Goal: Task Accomplishment & Management: Use online tool/utility

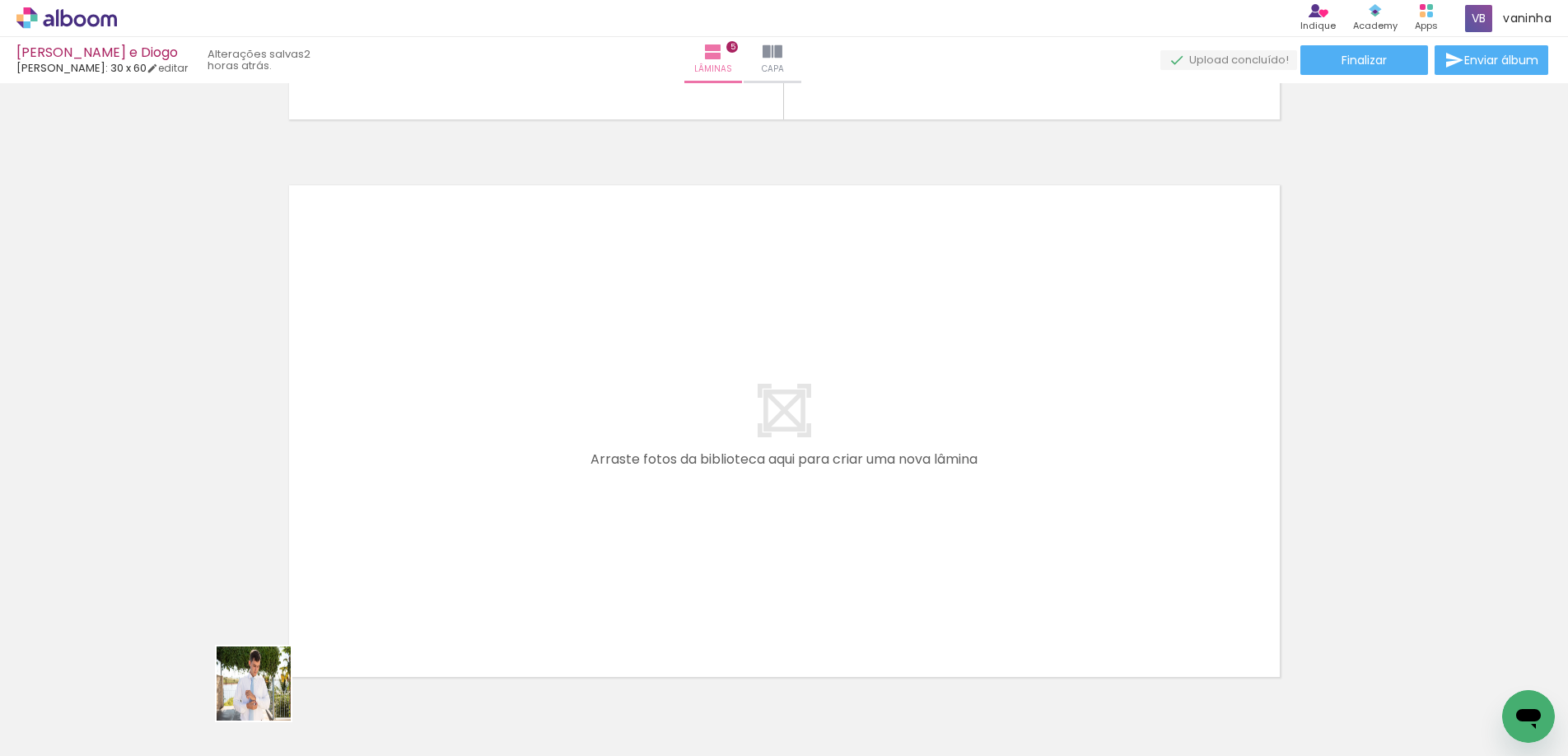
drag, startPoint x: 260, startPoint y: 697, endPoint x: 392, endPoint y: 501, distance: 236.3
click at [392, 501] on quentale-workspace at bounding box center [784, 378] width 1568 height 756
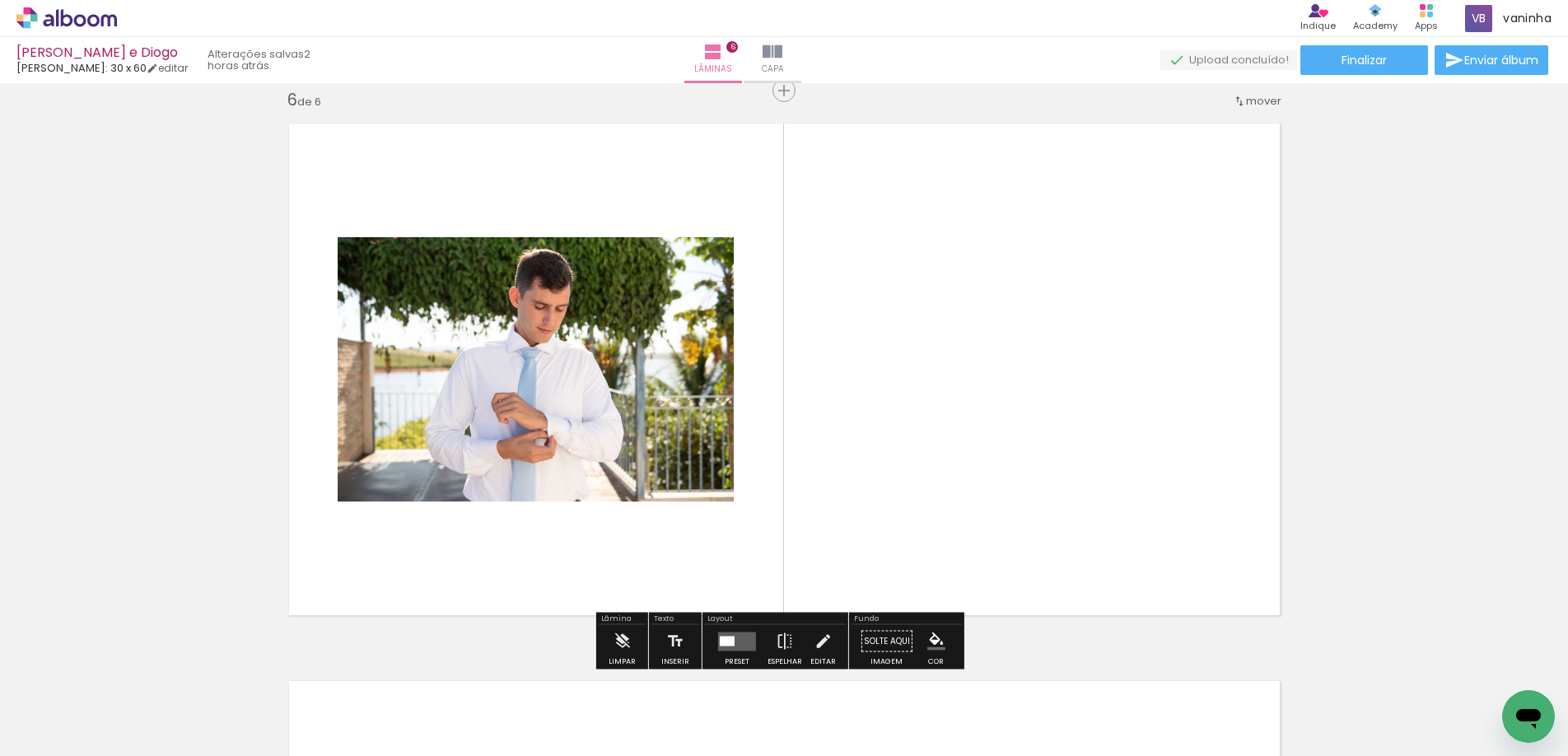
scroll to position [2809, 0]
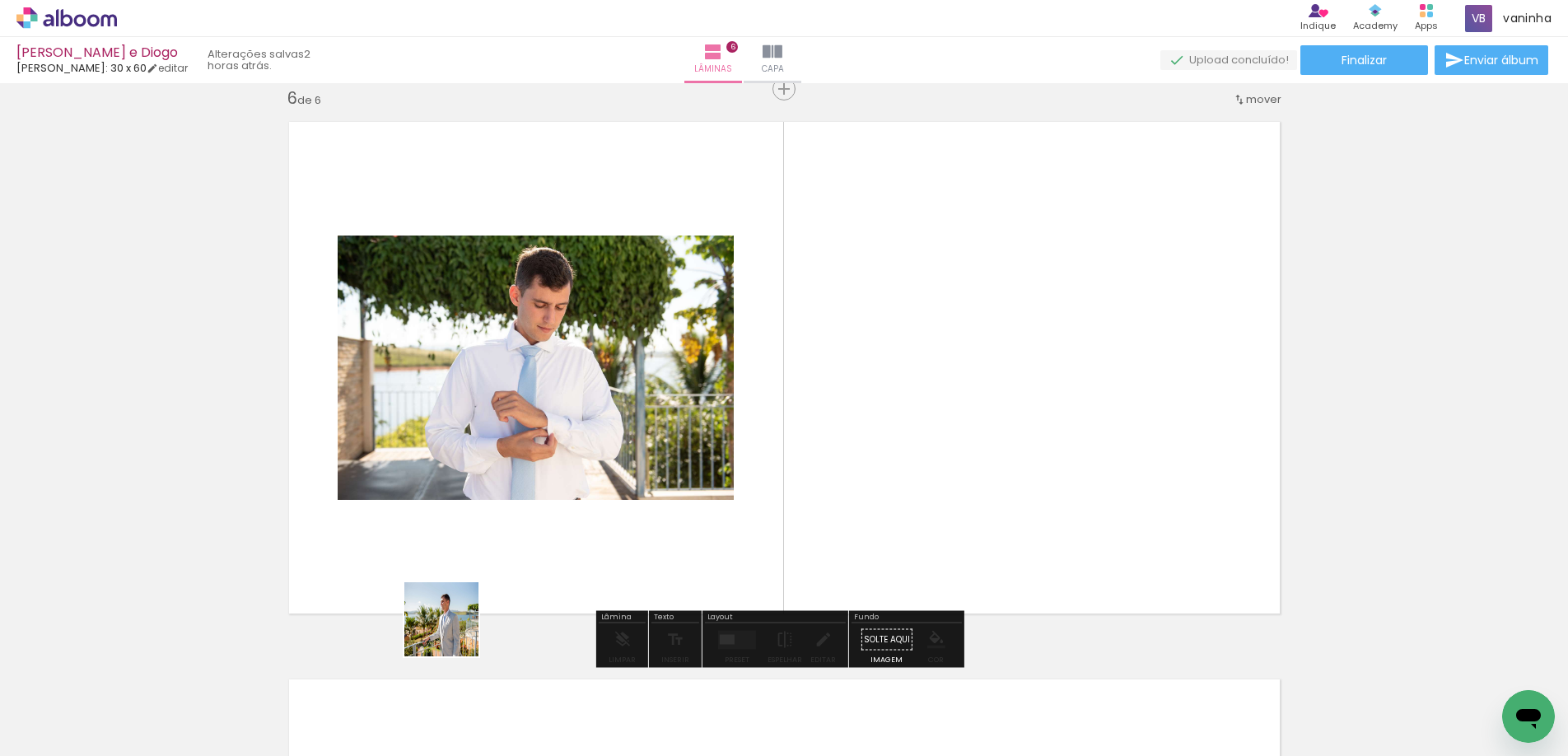
drag, startPoint x: 365, startPoint y: 698, endPoint x: 640, endPoint y: 487, distance: 346.6
click at [640, 487] on quentale-workspace at bounding box center [784, 378] width 1568 height 756
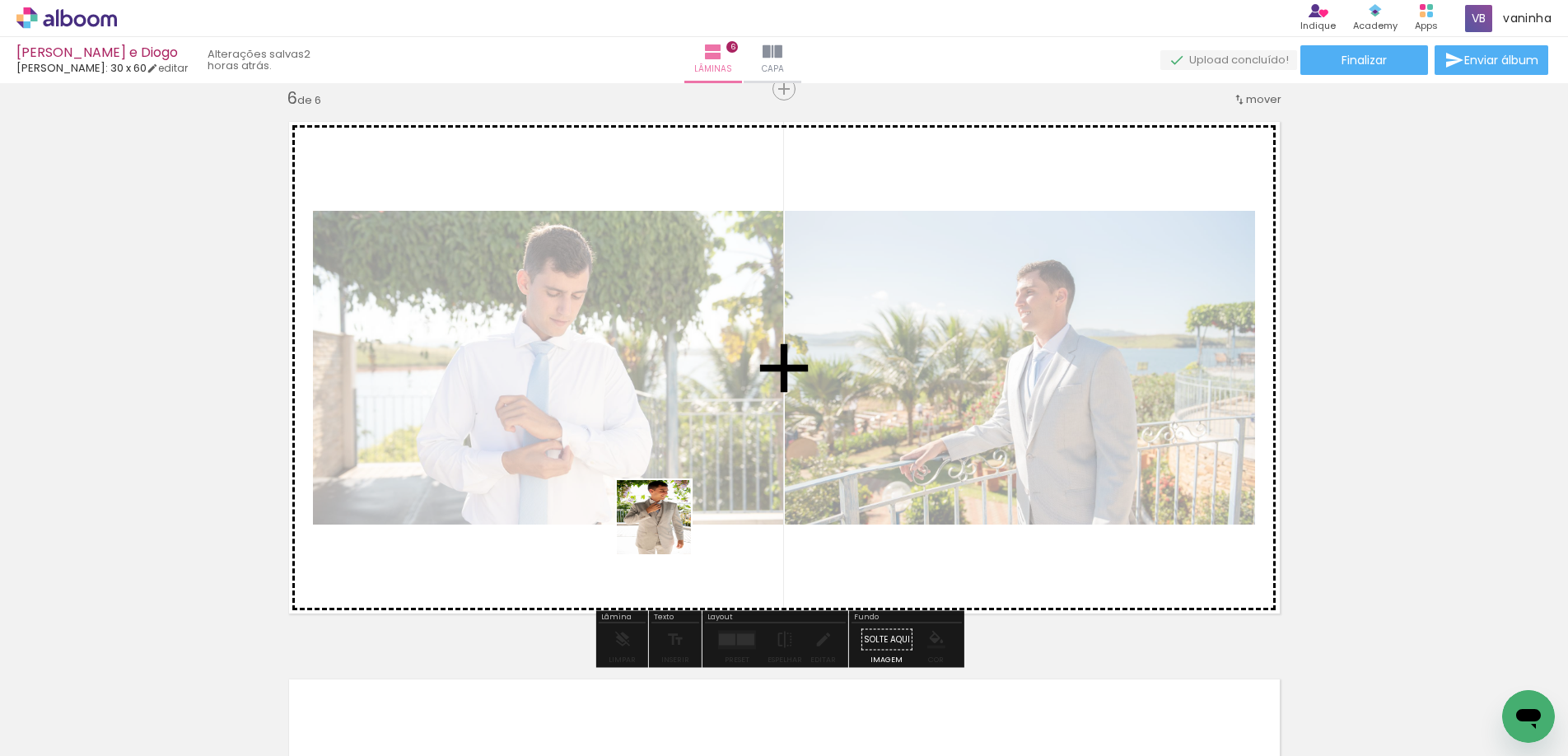
drag, startPoint x: 444, startPoint y: 693, endPoint x: 683, endPoint y: 504, distance: 304.7
click at [682, 509] on quentale-workspace at bounding box center [784, 378] width 1568 height 756
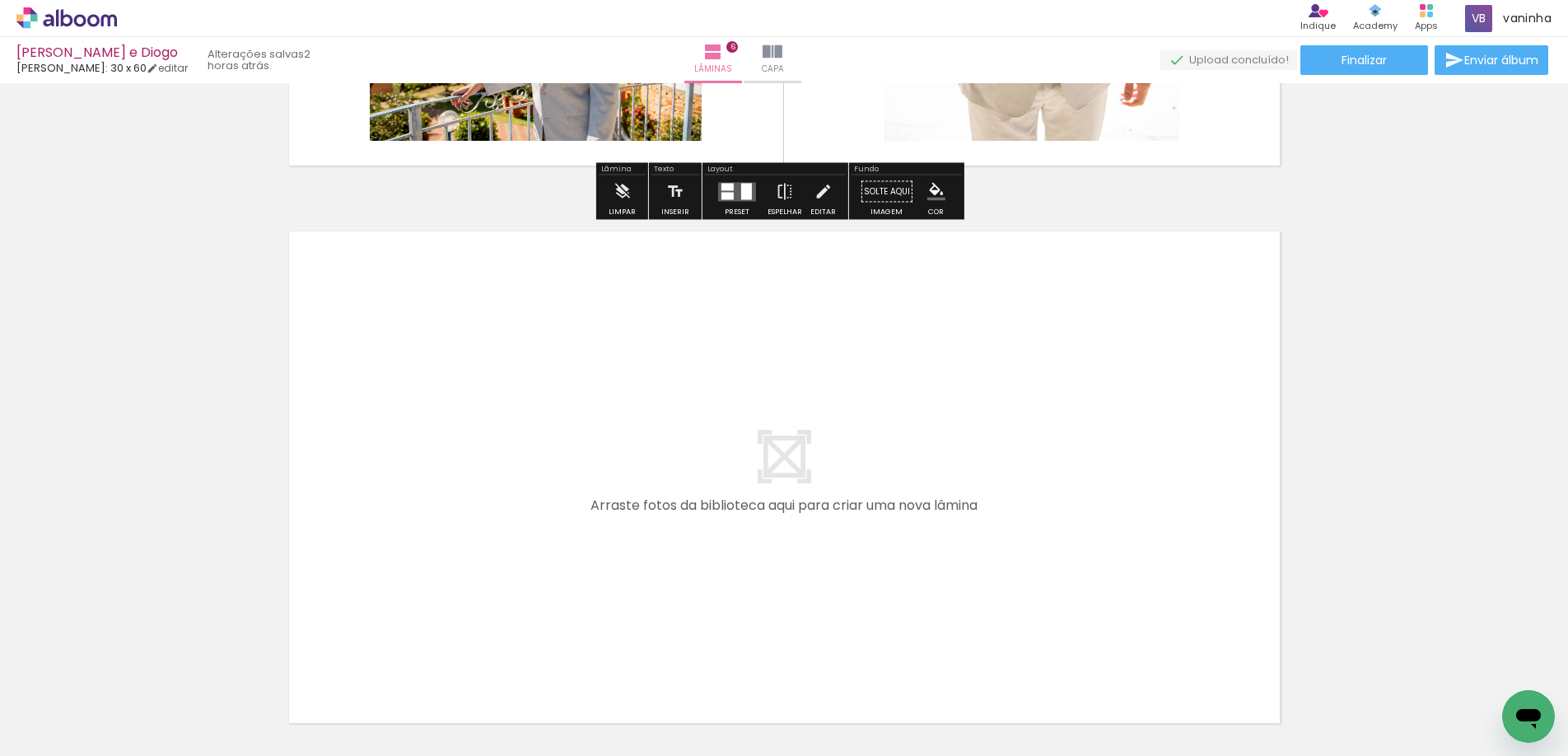
scroll to position [3304, 0]
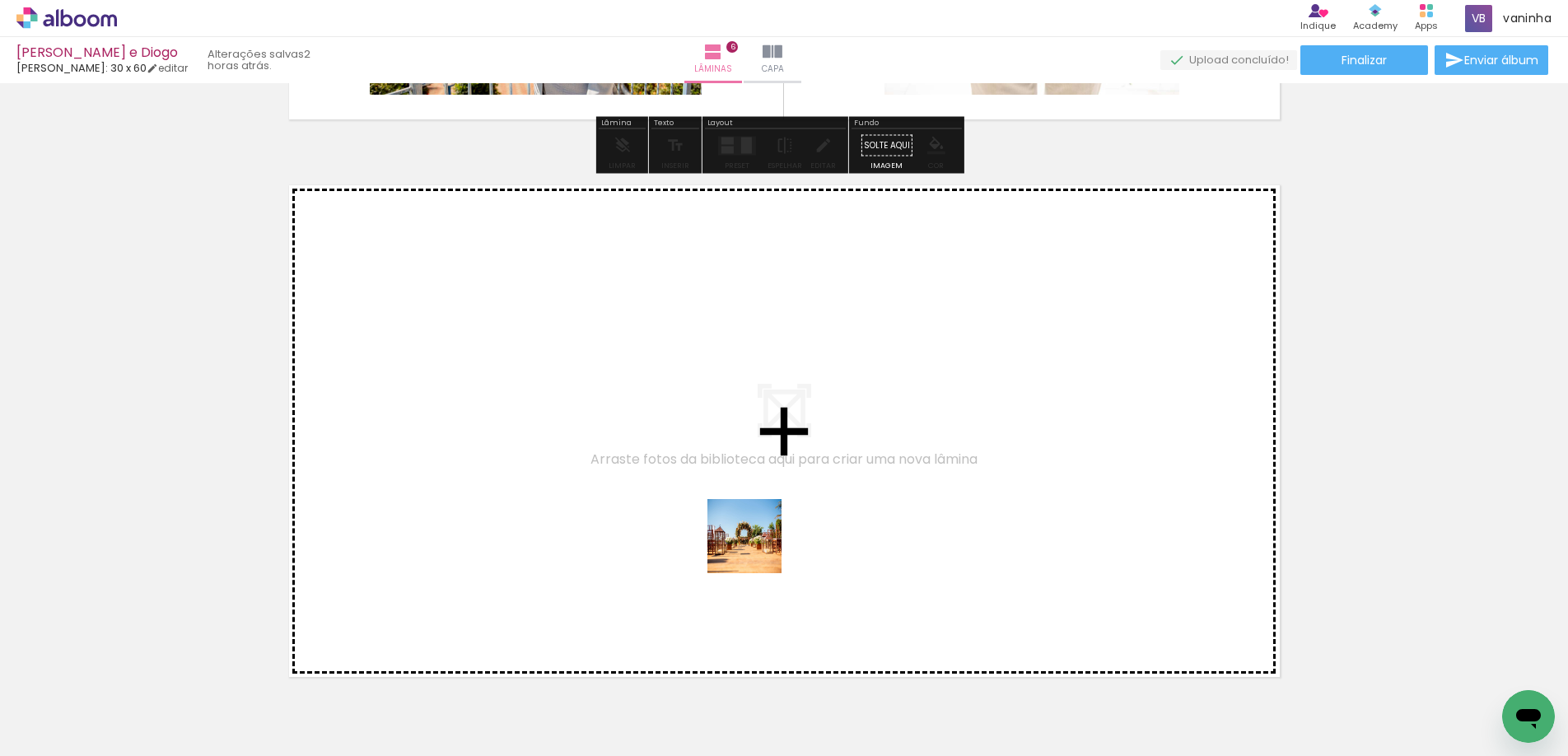
drag, startPoint x: 818, startPoint y: 712, endPoint x: 735, endPoint y: 523, distance: 206.4
click at [735, 523] on quentale-workspace at bounding box center [784, 378] width 1568 height 756
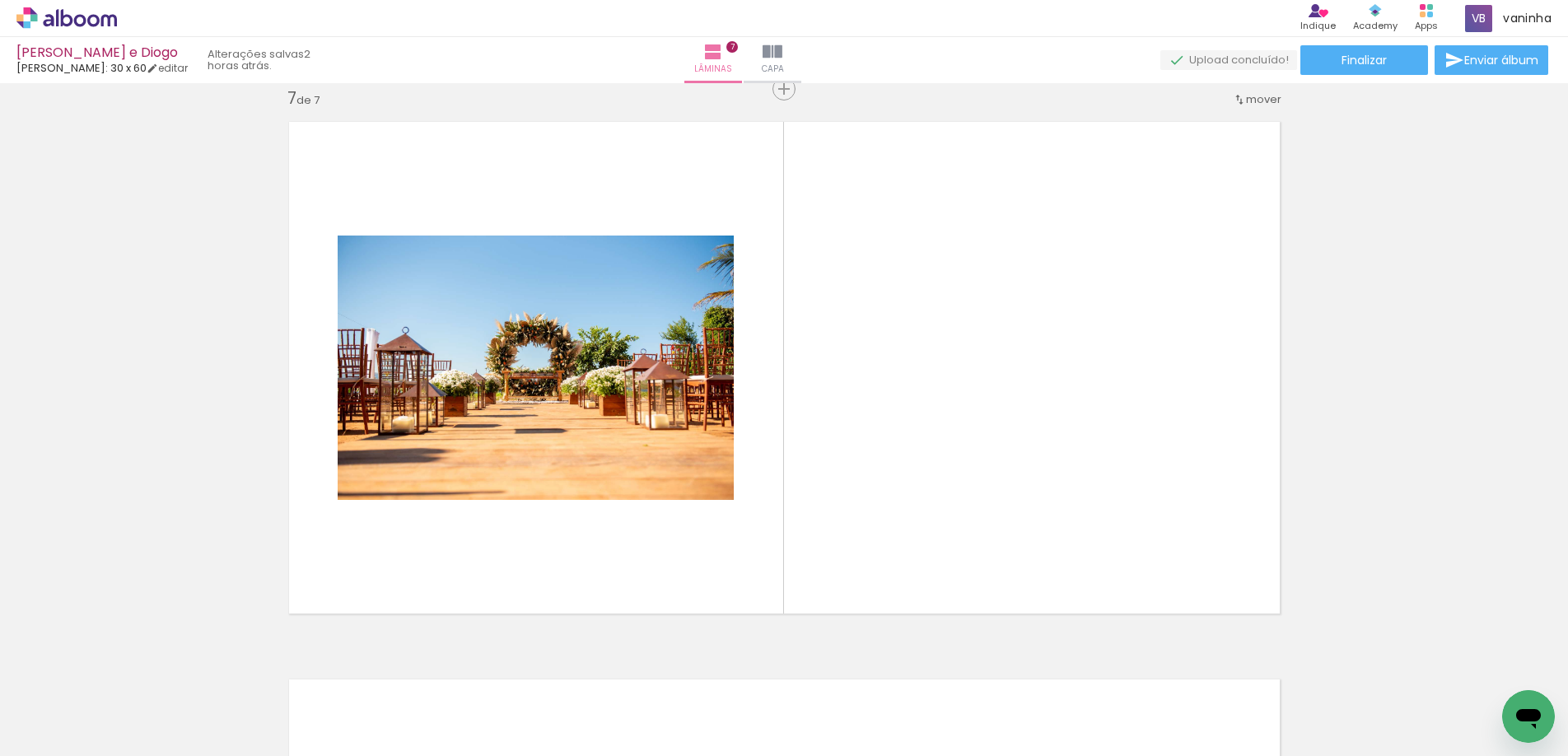
scroll to position [0, 881]
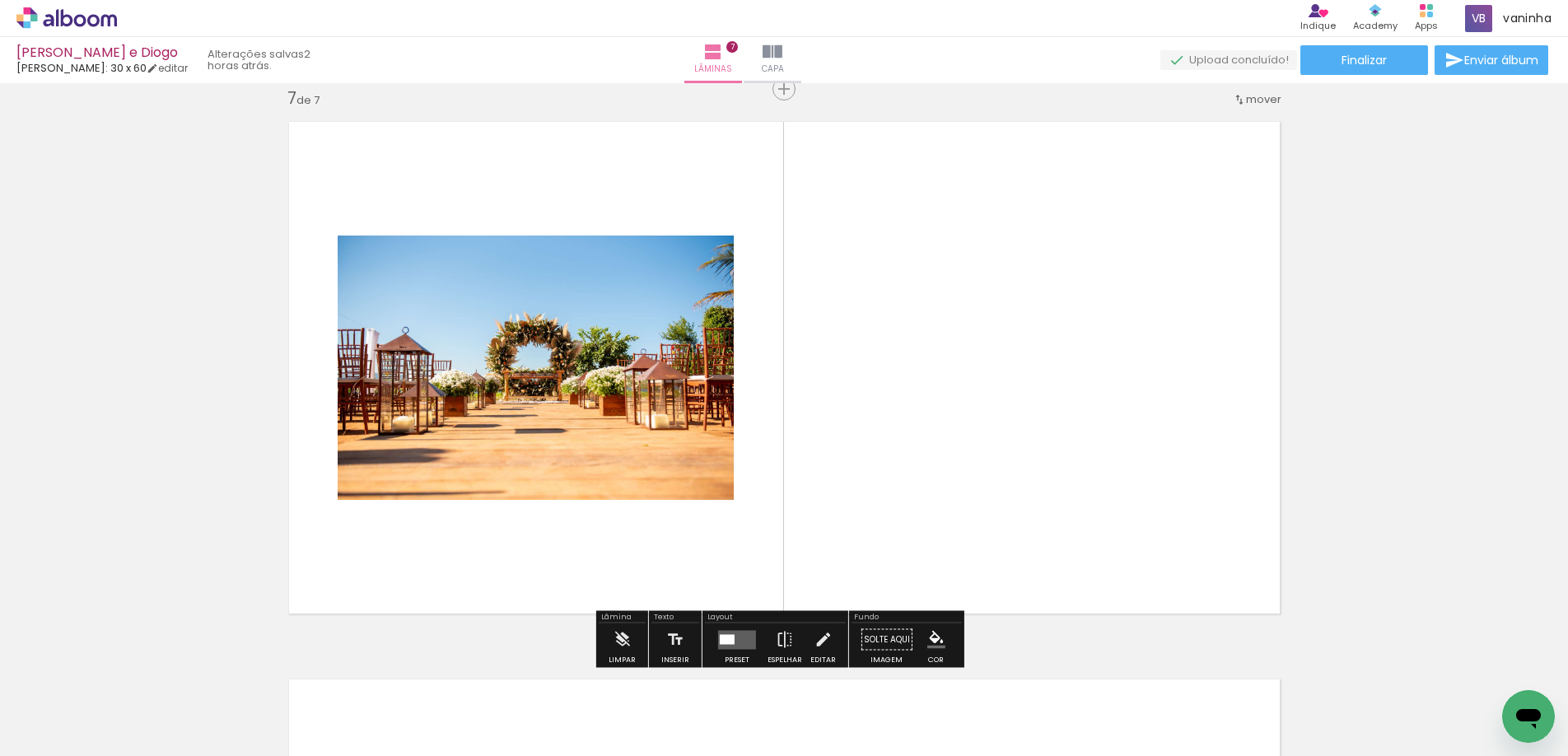
click at [1255, 102] on span "mover" at bounding box center [1264, 99] width 35 height 16
click at [1255, 102] on paper-item "antes da 1" at bounding box center [1215, 96] width 126 height 27
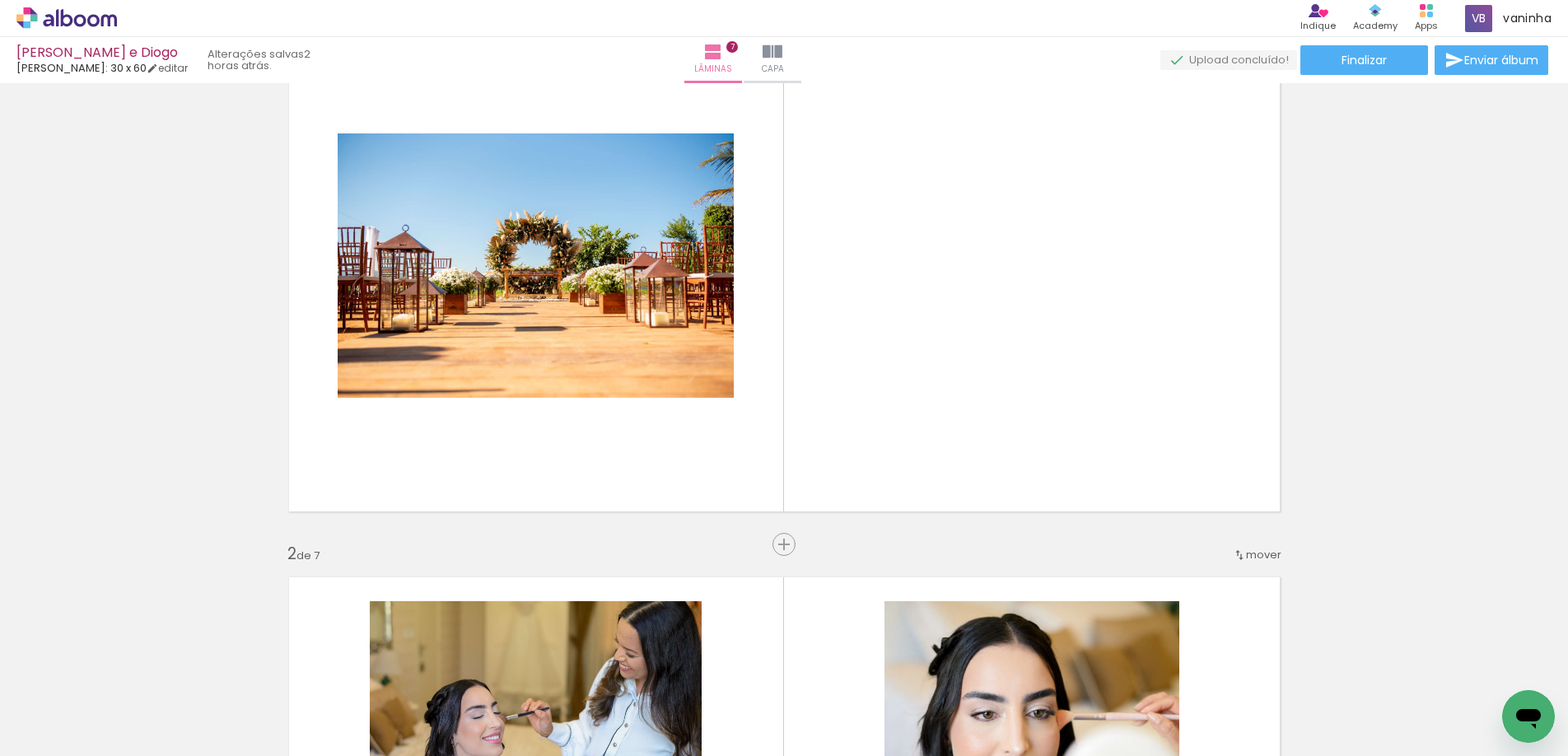
scroll to position [104, 0]
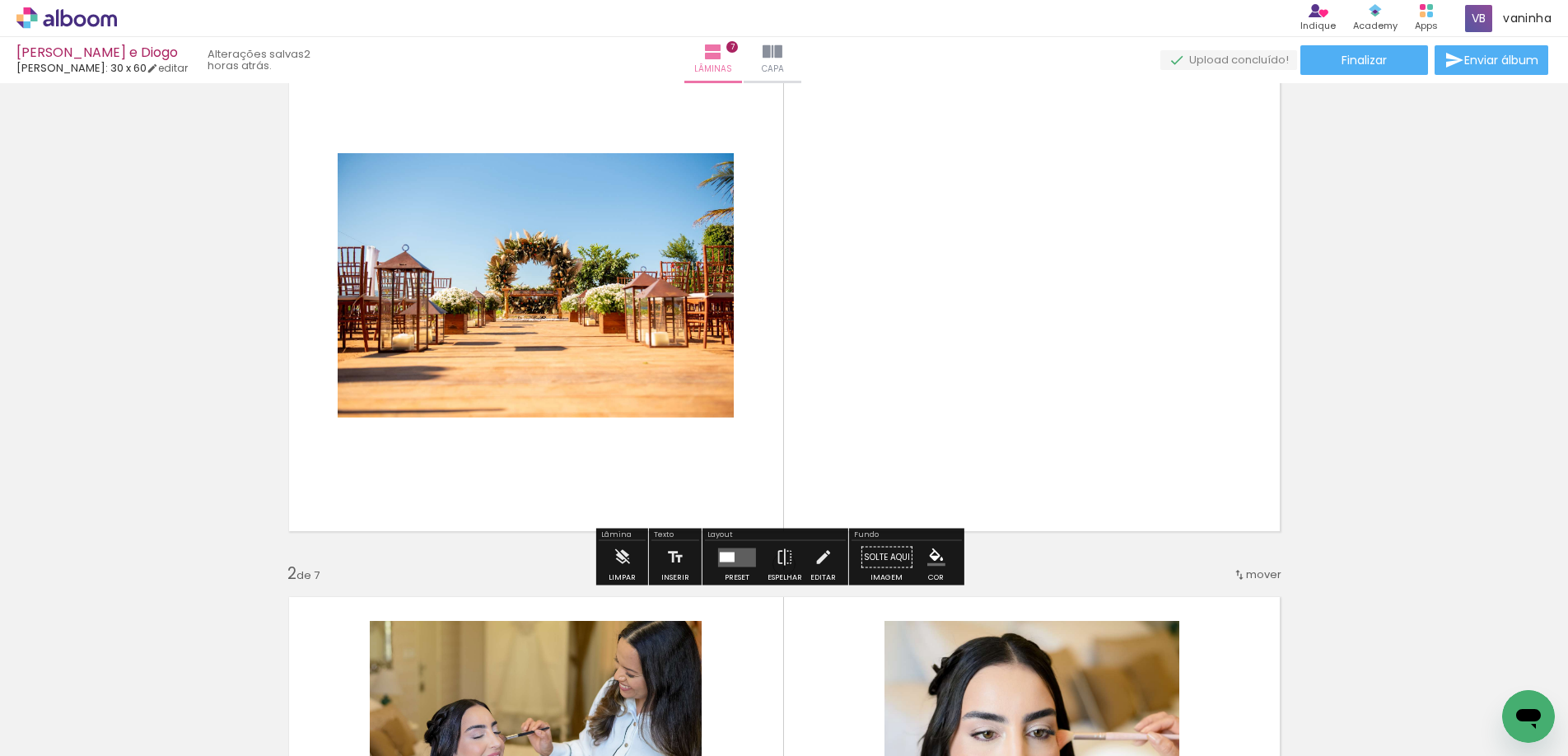
click at [732, 551] on quentale-layouter at bounding box center [737, 557] width 38 height 19
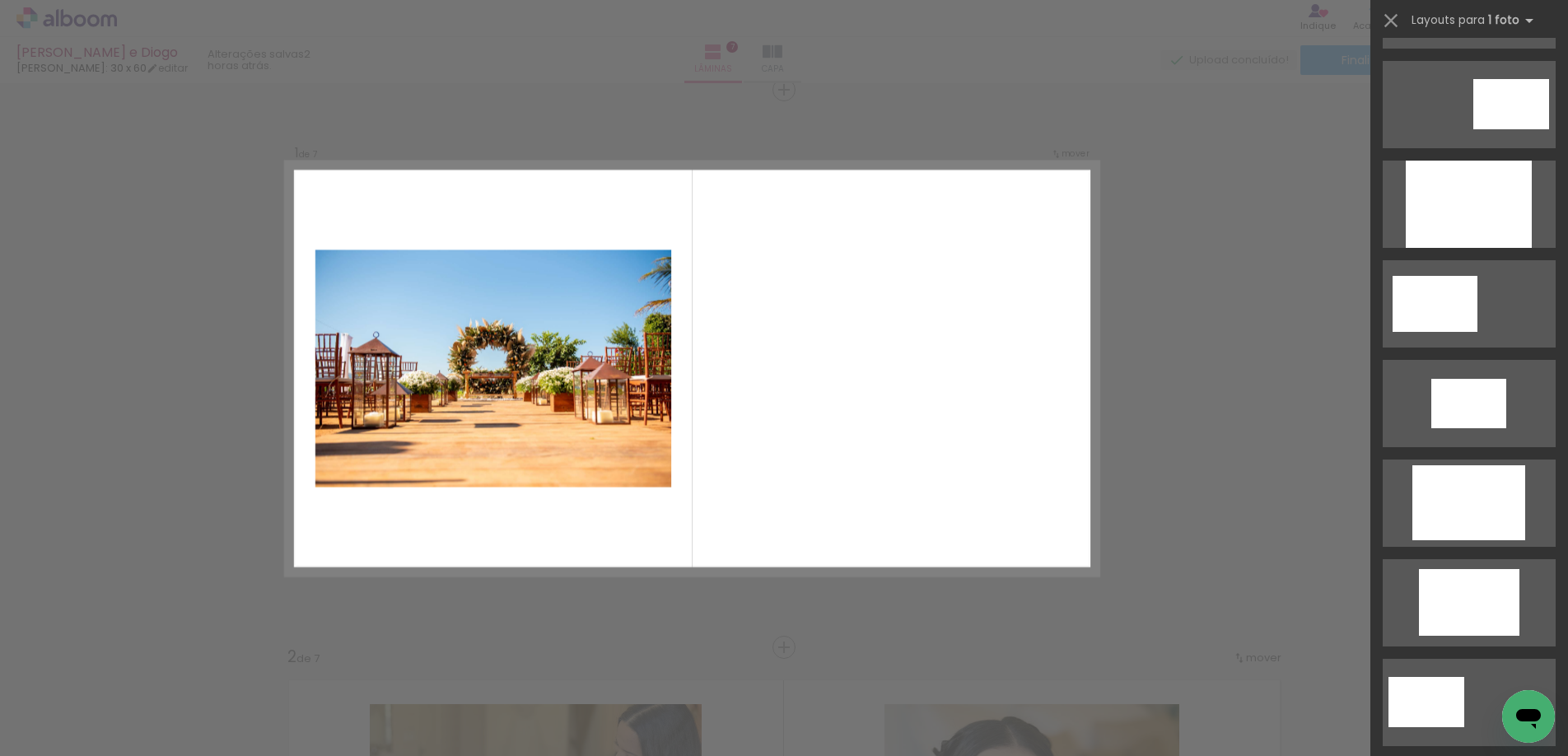
scroll to position [83, 0]
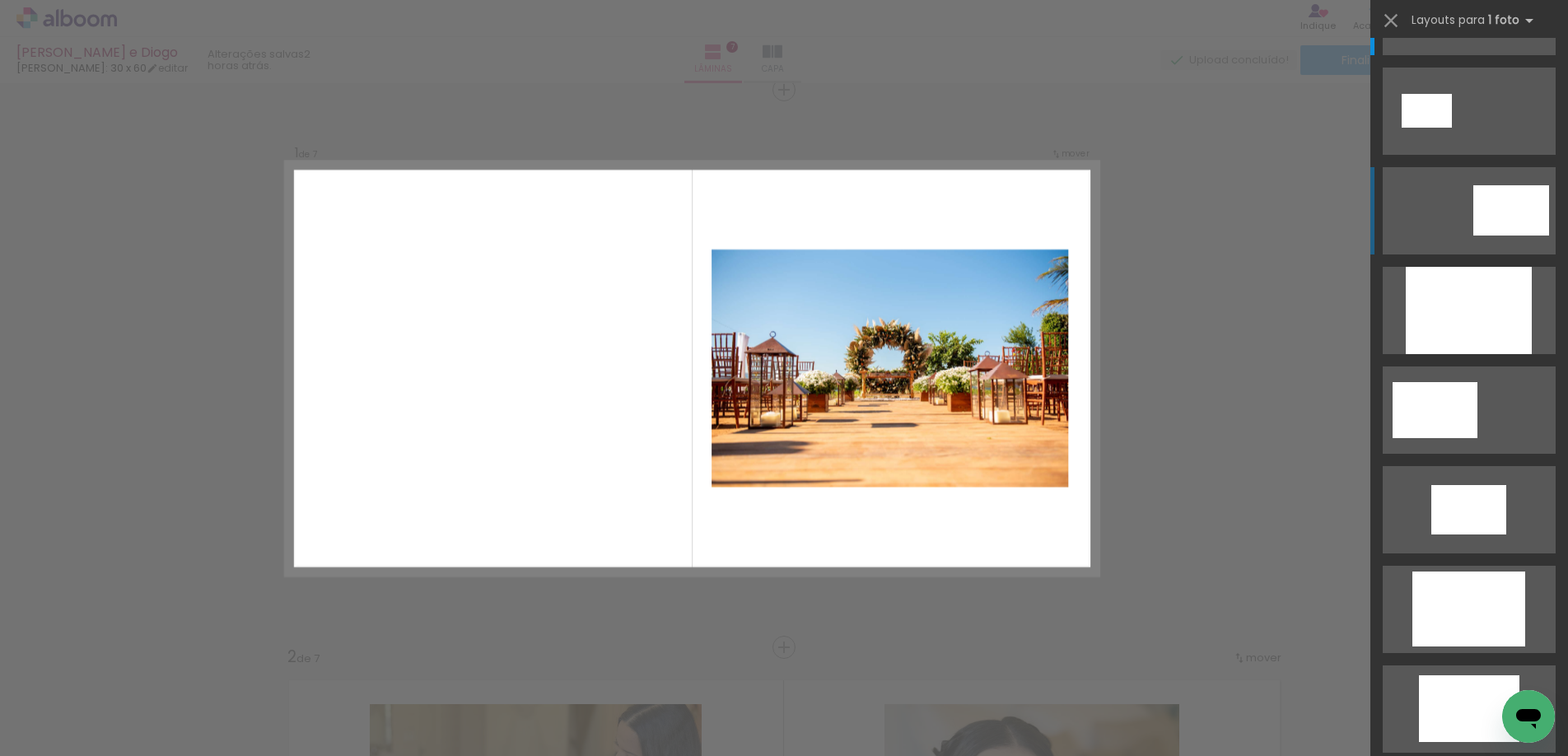
click at [1518, 219] on div at bounding box center [1511, 210] width 75 height 50
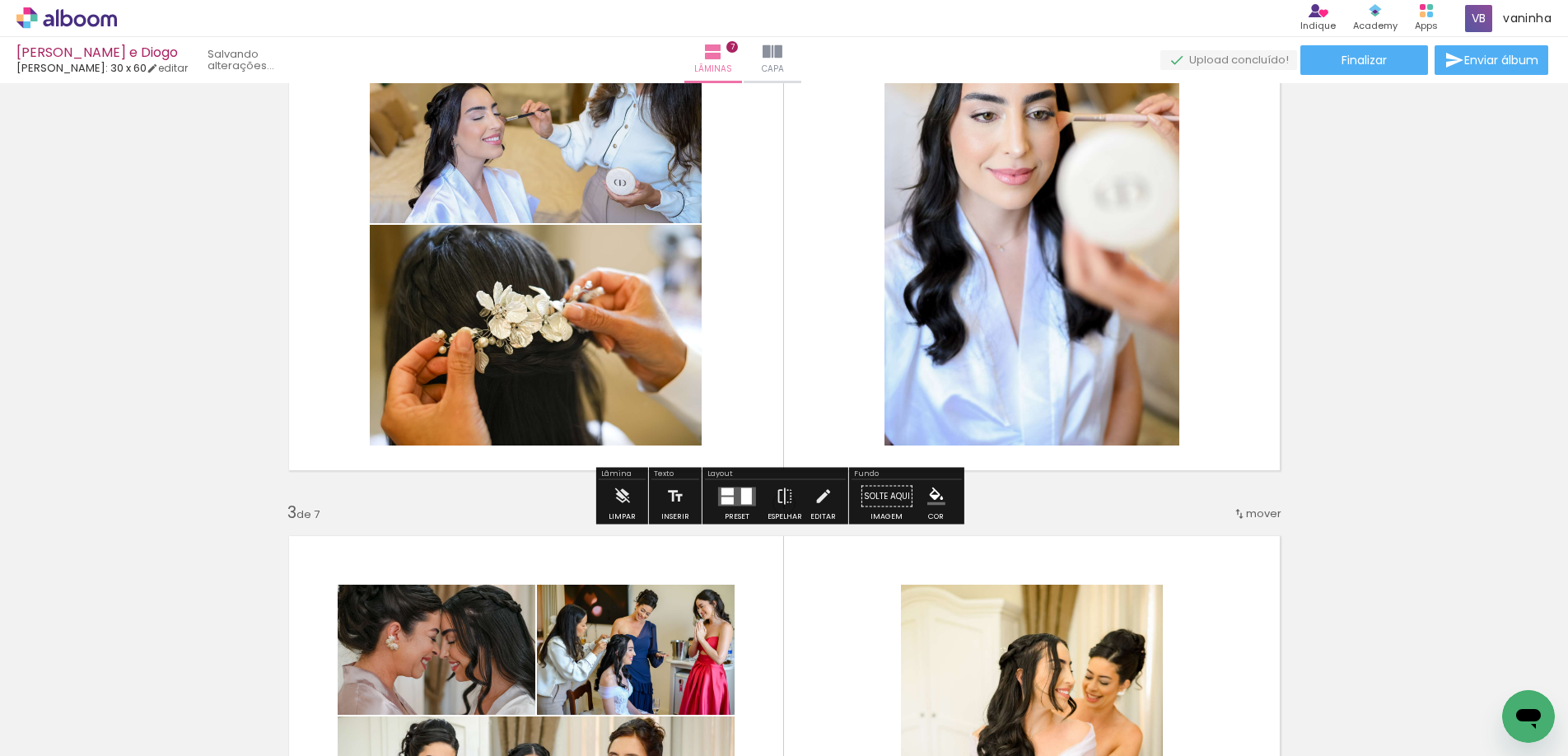
scroll to position [762, 0]
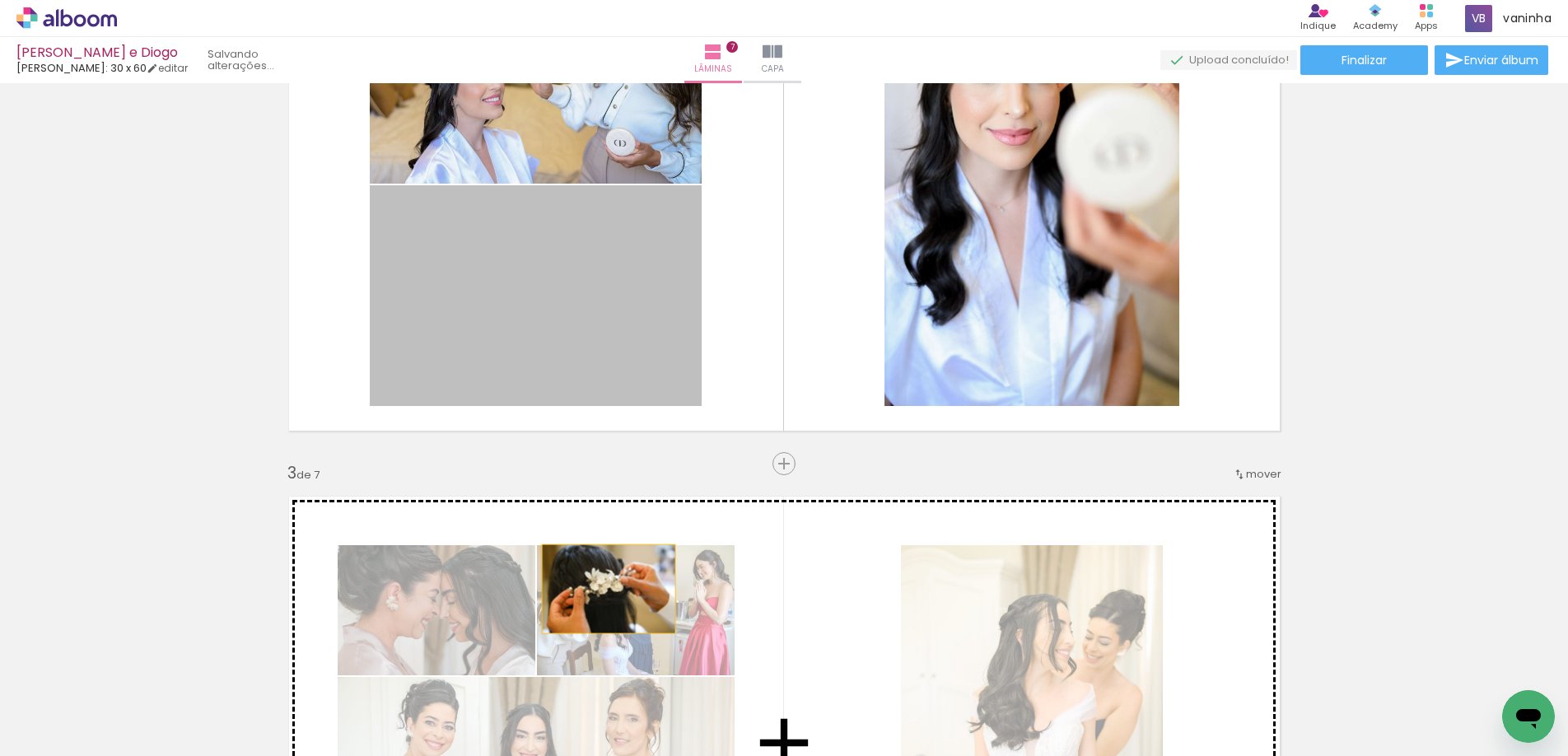
drag, startPoint x: 585, startPoint y: 335, endPoint x: 602, endPoint y: 589, distance: 254.6
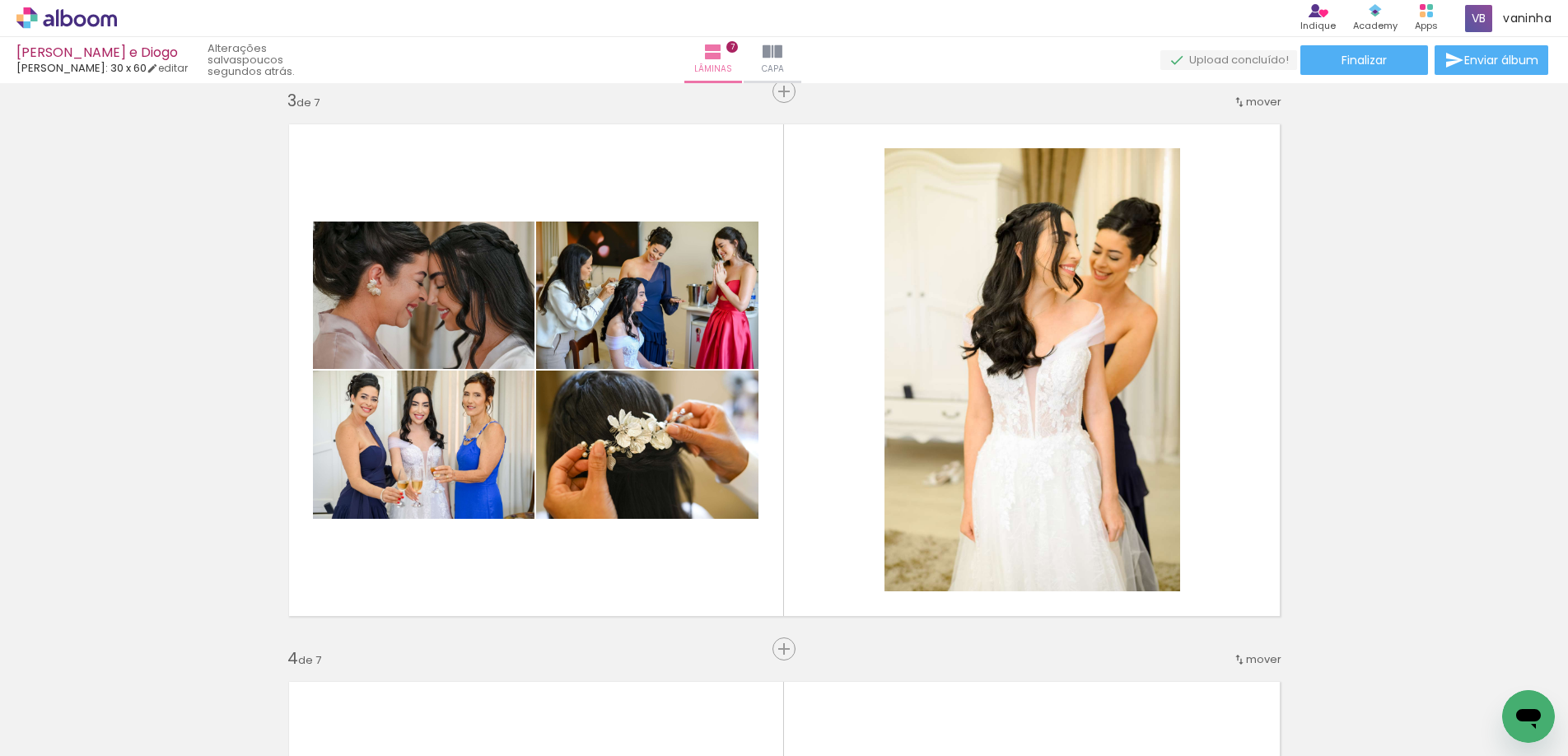
scroll to position [1174, 0]
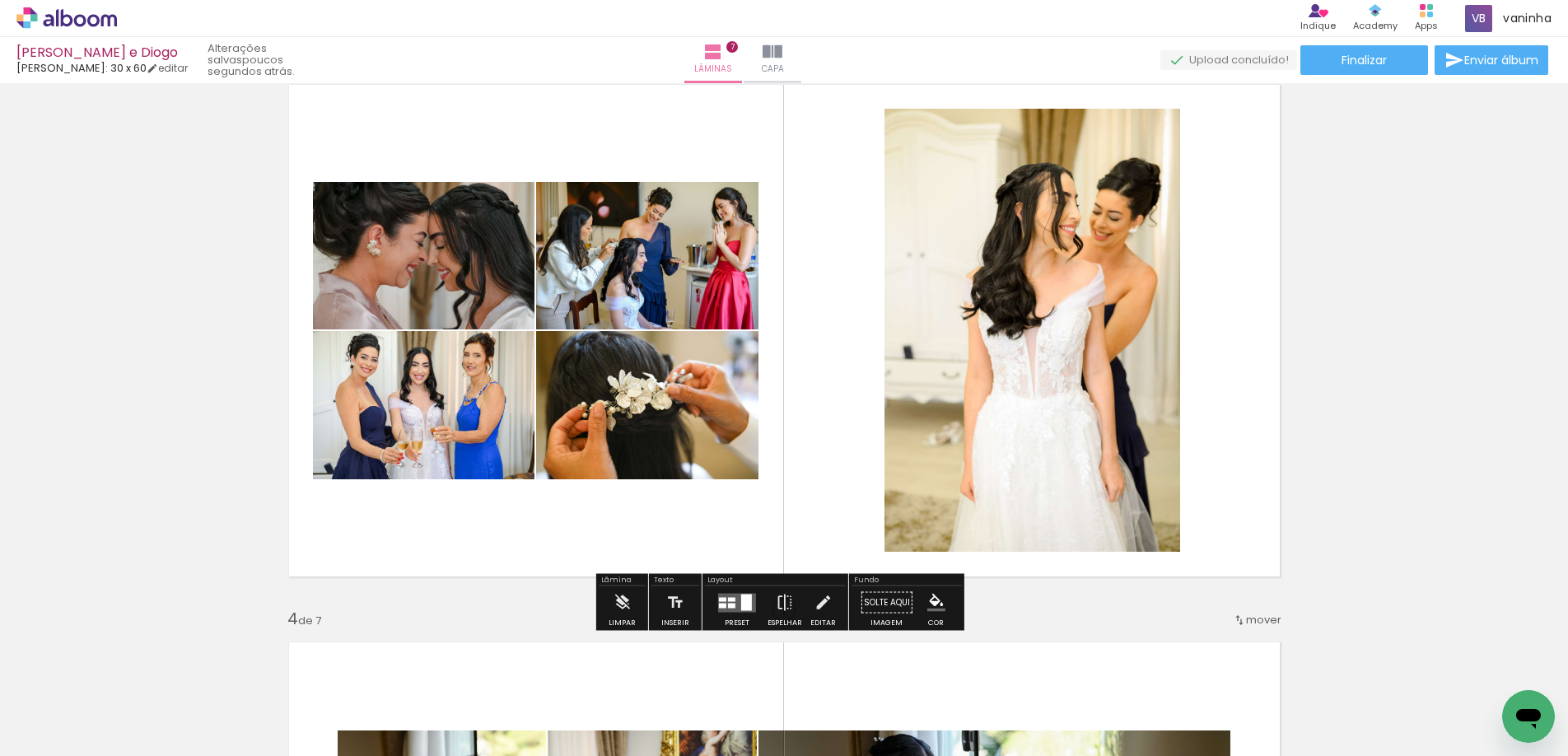
click at [734, 603] on quentale-layouter at bounding box center [737, 603] width 38 height 19
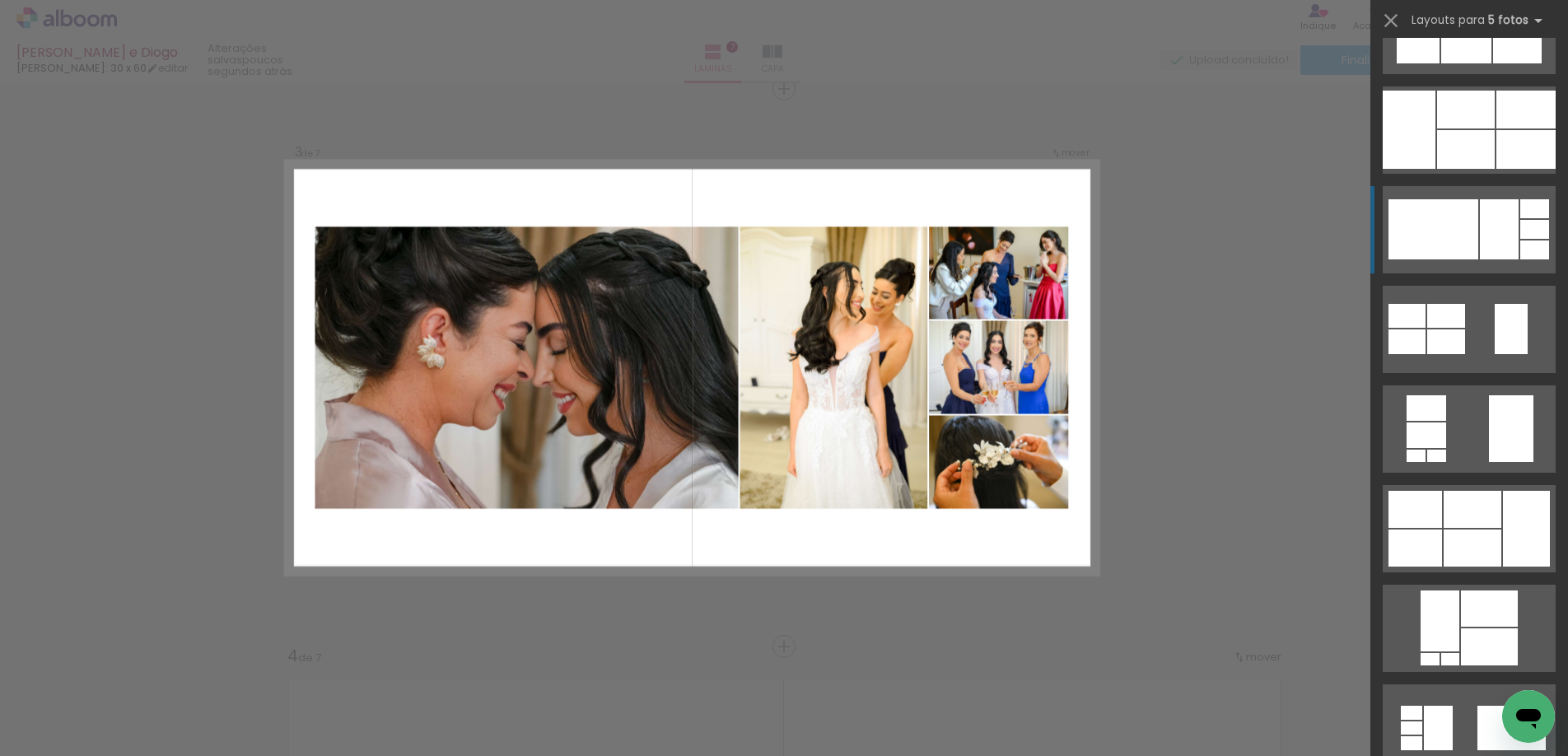
scroll to position [165, 0]
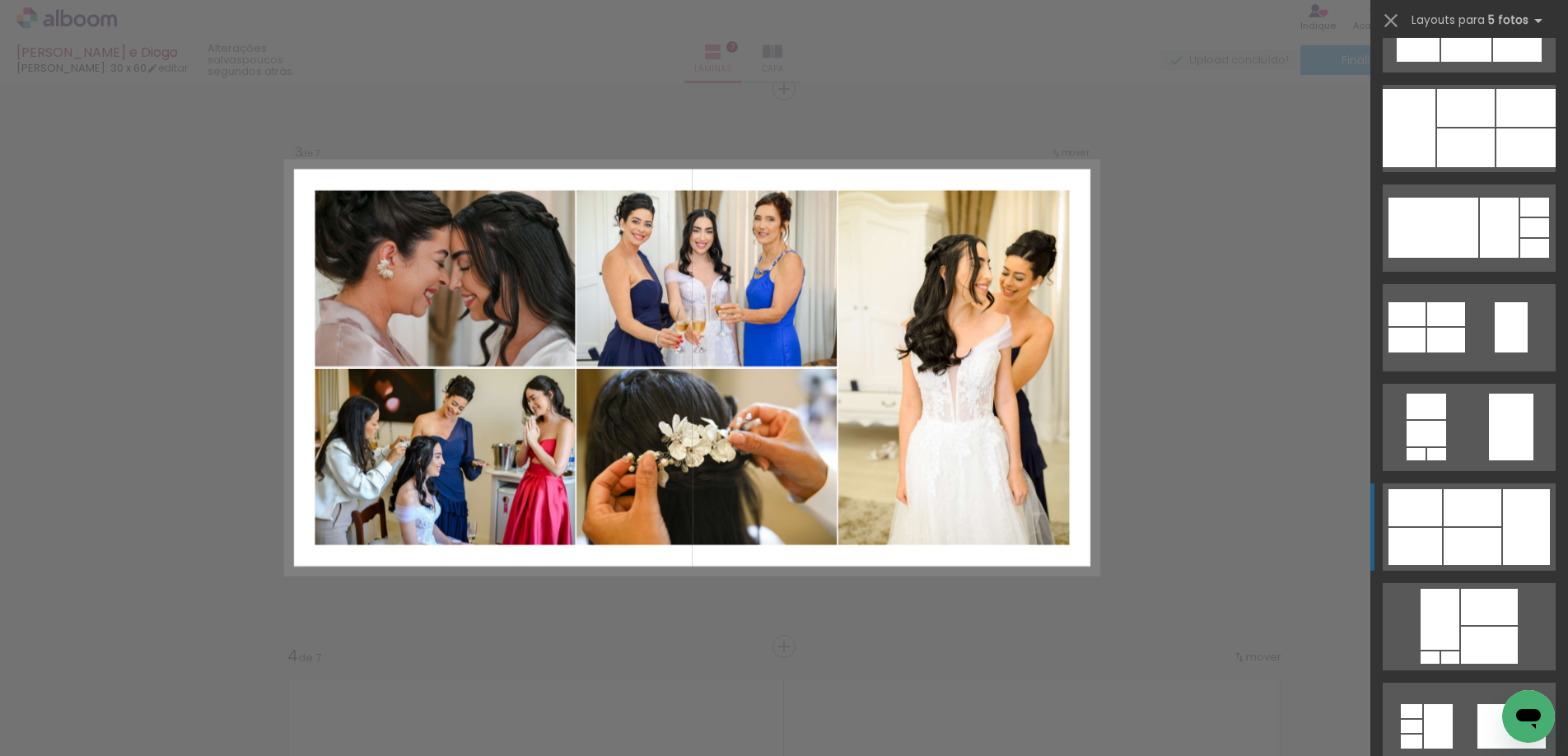
click at [1431, 515] on div at bounding box center [1415, 508] width 54 height 37
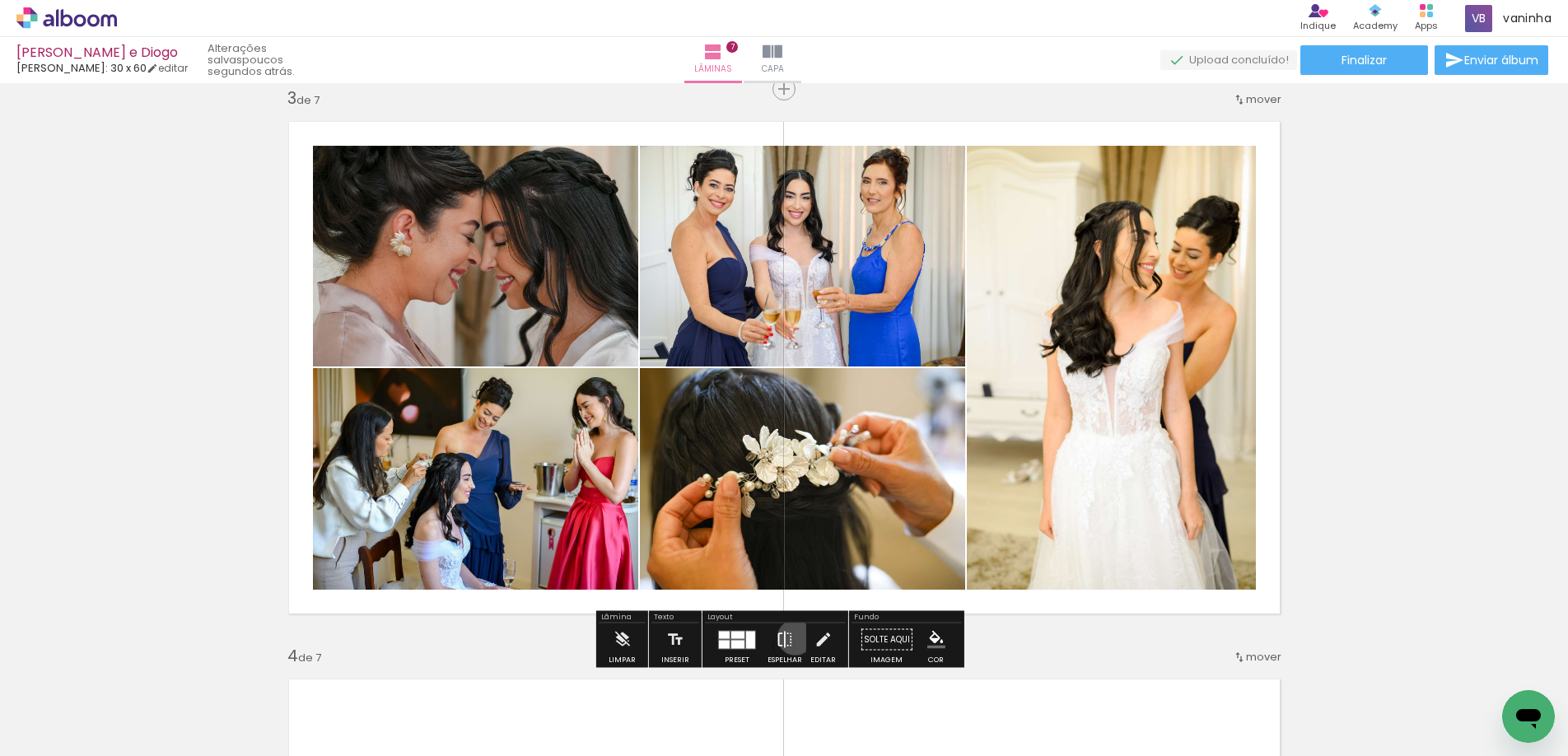
click at [791, 638] on paper-button "Espelhar" at bounding box center [785, 644] width 43 height 42
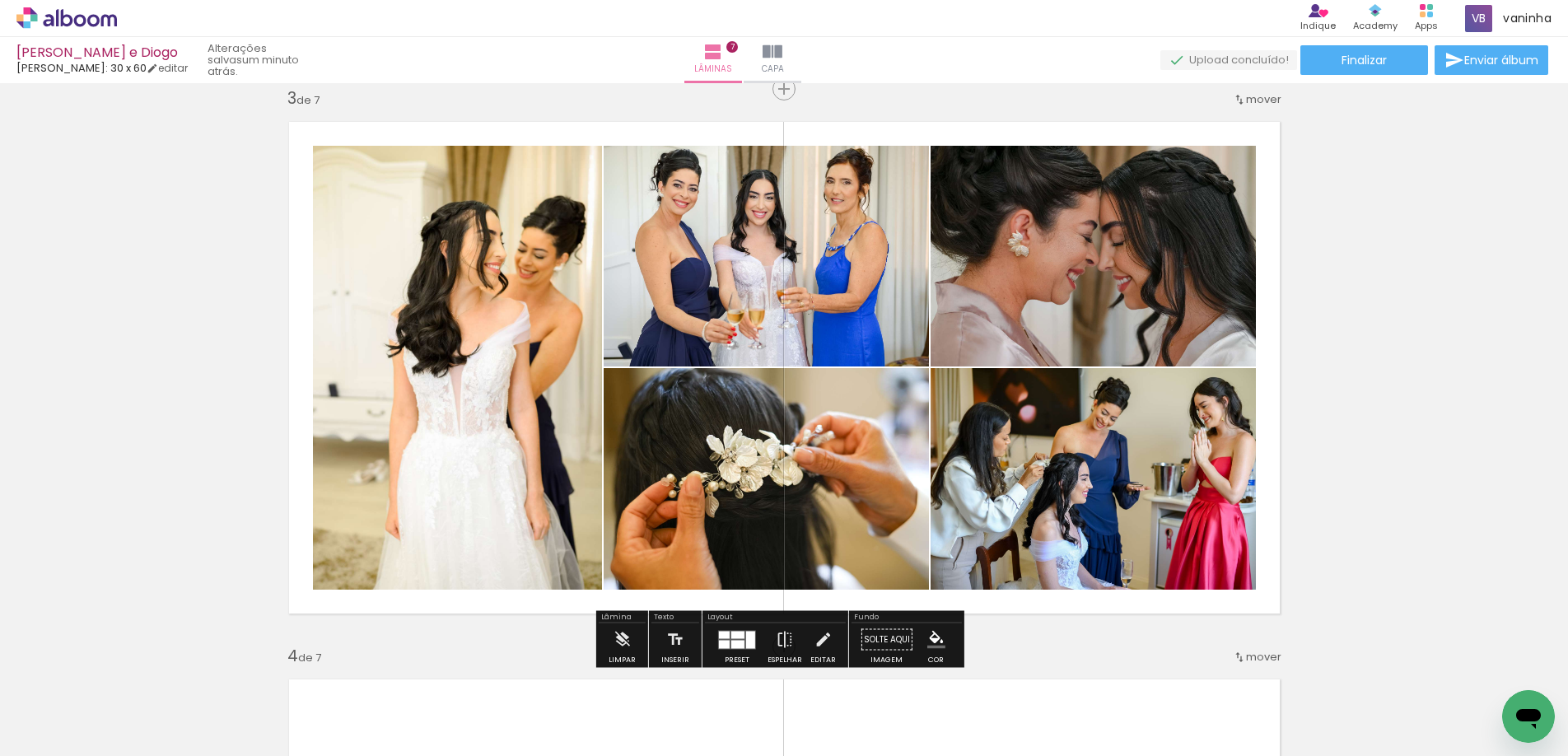
drag, startPoint x: 721, startPoint y: 636, endPoint x: 833, endPoint y: 609, distance: 115.2
click at [722, 637] on div at bounding box center [724, 634] width 11 height 7
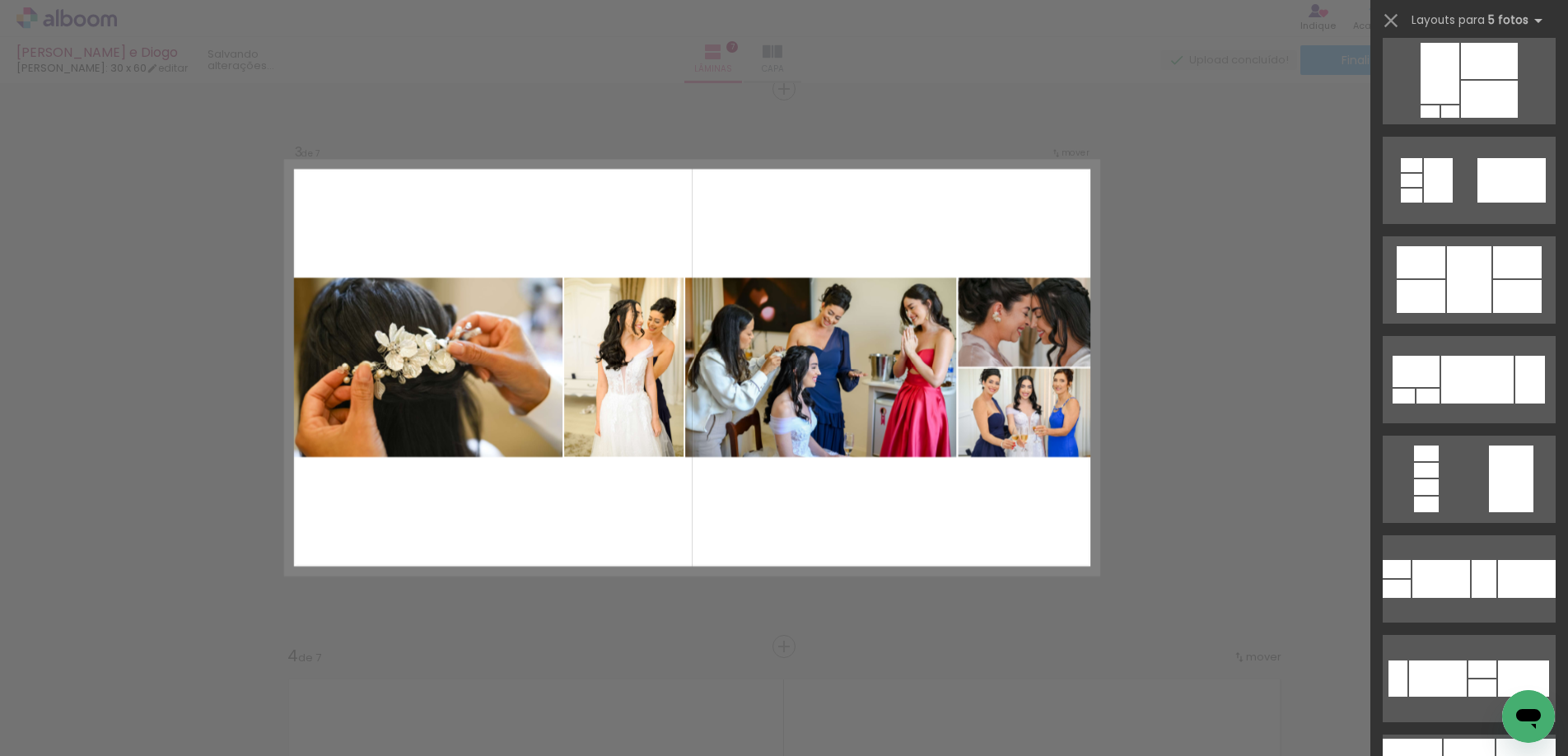
scroll to position [763, 0]
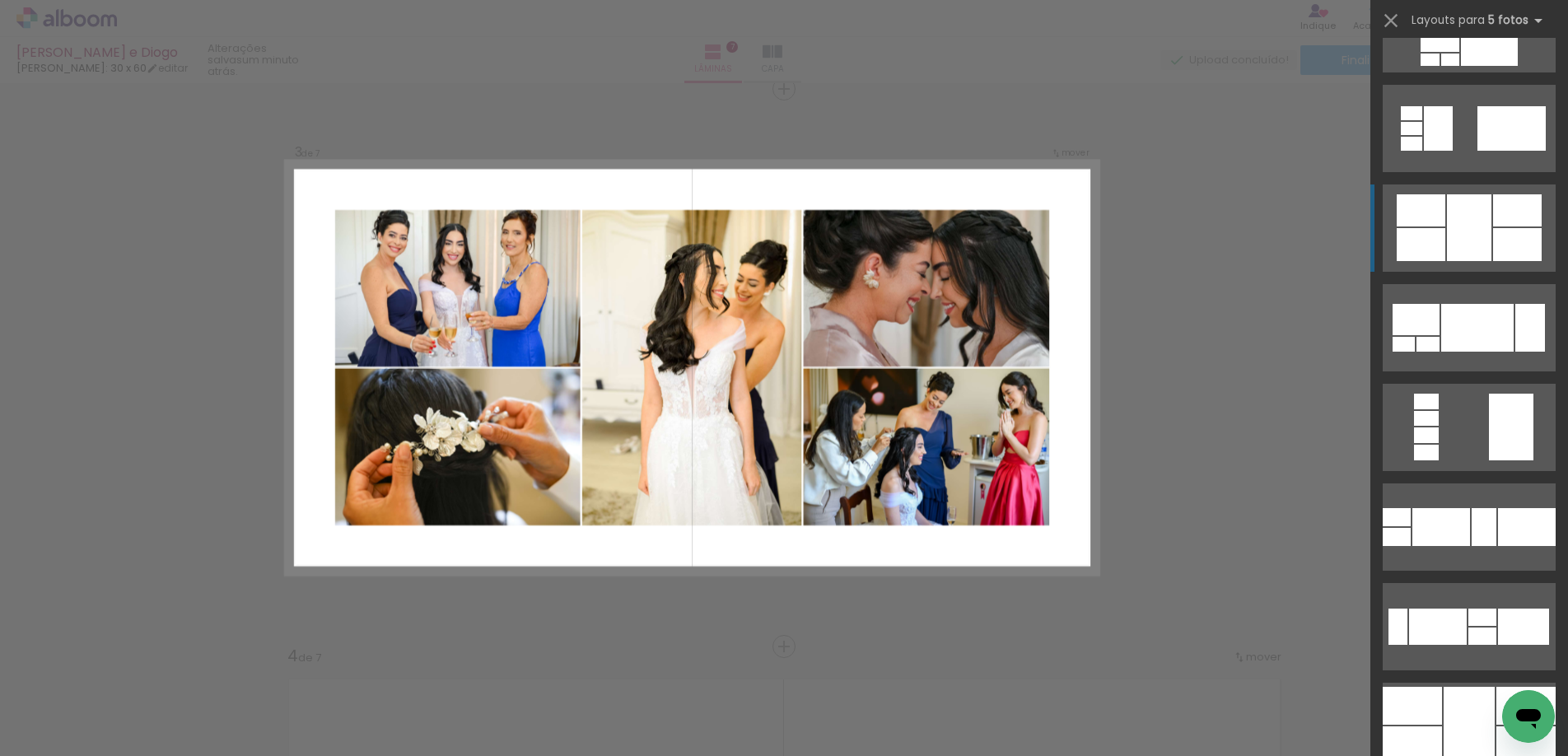
click at [1472, 223] on div at bounding box center [1469, 228] width 45 height 67
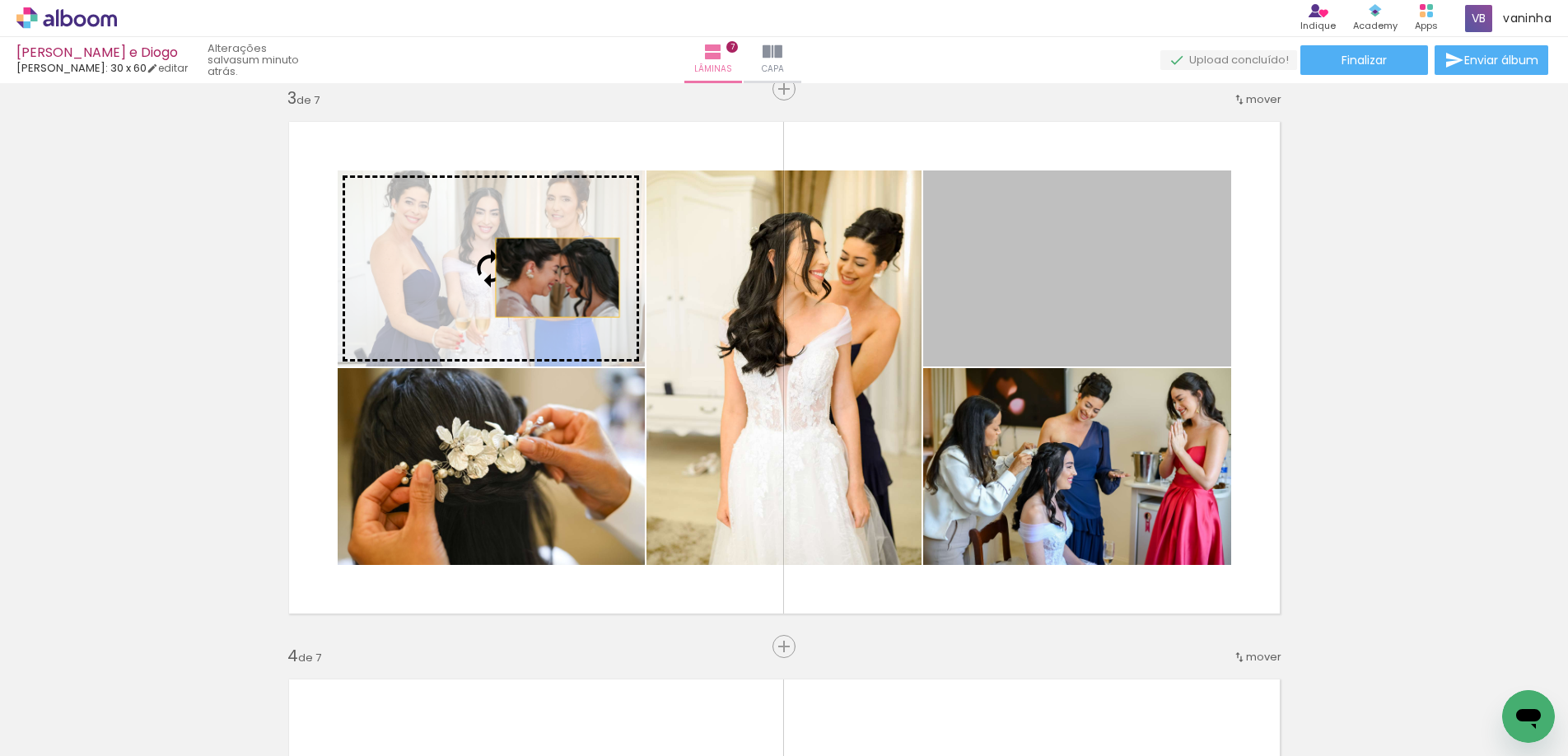
drag, startPoint x: 1030, startPoint y: 269, endPoint x: 551, endPoint y: 277, distance: 479.1
click at [0, 0] on slot at bounding box center [0, 0] width 0 height 0
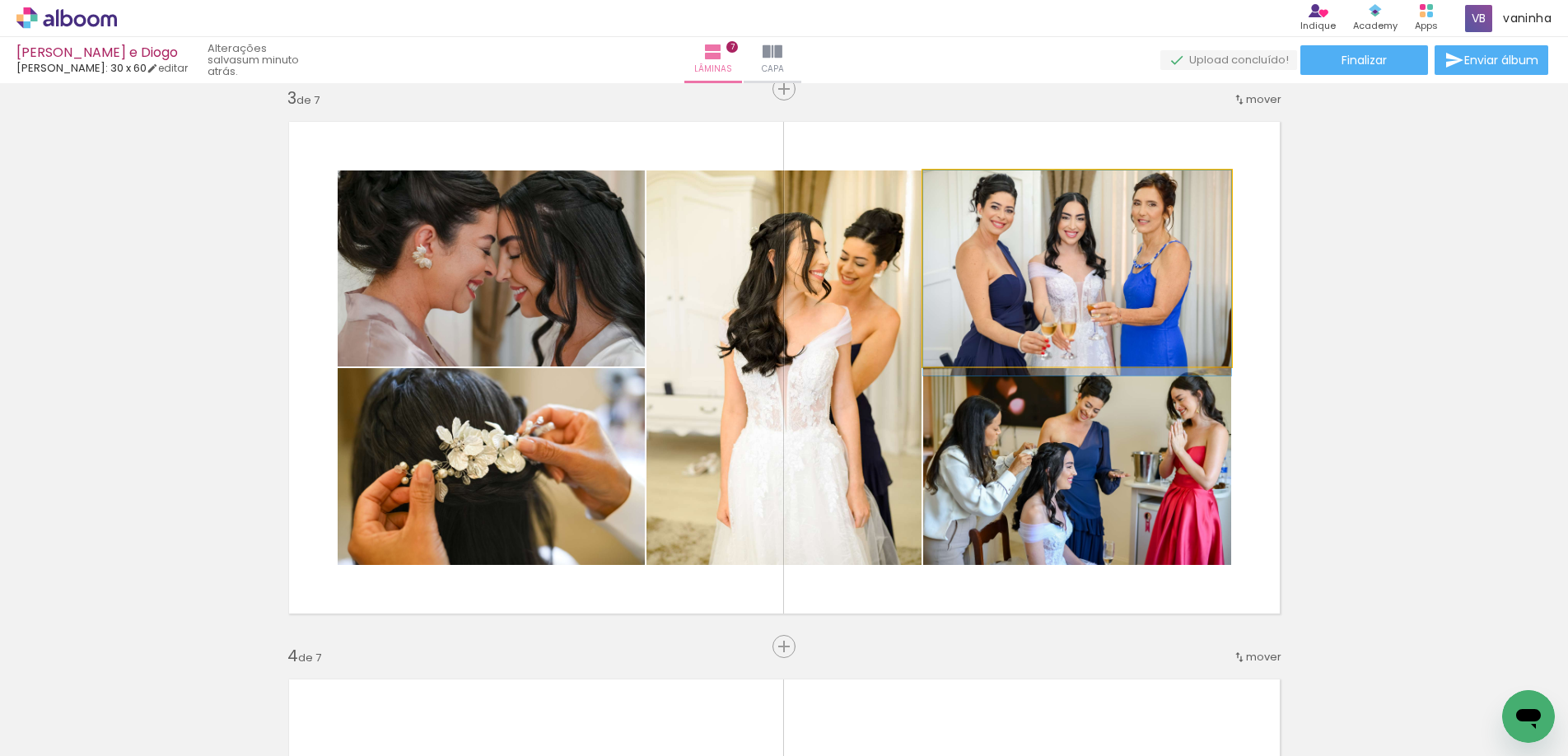
drag, startPoint x: 1017, startPoint y: 240, endPoint x: 1021, endPoint y: 268, distance: 28.3
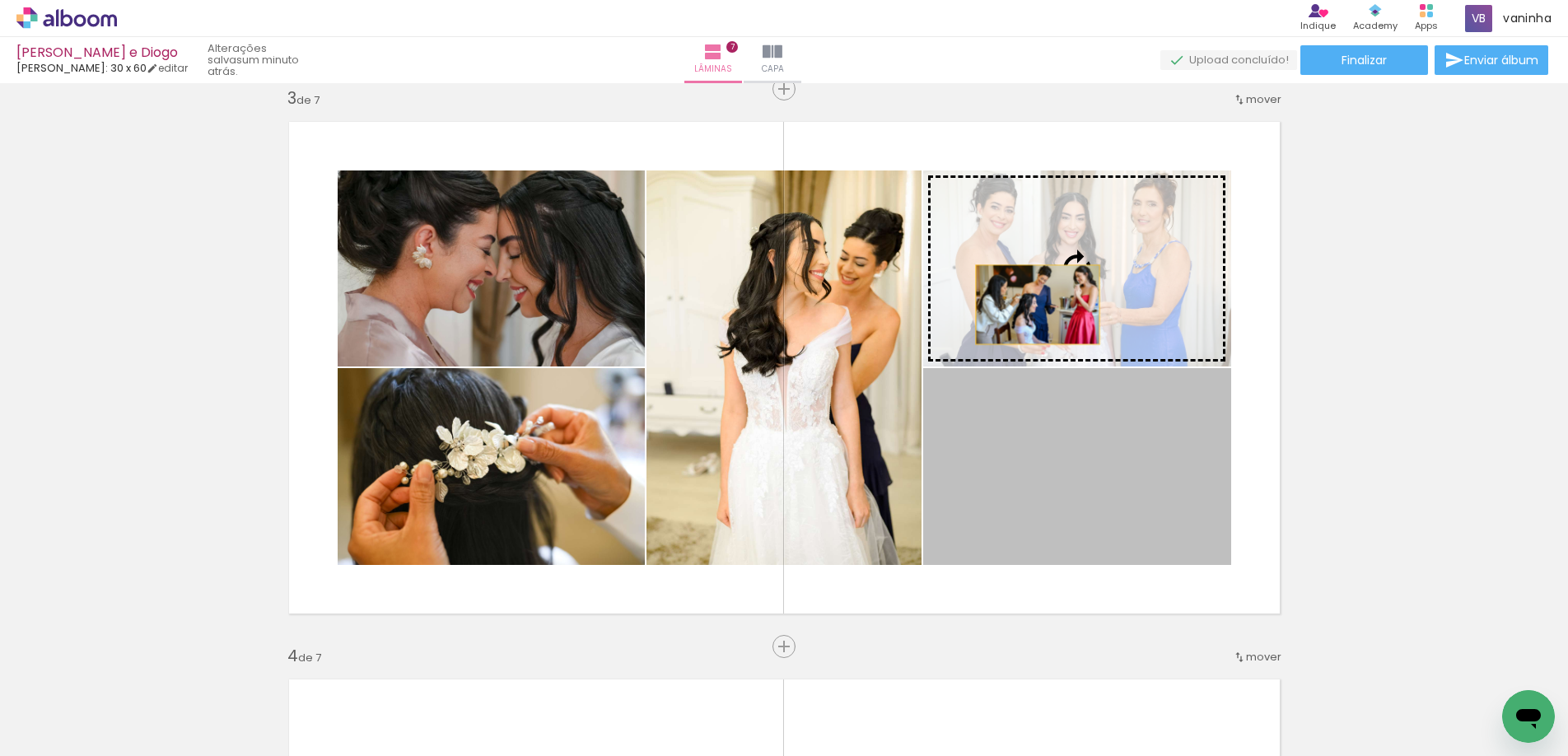
drag, startPoint x: 1030, startPoint y: 431, endPoint x: 1031, endPoint y: 305, distance: 126.0
click at [0, 0] on slot at bounding box center [0, 0] width 0 height 0
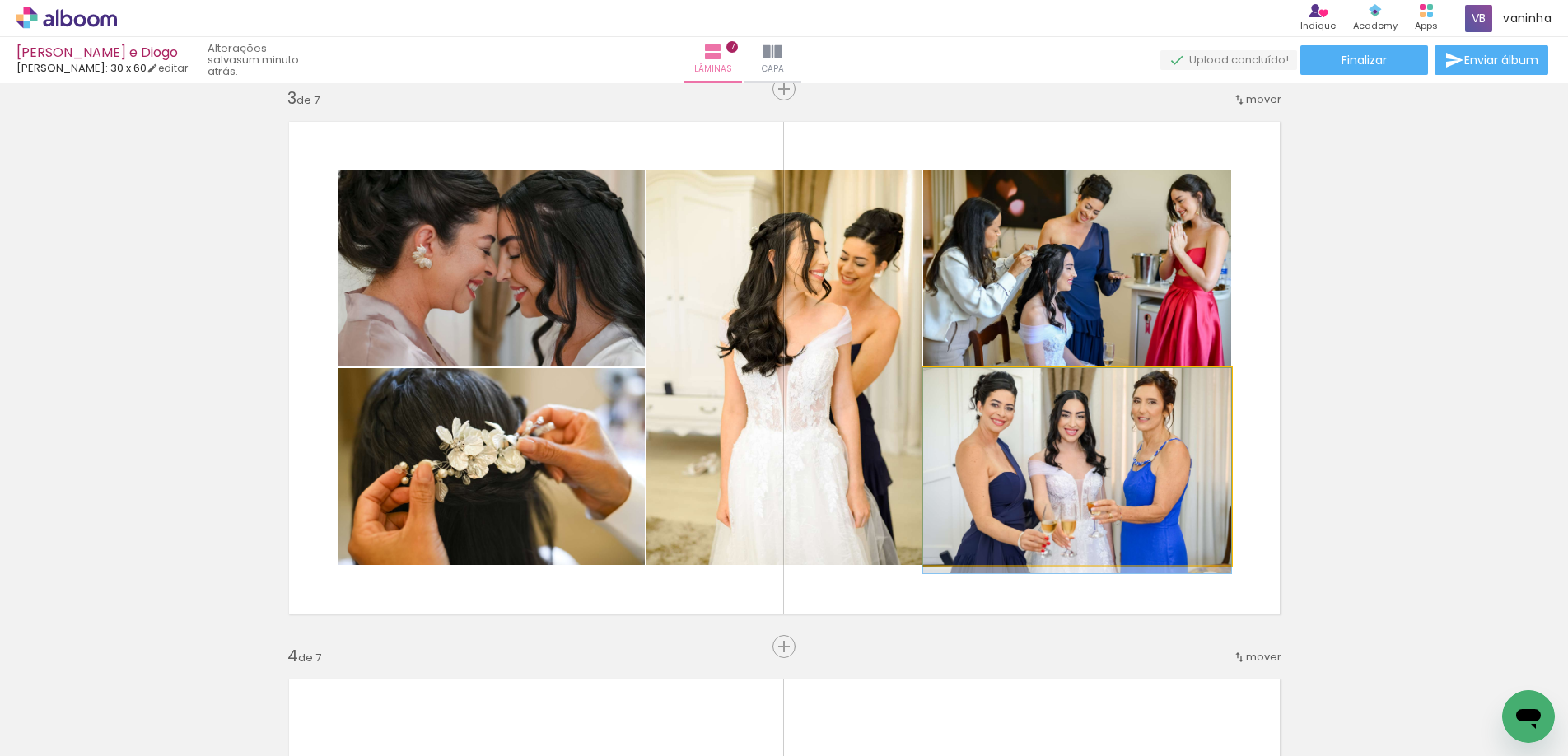
drag, startPoint x: 1106, startPoint y: 432, endPoint x: 1109, endPoint y: 474, distance: 42.1
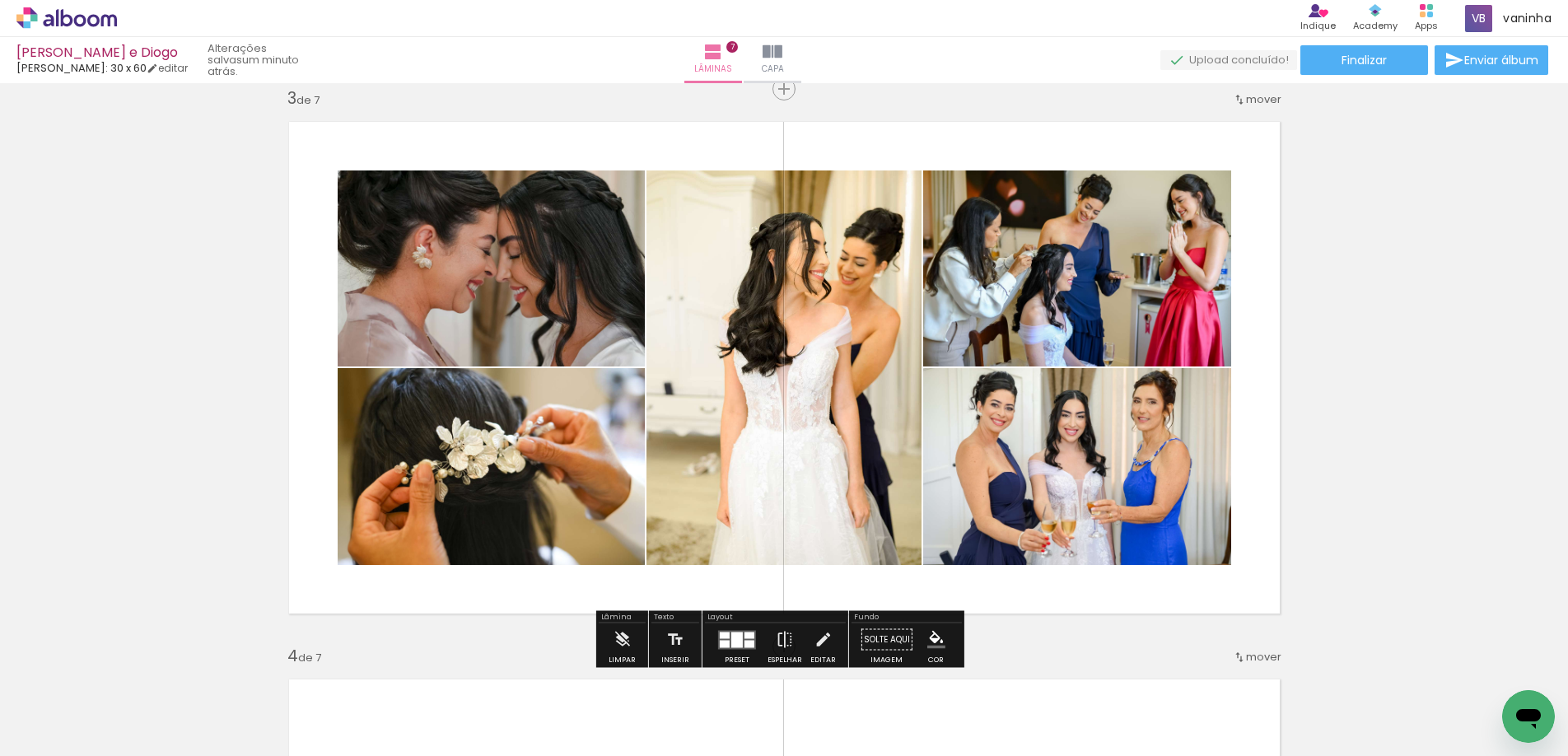
type paper-slider "114"
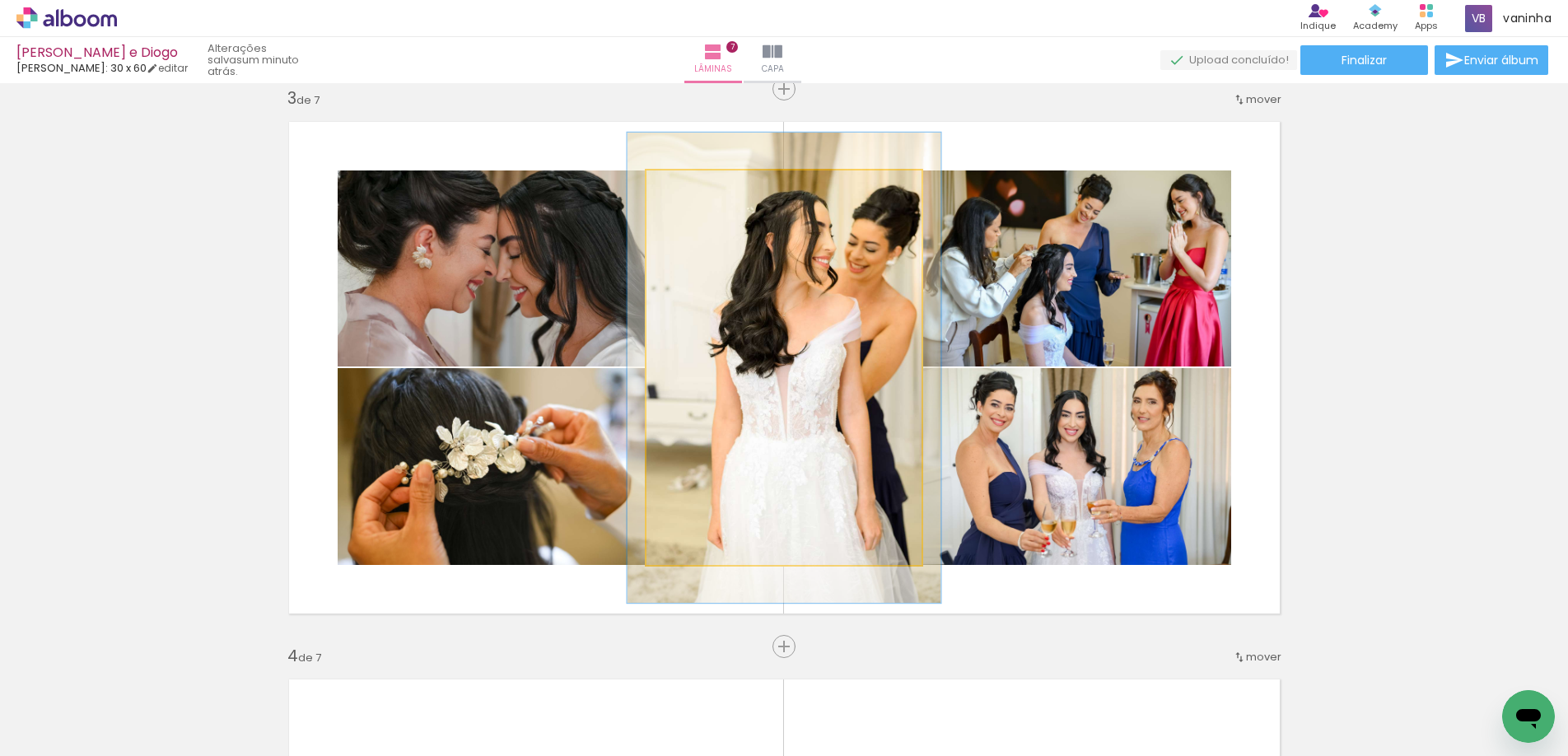
click at [695, 192] on div at bounding box center [717, 188] width 64 height 26
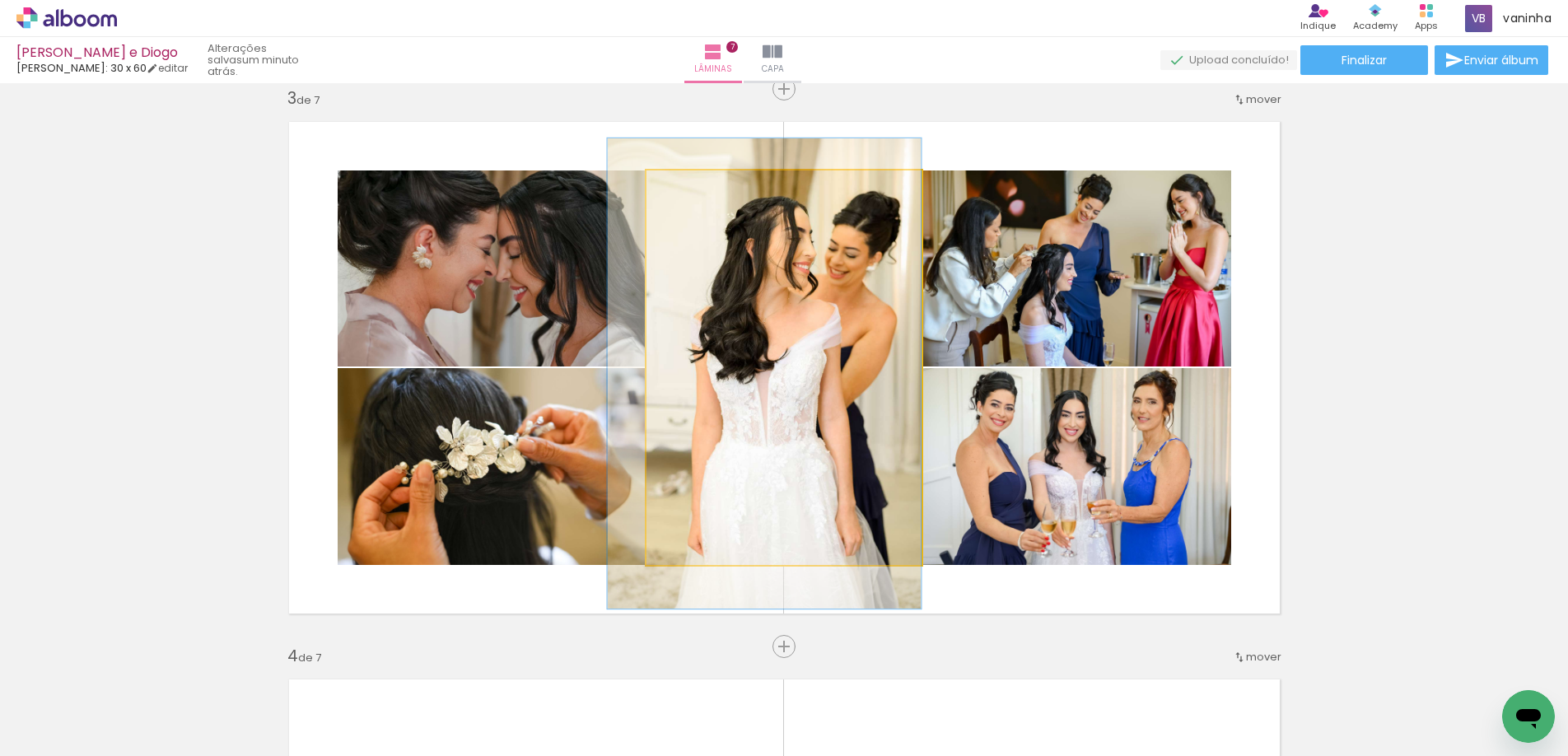
drag, startPoint x: 818, startPoint y: 291, endPoint x: 722, endPoint y: 297, distance: 96.2
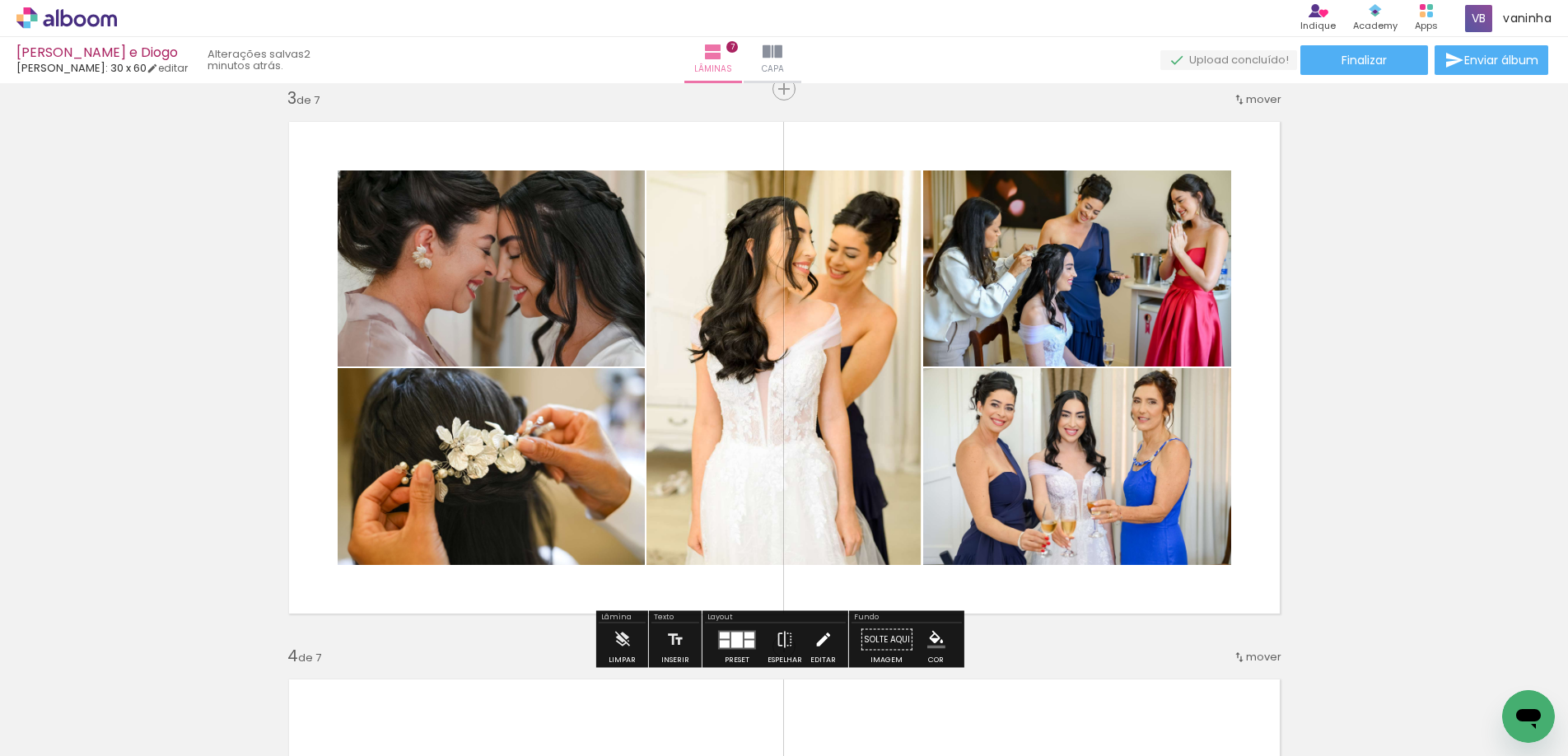
click at [814, 633] on iron-icon at bounding box center [822, 640] width 18 height 33
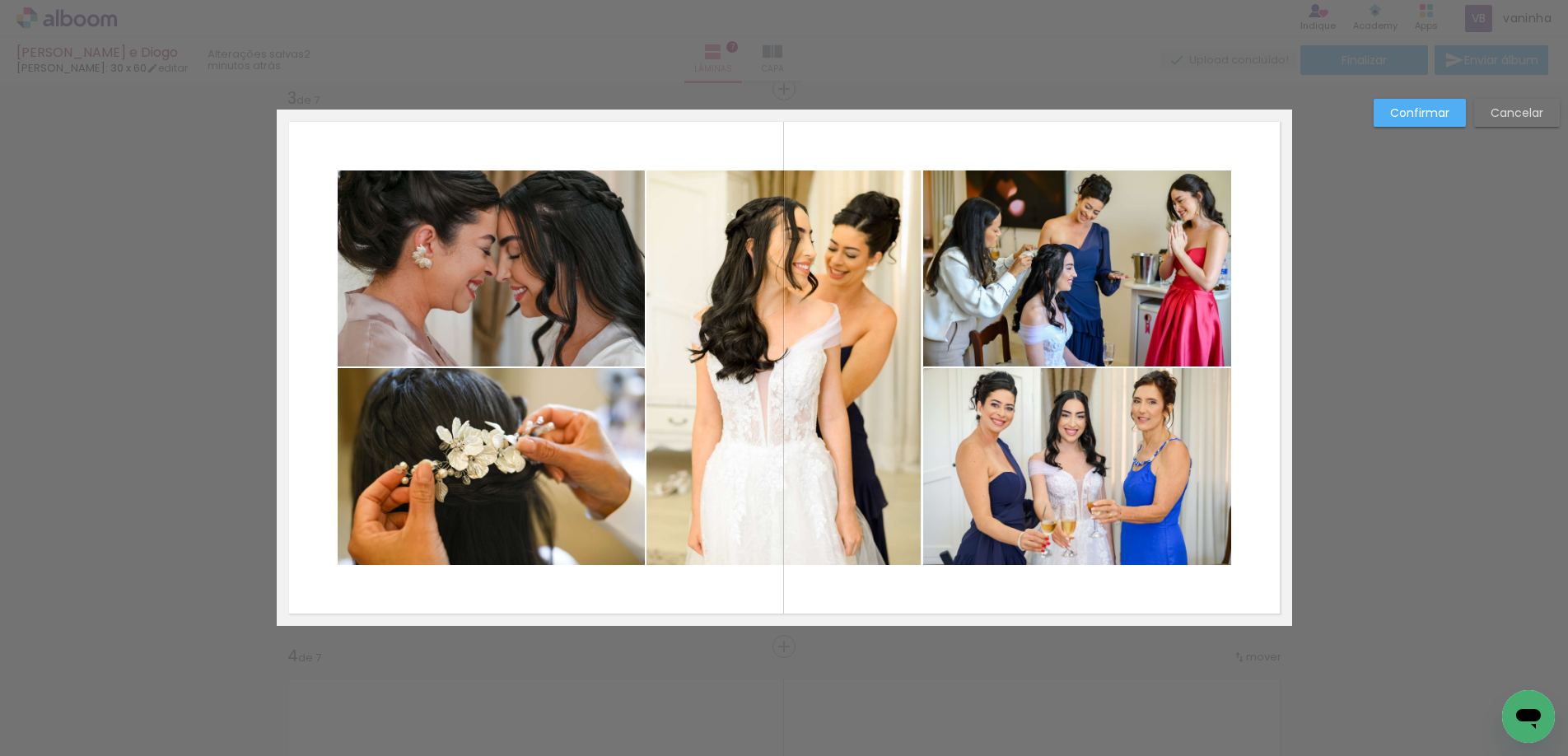
click at [1262, 587] on quentale-layouter at bounding box center [785, 367] width 1016 height 516
click at [1054, 497] on quentale-photo at bounding box center [1077, 467] width 308 height 197
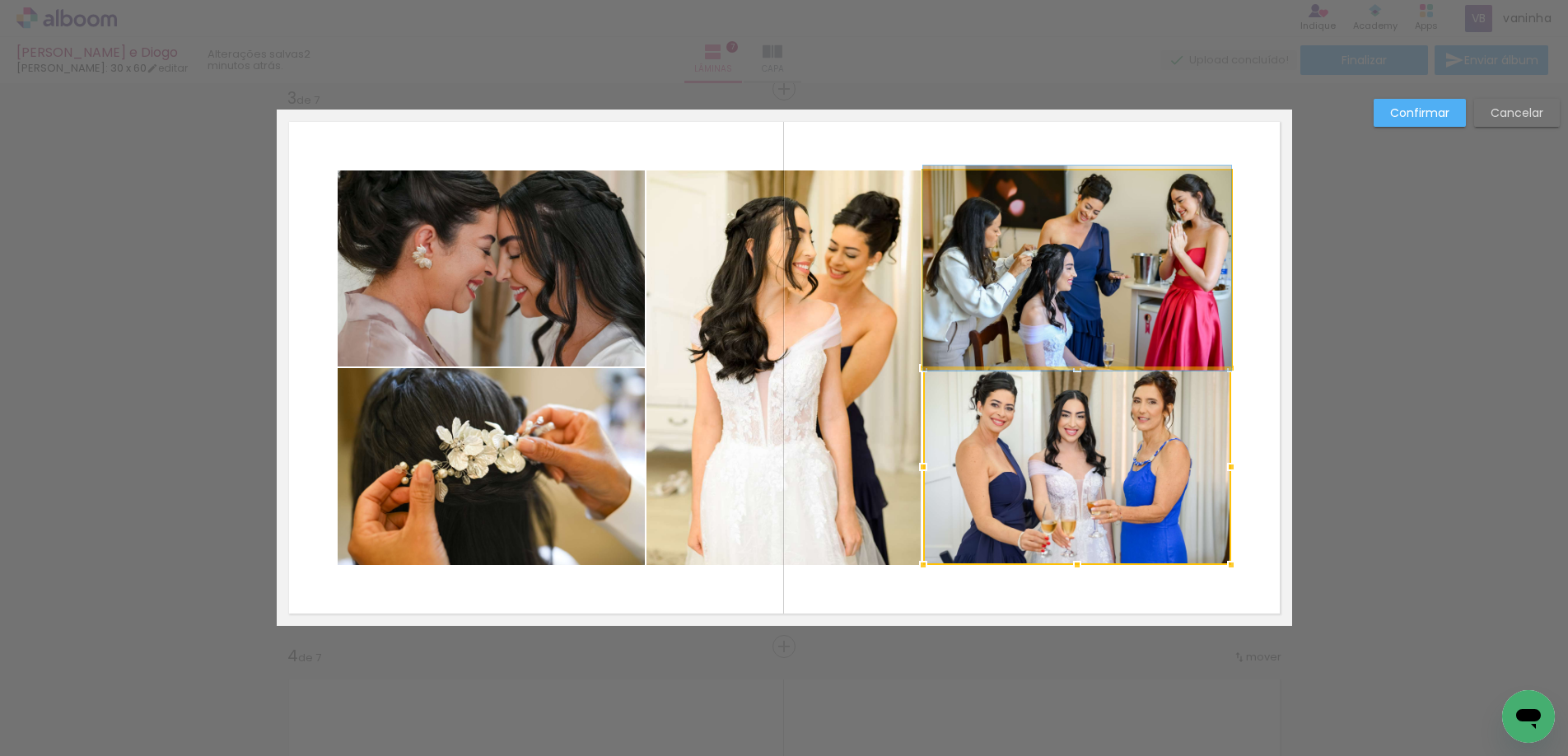
click at [1023, 321] on quentale-photo at bounding box center [1077, 268] width 308 height 196
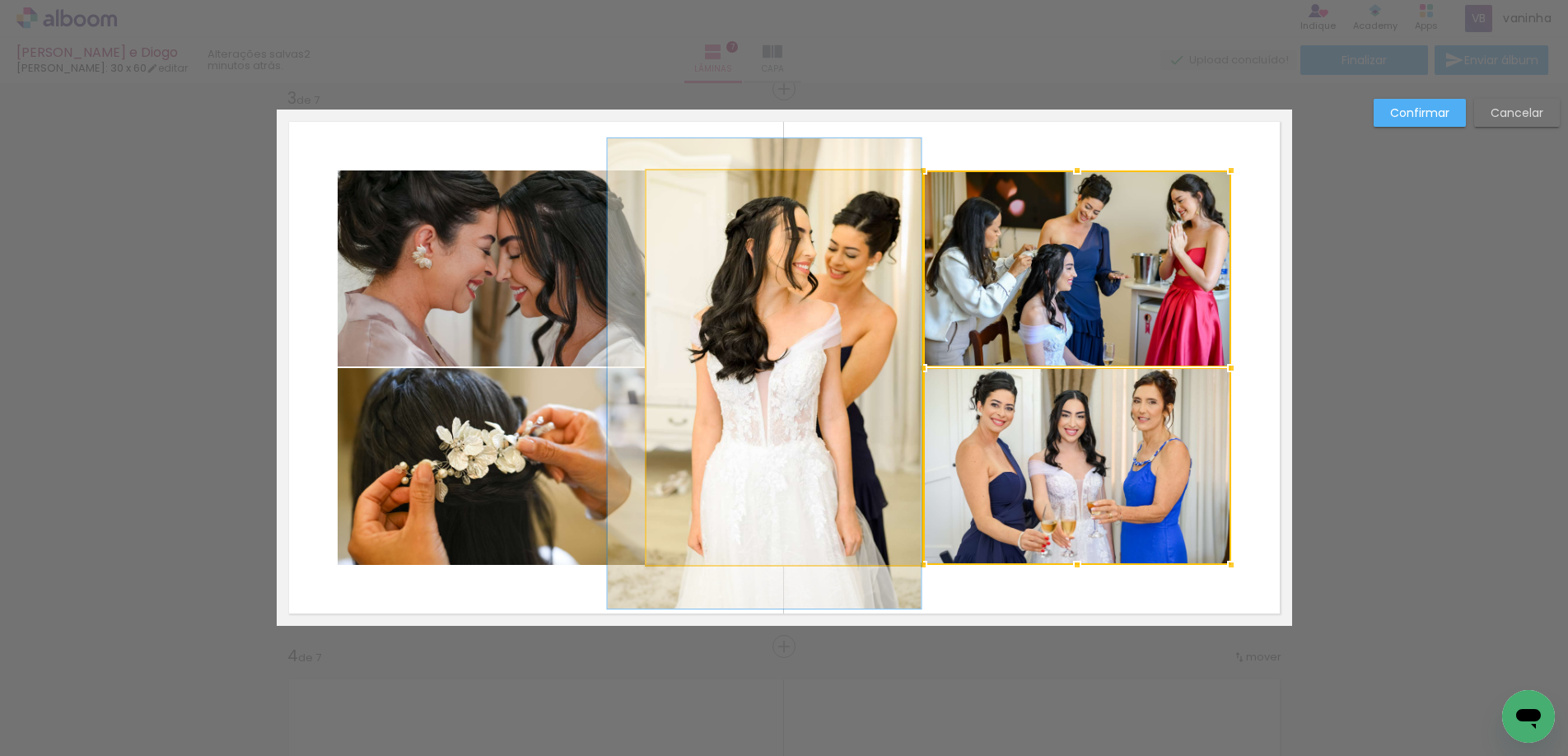
click at [819, 319] on quentale-photo at bounding box center [784, 367] width 275 height 394
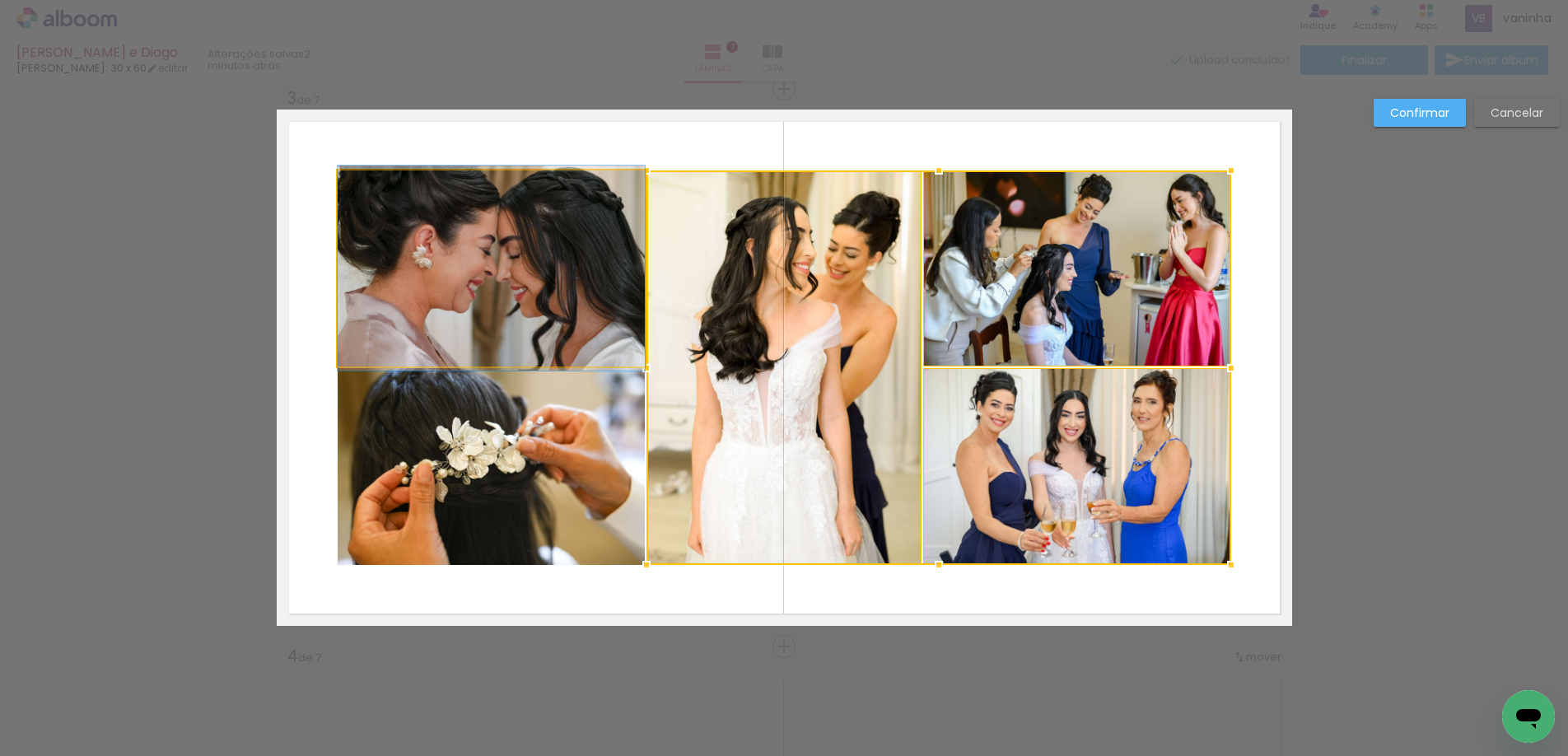
click at [539, 298] on quentale-photo at bounding box center [491, 268] width 307 height 196
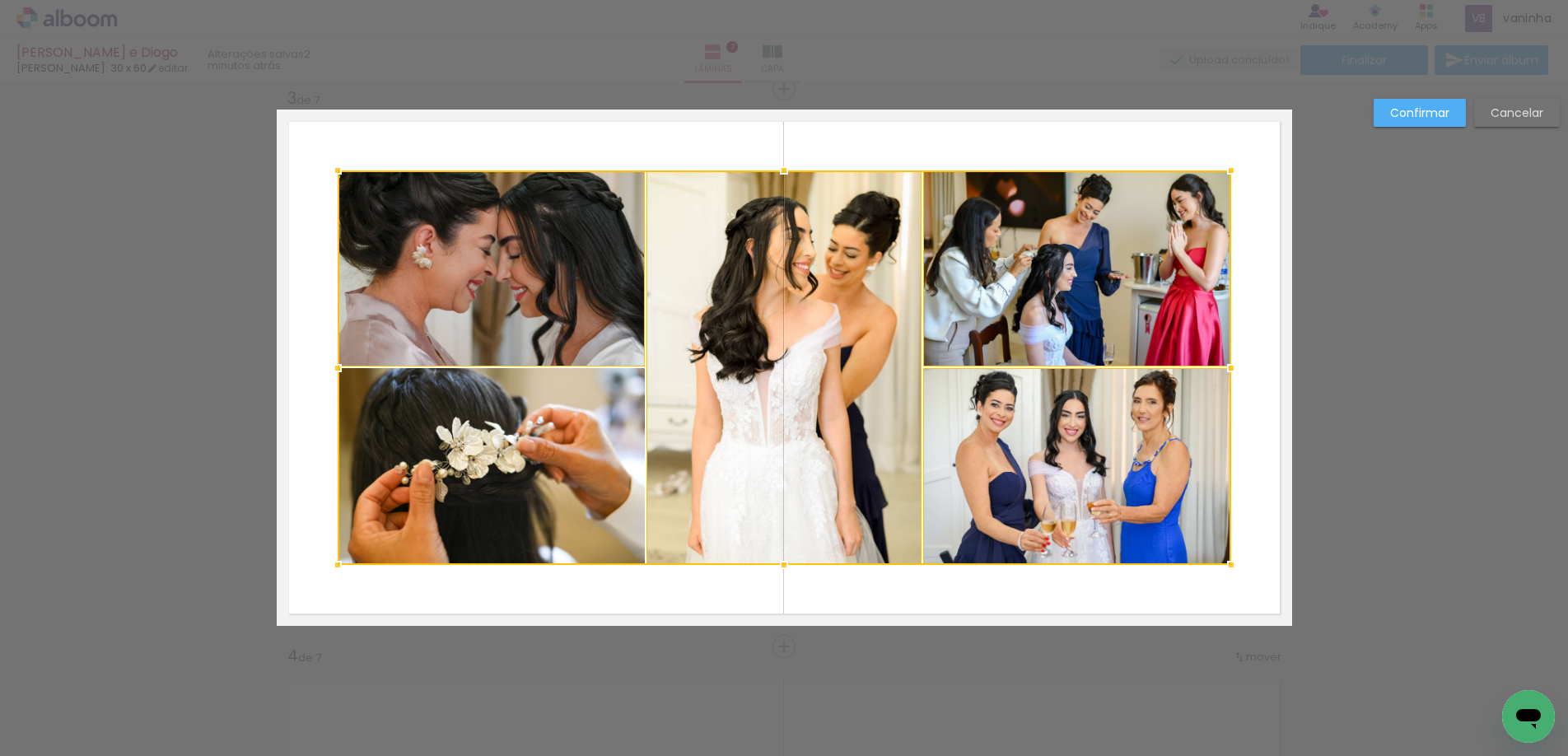
click at [503, 450] on div at bounding box center [784, 367] width 894 height 394
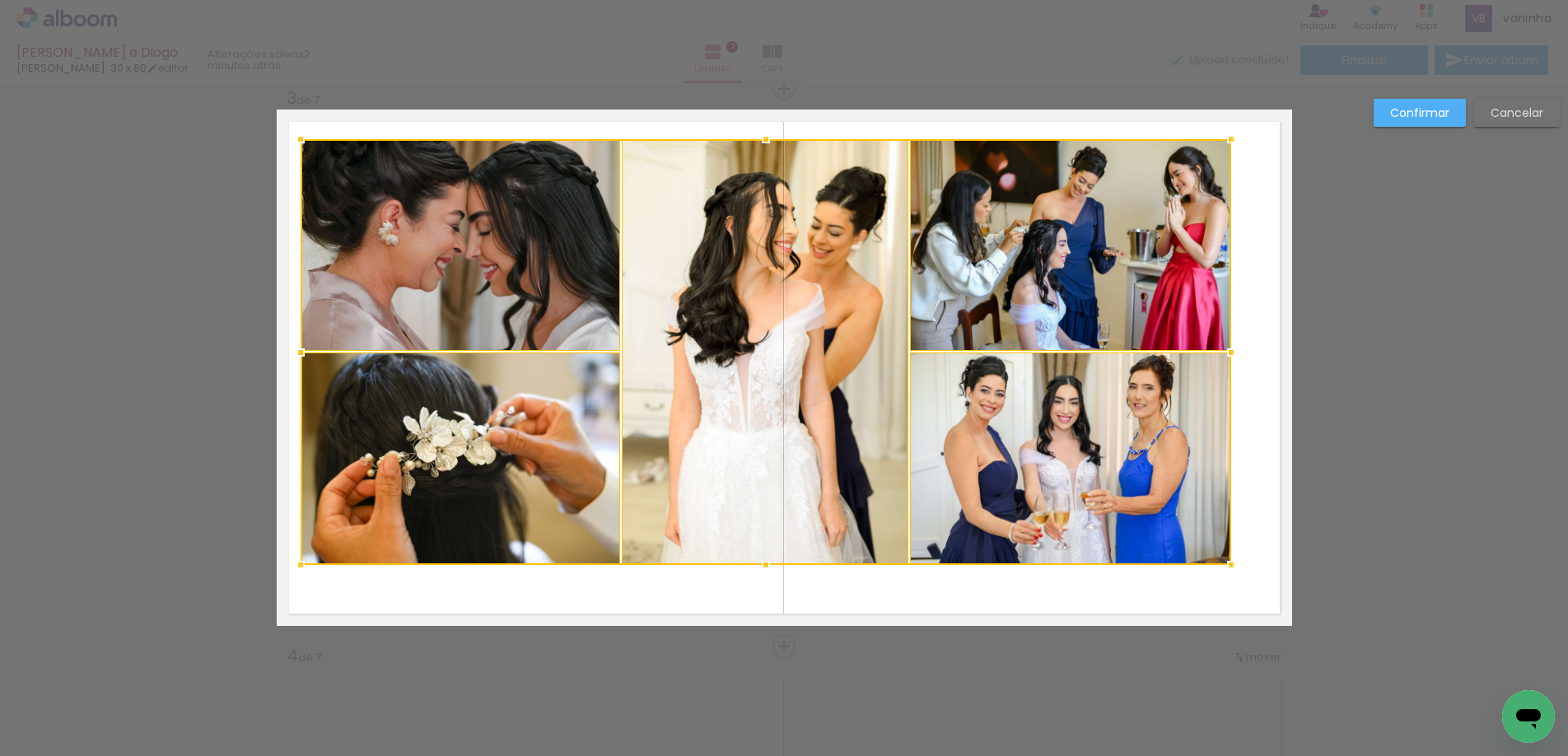
drag, startPoint x: 334, startPoint y: 177, endPoint x: 297, endPoint y: 145, distance: 48.9
click at [297, 145] on div at bounding box center [300, 139] width 33 height 33
click at [444, 259] on div at bounding box center [765, 352] width 931 height 426
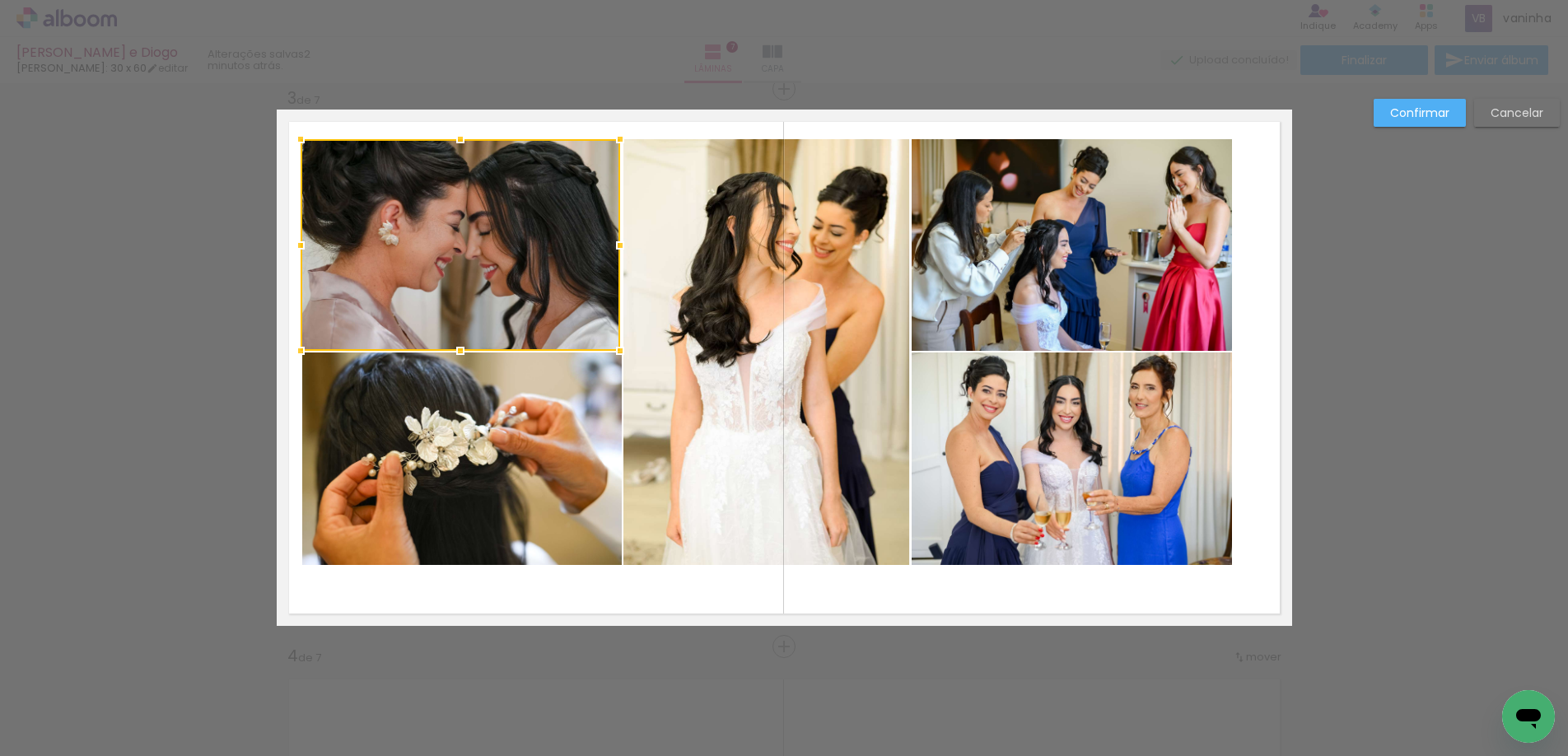
click at [491, 415] on quentale-photo at bounding box center [462, 458] width 320 height 213
click at [715, 408] on quentale-photo at bounding box center [767, 352] width 286 height 426
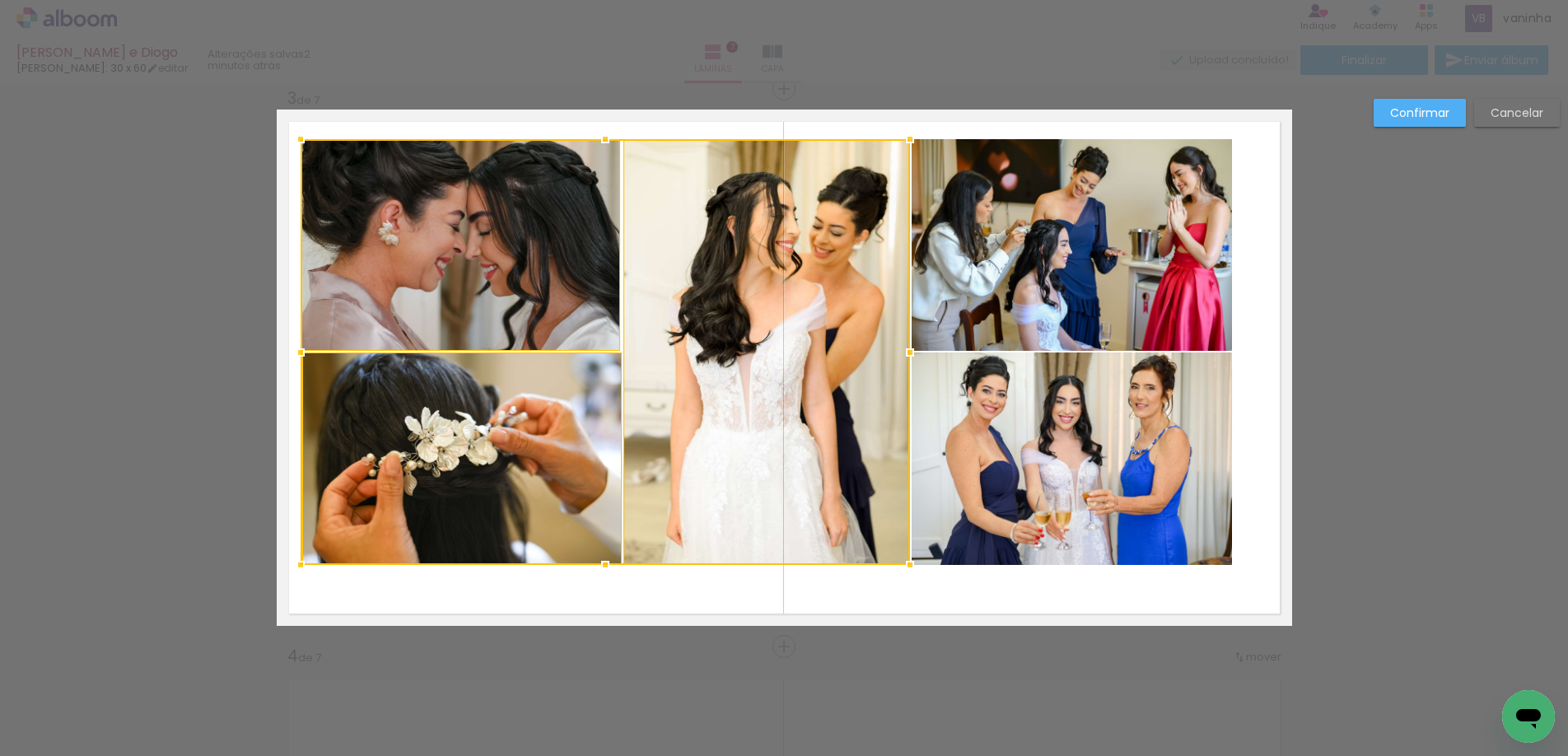
click at [1092, 340] on quentale-photo at bounding box center [1072, 245] width 321 height 212
click at [1148, 405] on div at bounding box center [766, 352] width 933 height 426
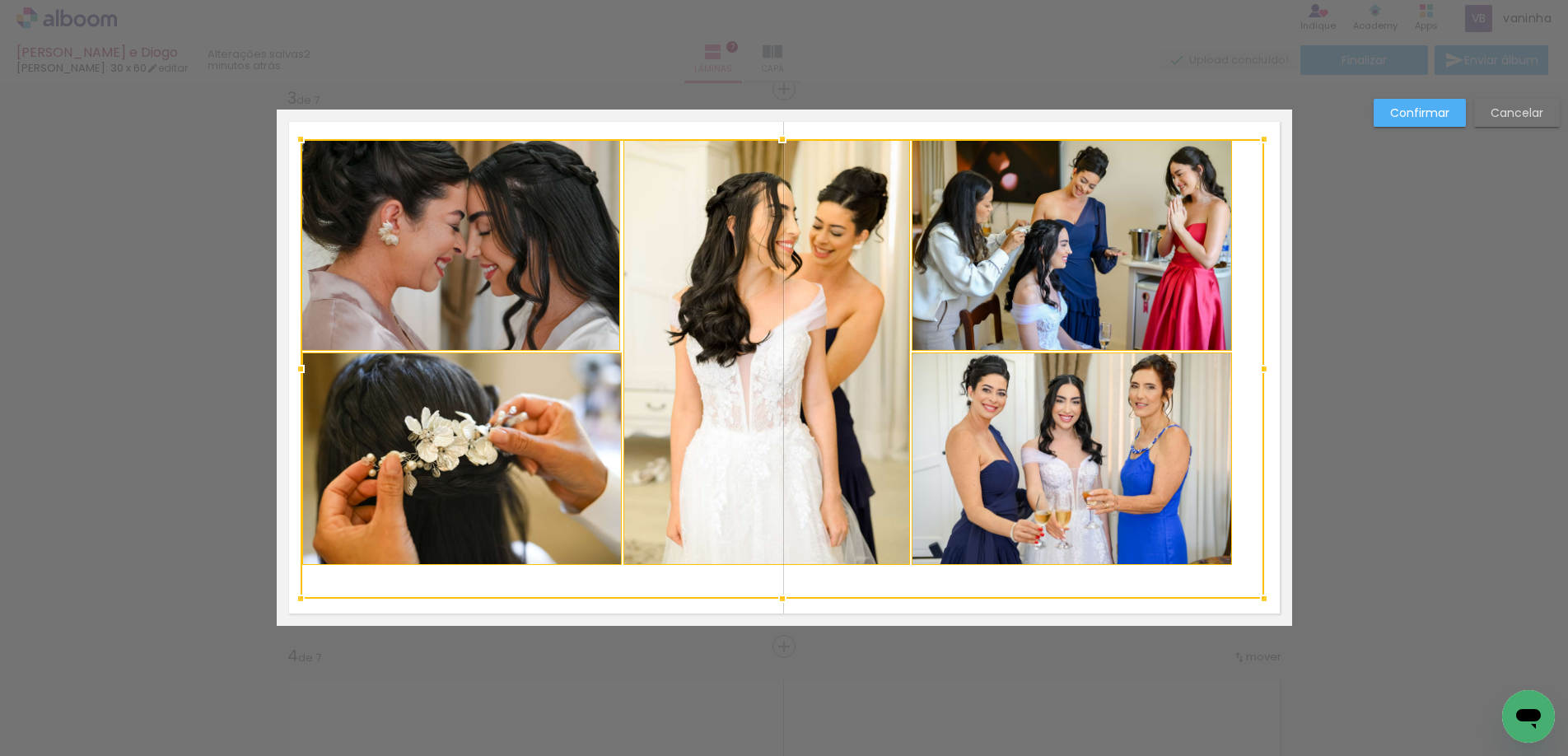
drag, startPoint x: 1230, startPoint y: 574, endPoint x: 1259, endPoint y: 602, distance: 40.3
click at [1259, 602] on div at bounding box center [1264, 598] width 33 height 33
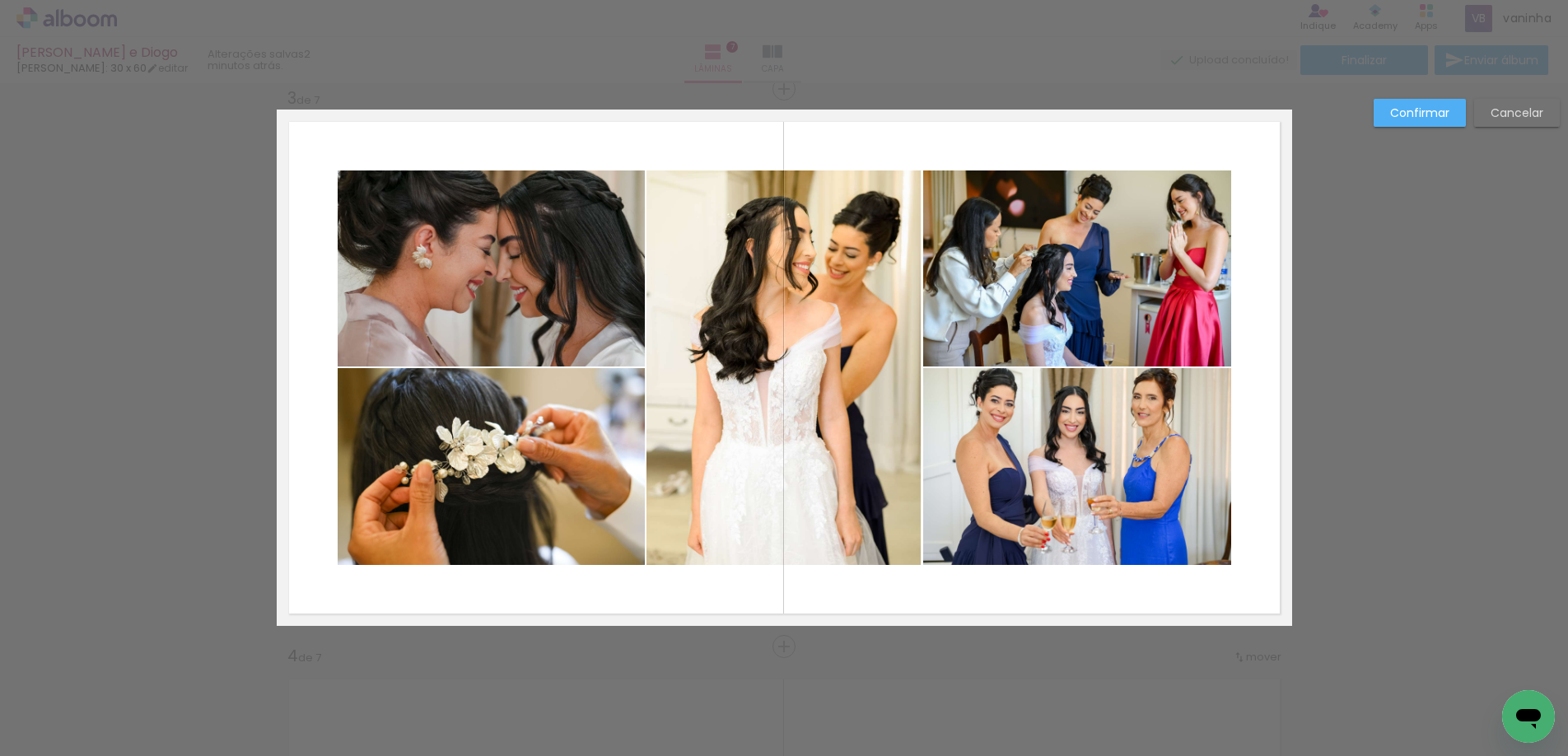
drag, startPoint x: 1260, startPoint y: 590, endPoint x: 659, endPoint y: 351, distance: 646.8
click at [659, 351] on quentale-layouter at bounding box center [785, 367] width 1016 height 516
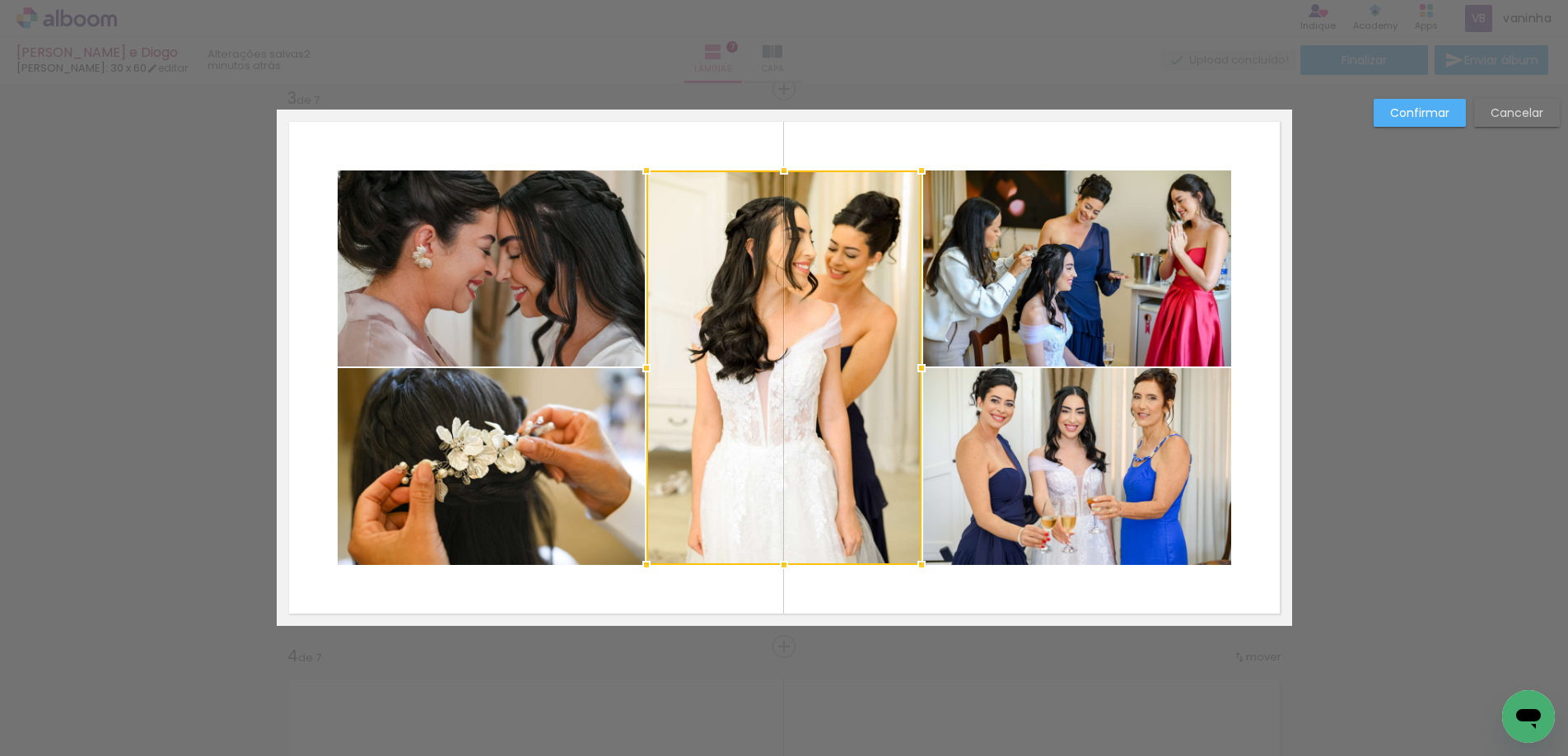
click at [501, 301] on quentale-photo at bounding box center [491, 268] width 307 height 196
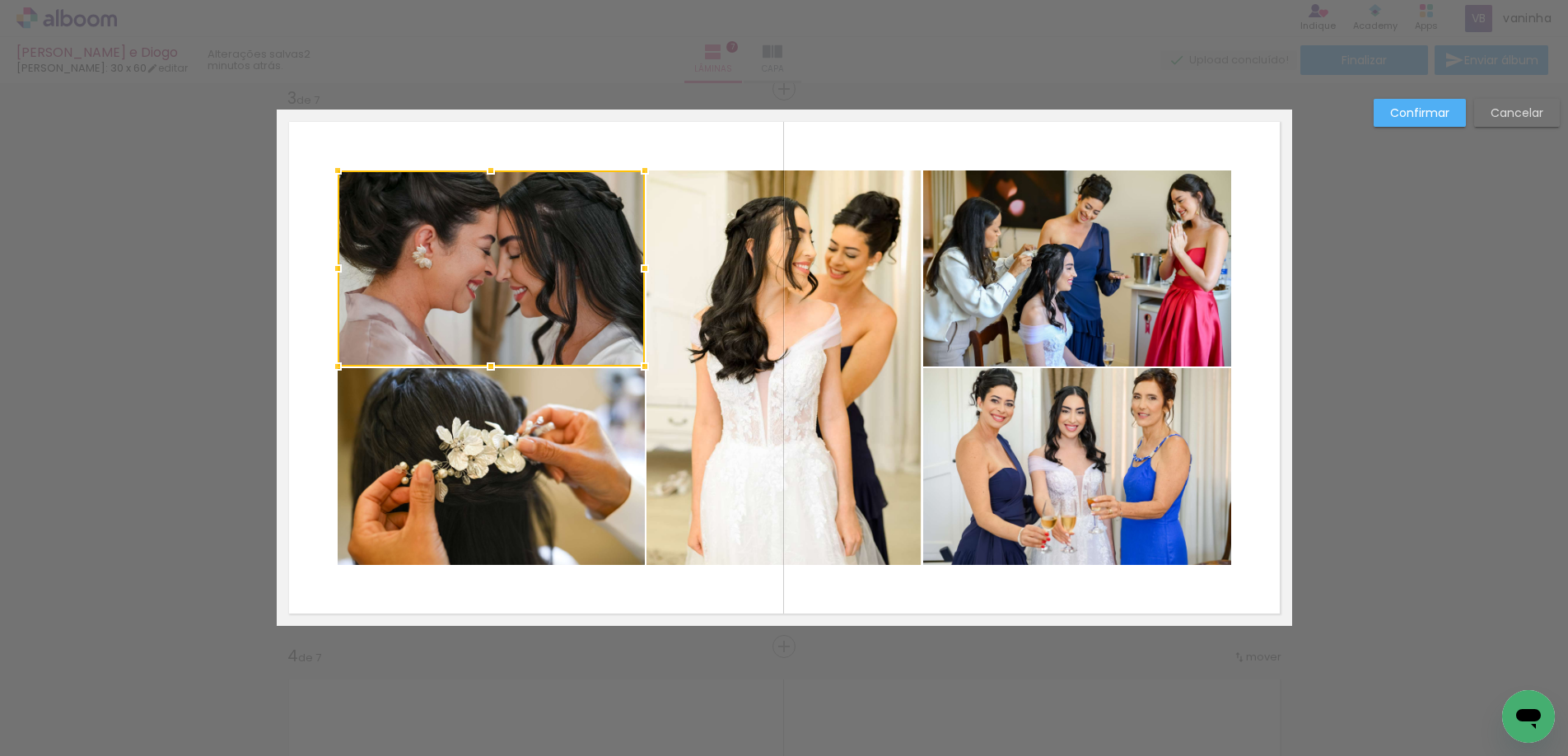
click at [502, 385] on quentale-photo at bounding box center [491, 467] width 307 height 197
click at [747, 385] on quentale-photo at bounding box center [784, 367] width 275 height 394
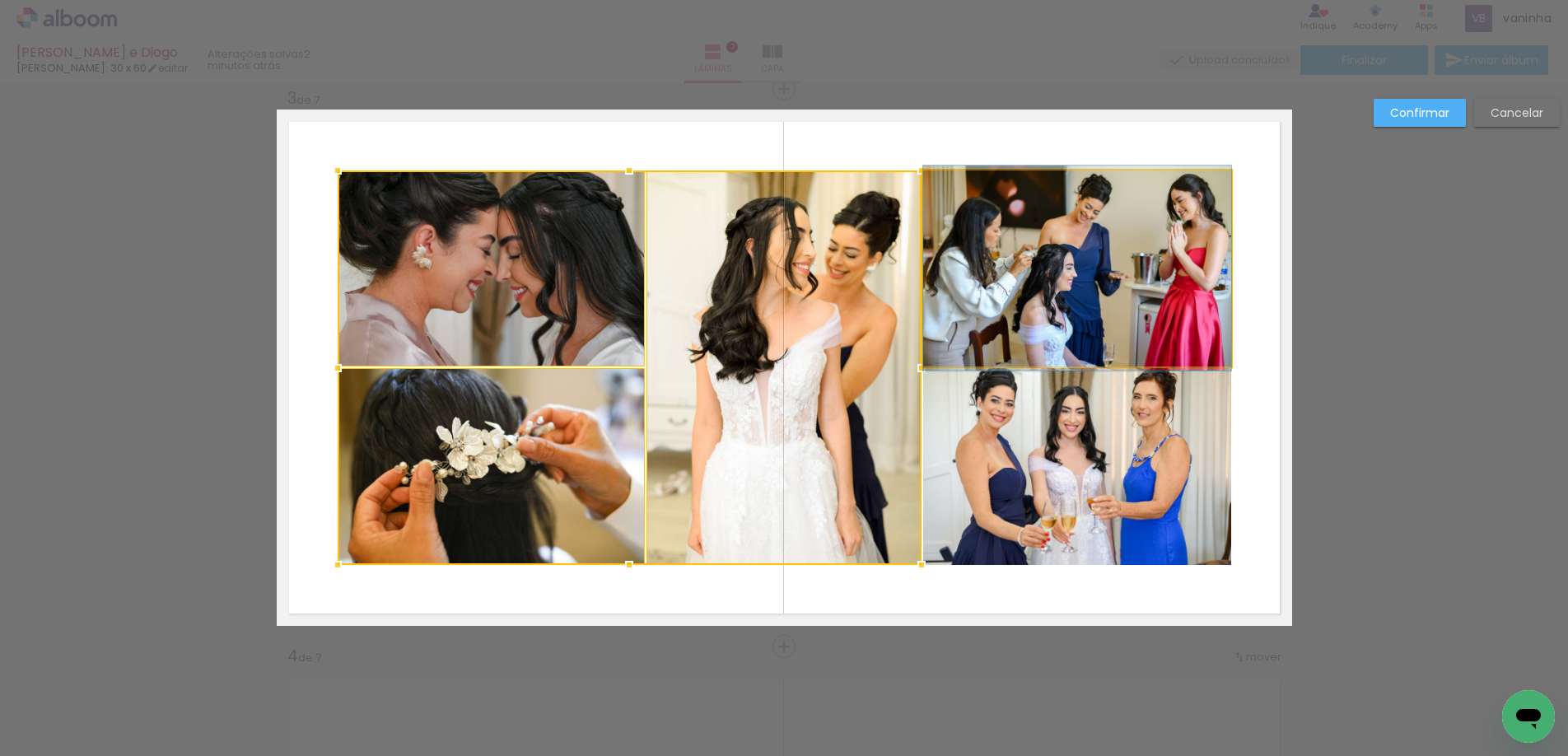
drag, startPoint x: 1047, startPoint y: 353, endPoint x: 1072, endPoint y: 397, distance: 50.6
click at [1049, 353] on quentale-photo at bounding box center [1077, 268] width 308 height 196
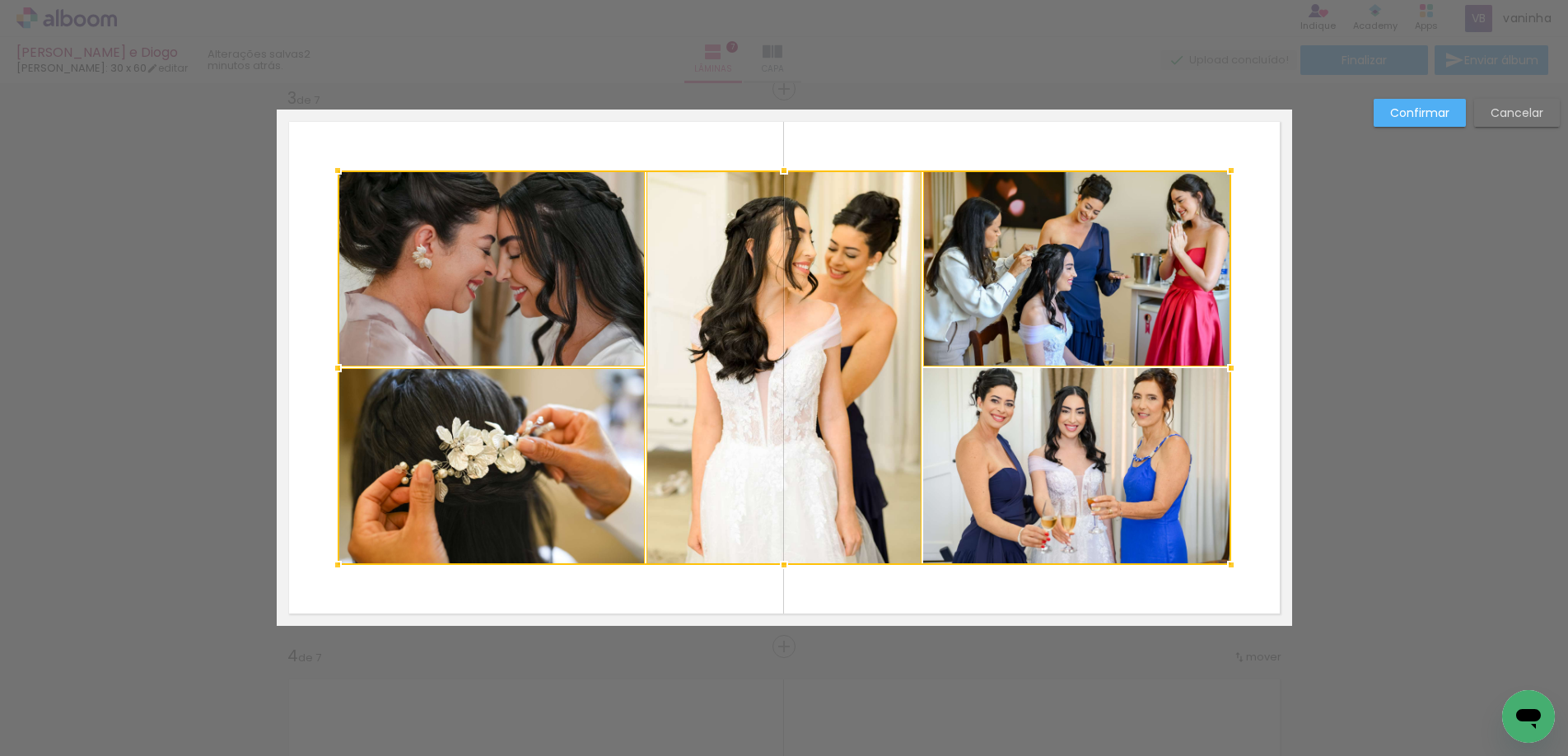
click at [1099, 471] on div at bounding box center [784, 367] width 894 height 394
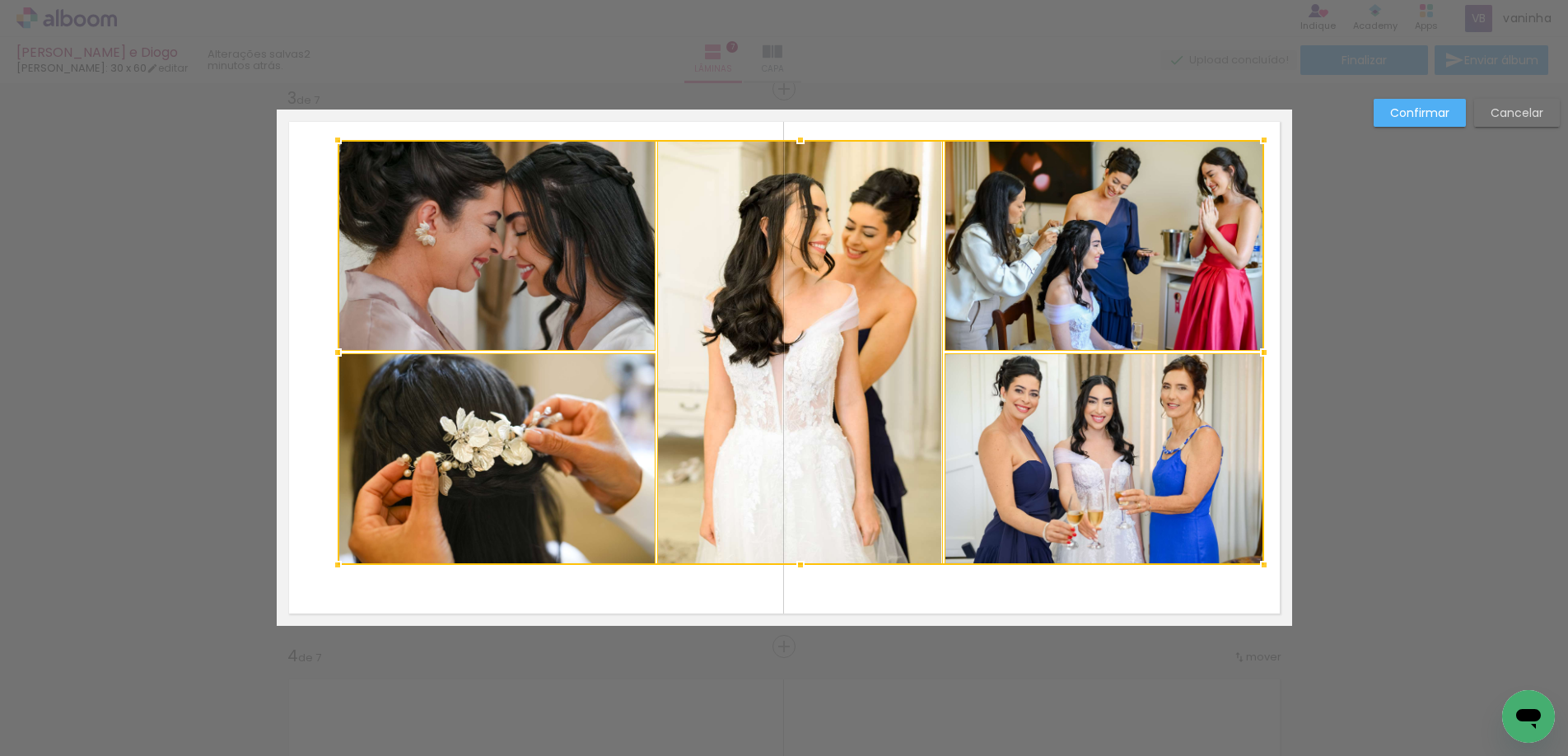
drag, startPoint x: 1227, startPoint y: 169, endPoint x: 1259, endPoint y: 139, distance: 43.9
click at [1259, 139] on div at bounding box center [1264, 139] width 33 height 33
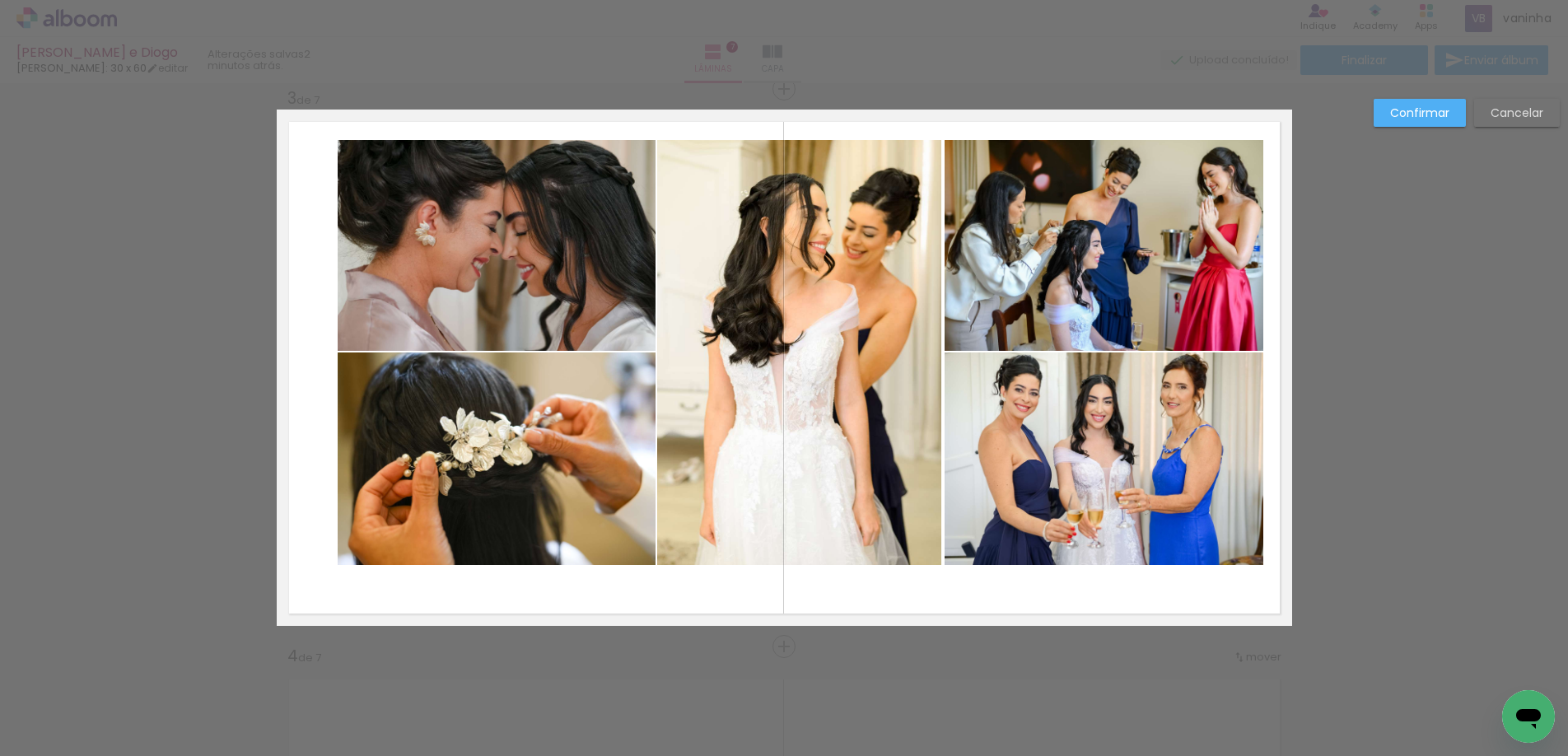
click at [1182, 219] on quentale-photo at bounding box center [1105, 245] width 320 height 211
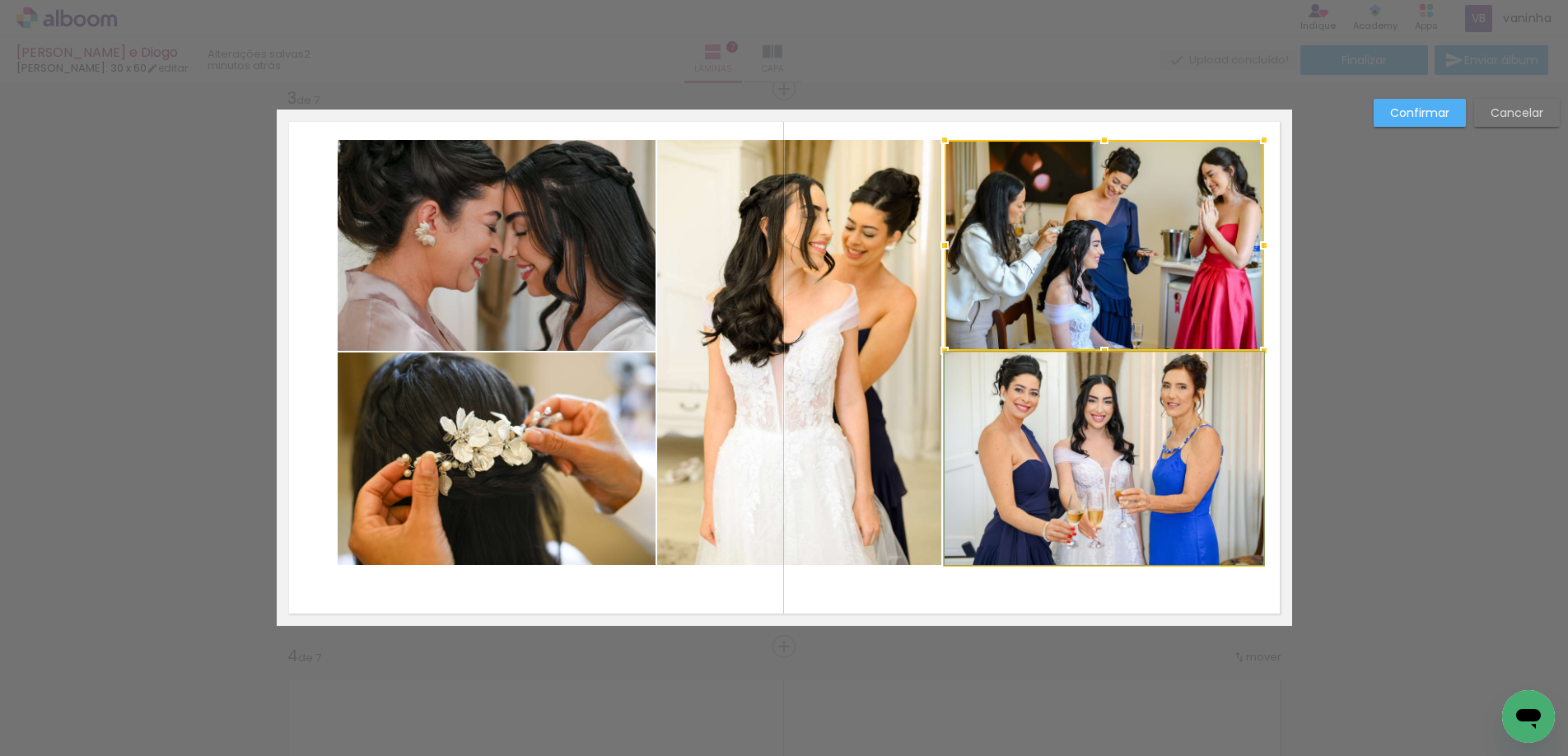
click at [1104, 398] on quentale-photo at bounding box center [1105, 458] width 320 height 213
click at [833, 409] on quentale-photo at bounding box center [800, 352] width 285 height 425
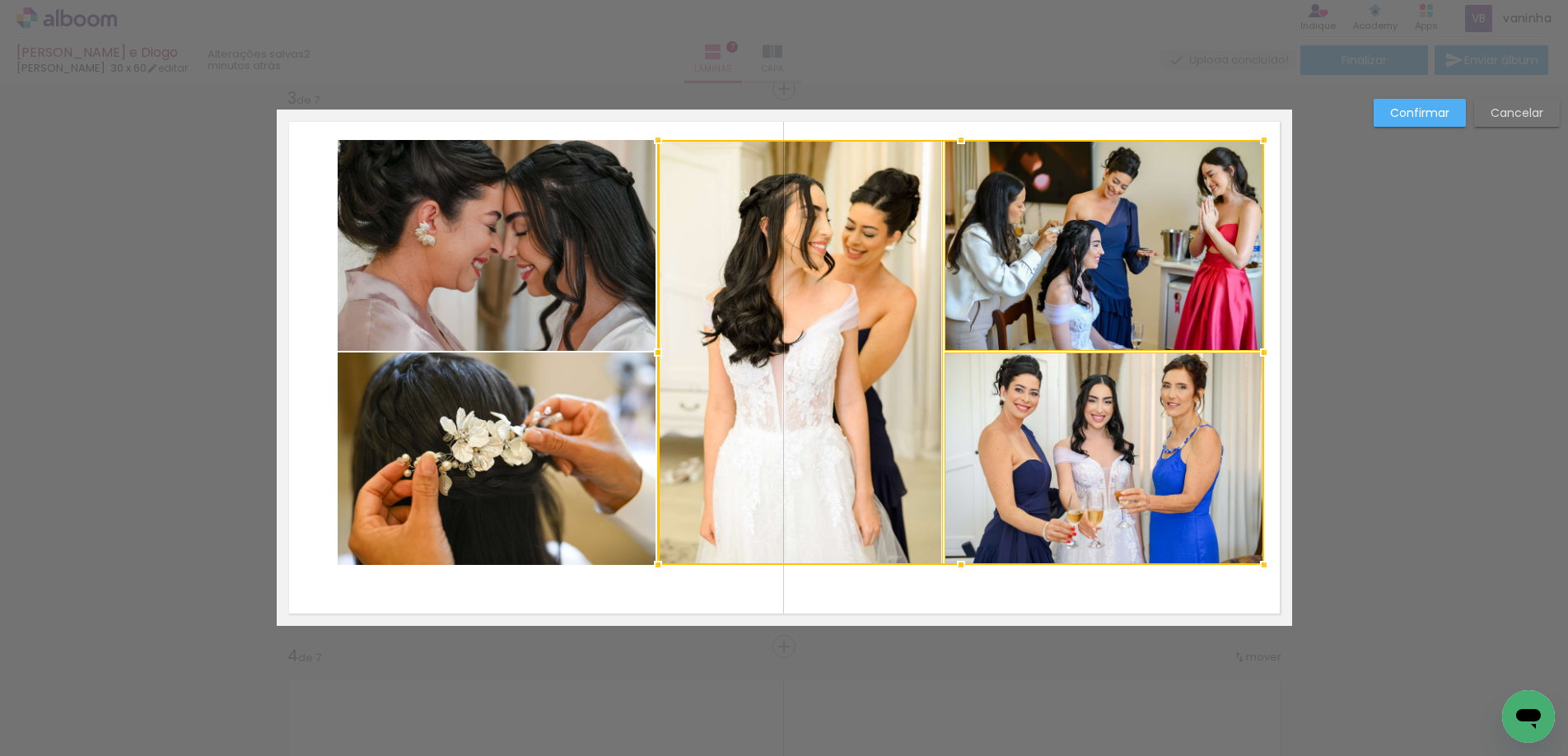
click at [582, 331] on quentale-photo at bounding box center [497, 245] width 319 height 211
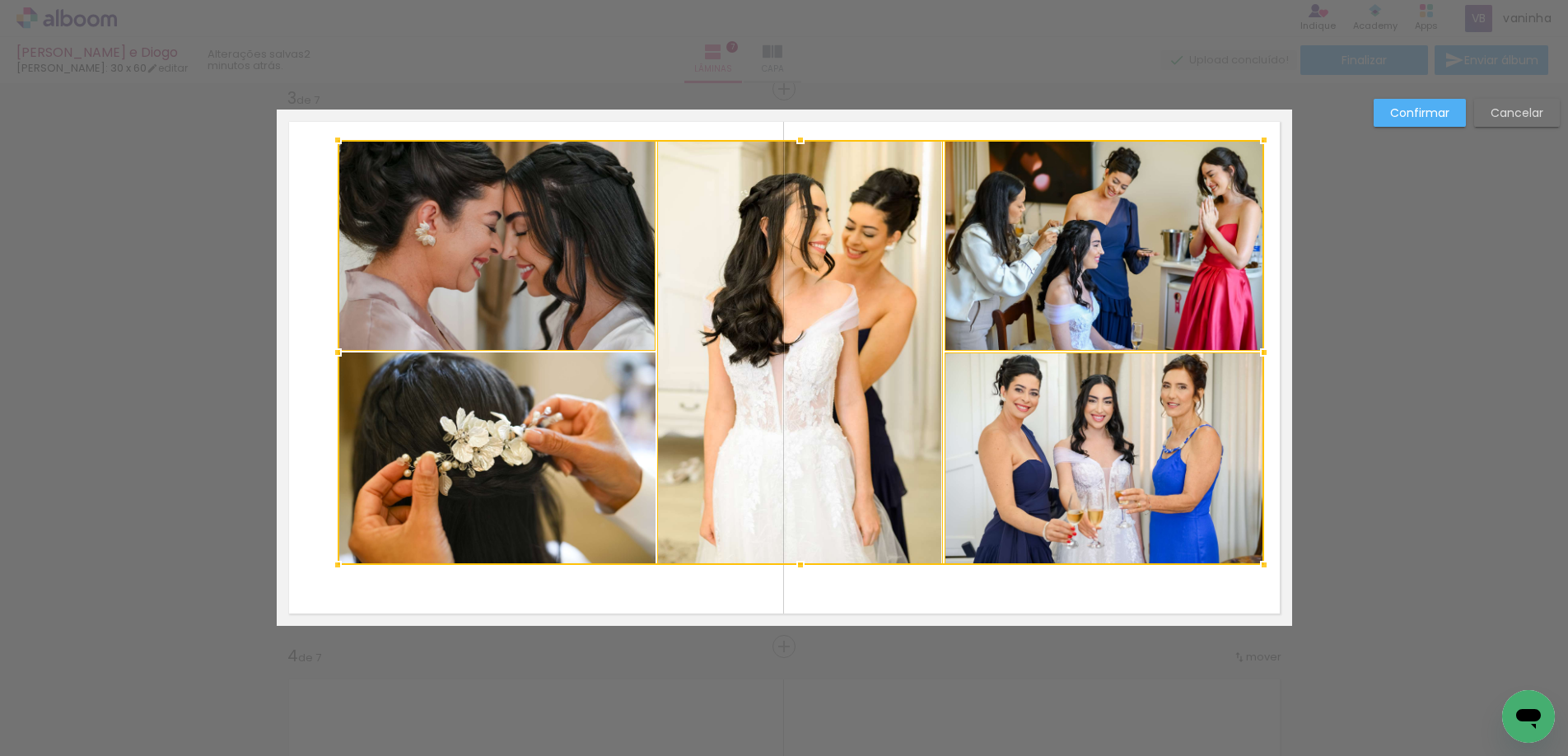
click at [523, 414] on div at bounding box center [801, 352] width 926 height 425
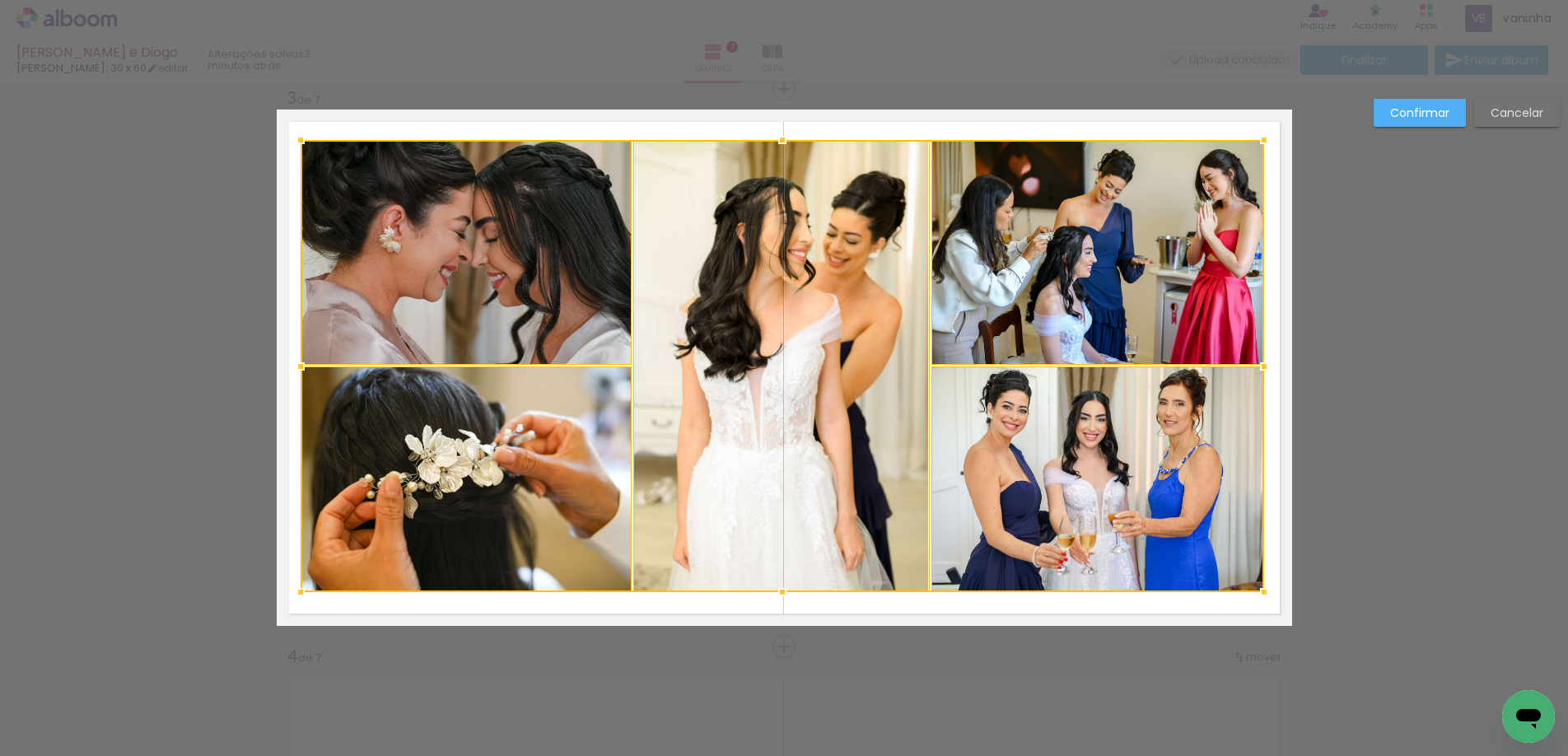
drag, startPoint x: 338, startPoint y: 564, endPoint x: 300, endPoint y: 590, distance: 46.0
click at [300, 590] on div at bounding box center [300, 591] width 33 height 33
click at [0, 0] on slot "Confirmar" at bounding box center [0, 0] width 0 height 0
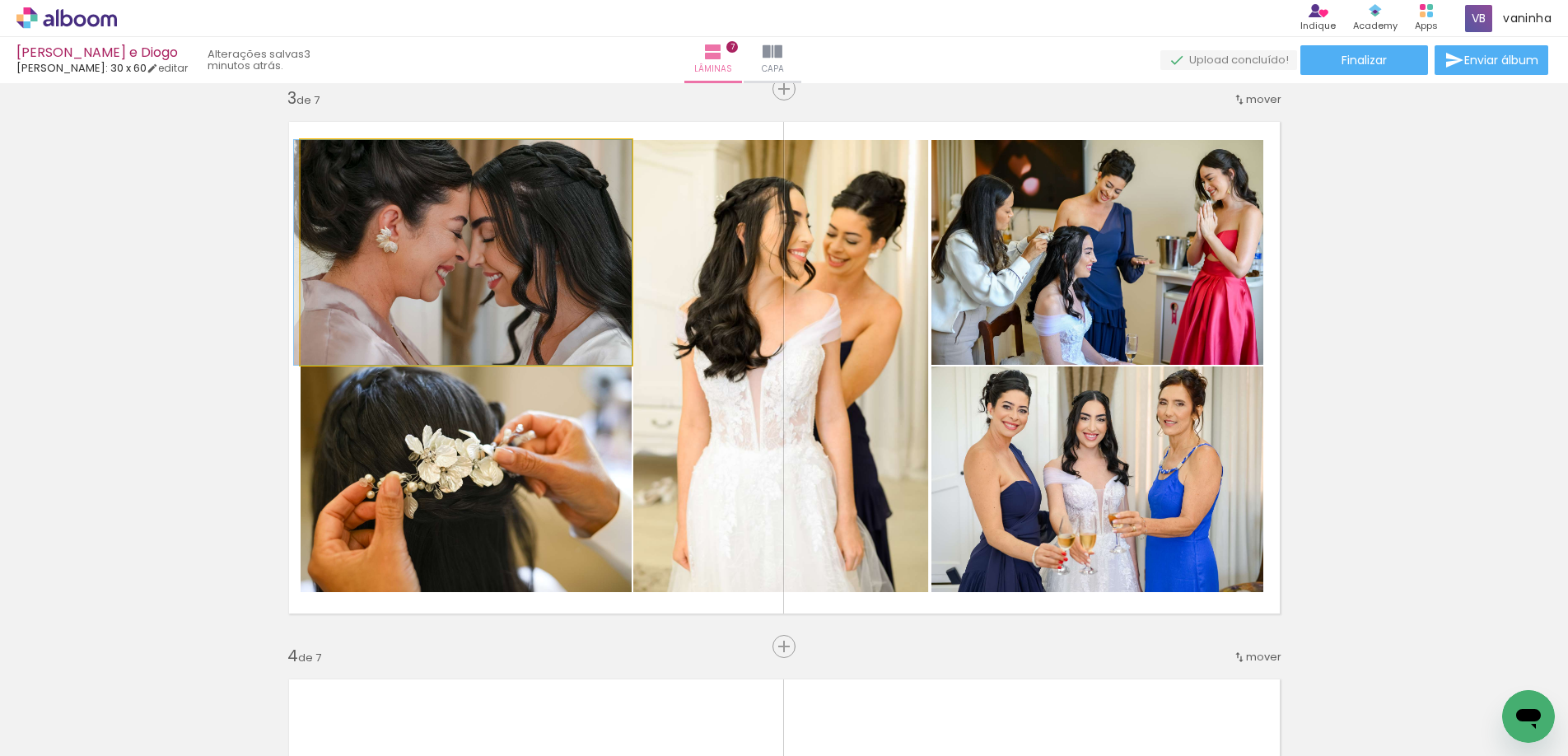
drag, startPoint x: 440, startPoint y: 219, endPoint x: 429, endPoint y: 239, distance: 22.8
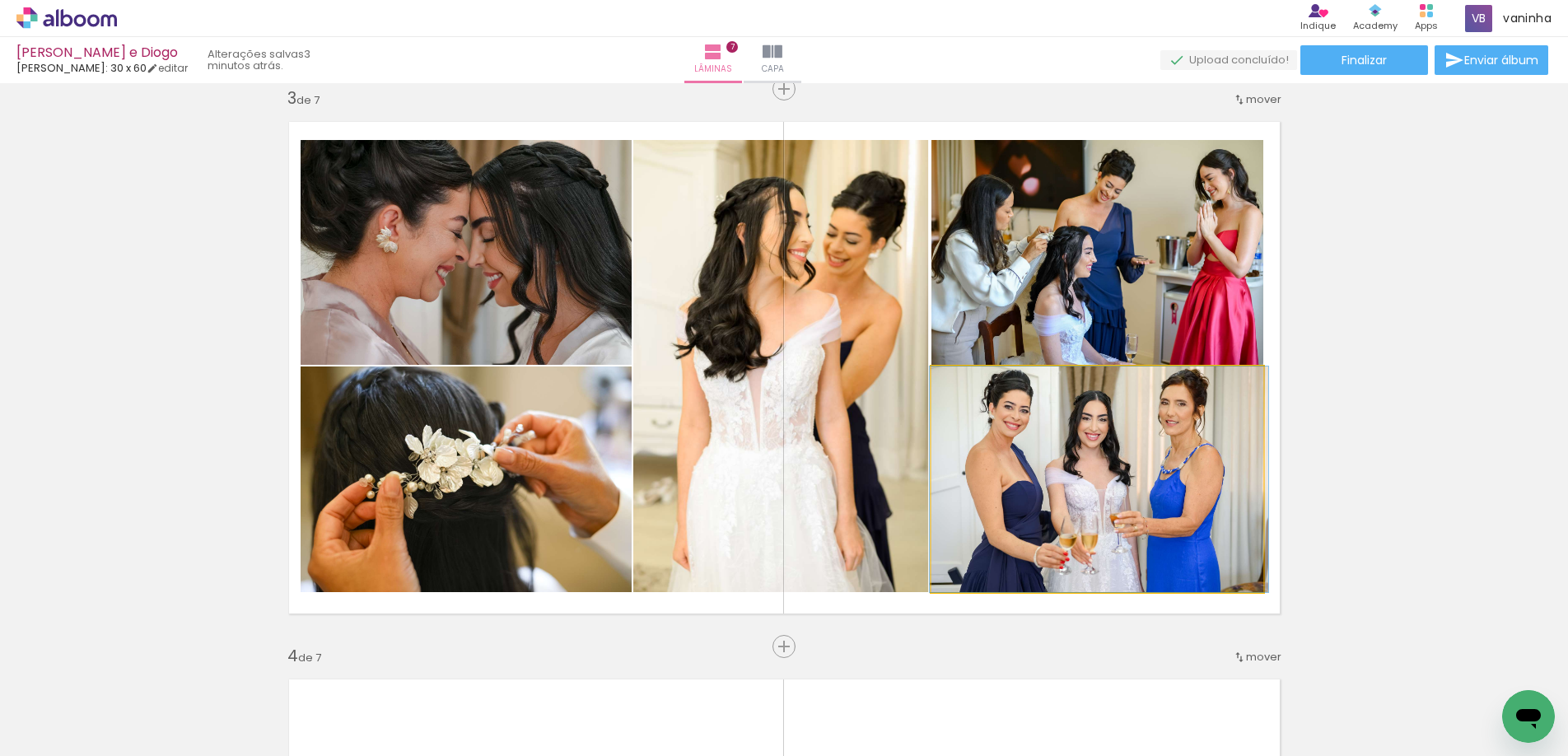
drag, startPoint x: 1095, startPoint y: 450, endPoint x: 1096, endPoint y: 459, distance: 9.1
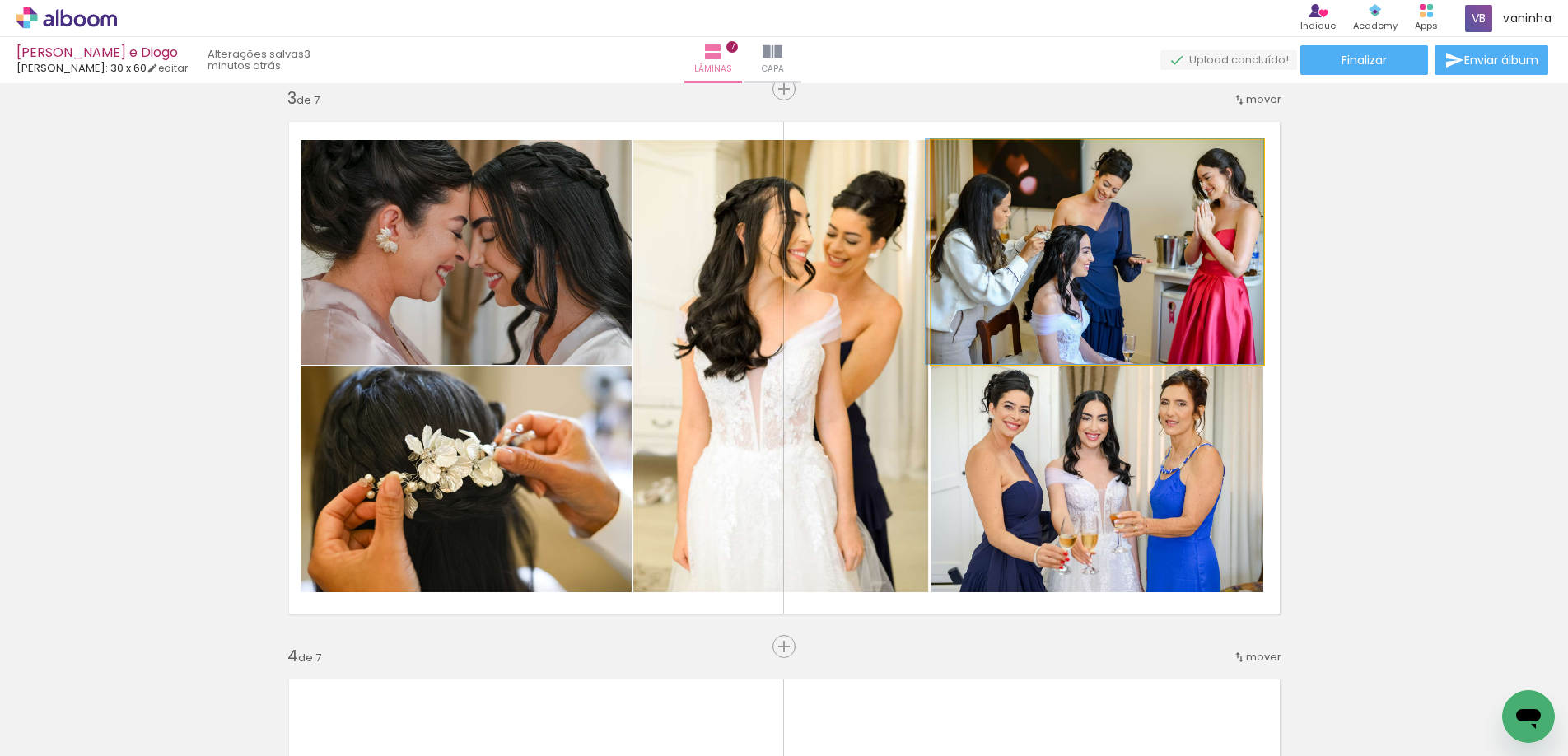
drag, startPoint x: 1193, startPoint y: 307, endPoint x: 1179, endPoint y: 305, distance: 14.1
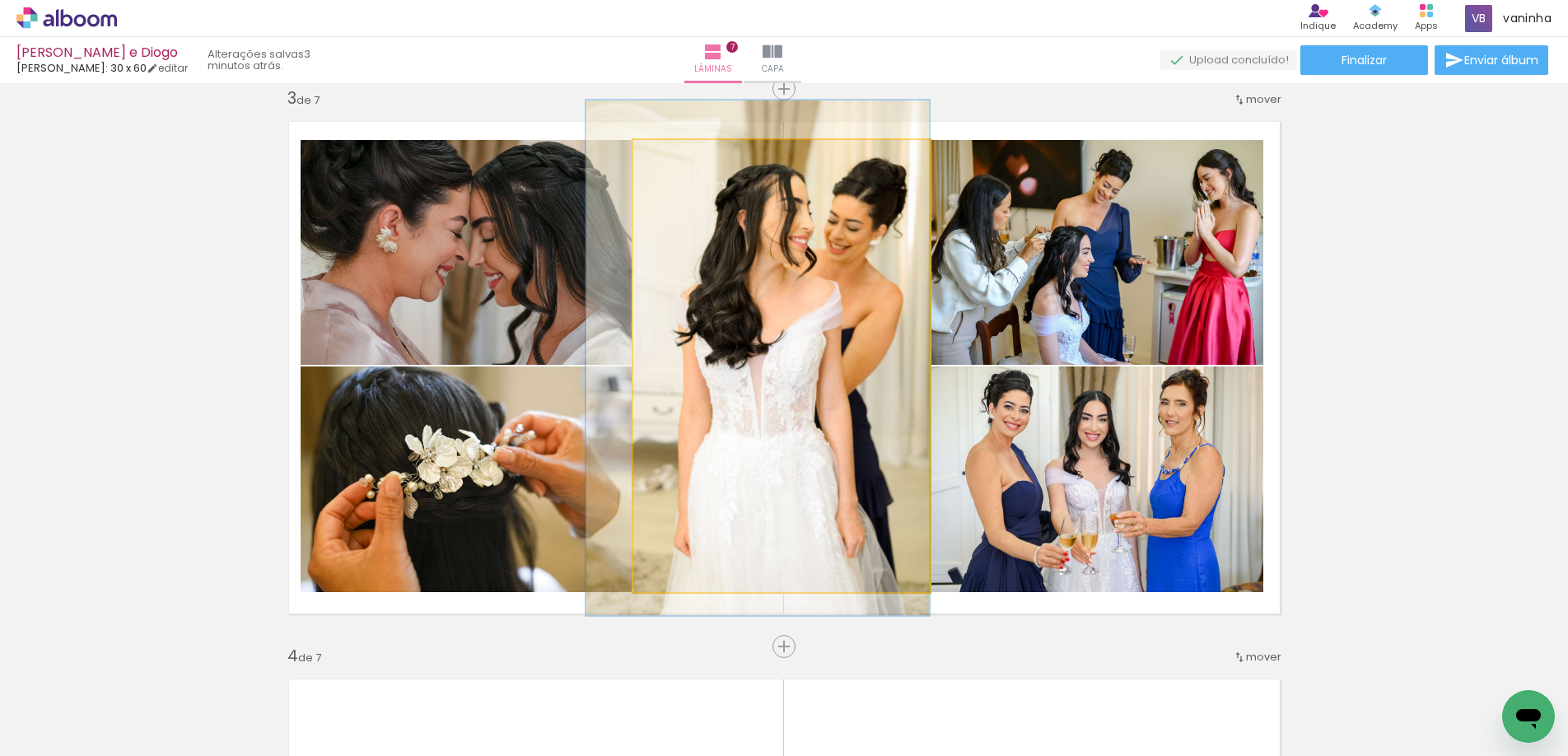
drag, startPoint x: 744, startPoint y: 342, endPoint x: 738, endPoint y: 329, distance: 14.3
drag, startPoint x: 738, startPoint y: 329, endPoint x: 714, endPoint y: 330, distance: 24.0
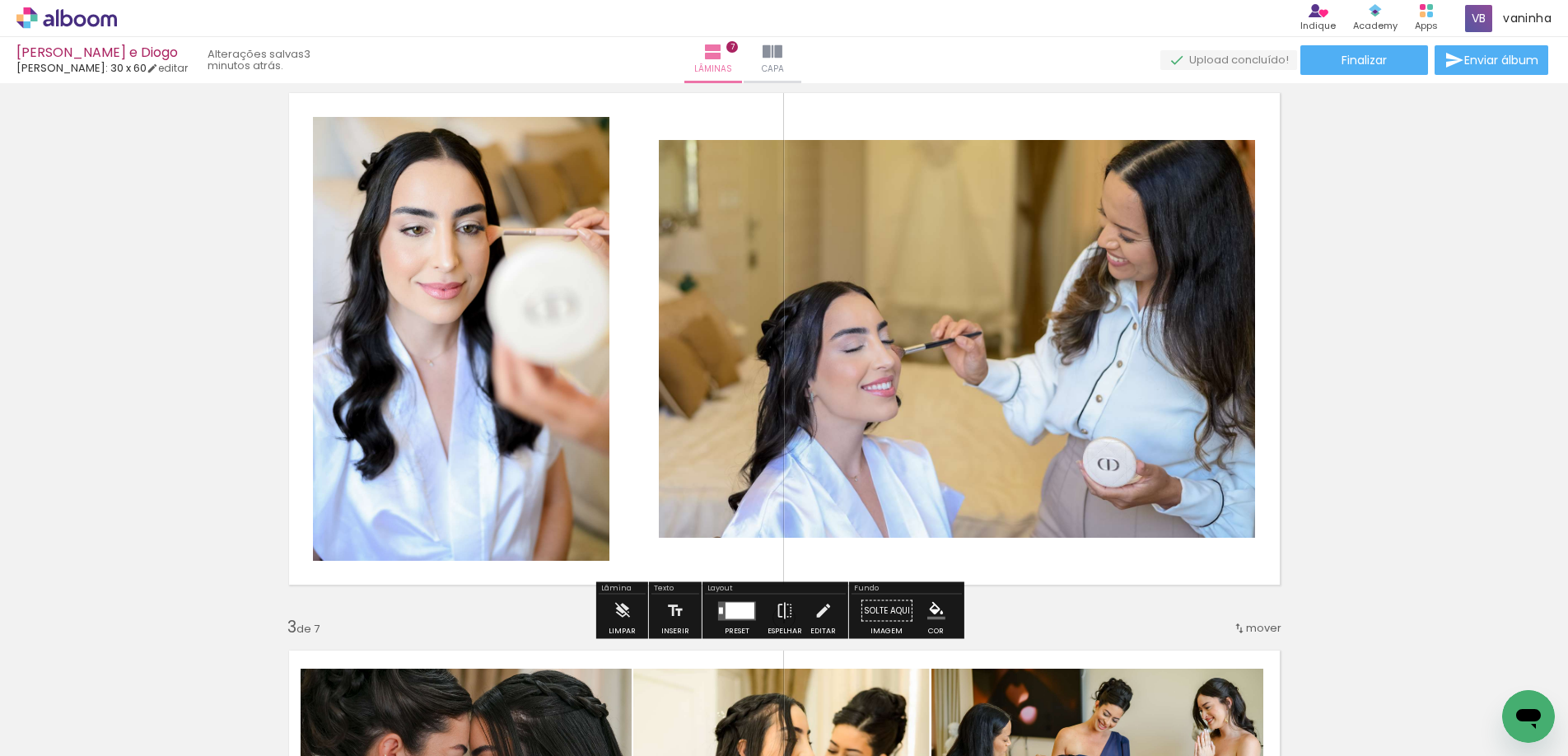
scroll to position [643, 0]
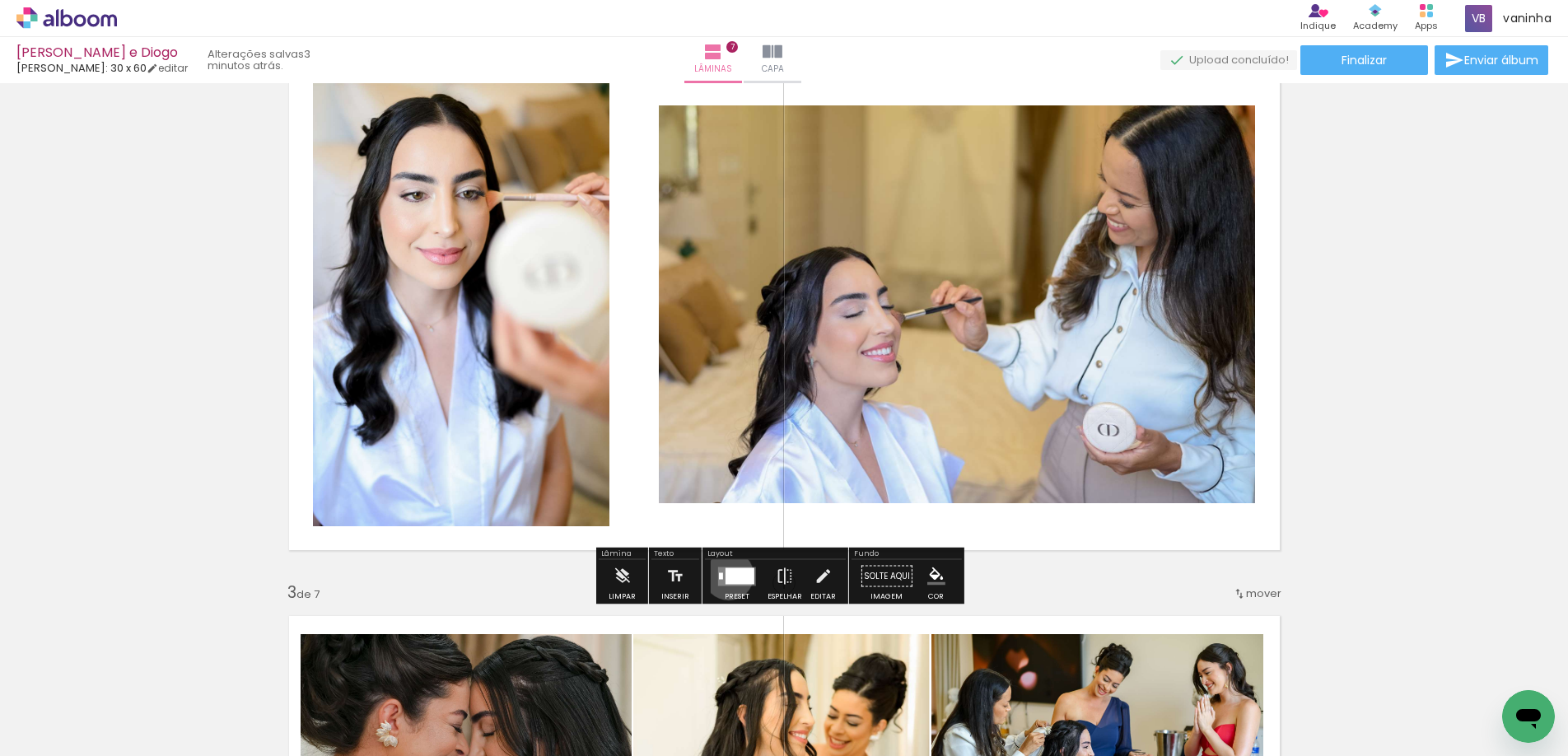
click at [725, 575] on div at bounding box center [739, 576] width 29 height 17
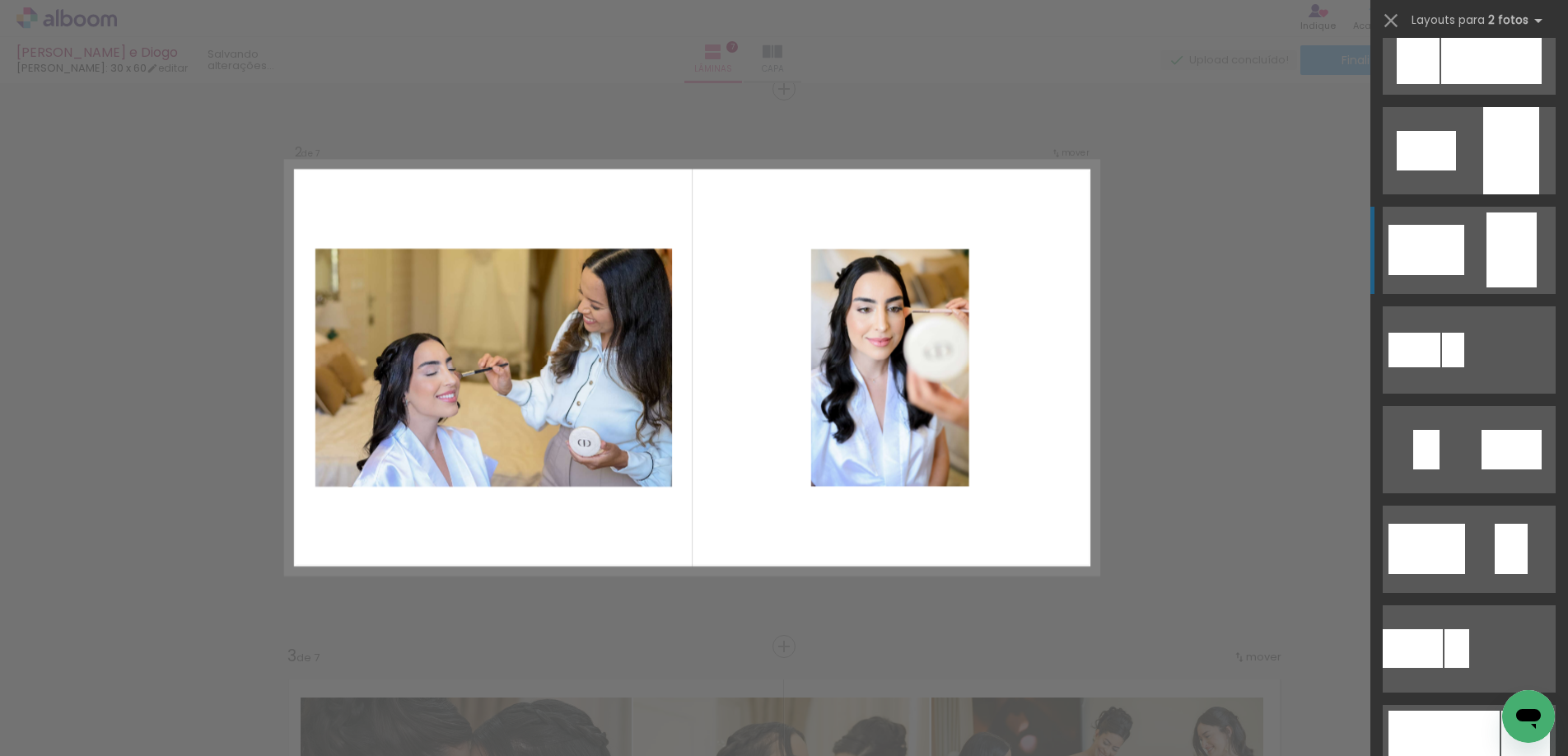
scroll to position [412, 0]
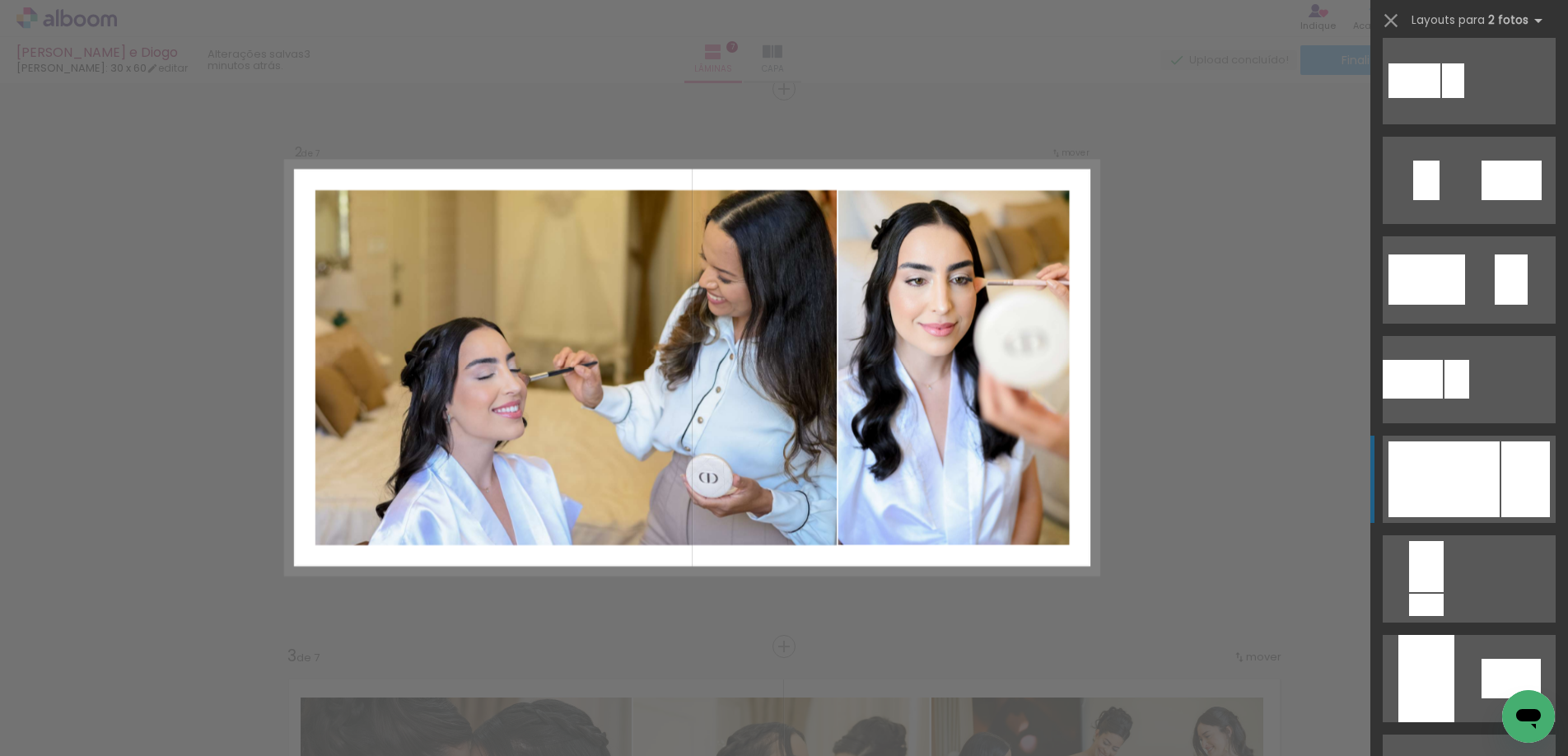
click at [1460, 476] on div at bounding box center [1444, 479] width 112 height 75
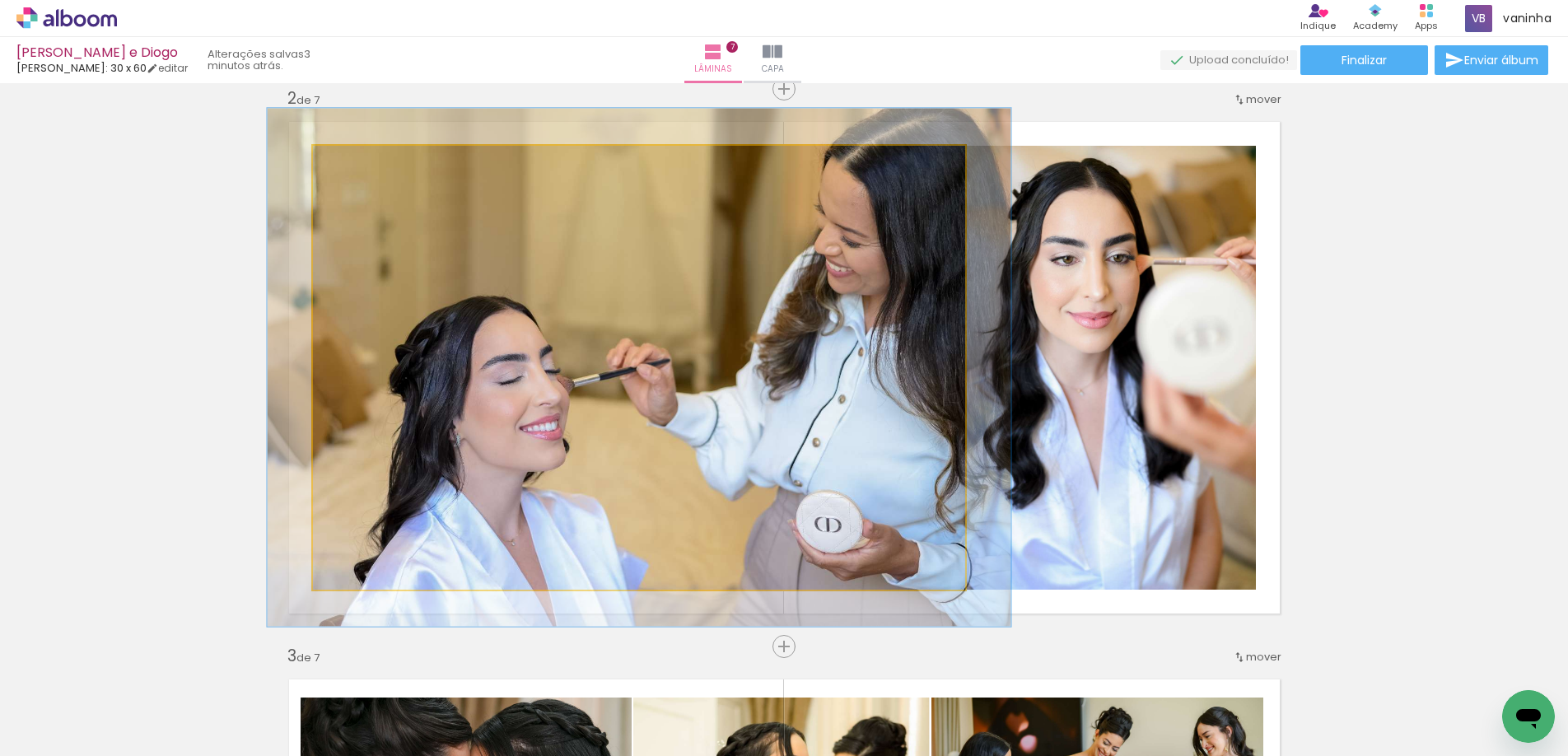
drag, startPoint x: 342, startPoint y: 167, endPoint x: 351, endPoint y: 170, distance: 9.5
type paper-slider "114"
click at [351, 170] on div at bounding box center [359, 163] width 26 height 26
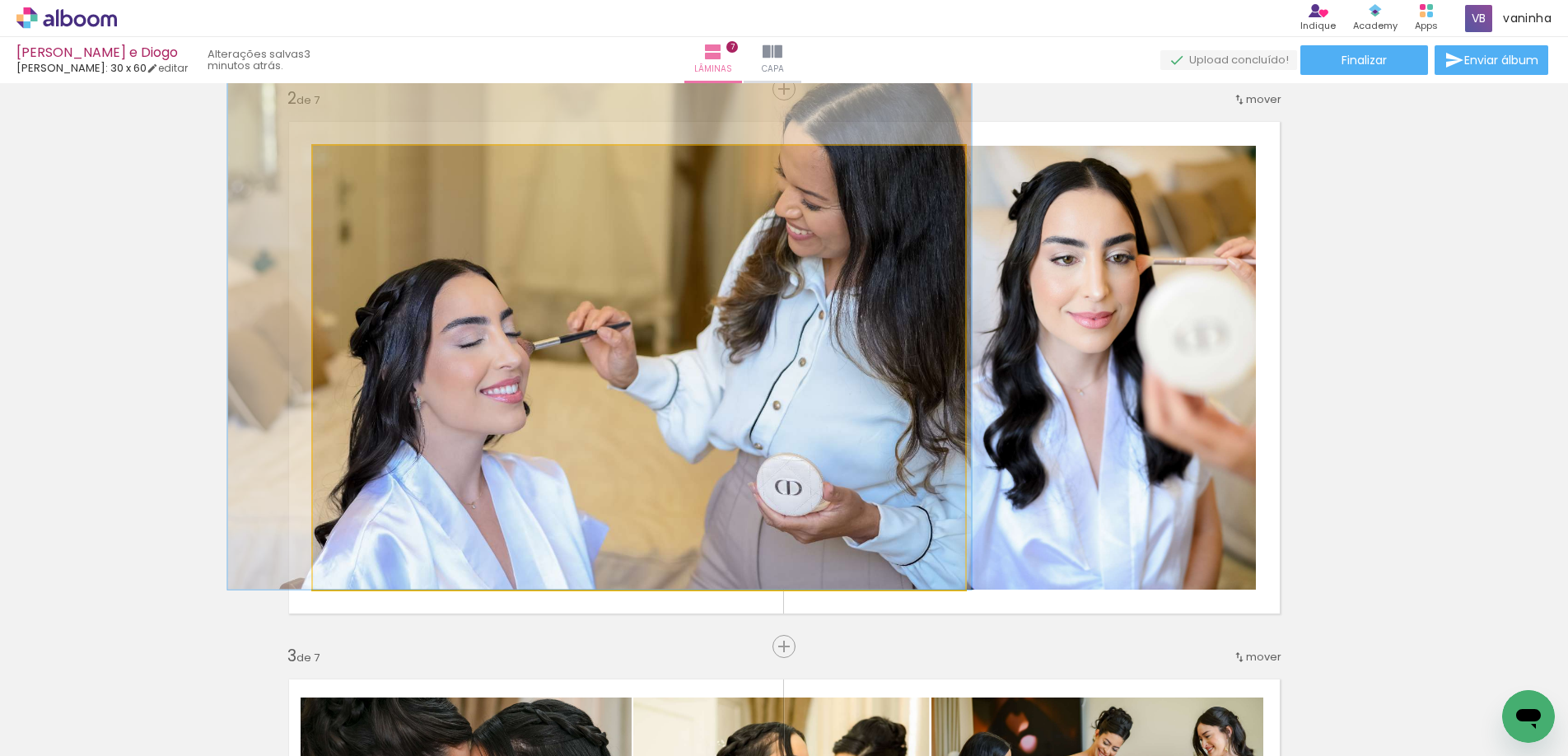
drag, startPoint x: 567, startPoint y: 320, endPoint x: 528, endPoint y: 275, distance: 59.5
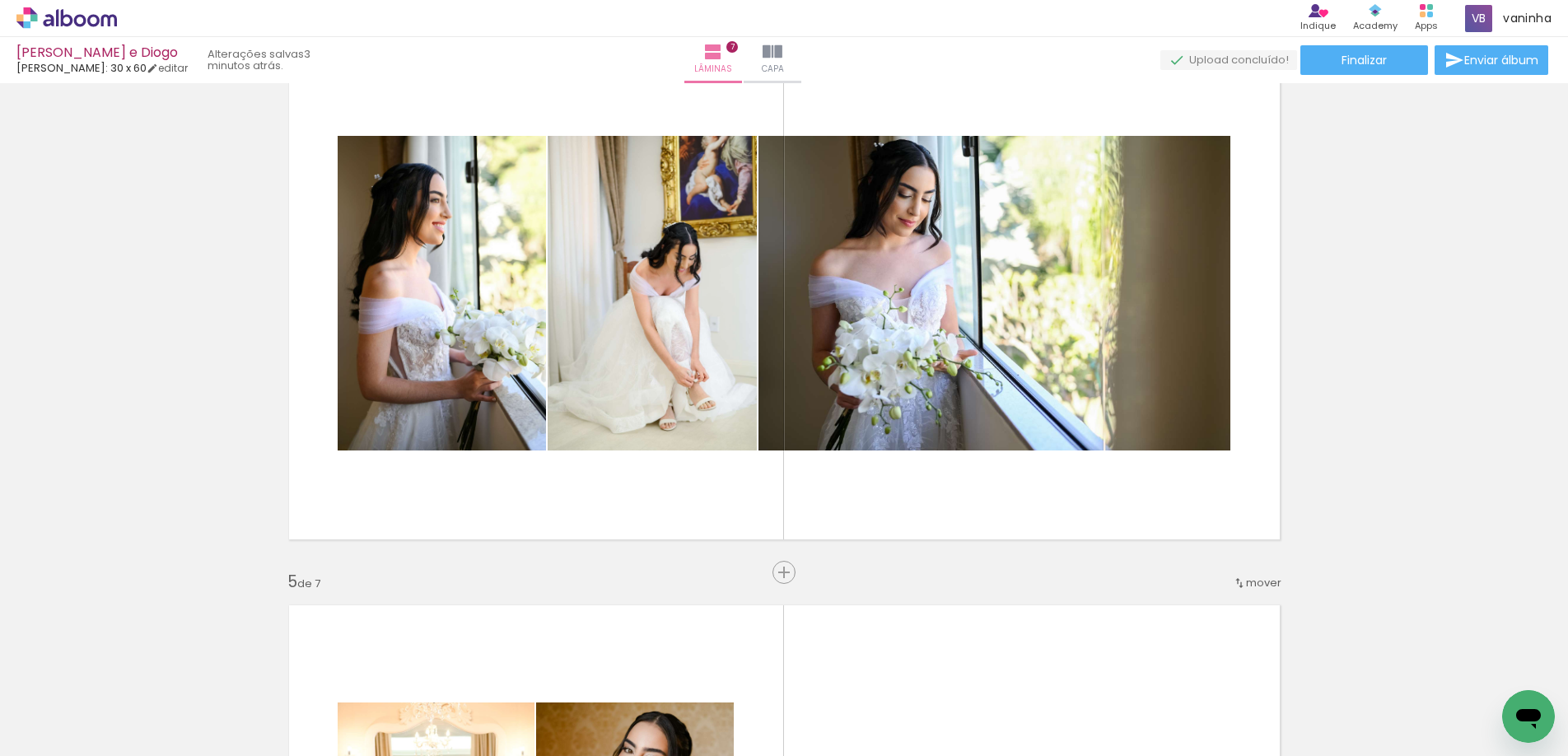
scroll to position [1732, 0]
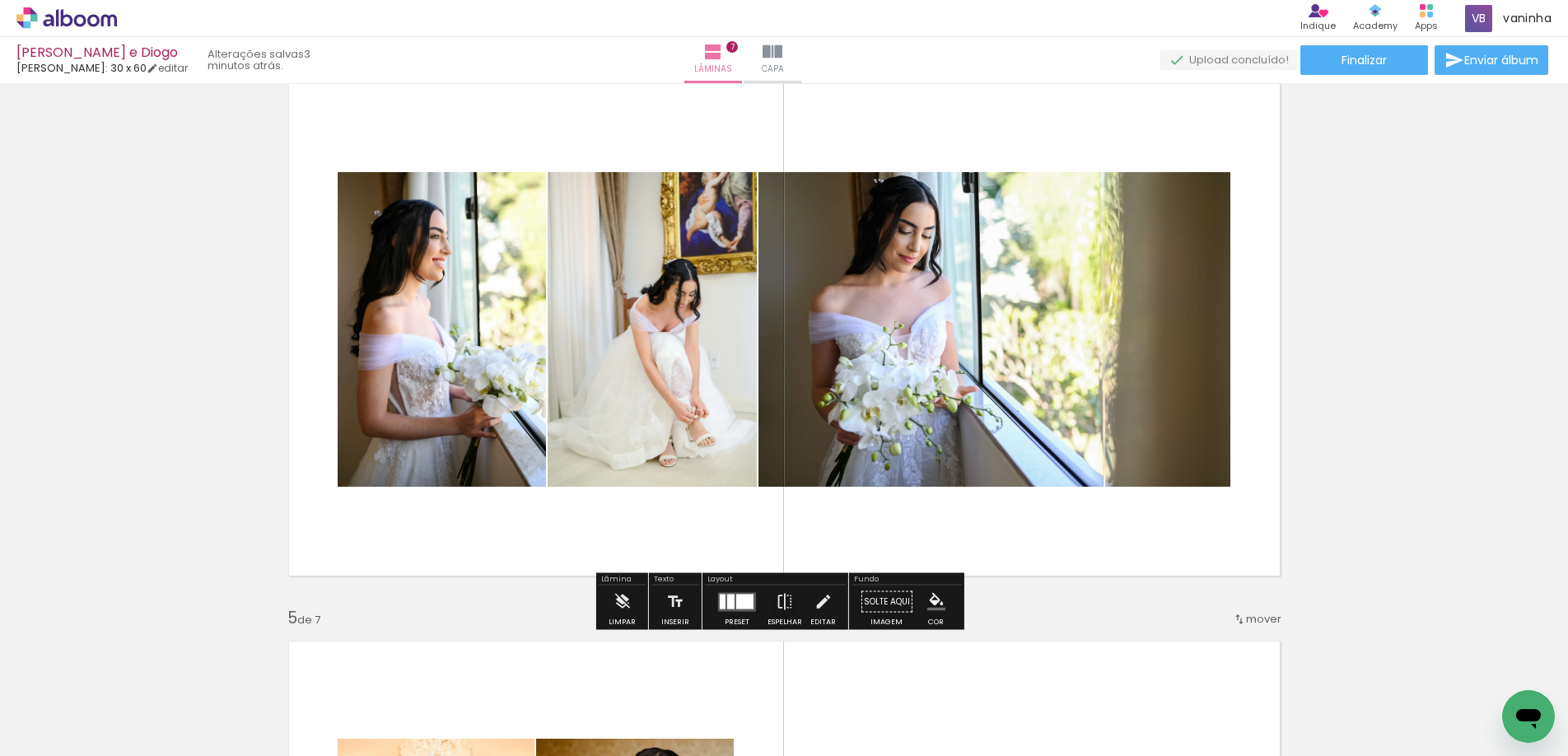
click at [715, 600] on div at bounding box center [737, 602] width 45 height 33
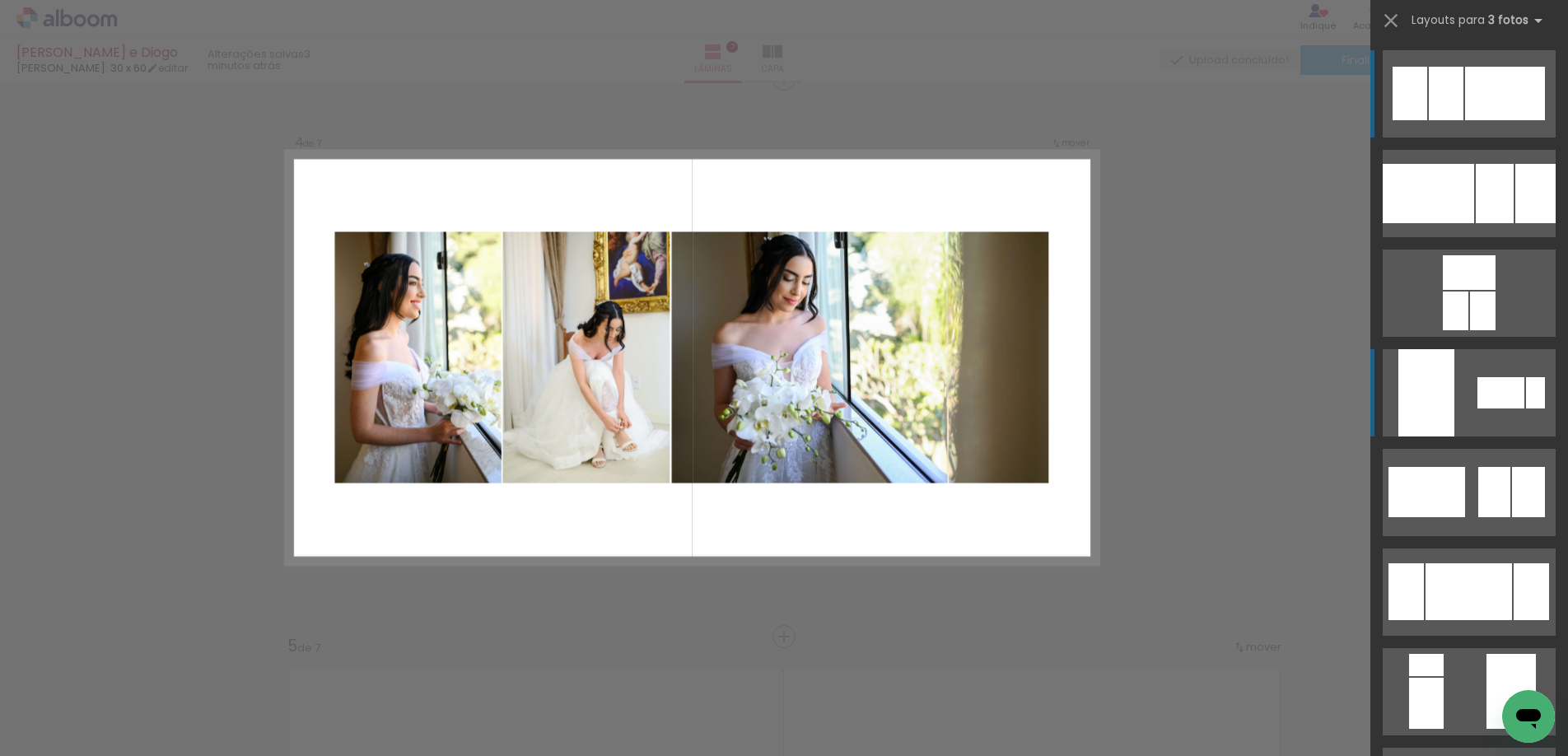
scroll to position [1694, 0]
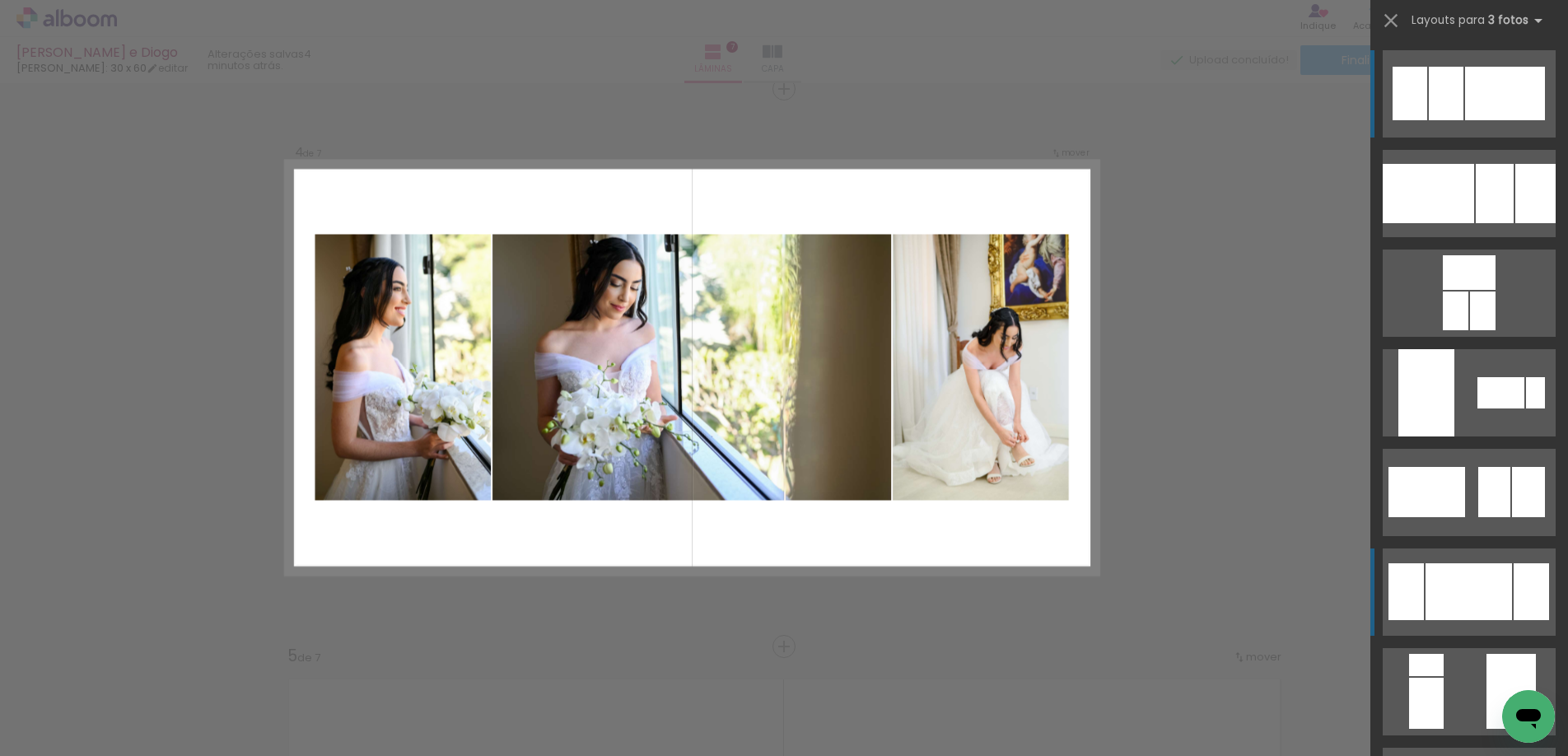
click at [1449, 565] on div at bounding box center [1468, 591] width 86 height 57
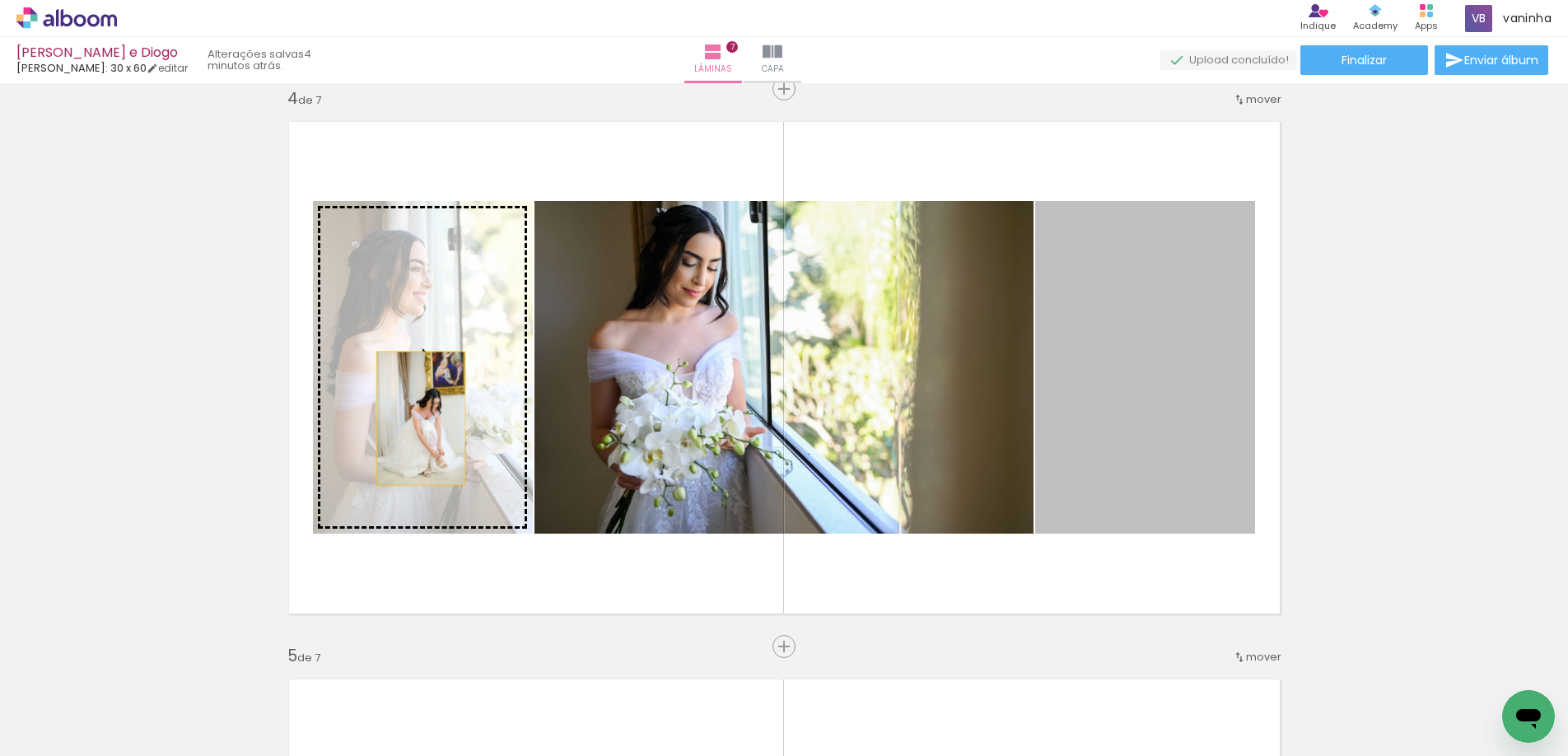
drag, startPoint x: 1056, startPoint y: 418, endPoint x: 406, endPoint y: 418, distance: 650.0
click at [0, 0] on slot at bounding box center [0, 0] width 0 height 0
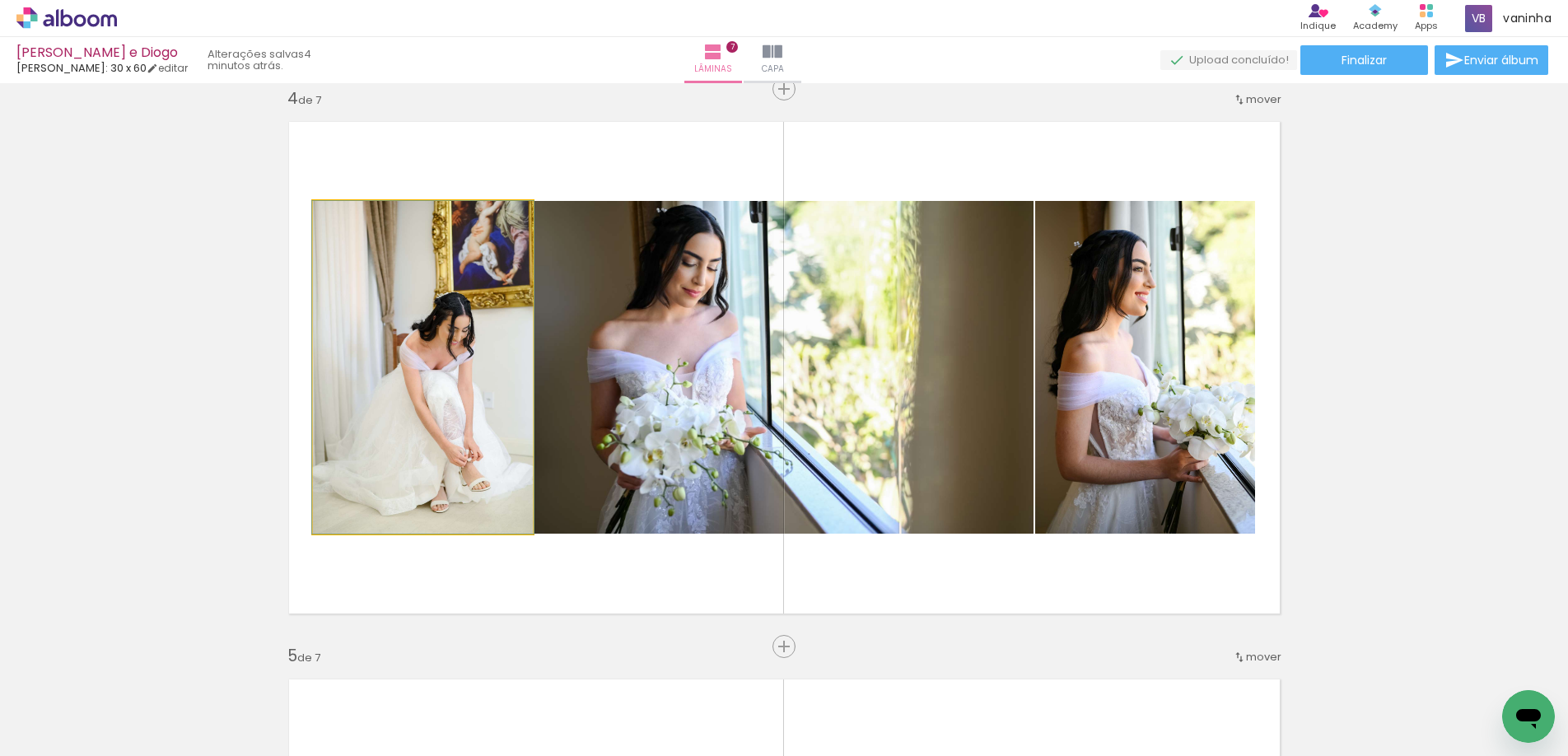
click at [348, 213] on div at bounding box center [352, 219] width 15 height 15
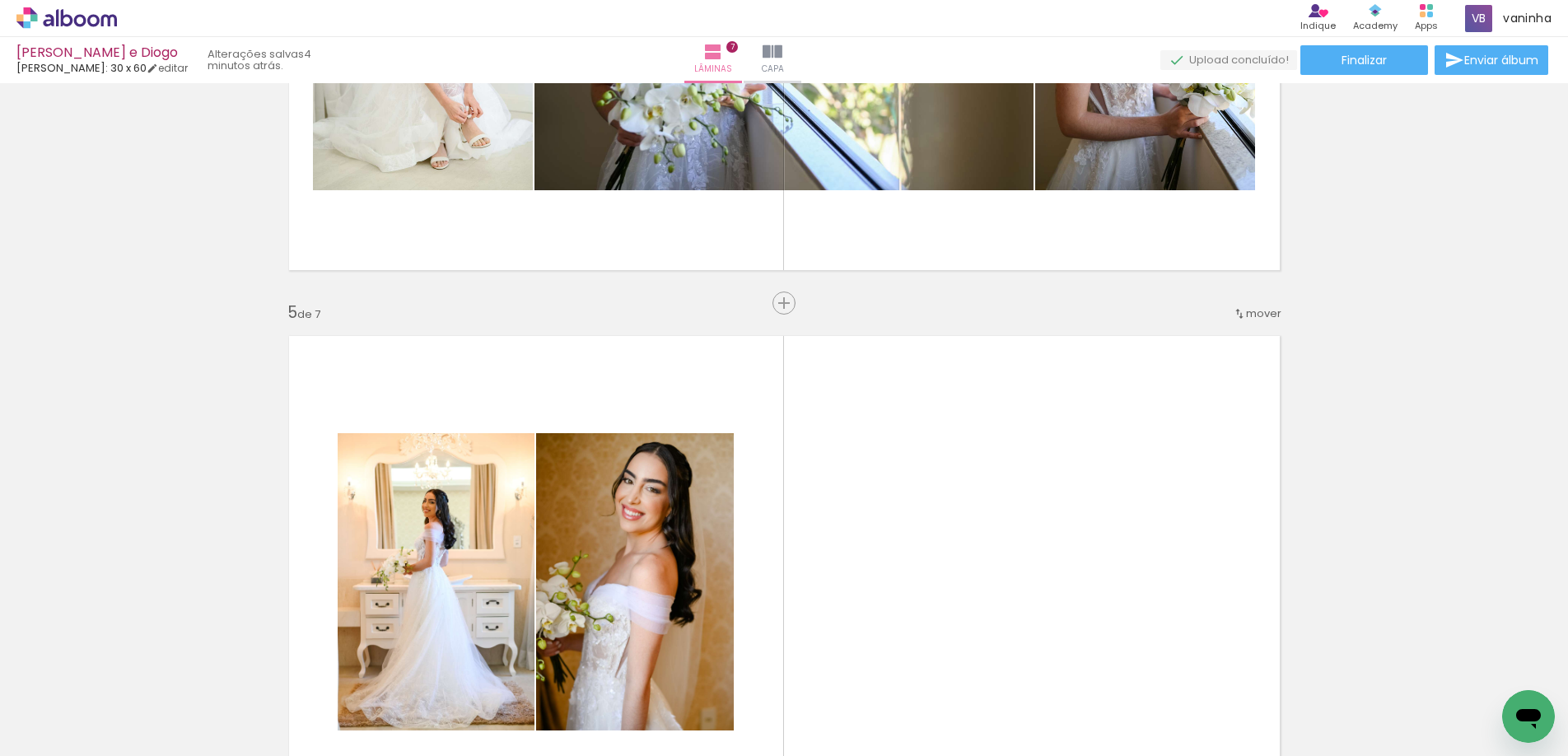
scroll to position [2271, 0]
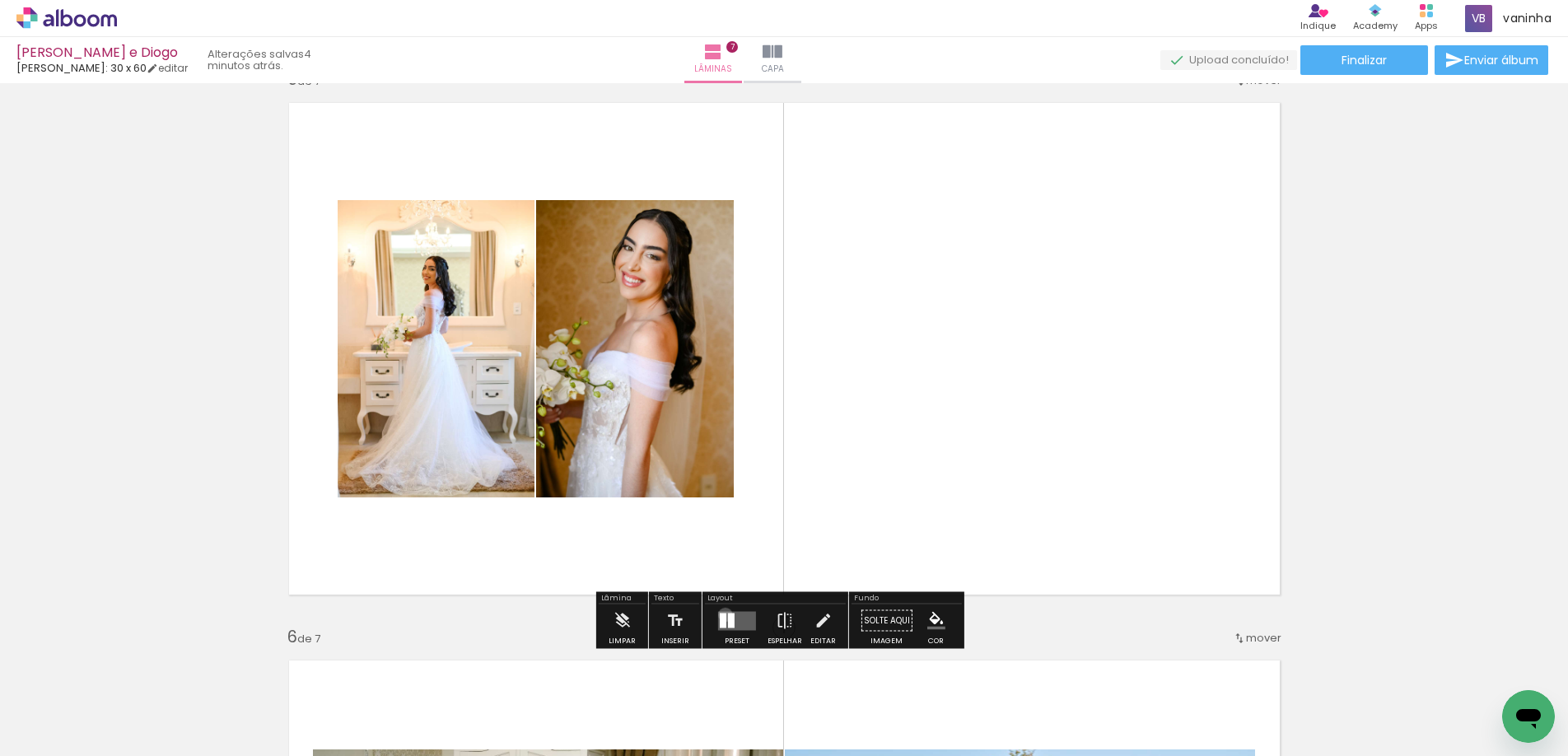
click at [722, 615] on div at bounding box center [723, 620] width 7 height 15
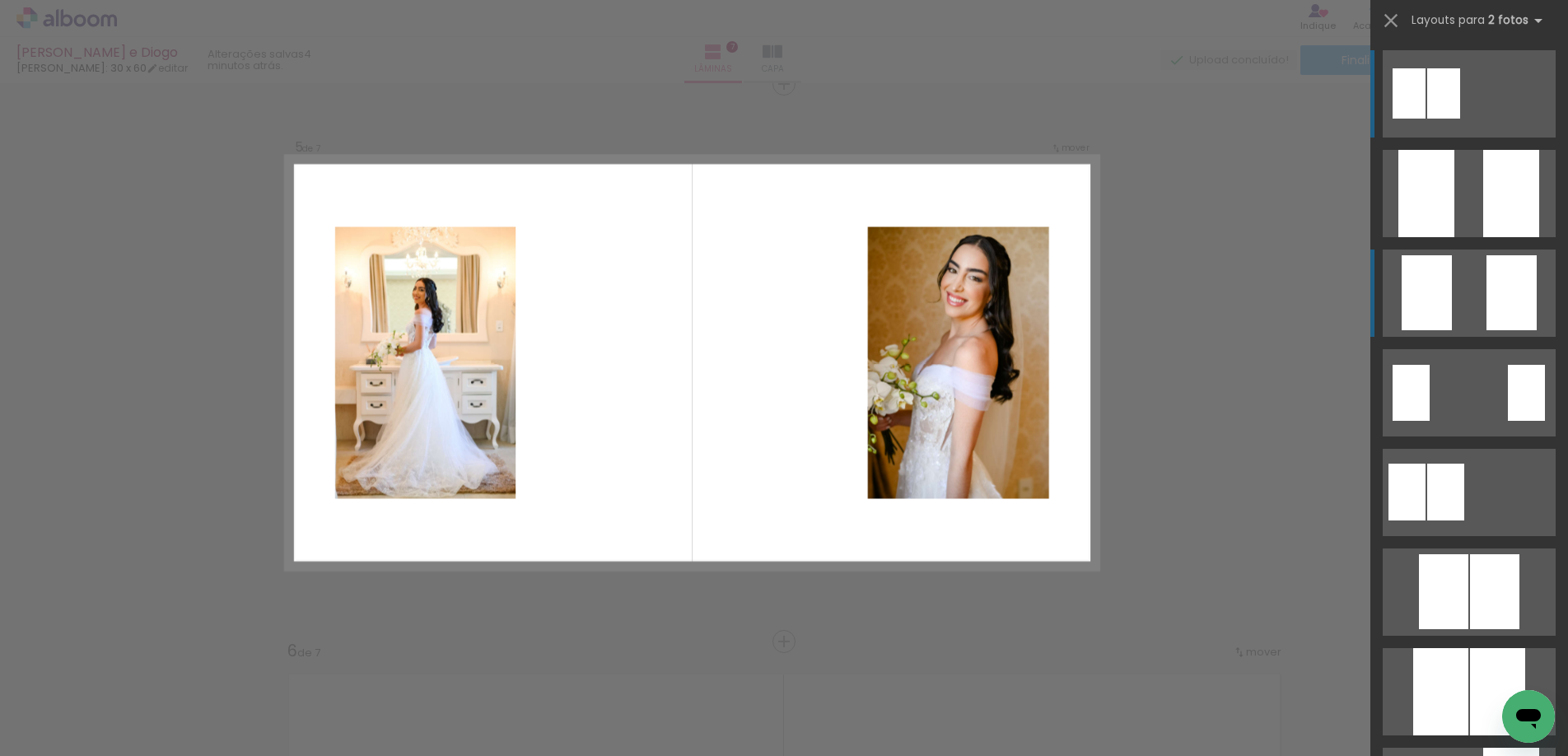
scroll to position [2252, 0]
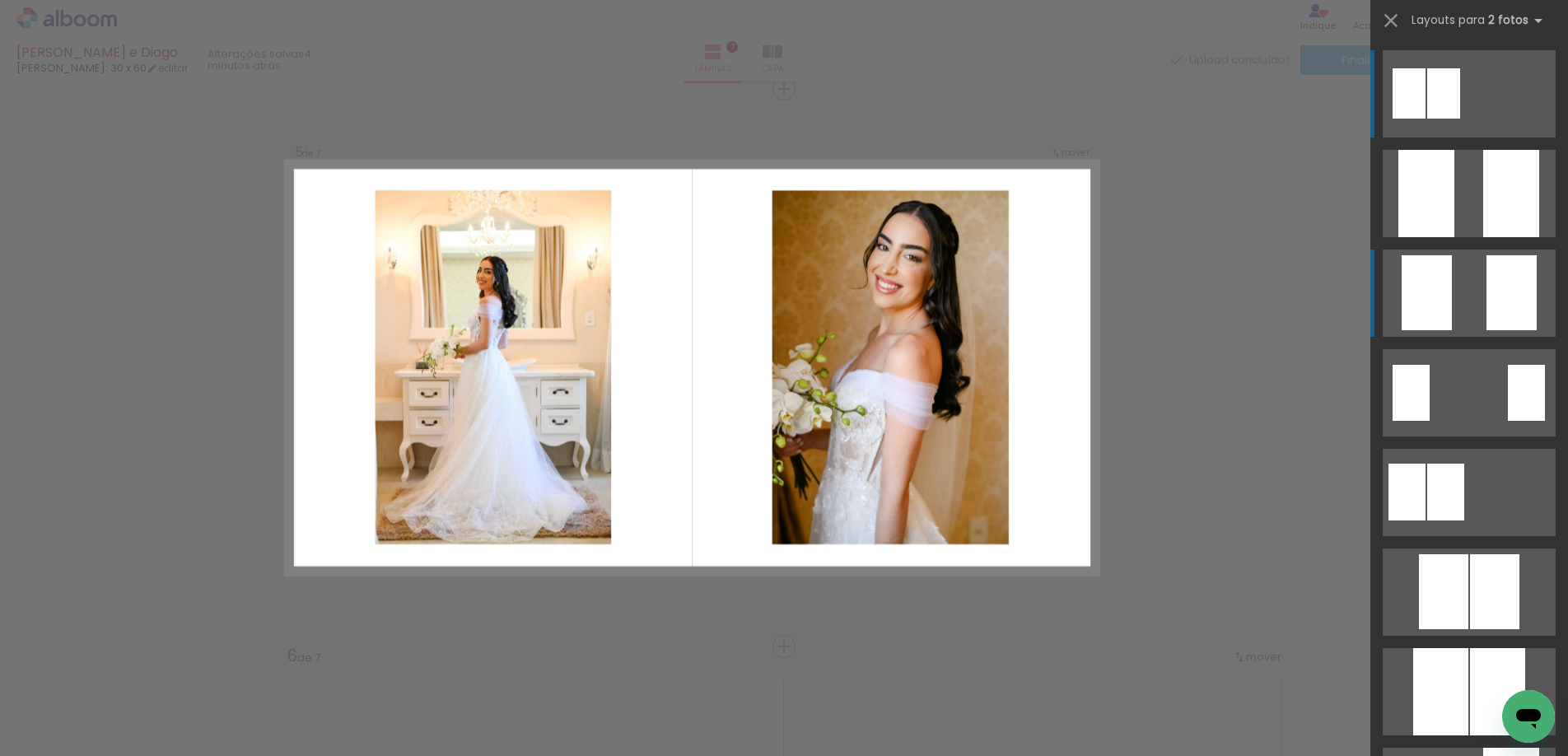
click at [1487, 320] on div at bounding box center [1512, 293] width 50 height 75
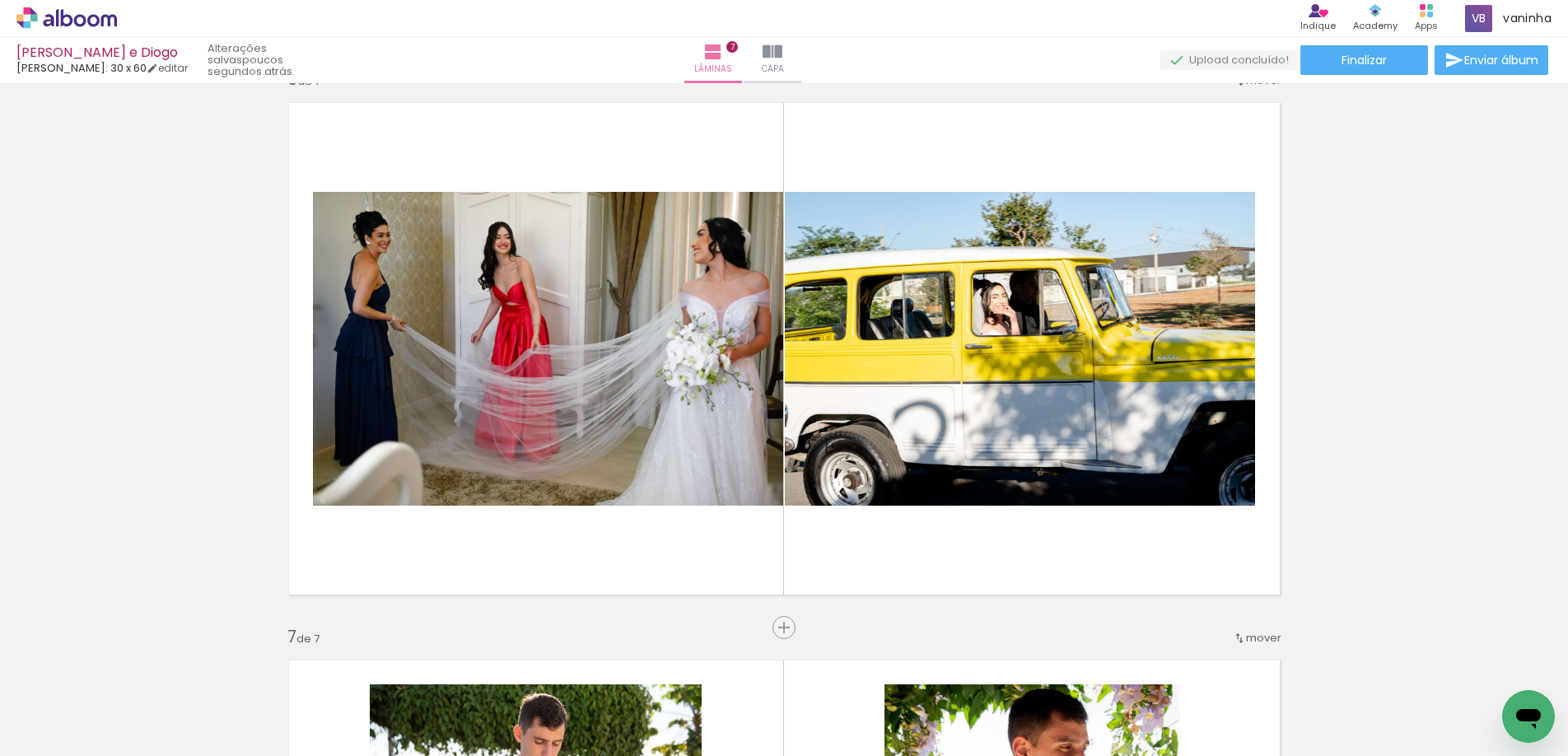
scroll to position [0, 910]
click at [438, 723] on div at bounding box center [456, 701] width 82 height 54
click at [473, 674] on div at bounding box center [456, 701] width 82 height 54
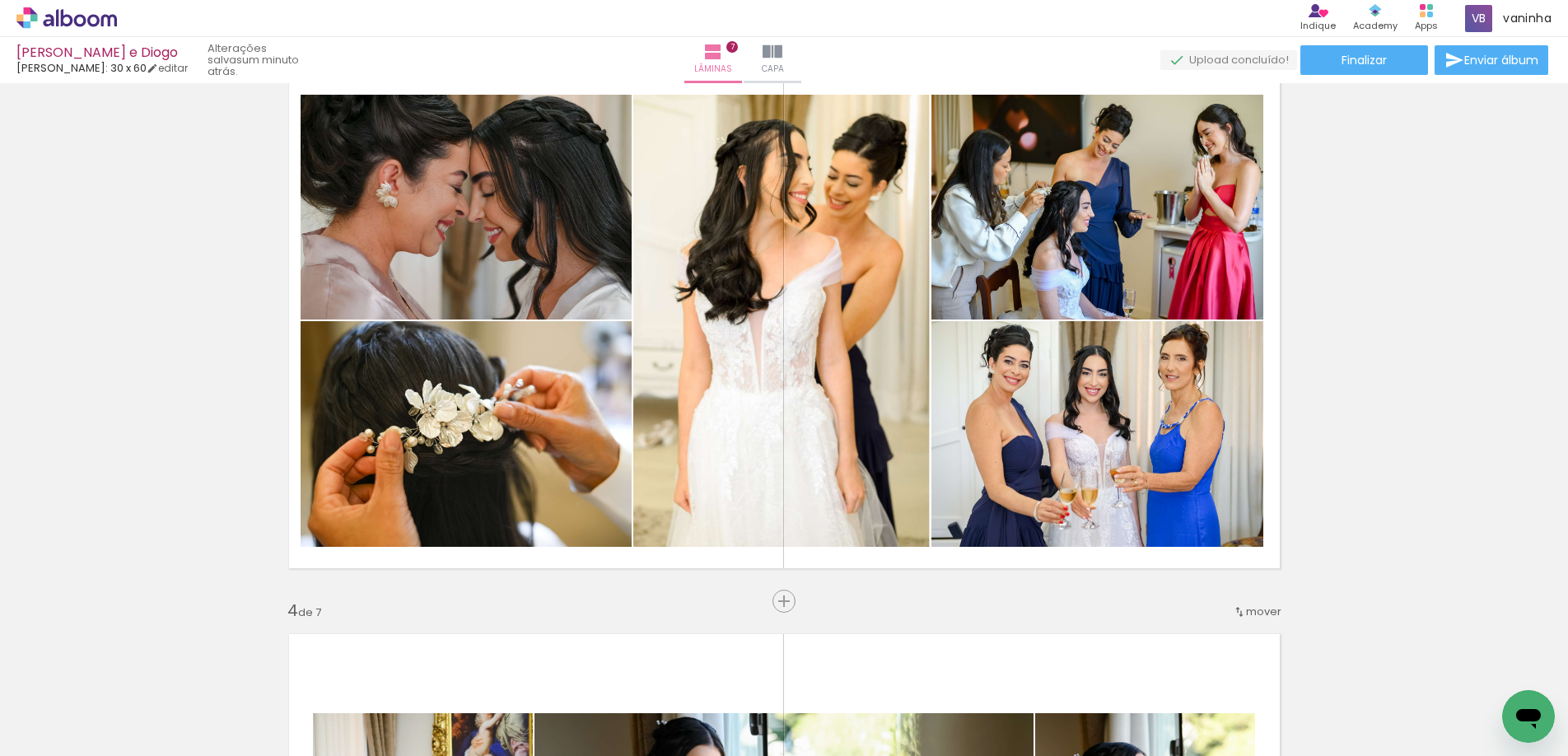
scroll to position [1181, 0]
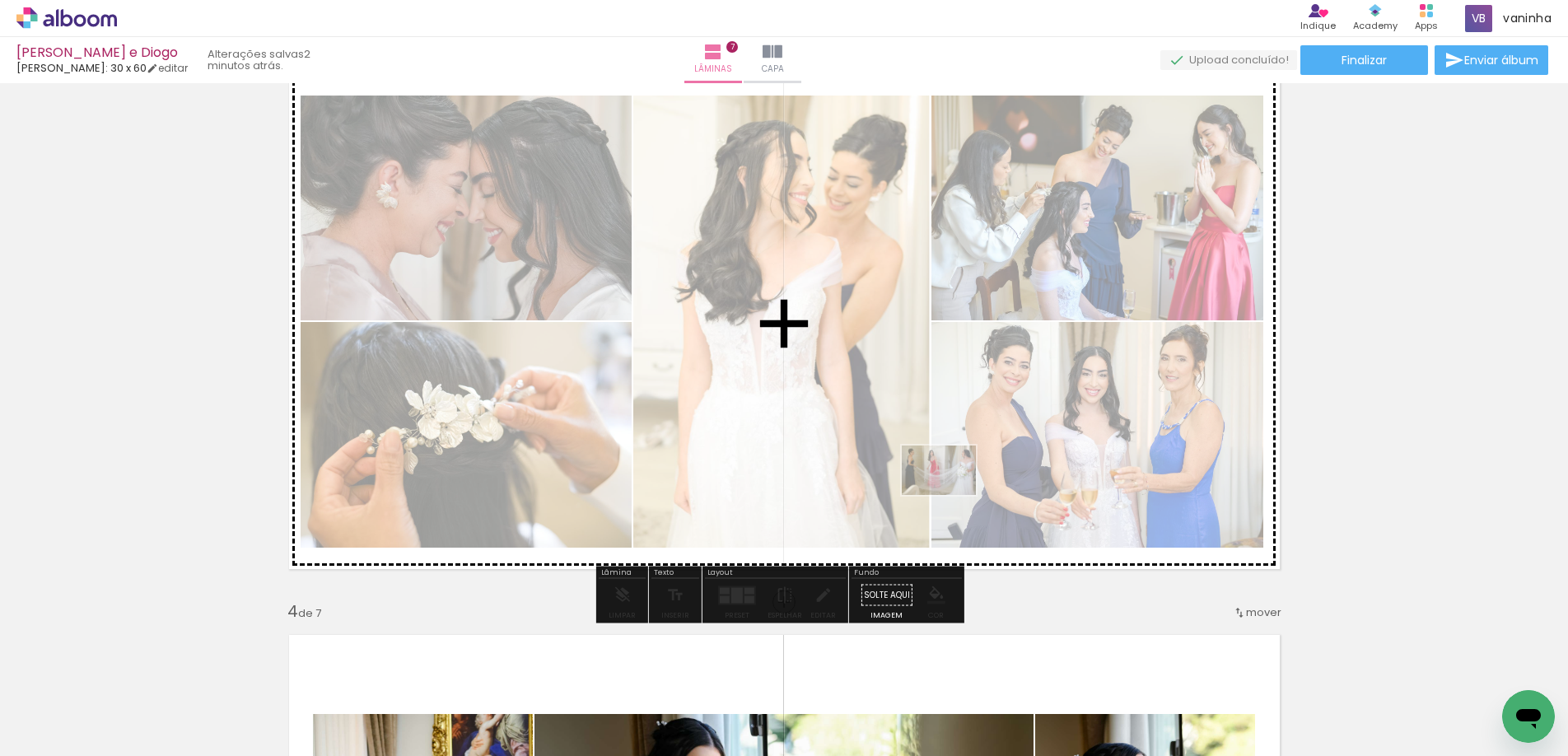
drag, startPoint x: 739, startPoint y: 710, endPoint x: 951, endPoint y: 495, distance: 301.9
click at [951, 495] on quentale-workspace at bounding box center [784, 378] width 1568 height 756
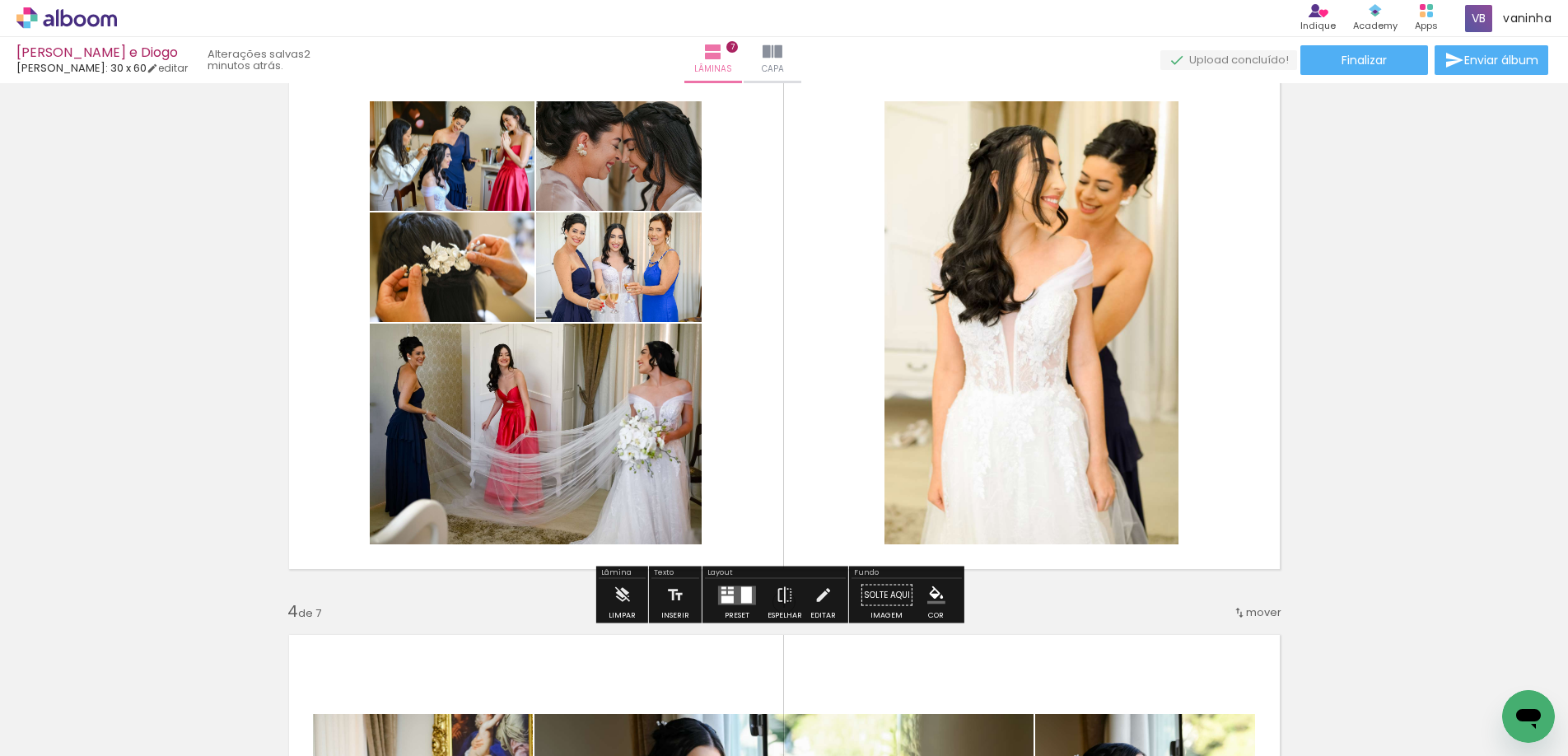
click at [730, 594] on quentale-layouter at bounding box center [737, 595] width 38 height 19
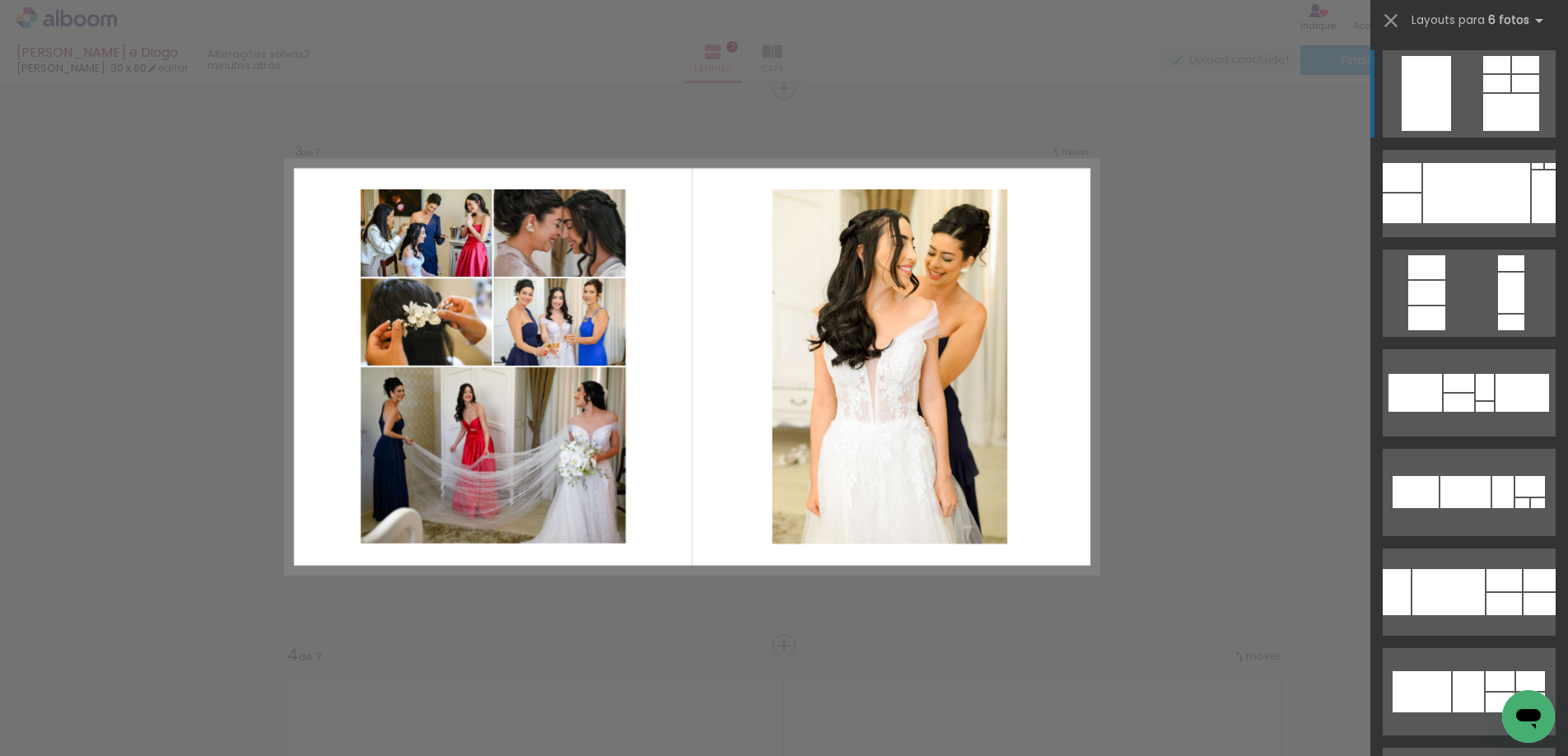
scroll to position [1136, 0]
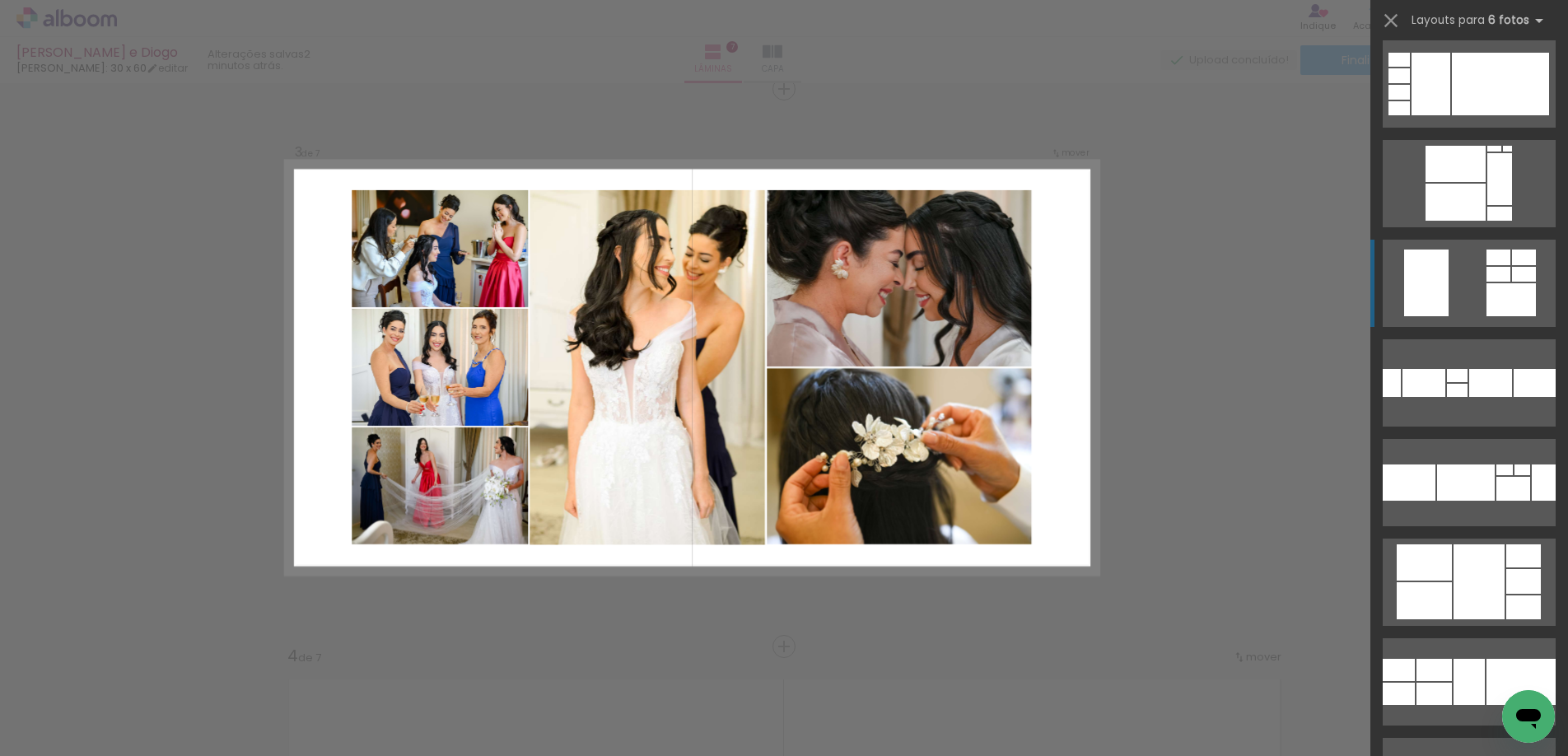
scroll to position [1730, 0]
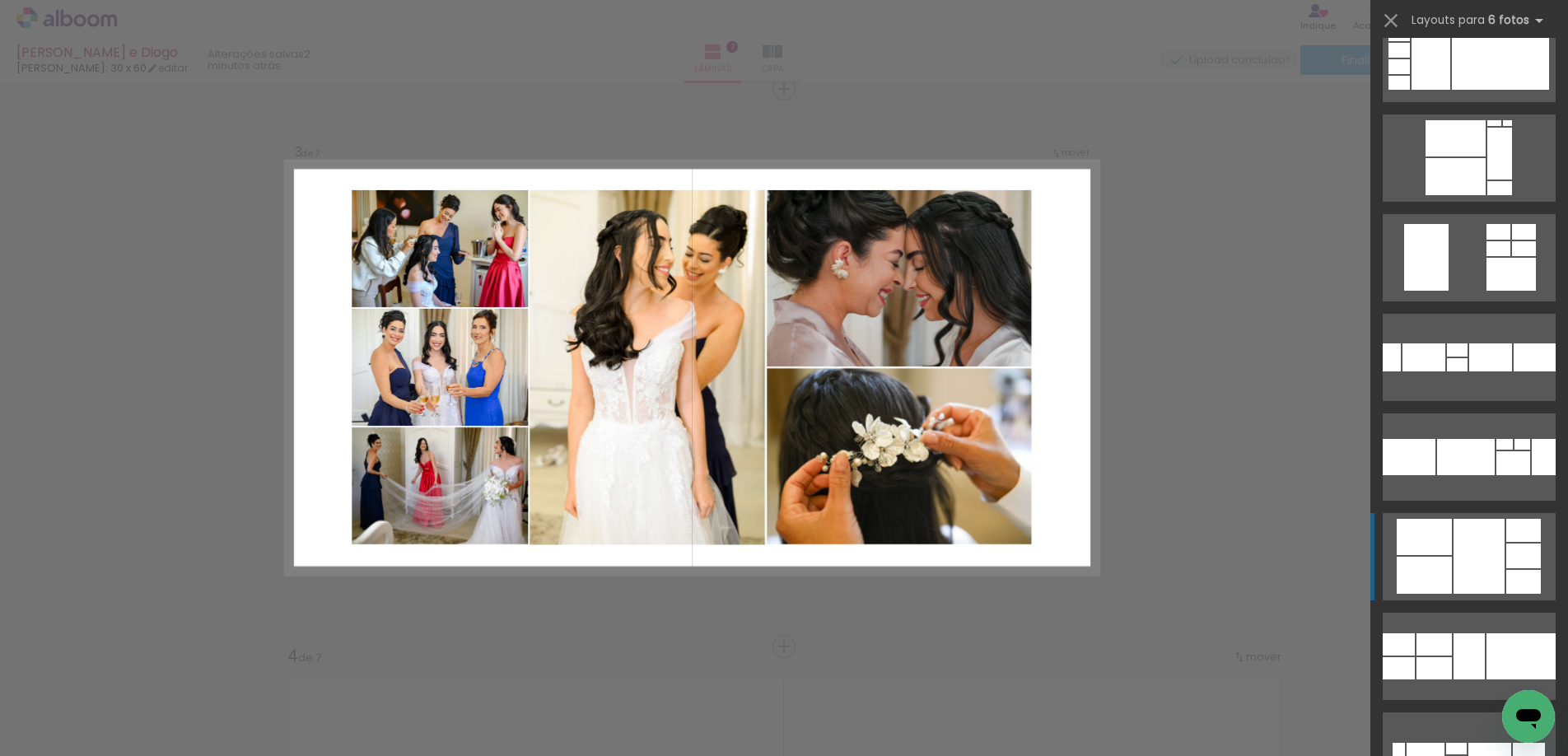
click at [1421, 550] on div at bounding box center [1424, 537] width 55 height 36
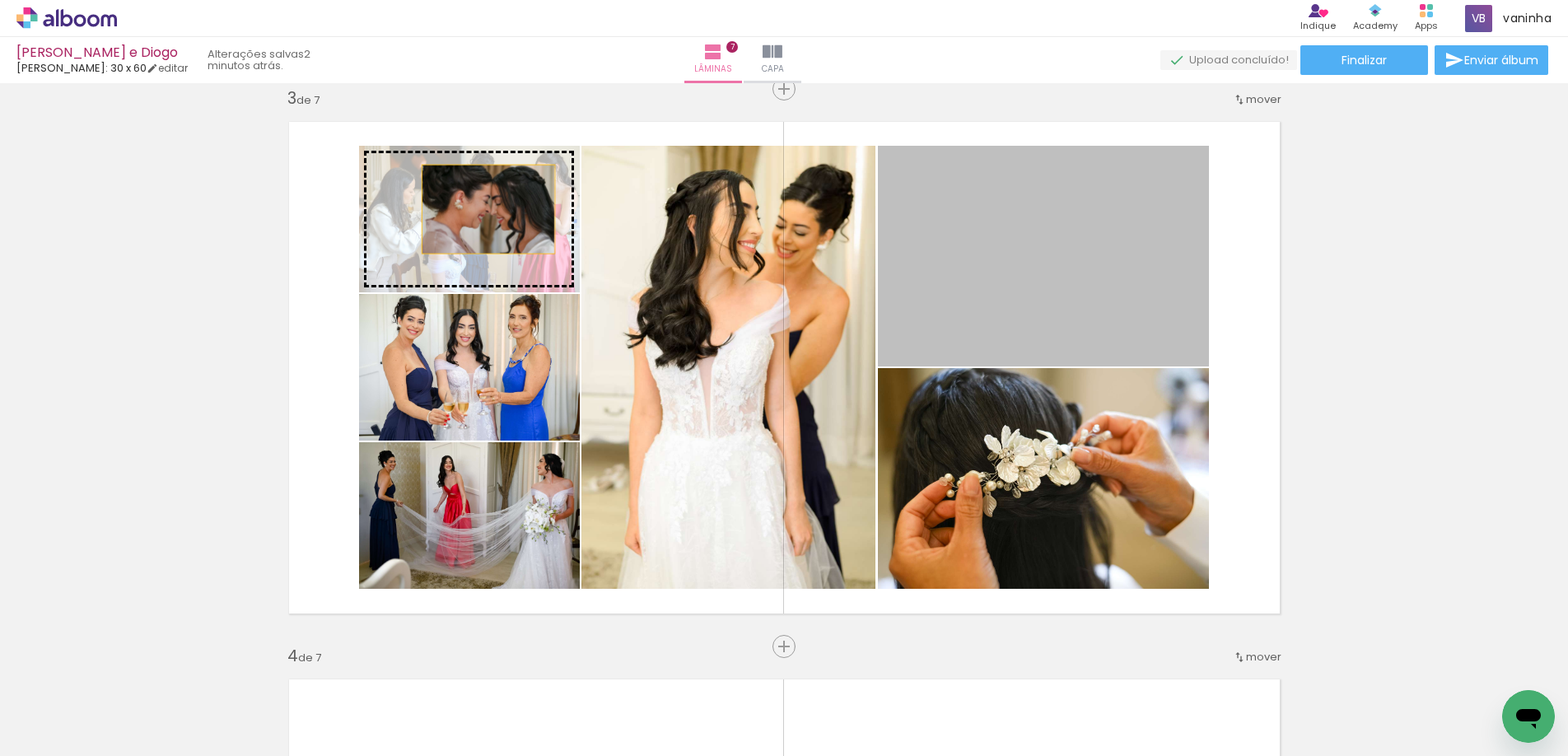
drag, startPoint x: 913, startPoint y: 298, endPoint x: 482, endPoint y: 209, distance: 440.1
click at [0, 0] on slot at bounding box center [0, 0] width 0 height 0
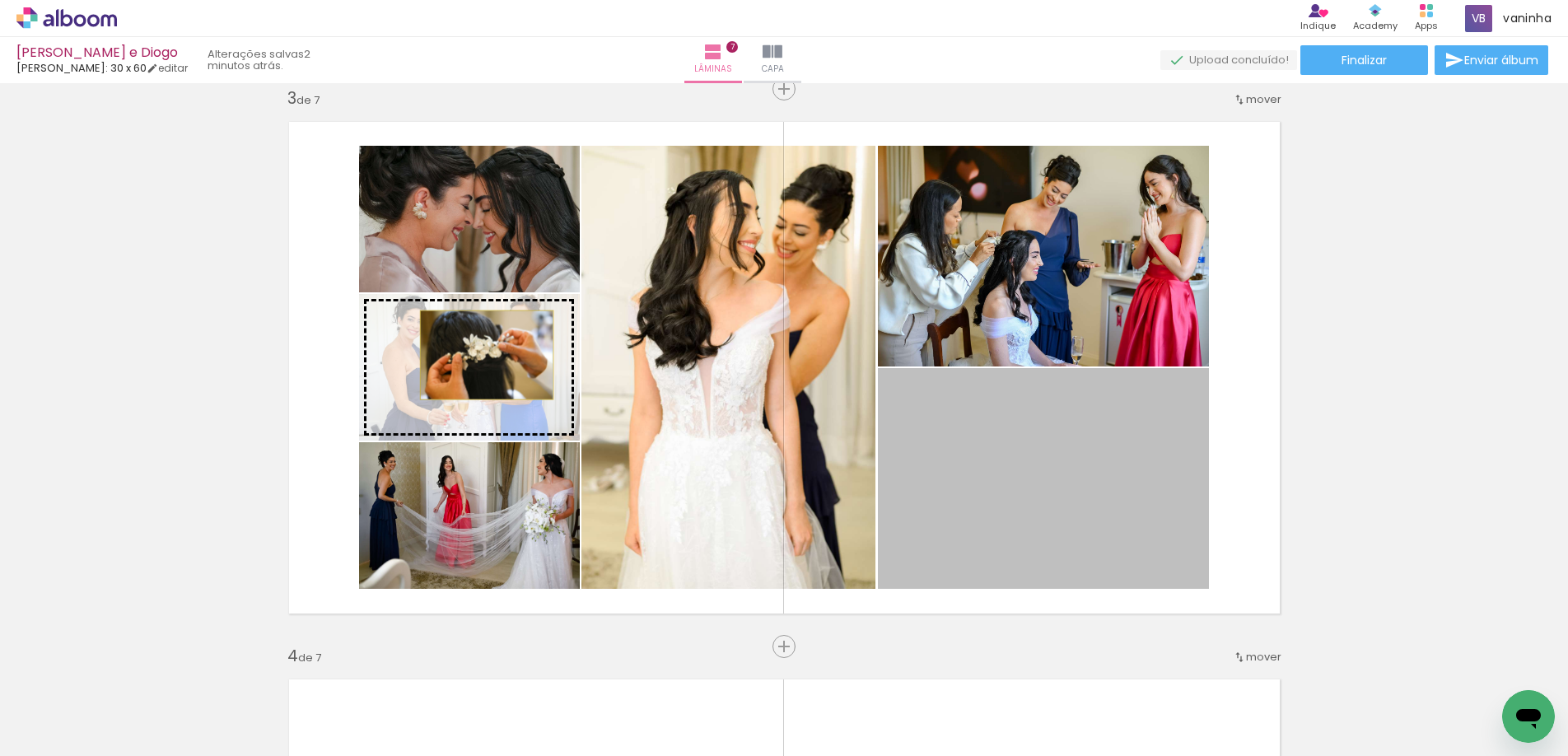
drag, startPoint x: 941, startPoint y: 416, endPoint x: 480, endPoint y: 355, distance: 465.0
click at [0, 0] on slot at bounding box center [0, 0] width 0 height 0
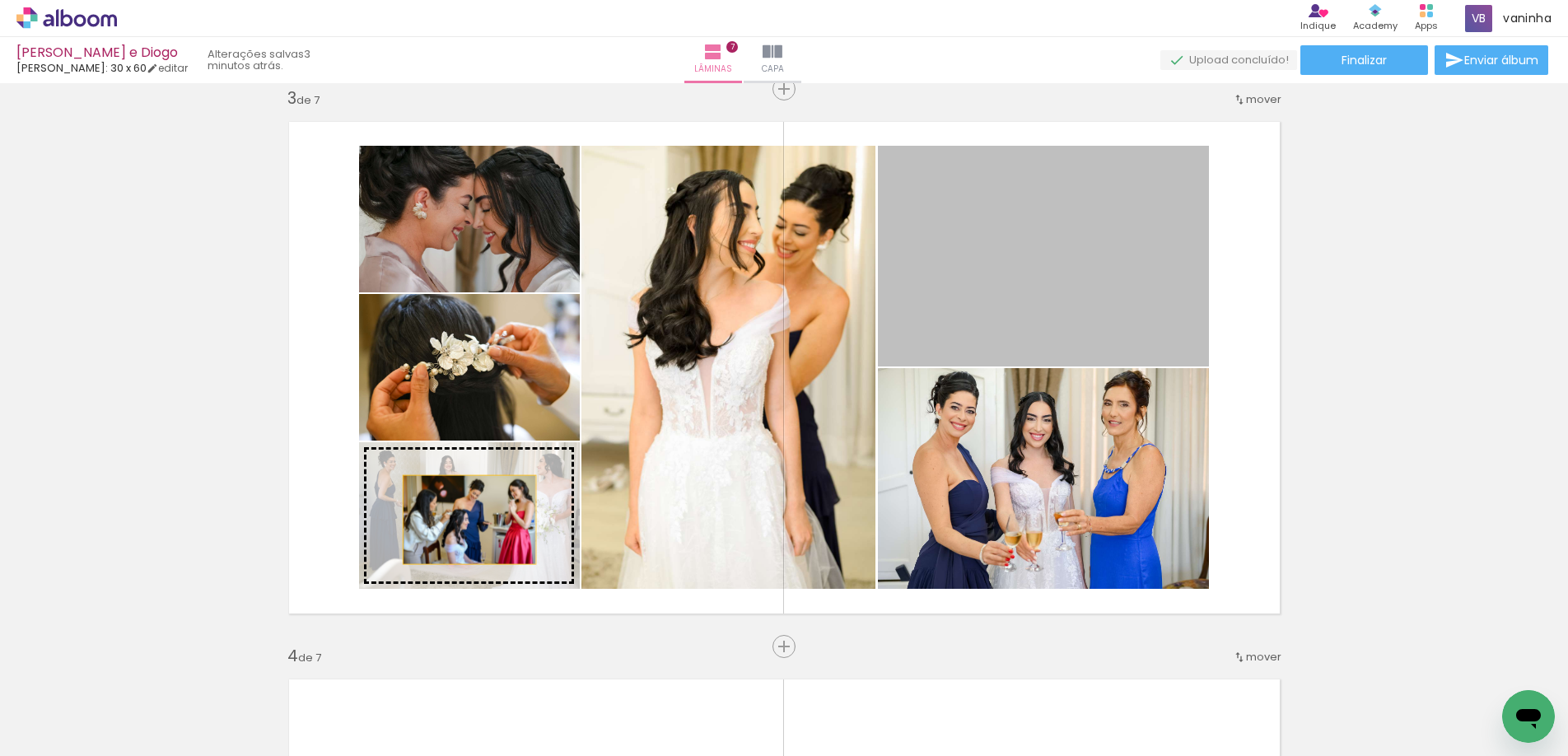
drag, startPoint x: 950, startPoint y: 323, endPoint x: 463, endPoint y: 520, distance: 525.3
click at [0, 0] on slot at bounding box center [0, 0] width 0 height 0
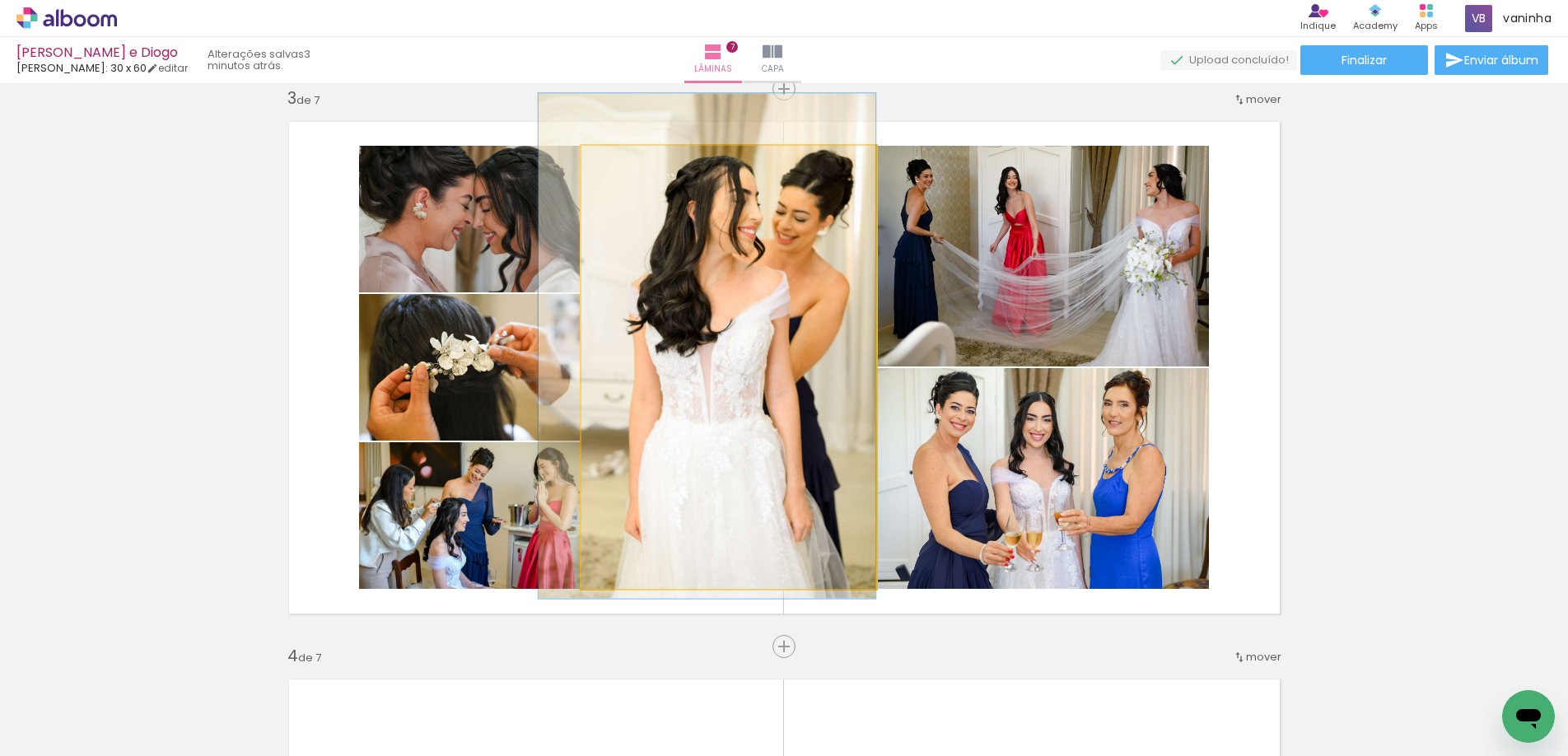
drag, startPoint x: 727, startPoint y: 381, endPoint x: 711, endPoint y: 367, distance: 21.3
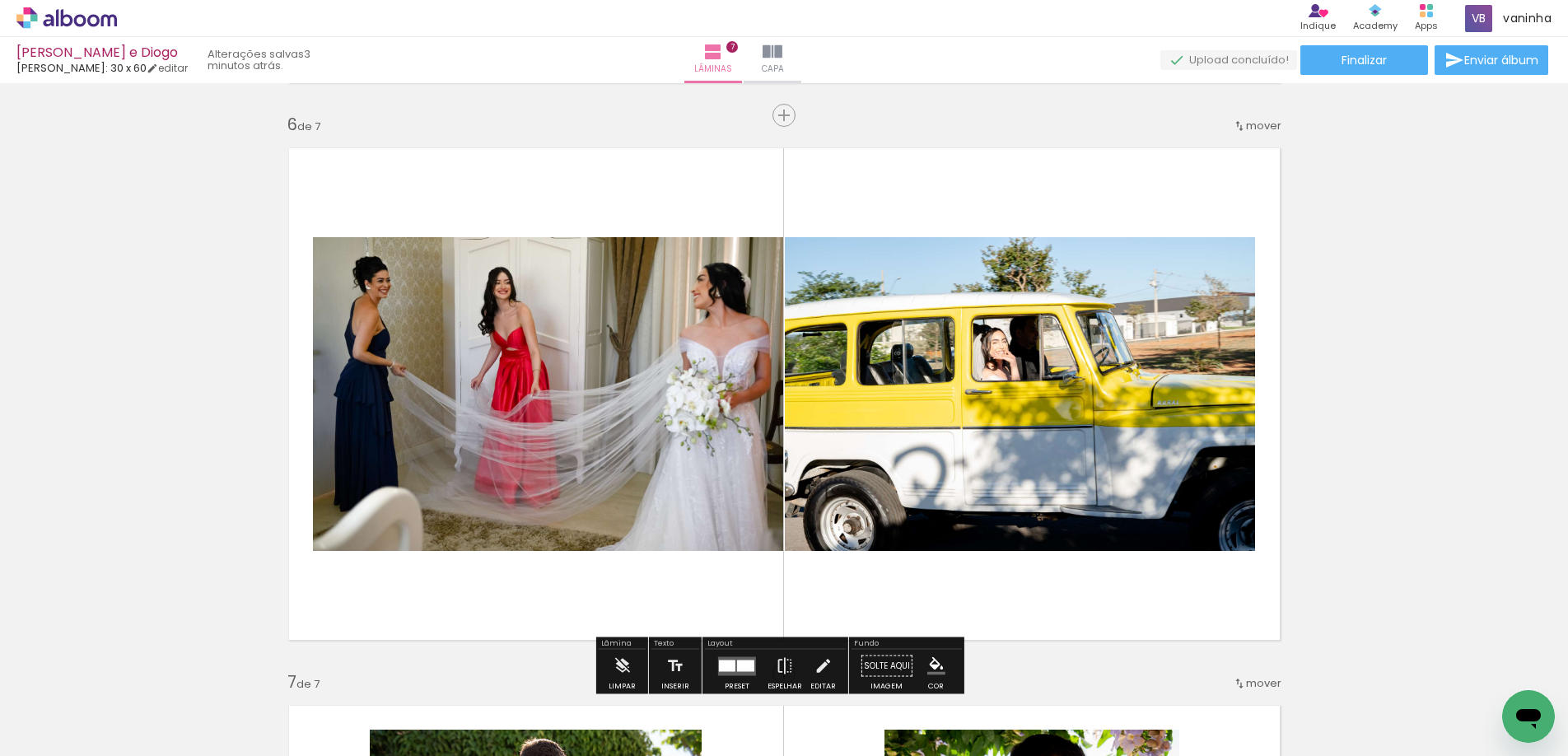
scroll to position [2784, 0]
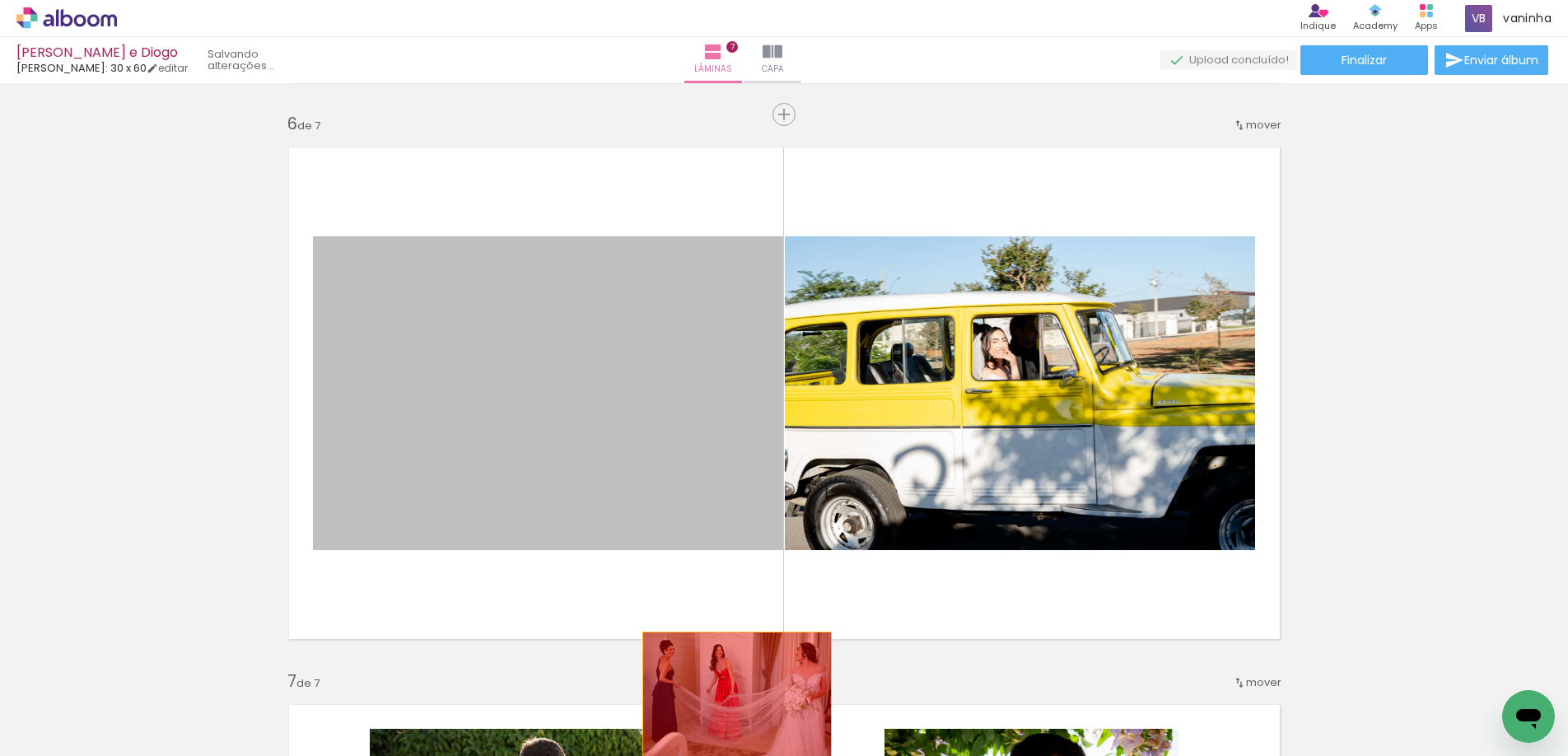
drag, startPoint x: 639, startPoint y: 496, endPoint x: 731, endPoint y: 680, distance: 205.7
click at [732, 698] on quentale-workspace at bounding box center [784, 378] width 1568 height 756
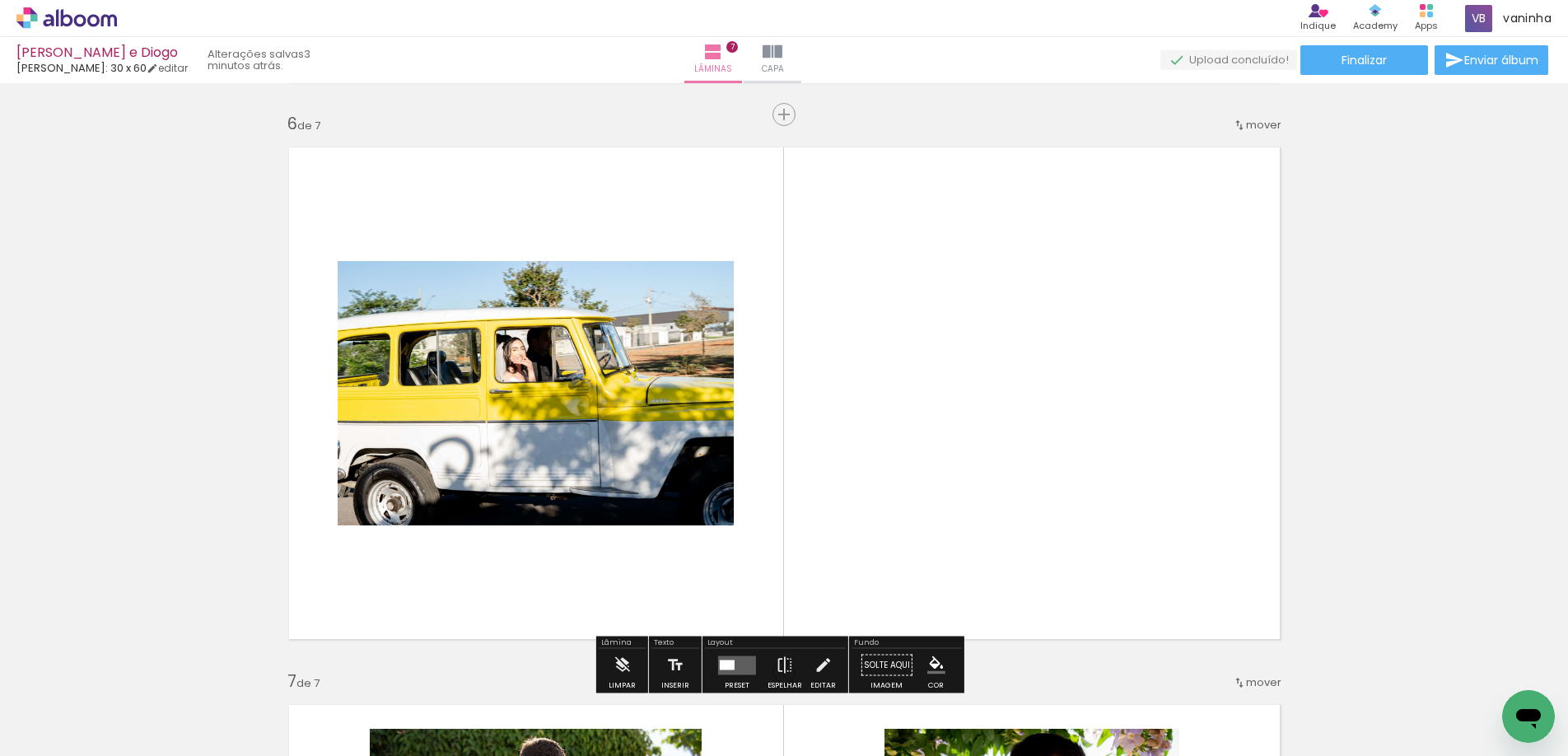
scroll to position [0, 0]
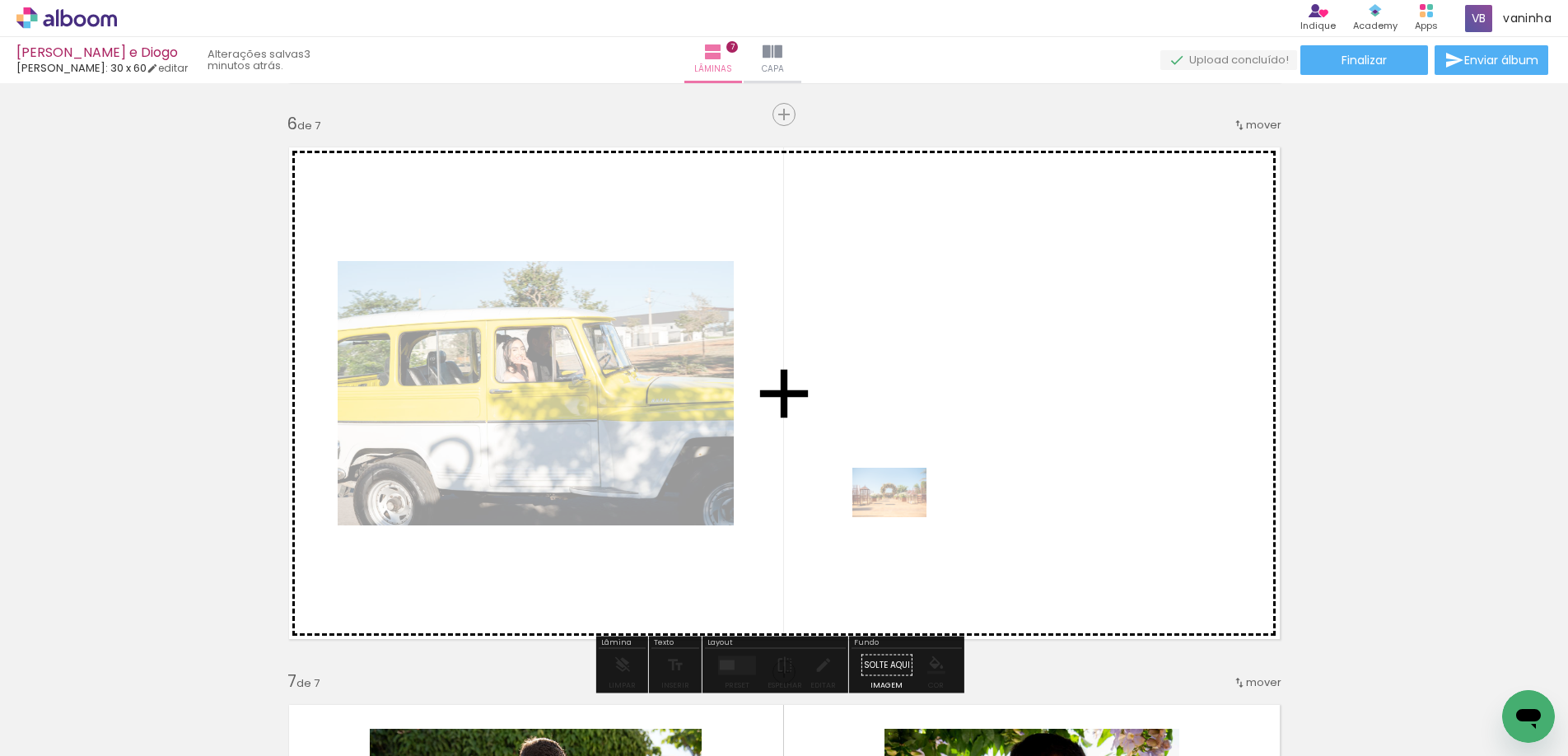
drag, startPoint x: 791, startPoint y: 703, endPoint x: 902, endPoint y: 516, distance: 217.5
click at [902, 516] on quentale-workspace at bounding box center [784, 378] width 1568 height 756
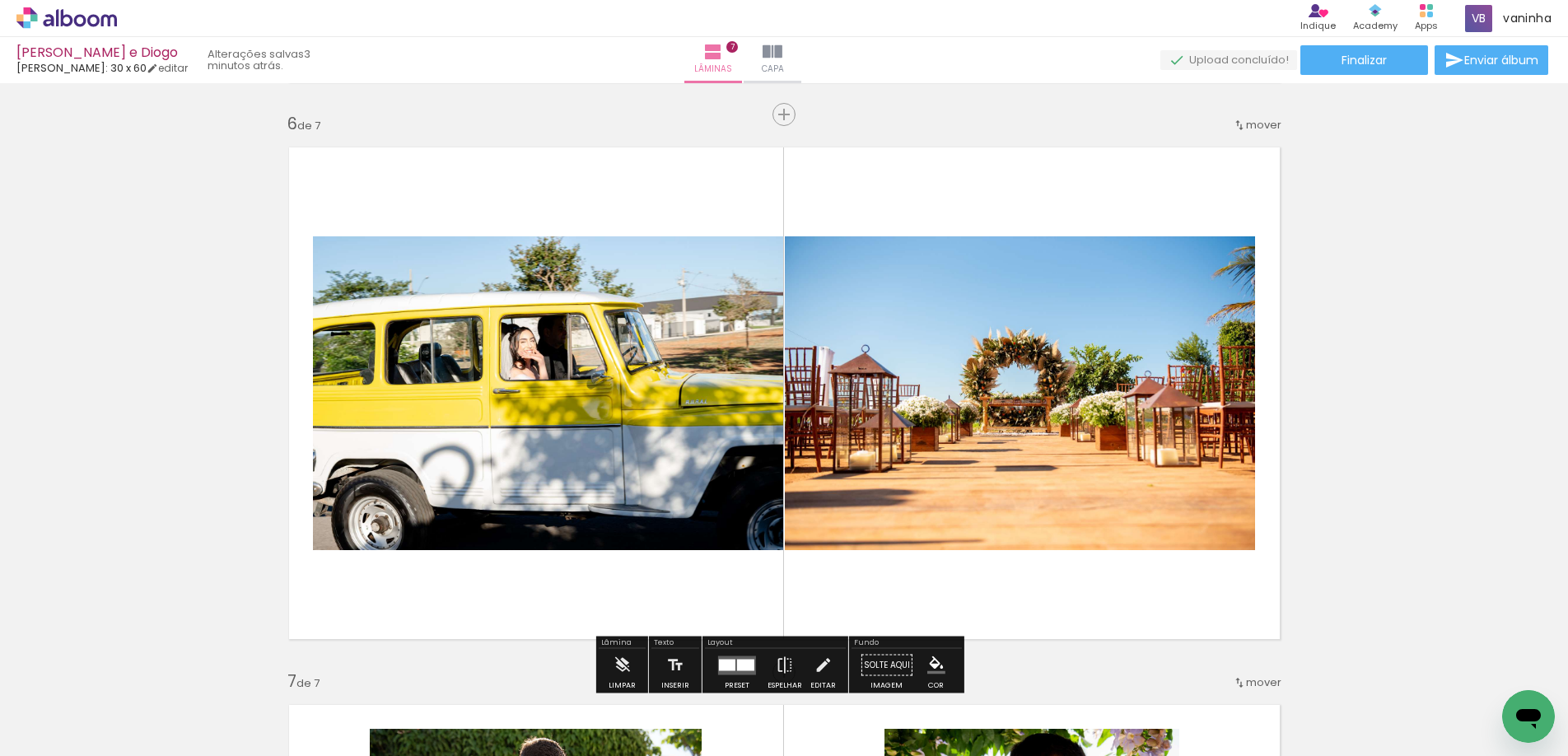
scroll to position [2866, 0]
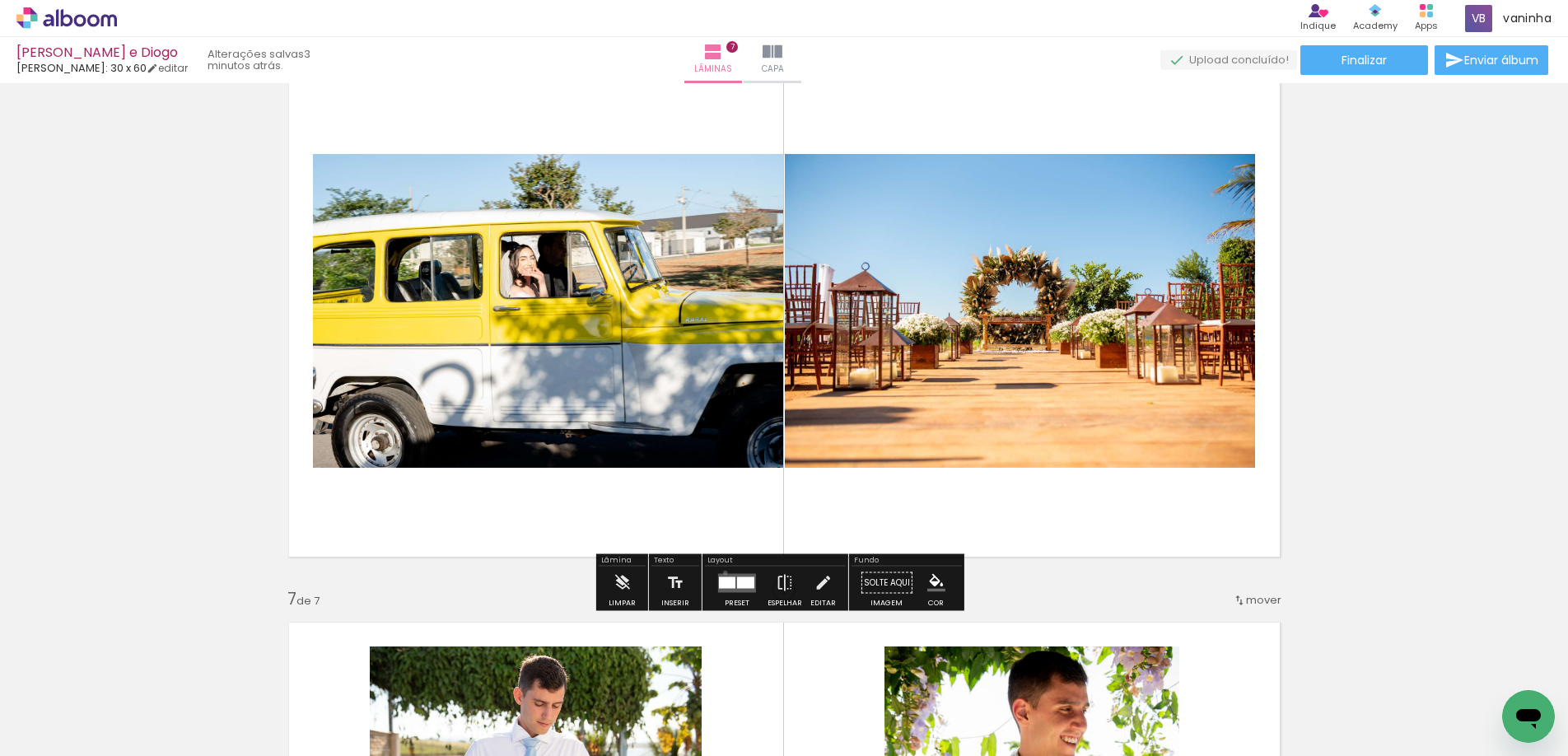
click at [722, 573] on div at bounding box center [737, 582] width 45 height 33
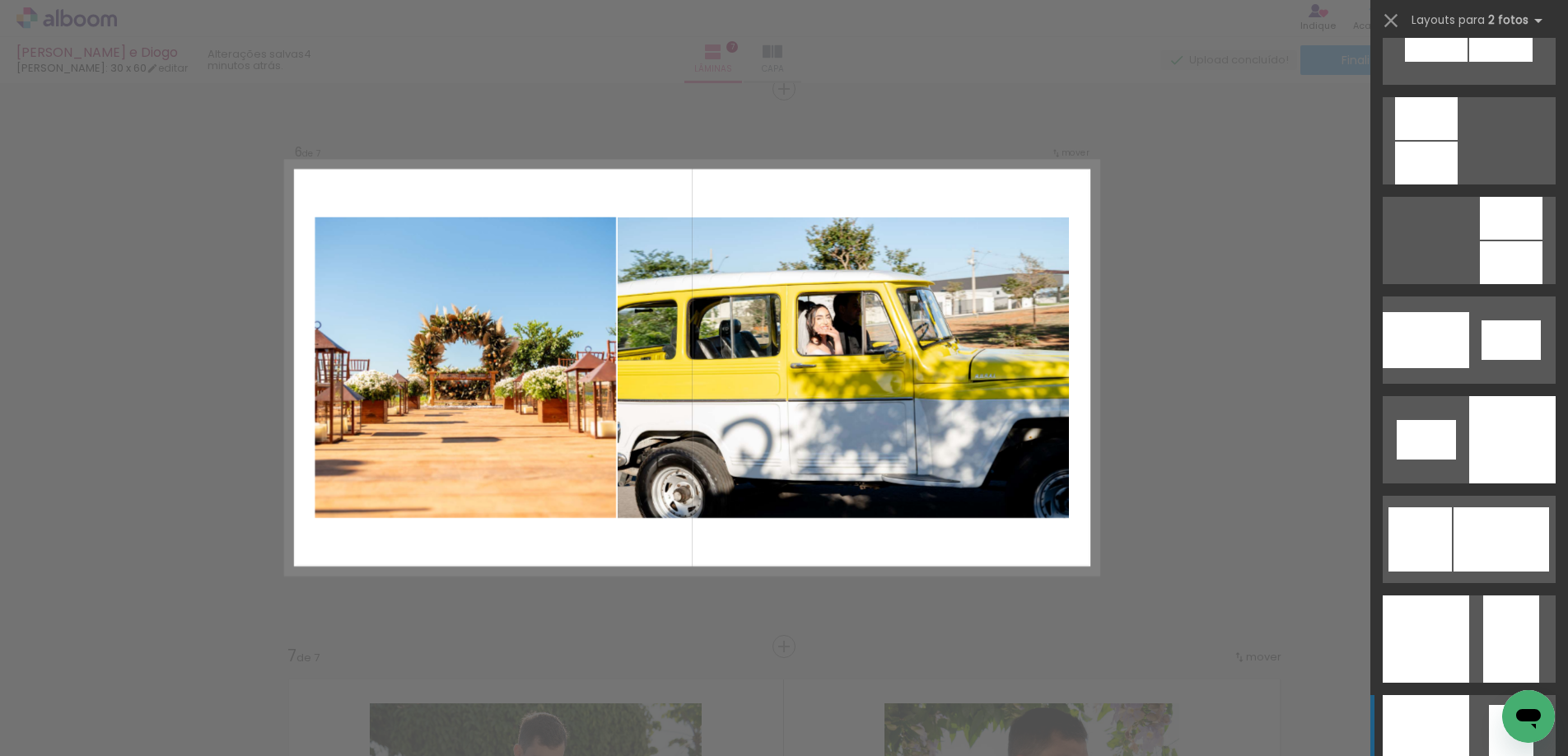
scroll to position [1894, 0]
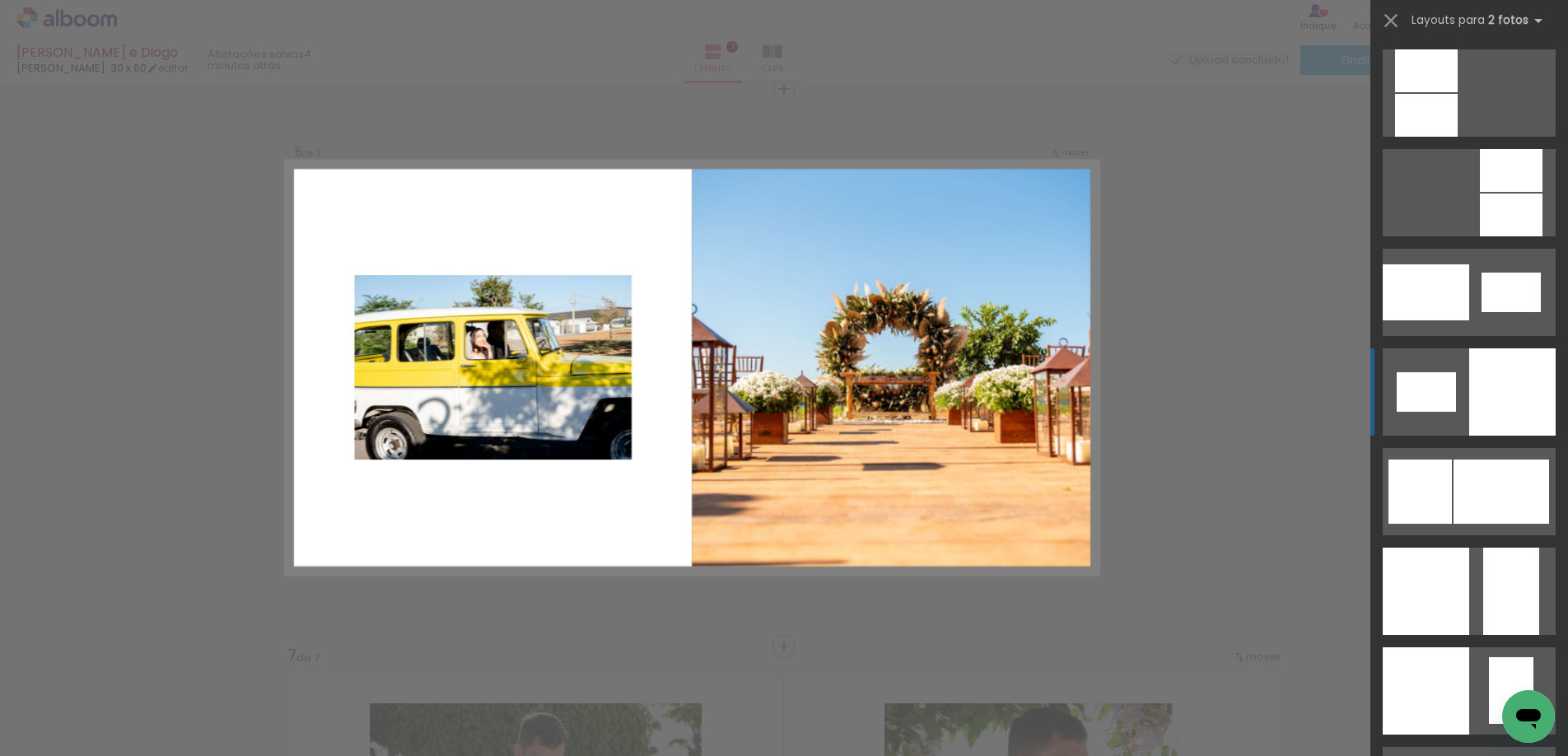
click at [1488, 410] on div at bounding box center [1512, 392] width 86 height 87
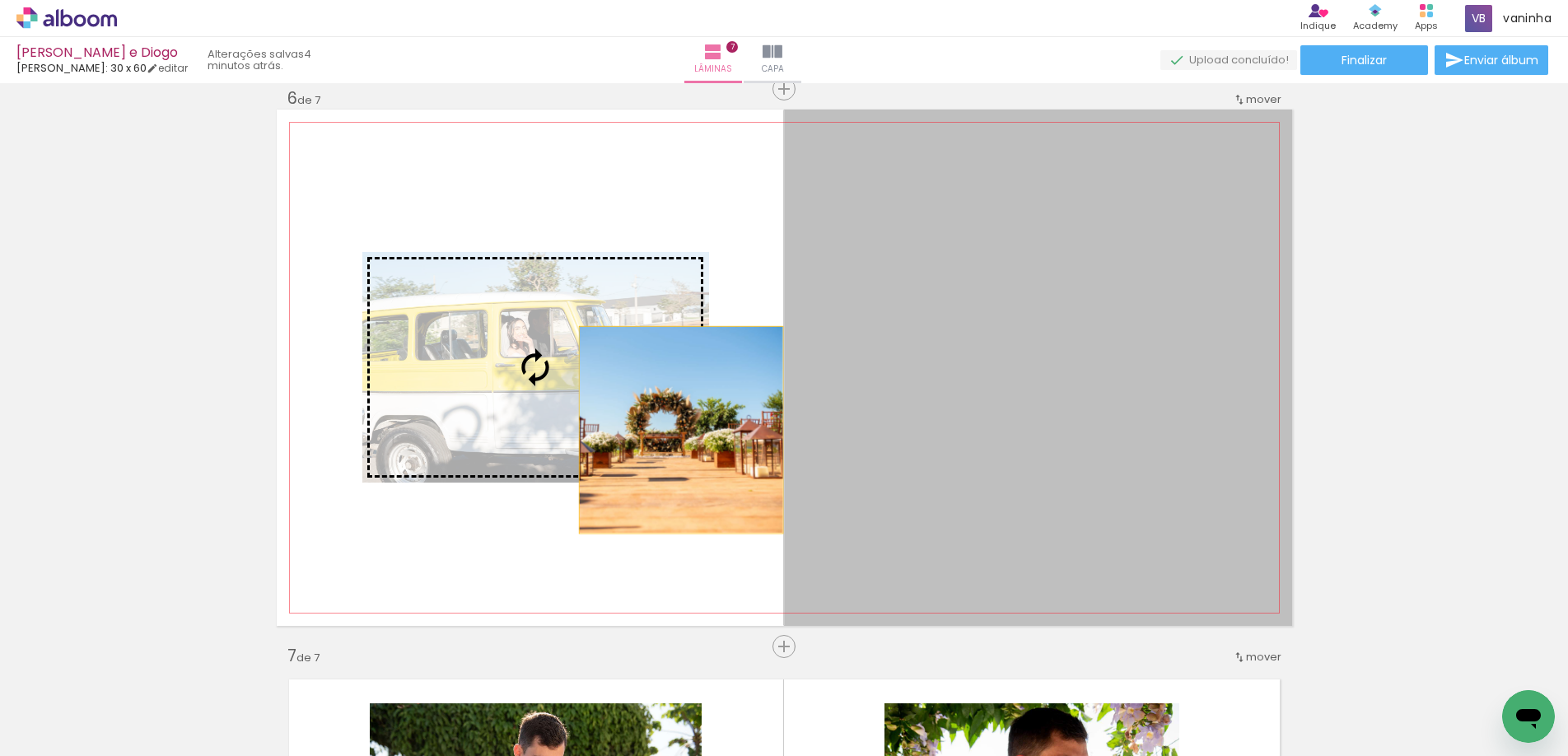
drag, startPoint x: 775, startPoint y: 430, endPoint x: 646, endPoint y: 430, distance: 129.0
click at [0, 0] on slot at bounding box center [0, 0] width 0 height 0
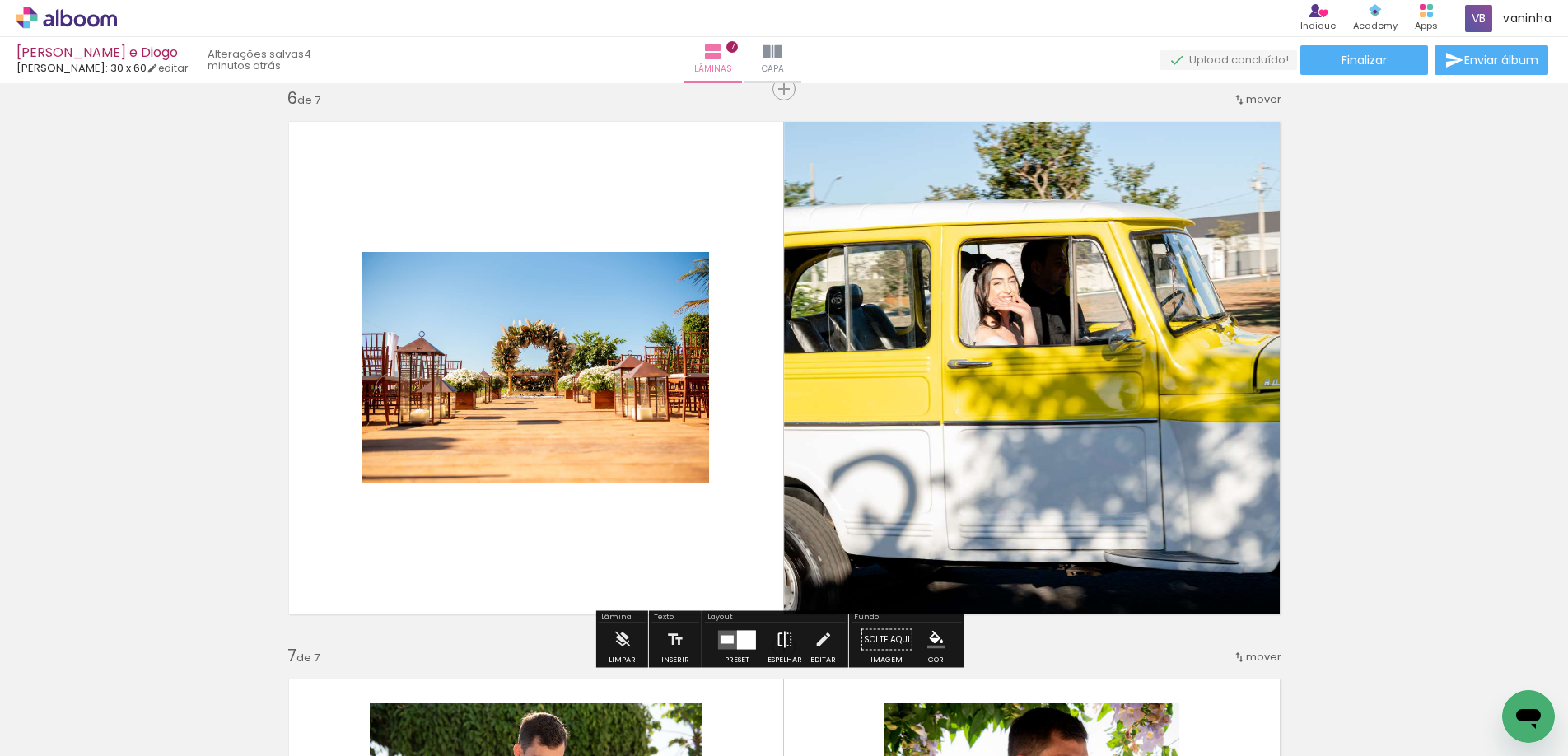
click at [785, 638] on iron-icon at bounding box center [784, 640] width 18 height 33
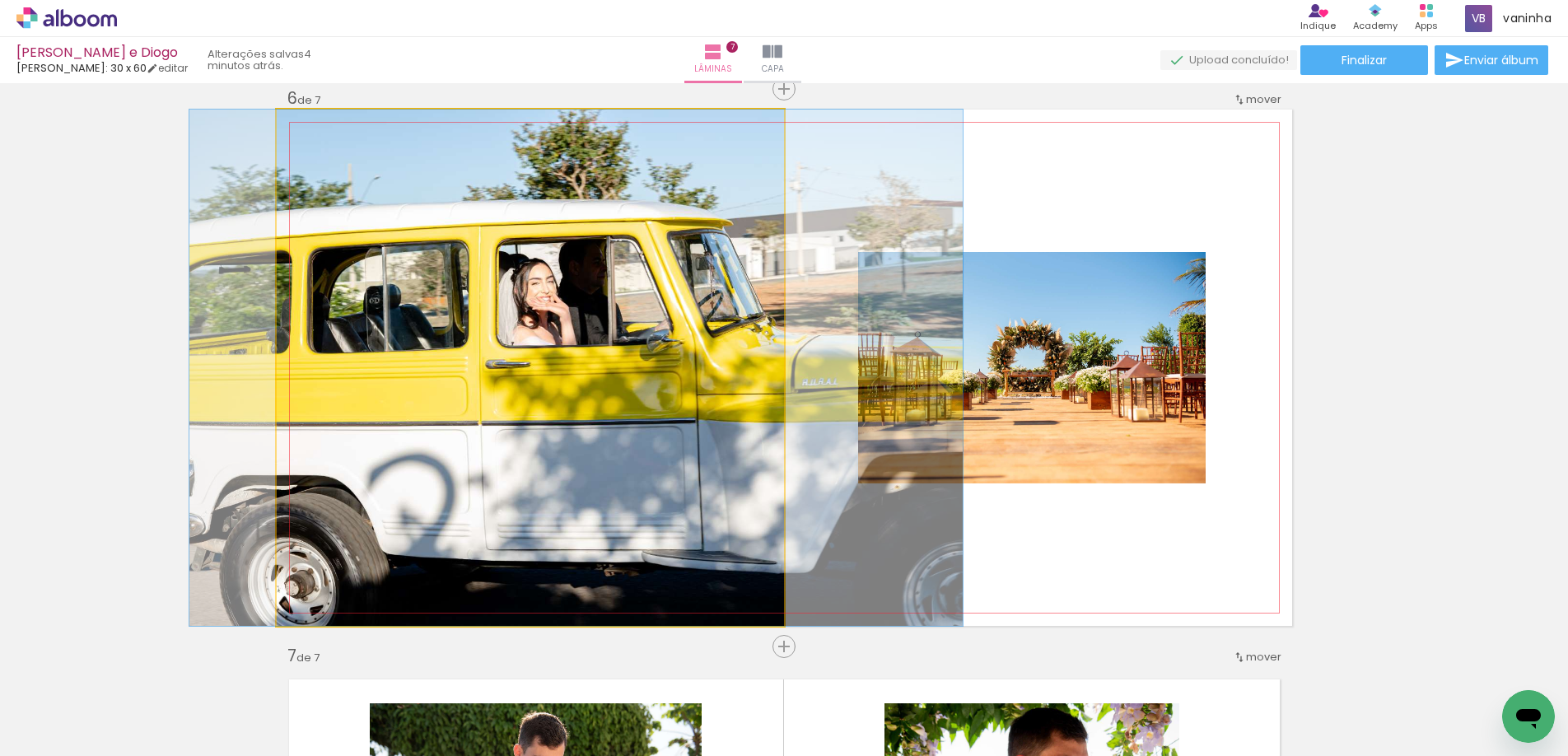
drag, startPoint x: 628, startPoint y: 436, endPoint x: 674, endPoint y: 429, distance: 46.5
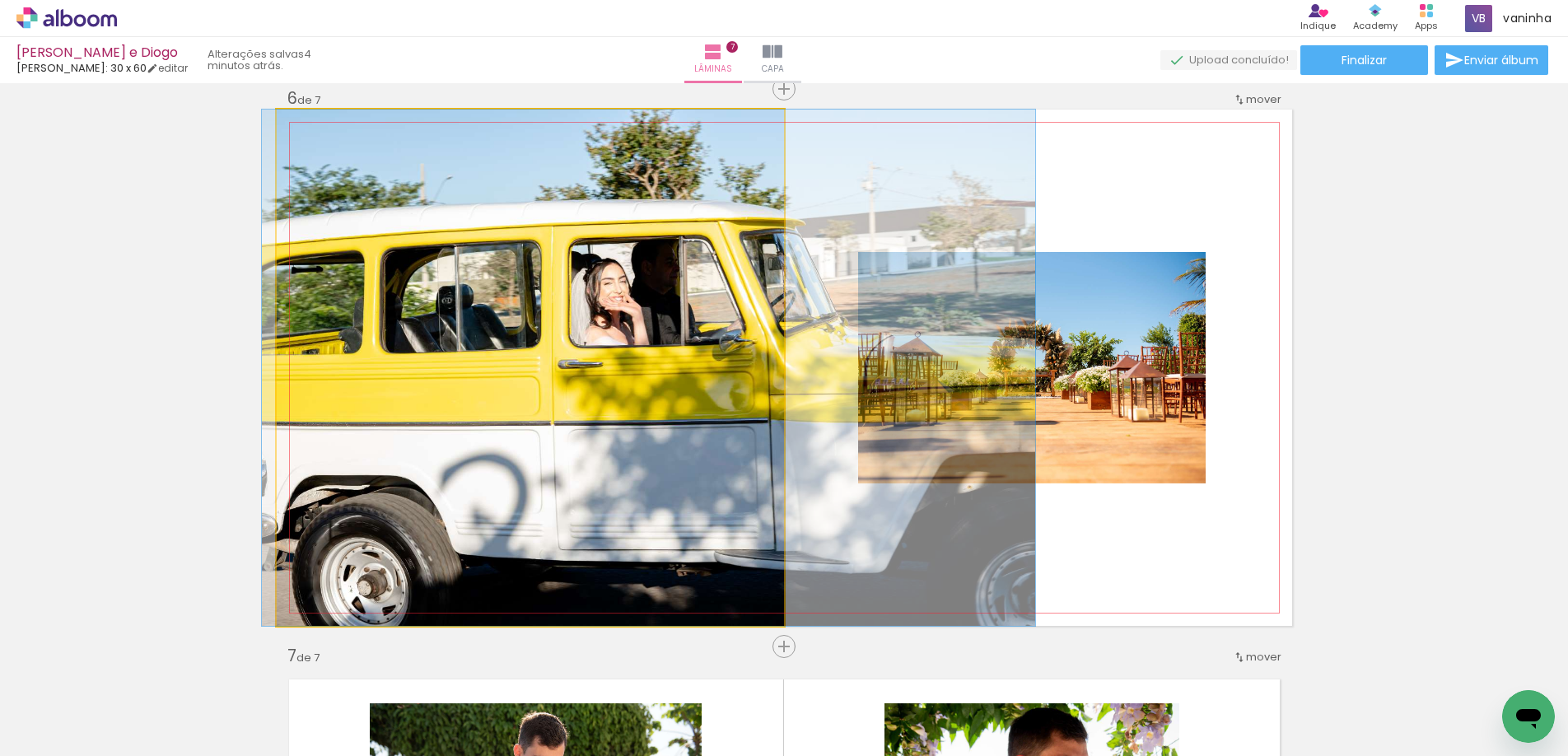
drag, startPoint x: 602, startPoint y: 412, endPoint x: 674, endPoint y: 398, distance: 73.3
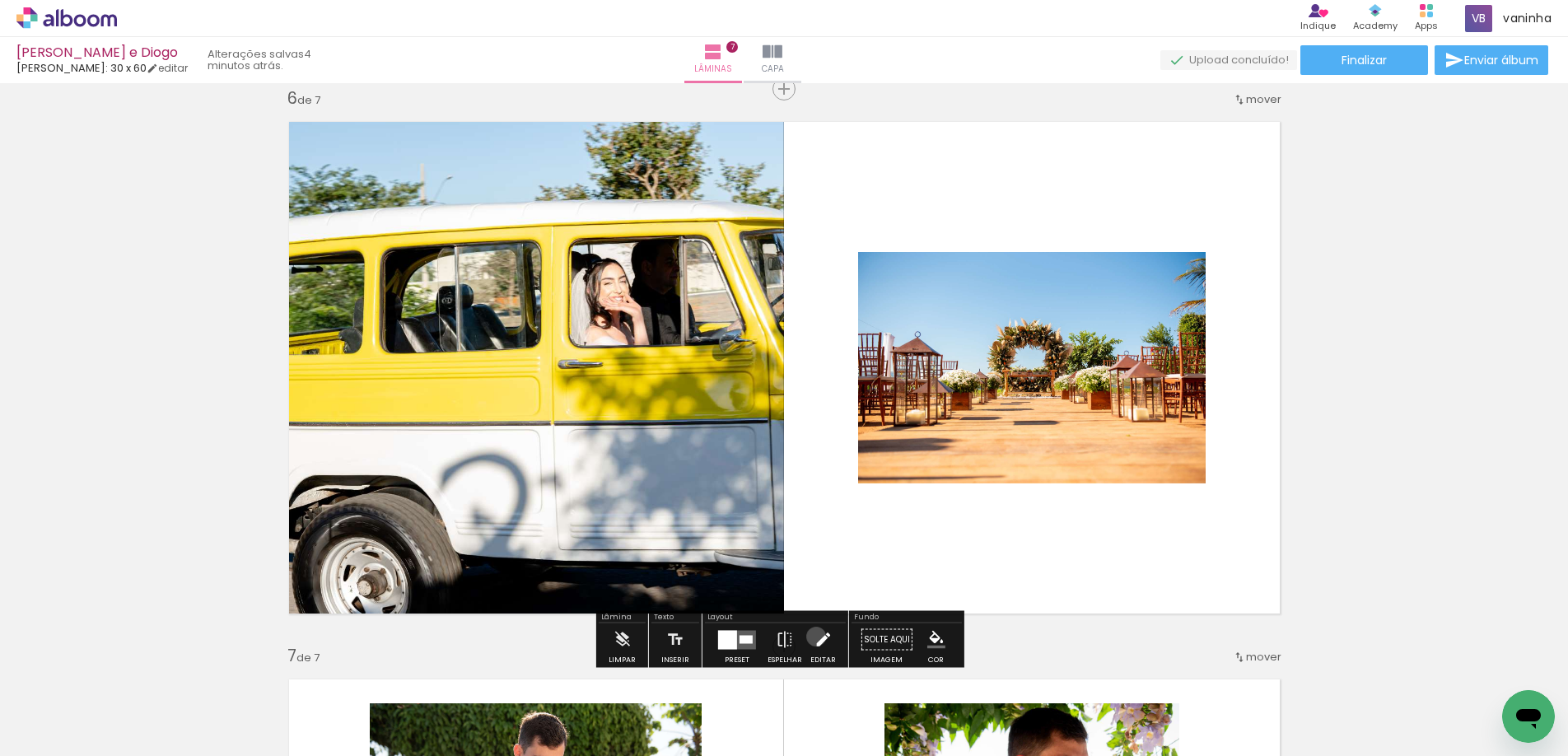
click at [814, 637] on iron-icon at bounding box center [822, 640] width 18 height 33
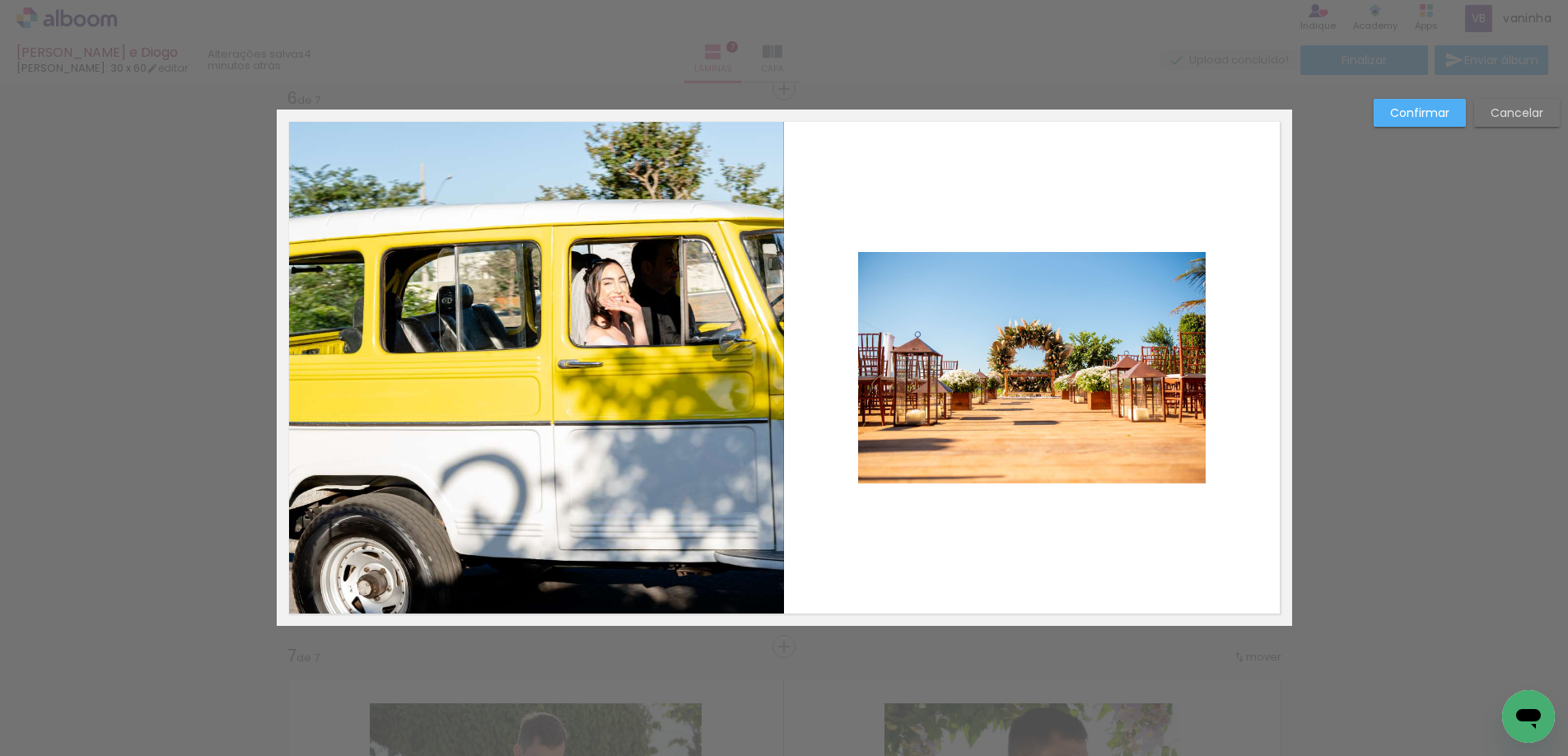
click at [436, 248] on quentale-photo at bounding box center [531, 367] width 508 height 516
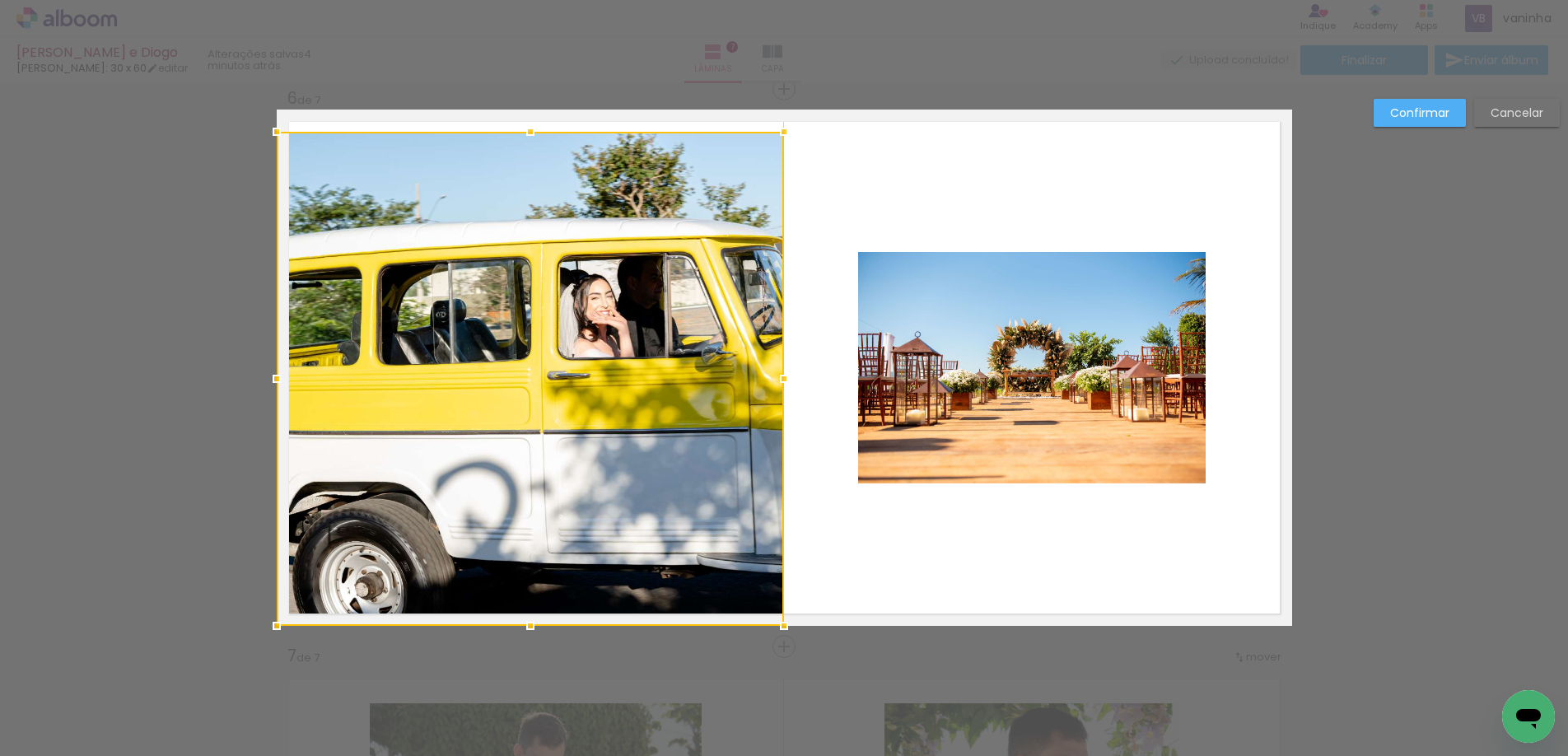
drag, startPoint x: 519, startPoint y: 112, endPoint x: 519, endPoint y: 134, distance: 22.0
click at [519, 134] on div at bounding box center [530, 131] width 33 height 33
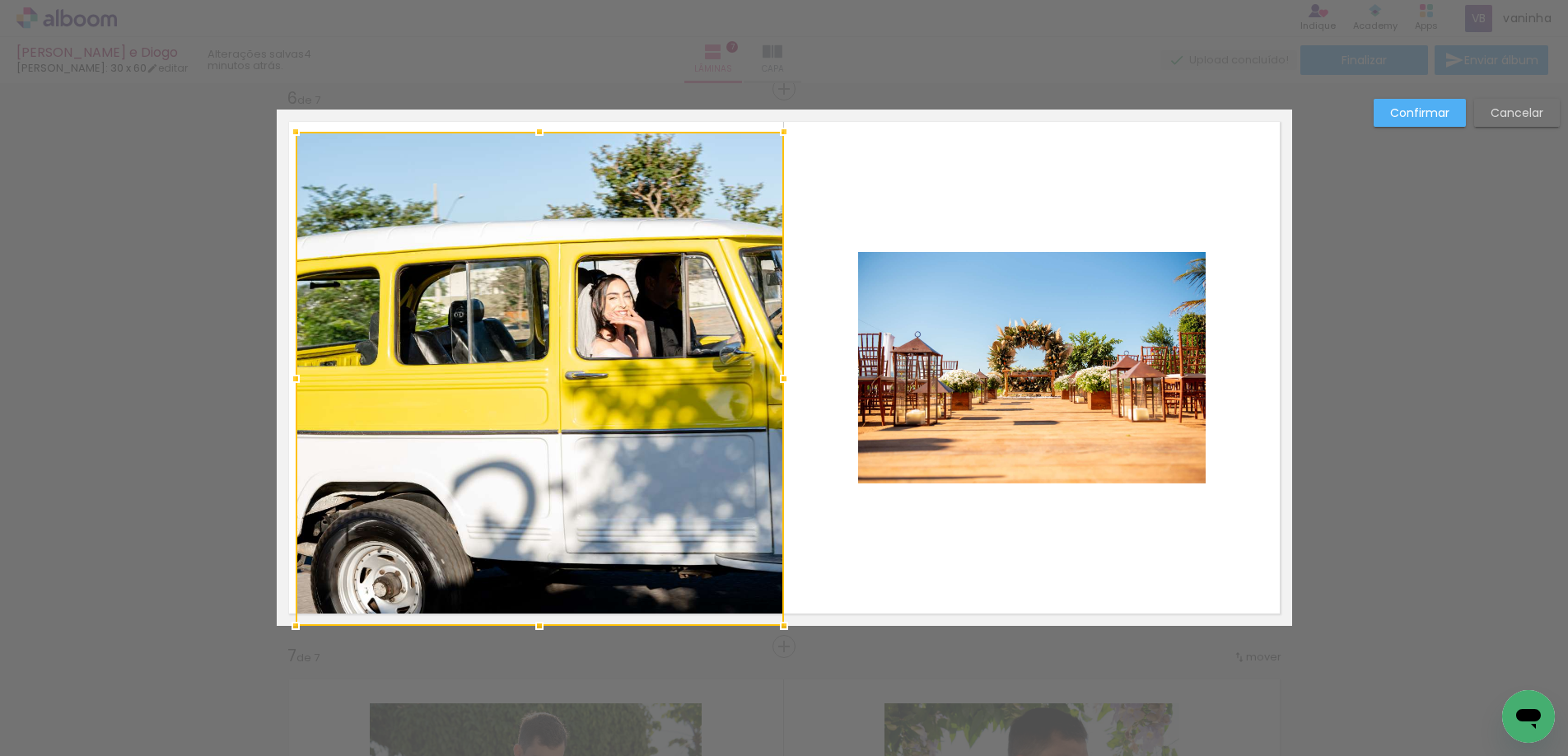
drag, startPoint x: 270, startPoint y: 380, endPoint x: 288, endPoint y: 380, distance: 18.0
click at [288, 380] on div at bounding box center [295, 378] width 33 height 33
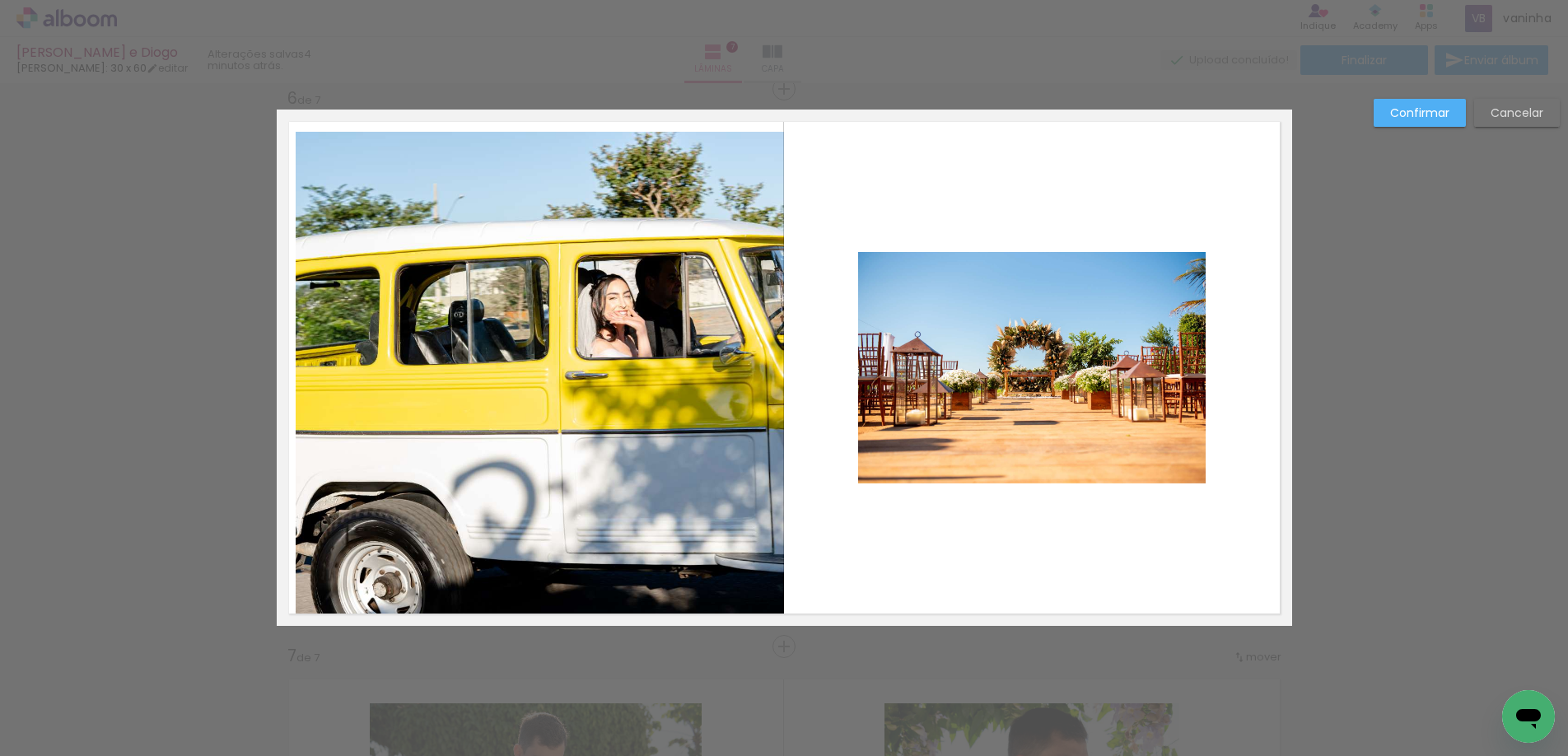
click at [505, 590] on quentale-photo at bounding box center [539, 378] width 488 height 494
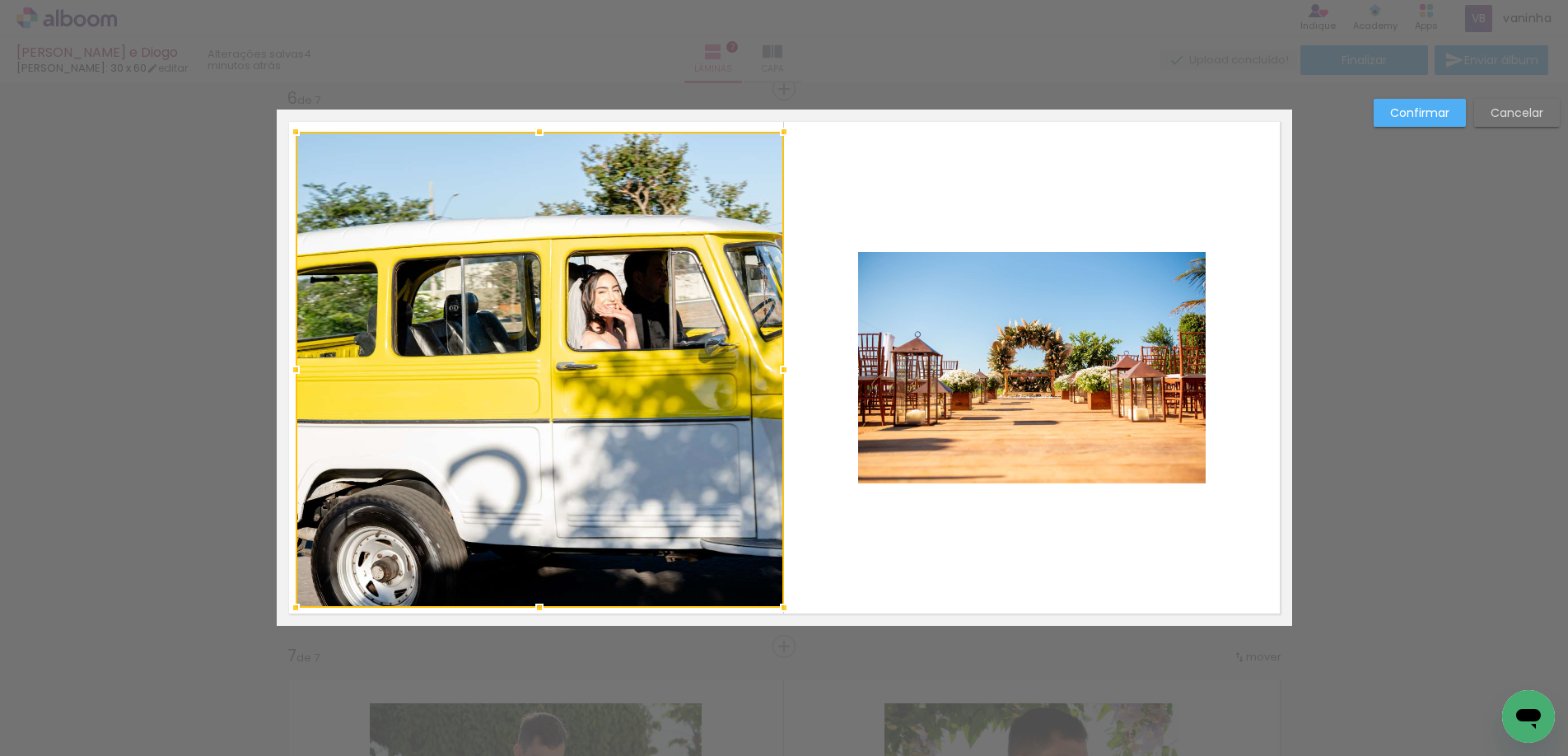
drag, startPoint x: 530, startPoint y: 621, endPoint x: 535, endPoint y: 609, distance: 13.0
click at [535, 609] on div at bounding box center [538, 607] width 33 height 33
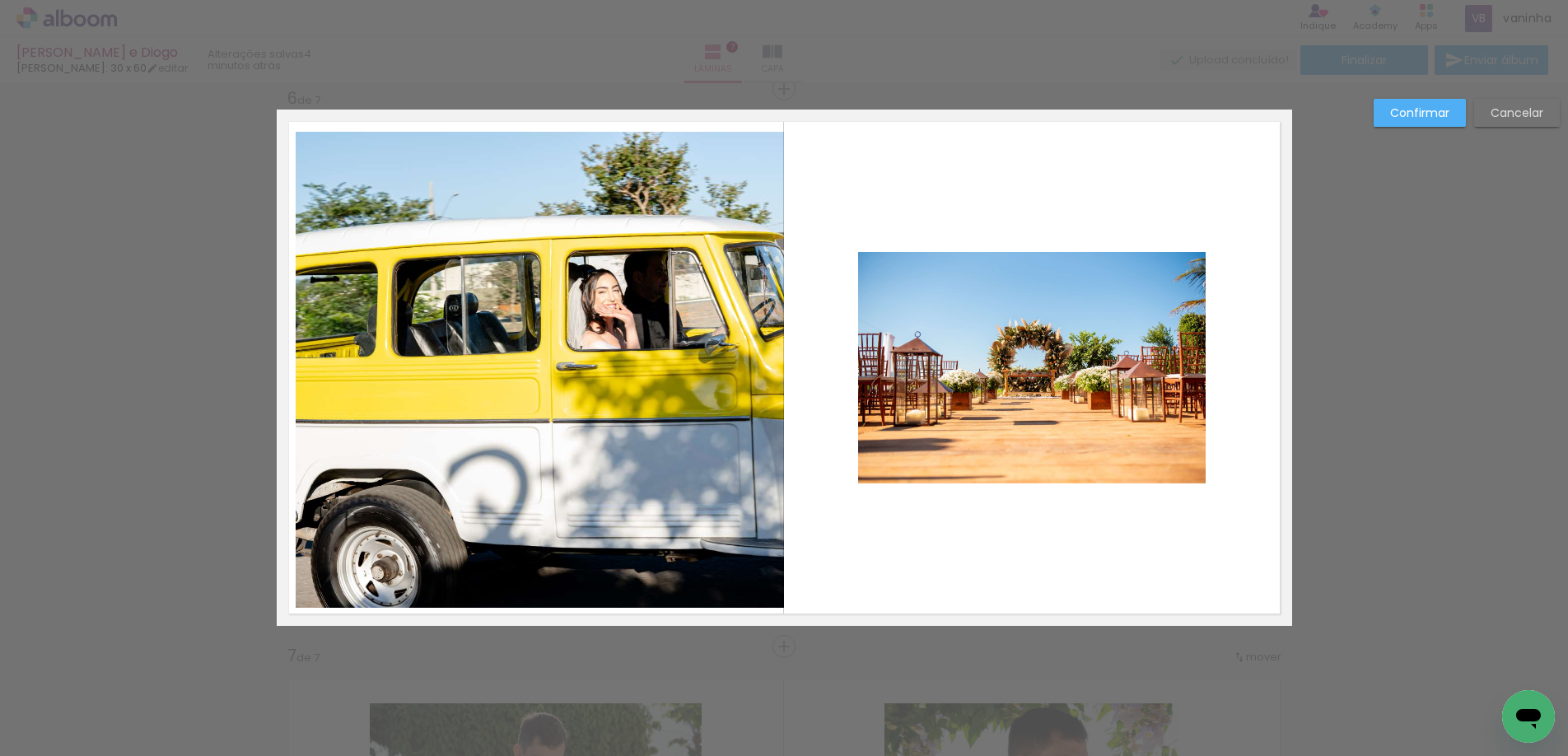
click at [762, 386] on quentale-photo at bounding box center [539, 370] width 488 height 476
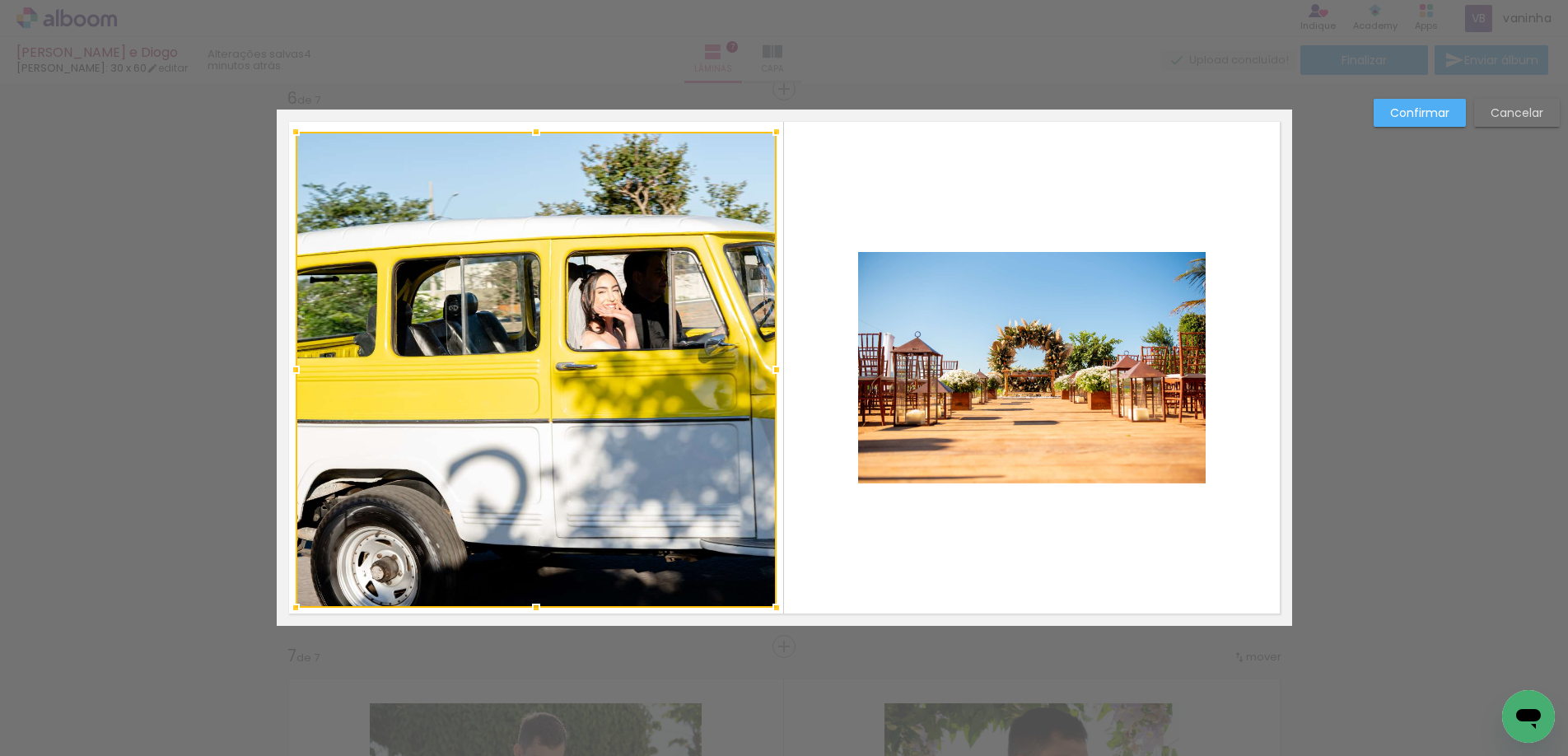
click at [774, 372] on div at bounding box center [777, 369] width 33 height 33
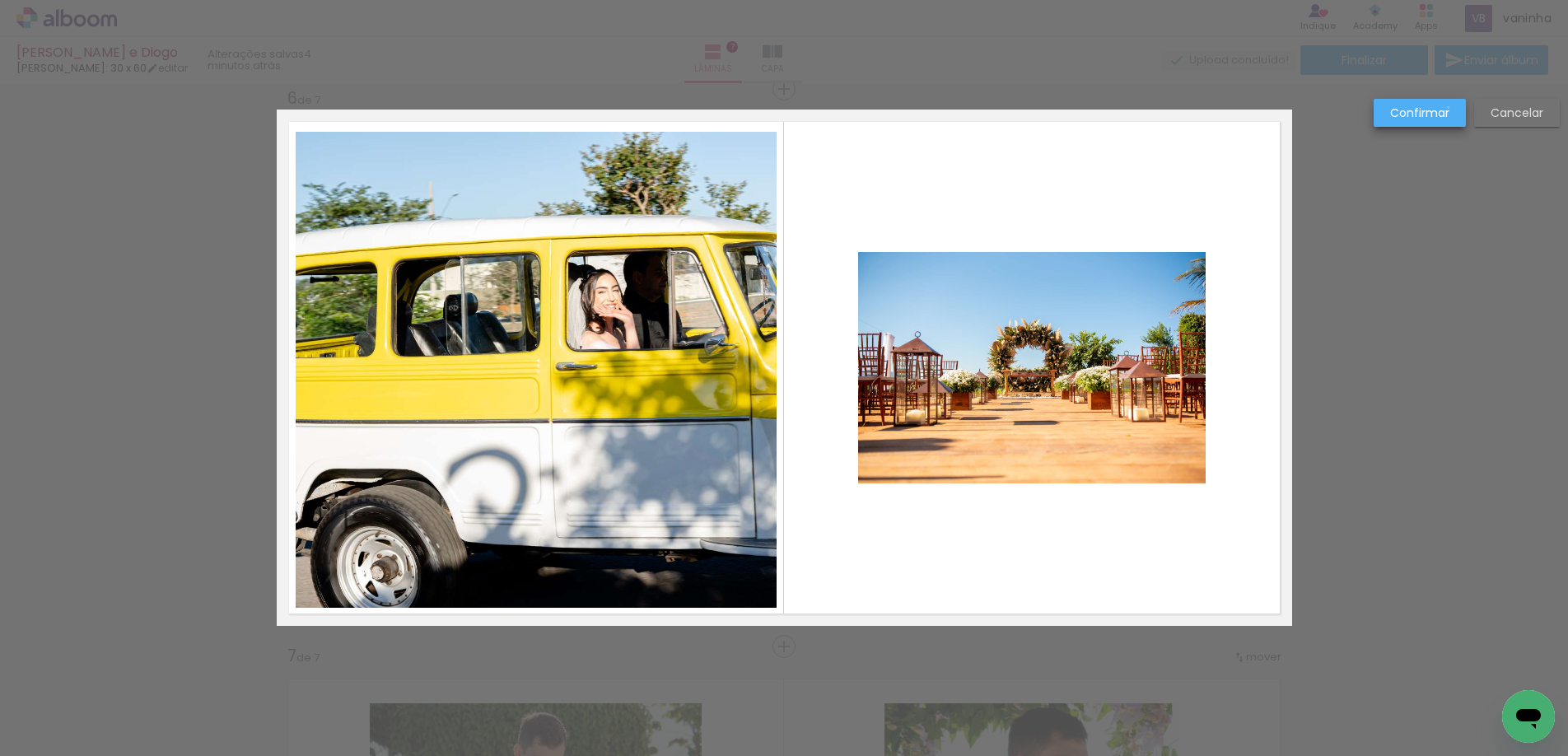
click at [1449, 108] on paper-button "Confirmar" at bounding box center [1419, 113] width 92 height 28
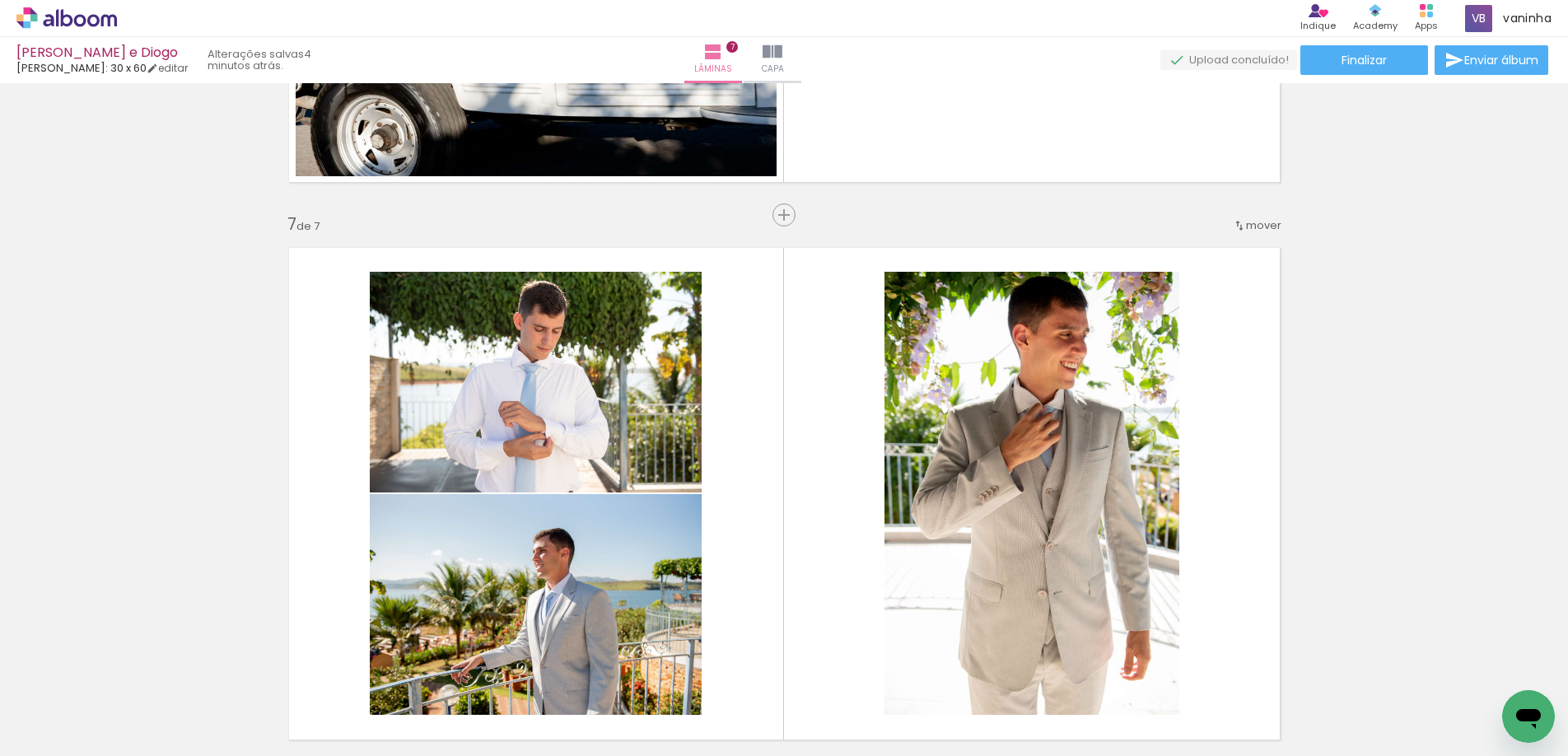
scroll to position [3221, 0]
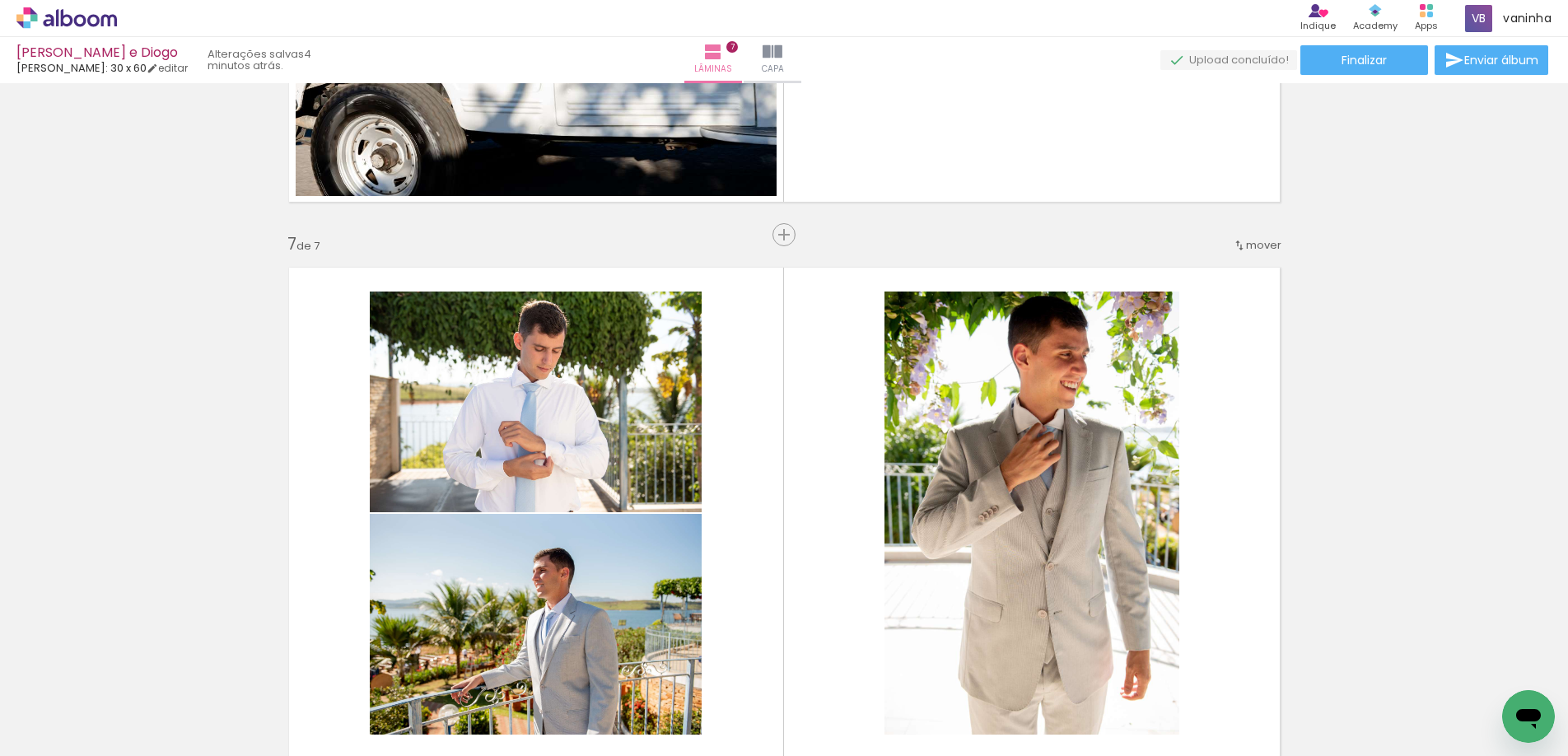
click at [1269, 256] on div "mover" at bounding box center [1257, 245] width 48 height 27
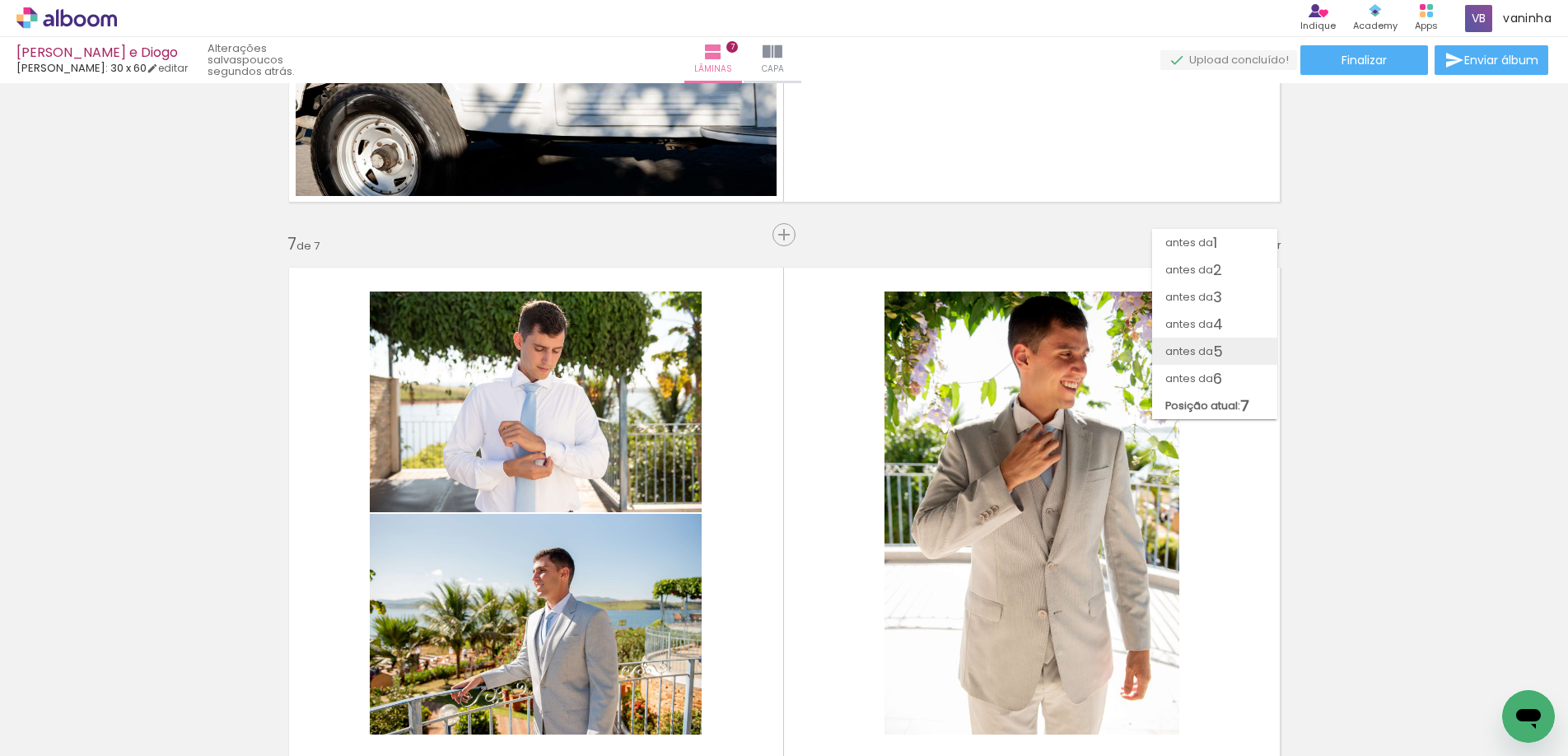
click at [1215, 345] on span "5" at bounding box center [1218, 351] width 10 height 27
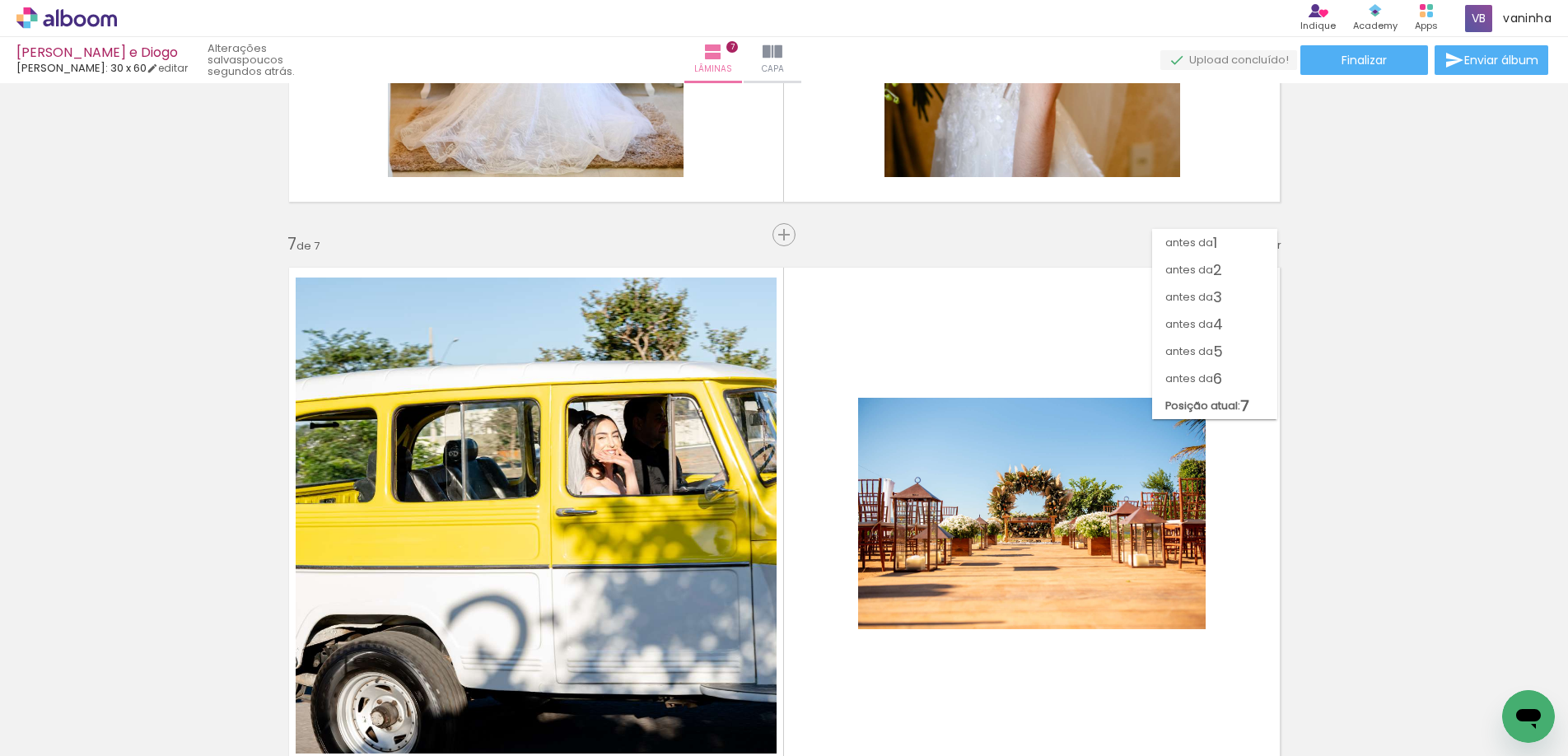
scroll to position [2252, 0]
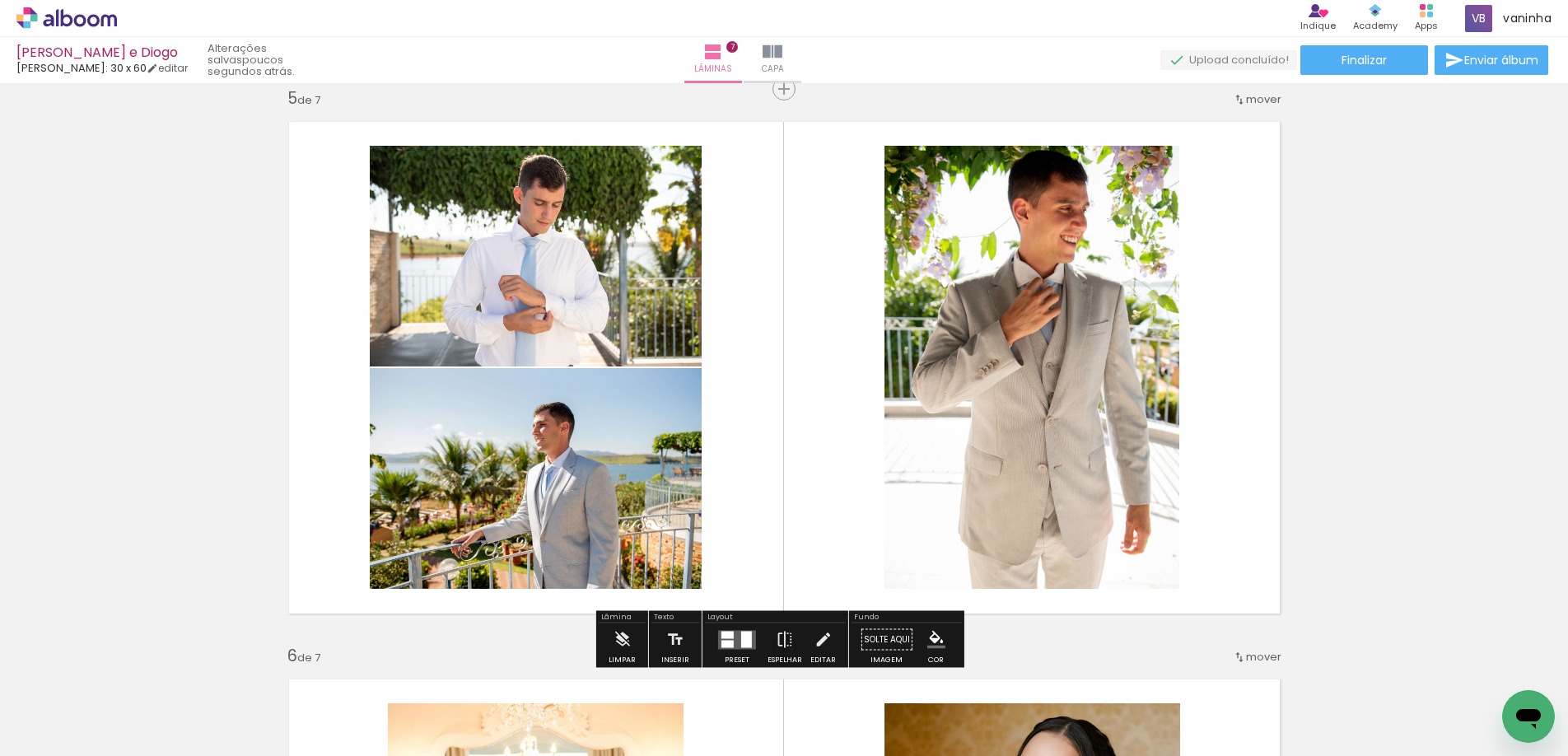
click at [741, 643] on div at bounding box center [747, 639] width 11 height 17
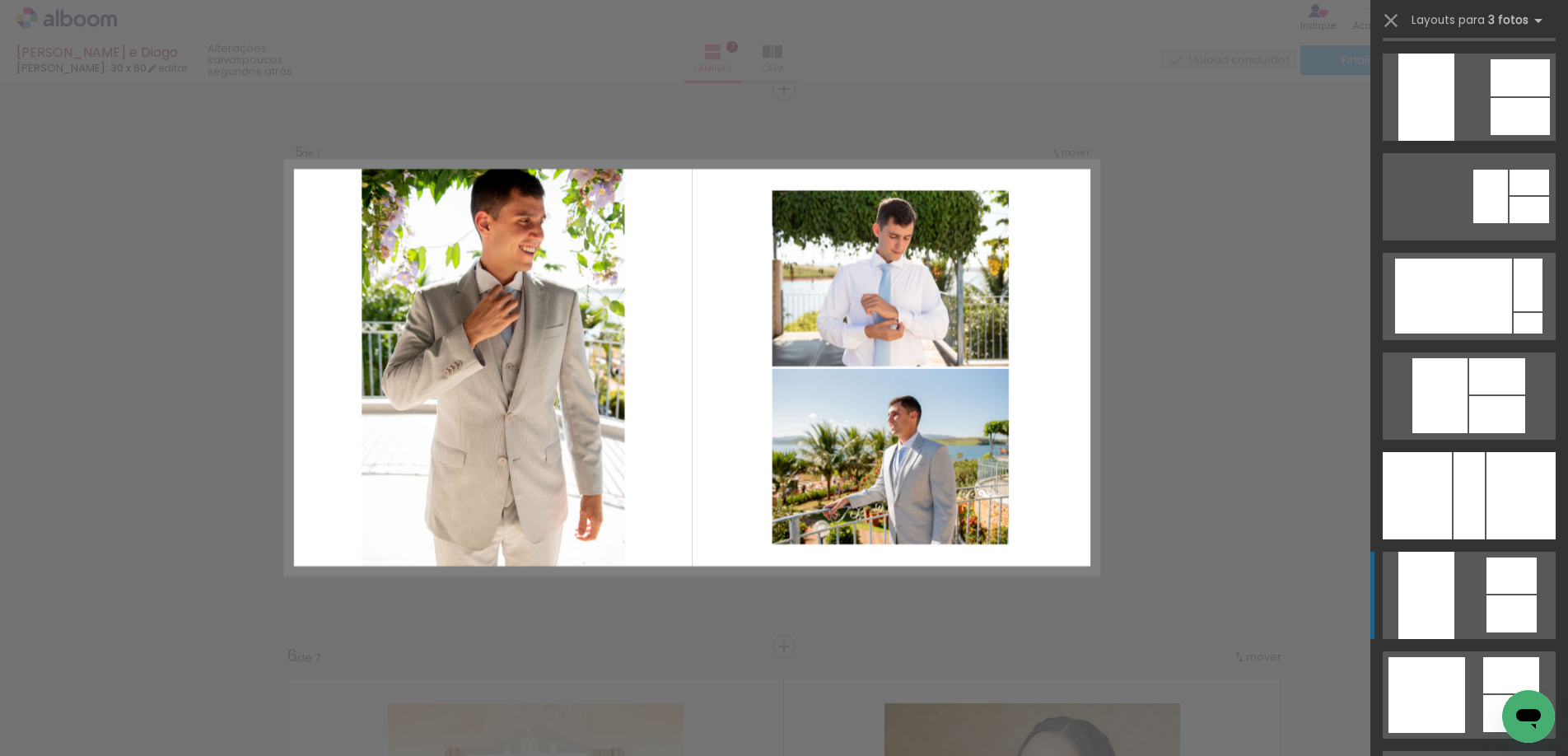
scroll to position [2471, 0]
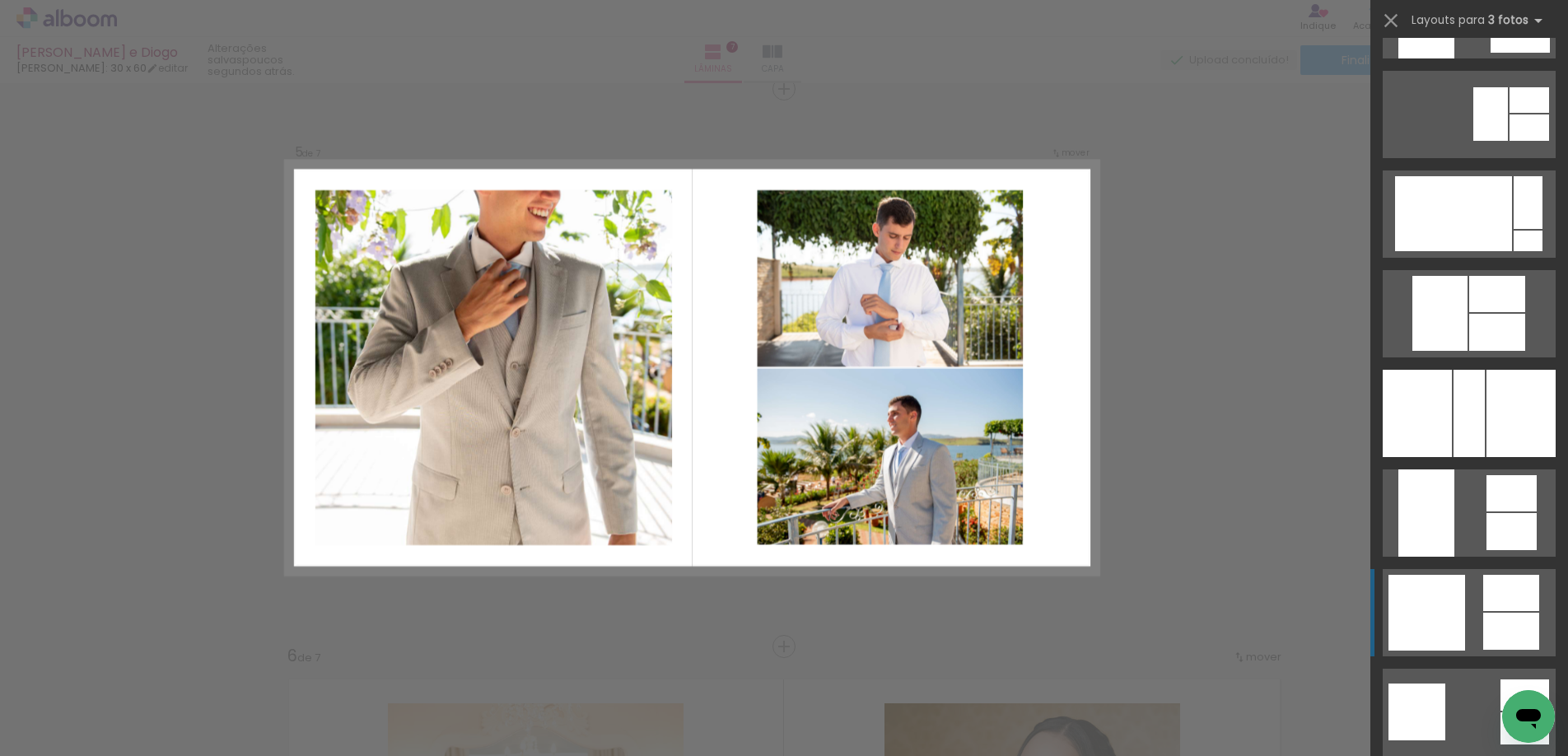
click at [1427, 584] on div at bounding box center [1427, 612] width 76 height 75
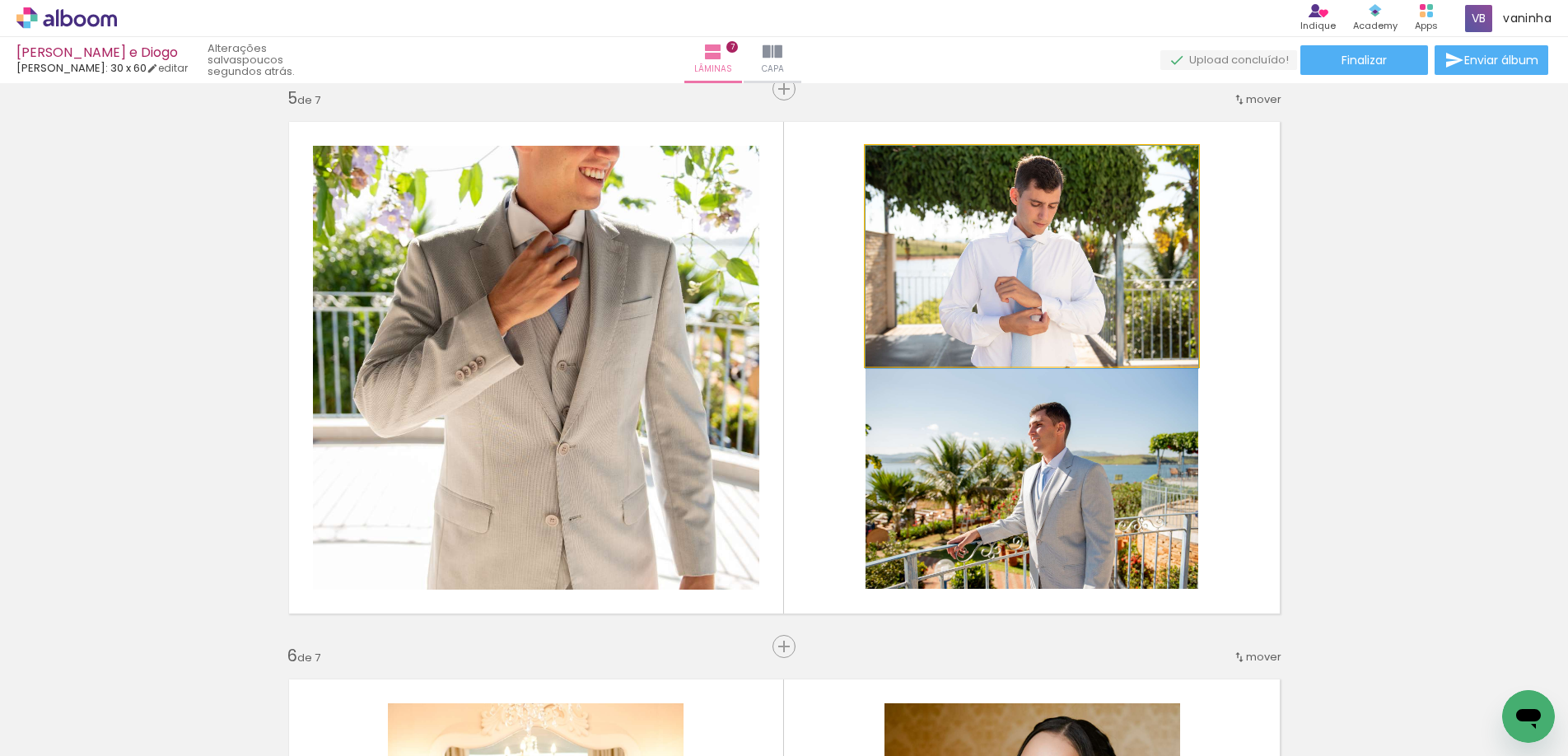
drag, startPoint x: 931, startPoint y: 294, endPoint x: 605, endPoint y: 366, distance: 333.9
click at [0, 0] on slot at bounding box center [0, 0] width 0 height 0
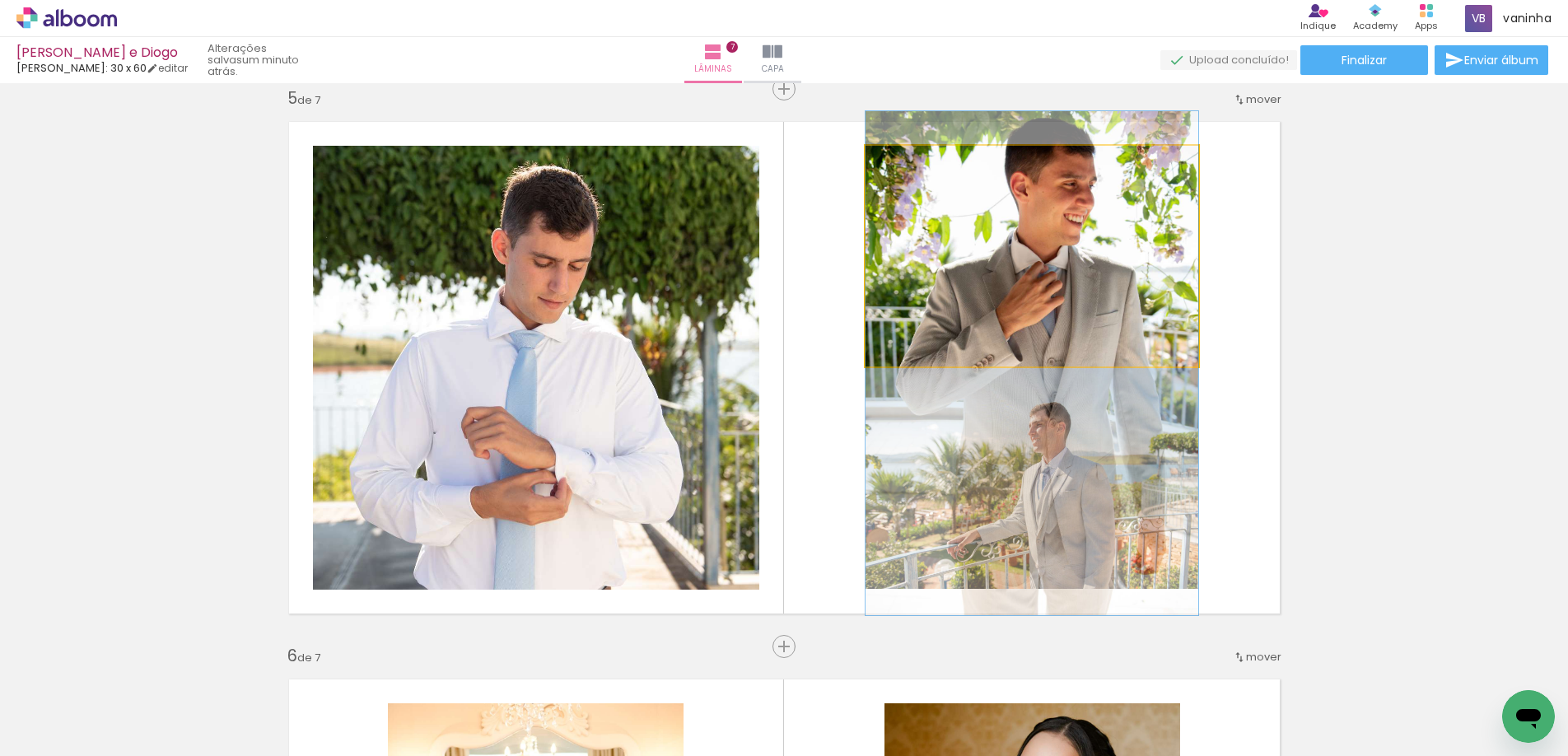
drag, startPoint x: 1093, startPoint y: 217, endPoint x: 1093, endPoint y: 324, distance: 107.0
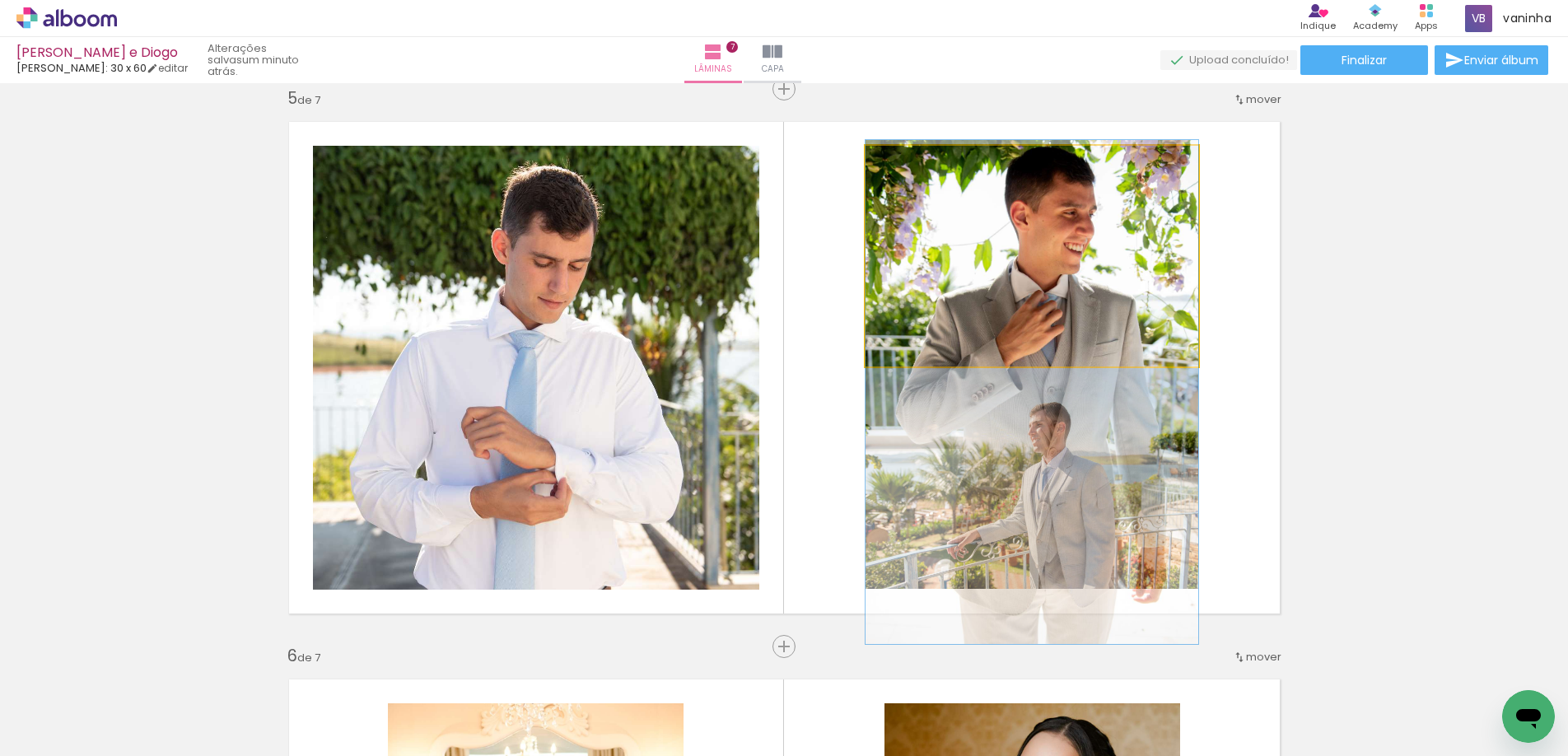
drag, startPoint x: 1098, startPoint y: 230, endPoint x: 1096, endPoint y: 259, distance: 29.1
click at [1068, 277] on quentale-photo at bounding box center [1032, 256] width 333 height 220
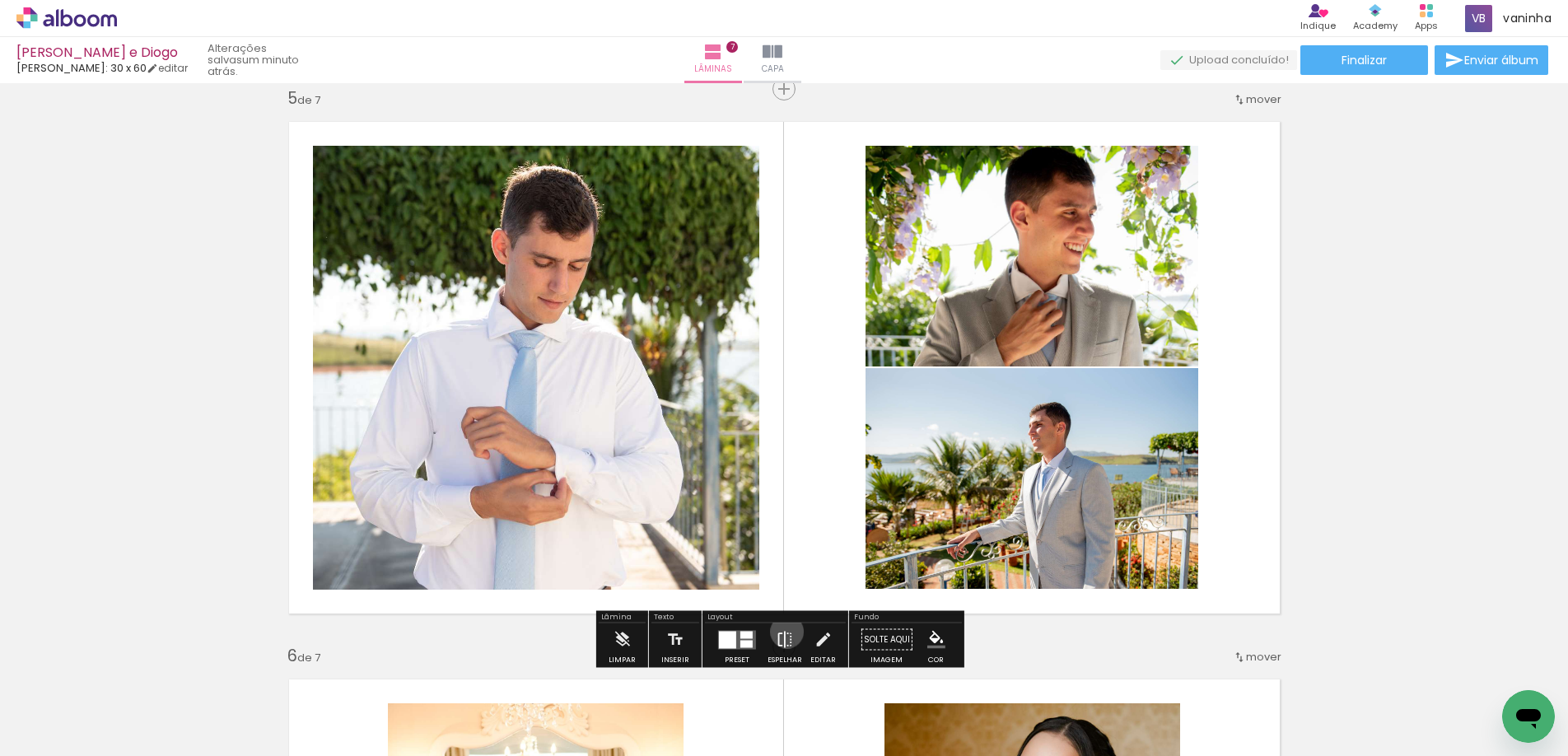
click at [783, 631] on iron-icon at bounding box center [784, 640] width 18 height 33
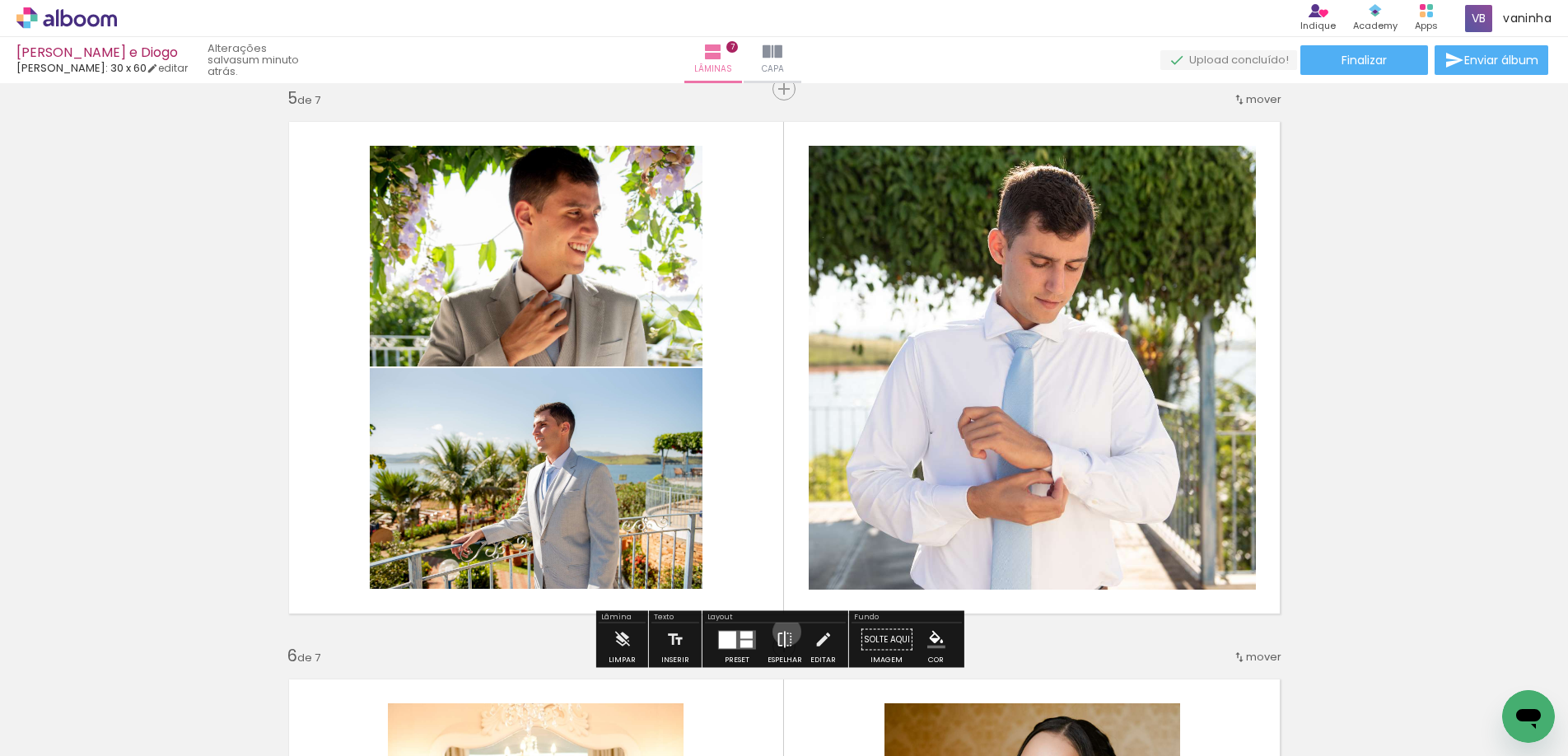
click at [783, 631] on iron-icon at bounding box center [784, 640] width 18 height 33
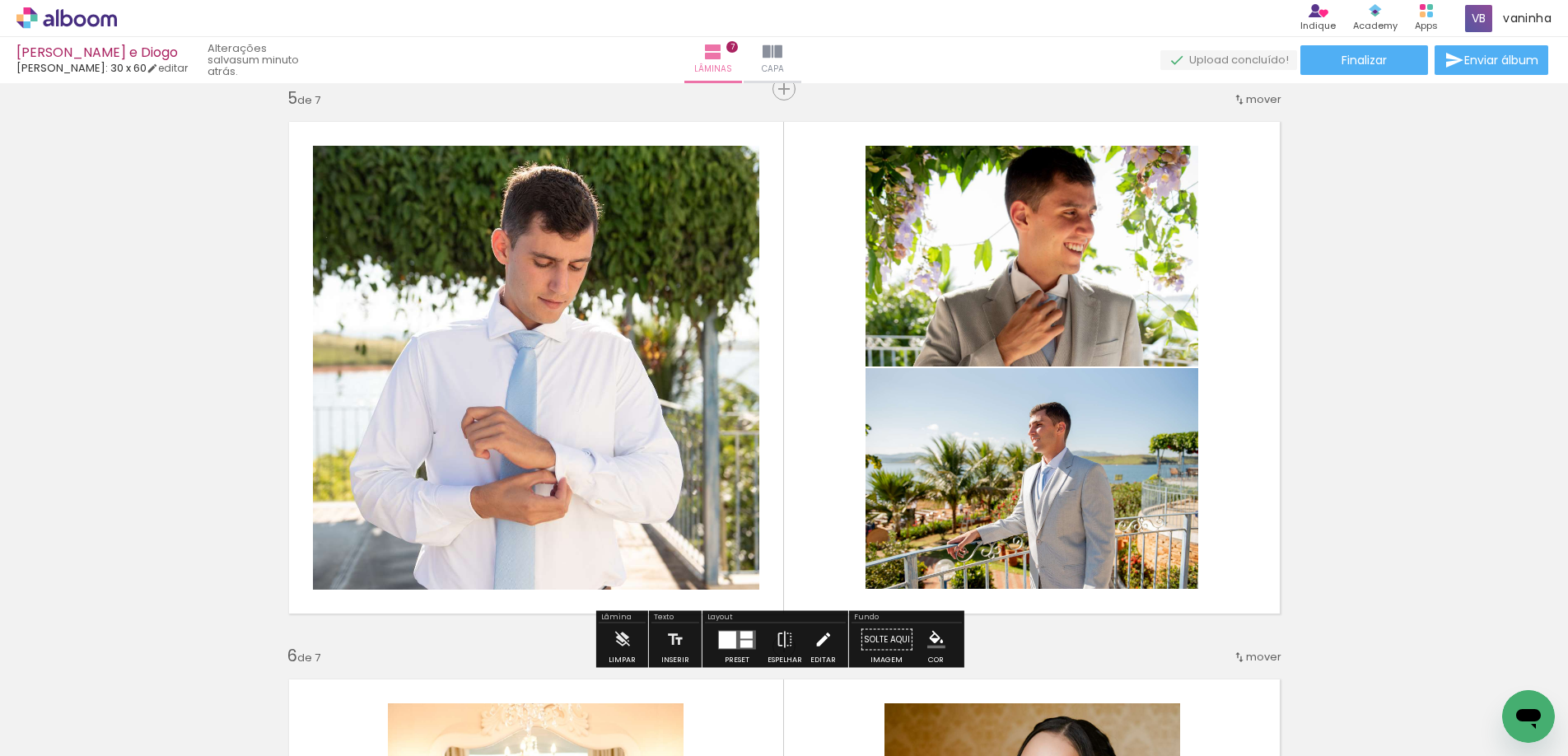
click at [814, 635] on iron-icon at bounding box center [822, 640] width 18 height 33
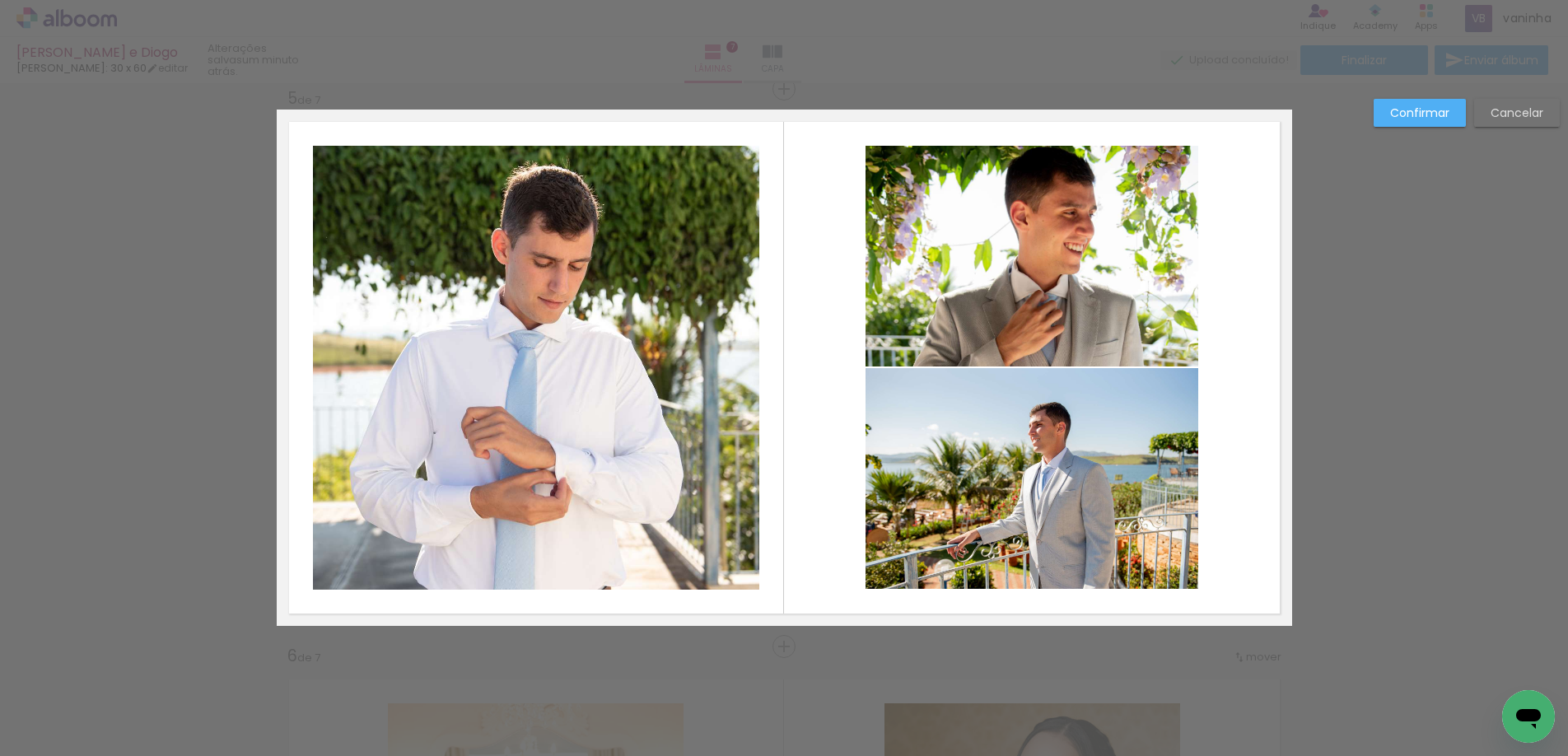
click at [1007, 327] on quentale-photo at bounding box center [1032, 256] width 333 height 220
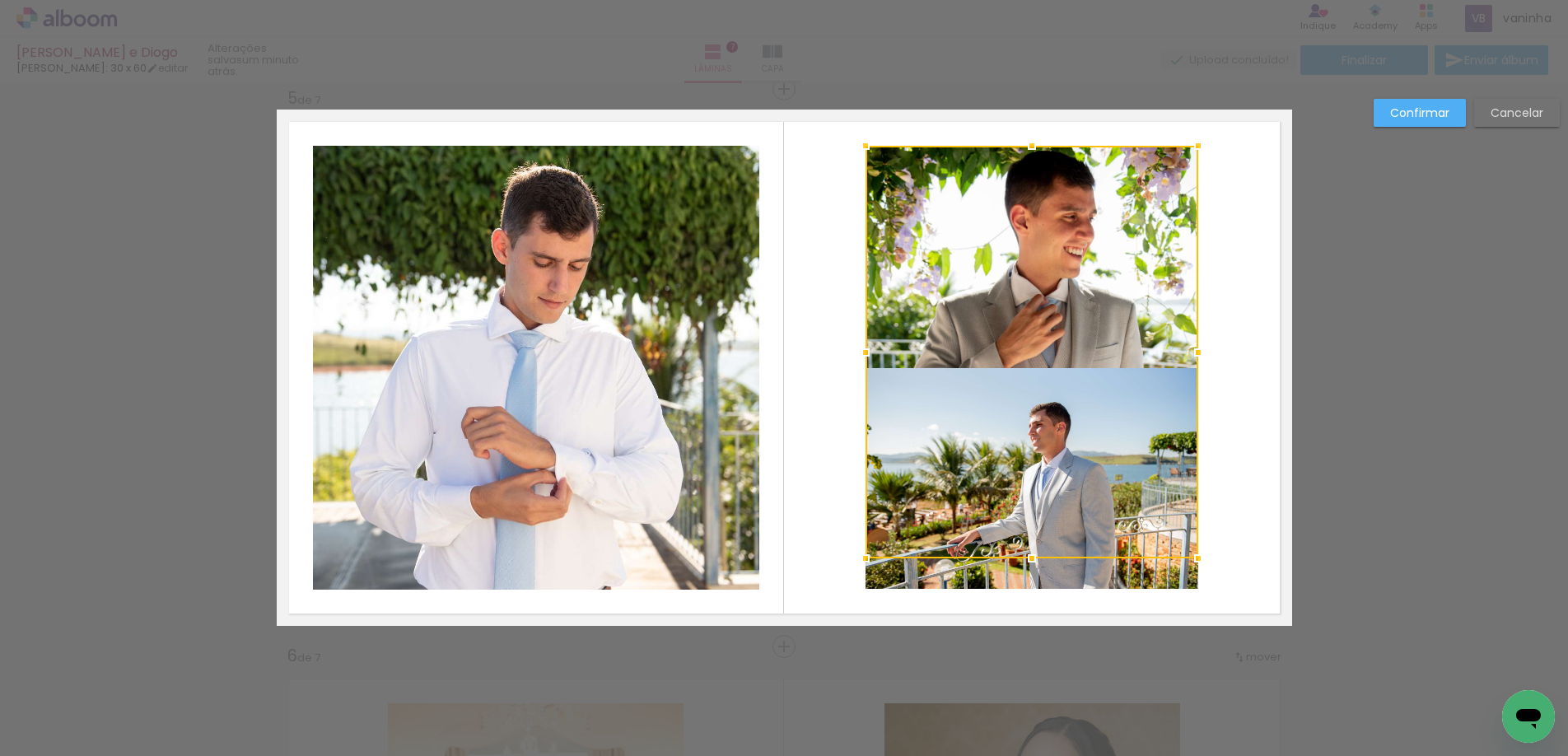
drag, startPoint x: 1030, startPoint y: 373, endPoint x: 1007, endPoint y: 565, distance: 193.4
click at [1007, 565] on album-spread "5 de 7" at bounding box center [785, 367] width 1016 height 516
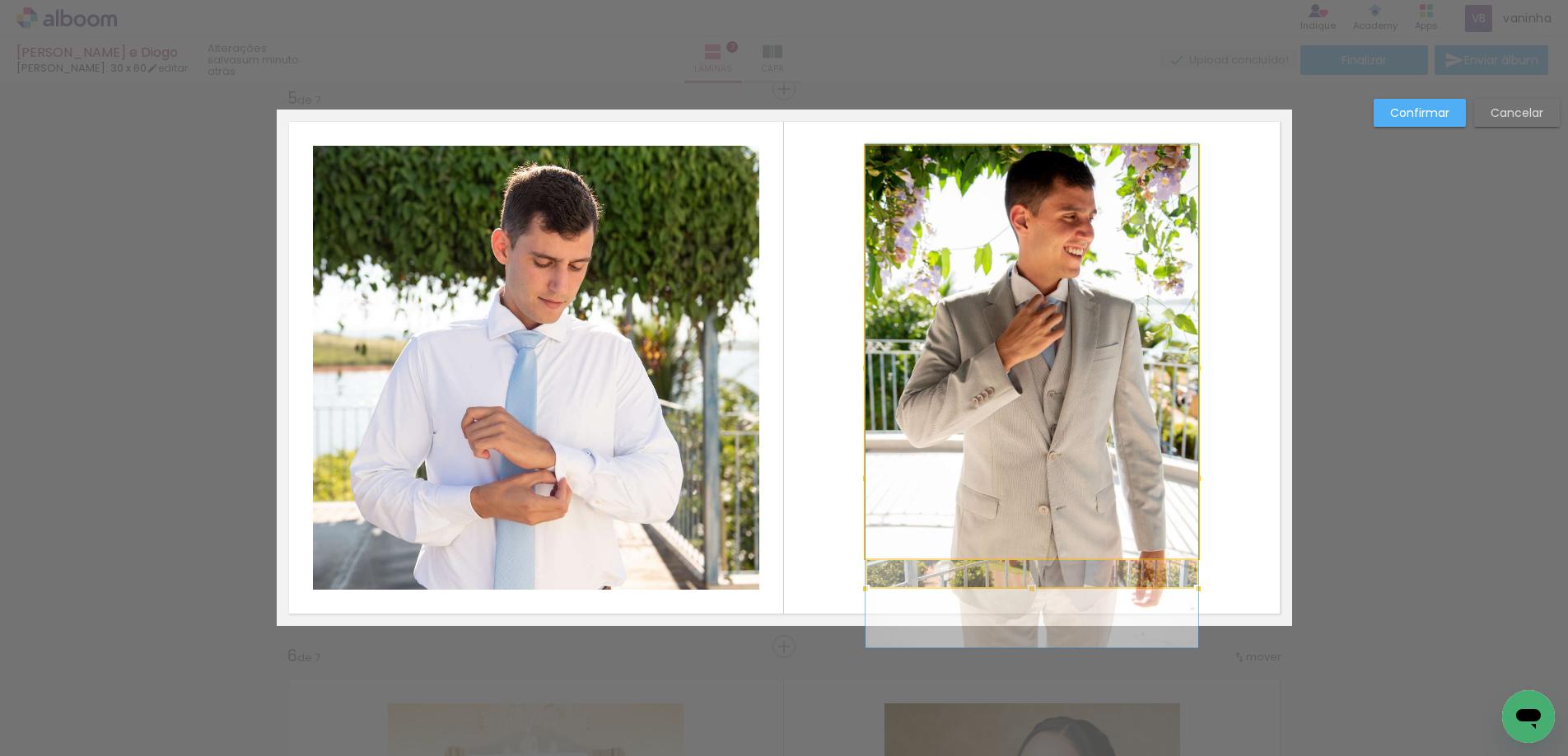
click at [1130, 318] on quentale-photo at bounding box center [1032, 352] width 333 height 413
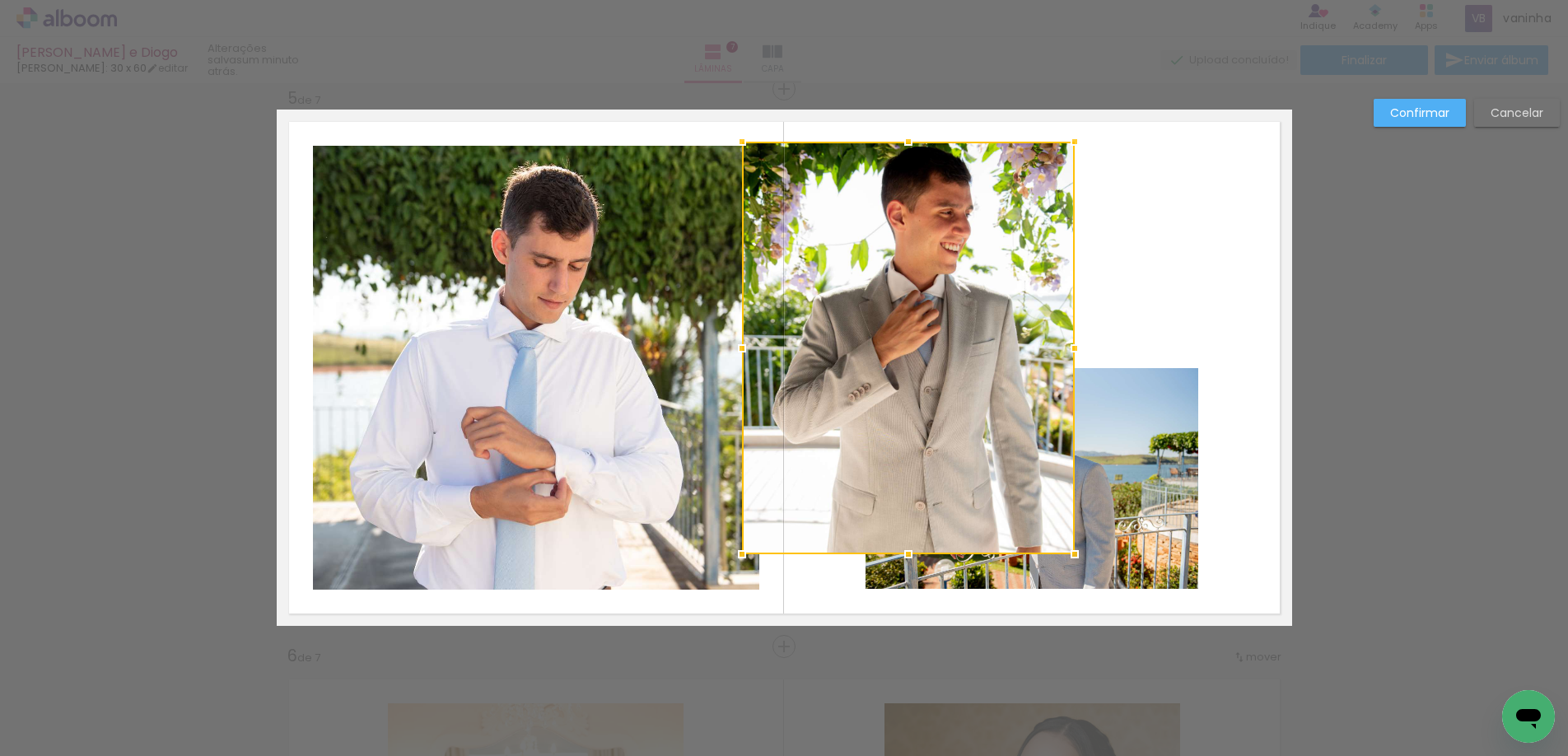
drag, startPoint x: 1132, startPoint y: 313, endPoint x: 1008, endPoint y: 310, distance: 124.0
click at [1008, 310] on div at bounding box center [909, 348] width 333 height 413
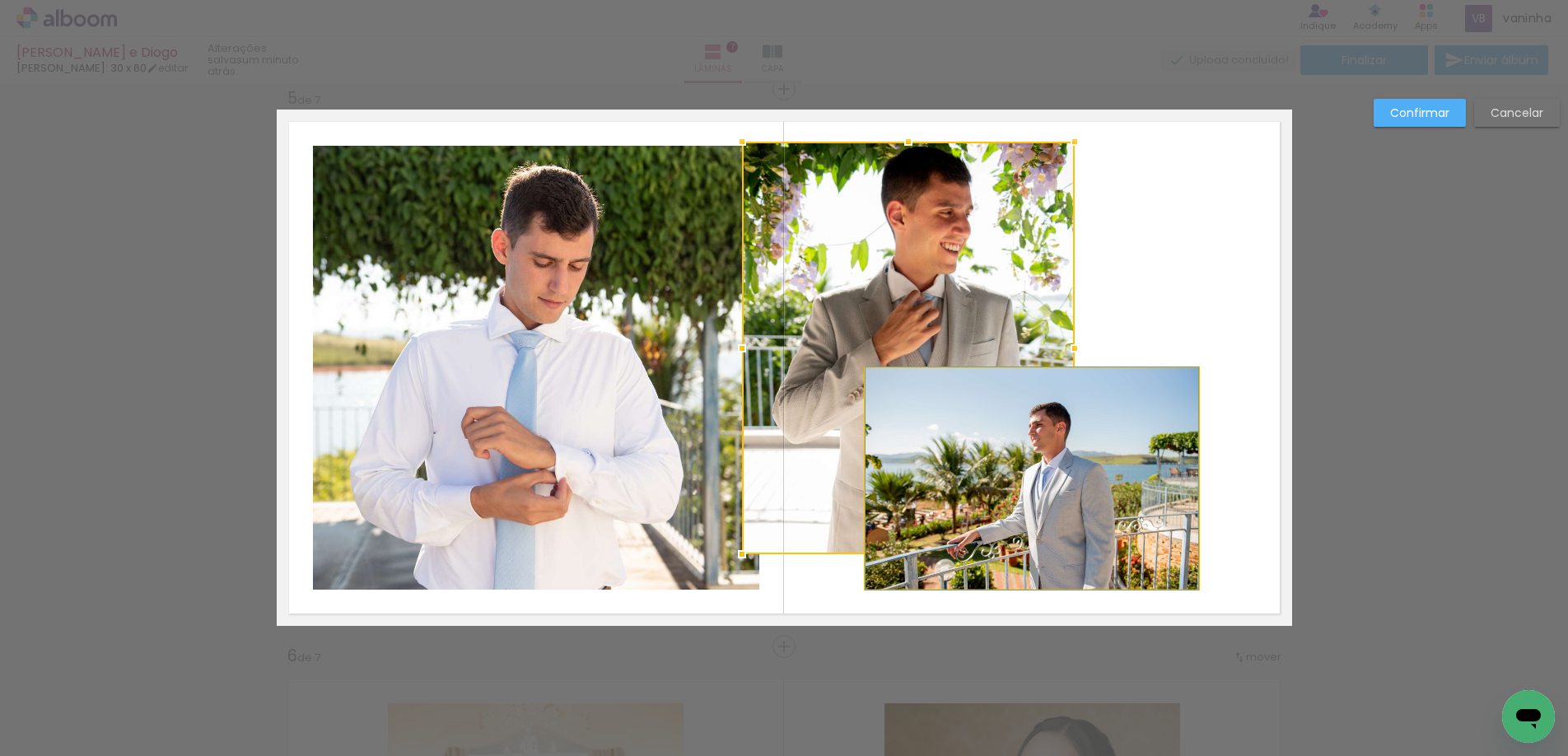
click at [1152, 430] on quentale-photo at bounding box center [1032, 478] width 333 height 220
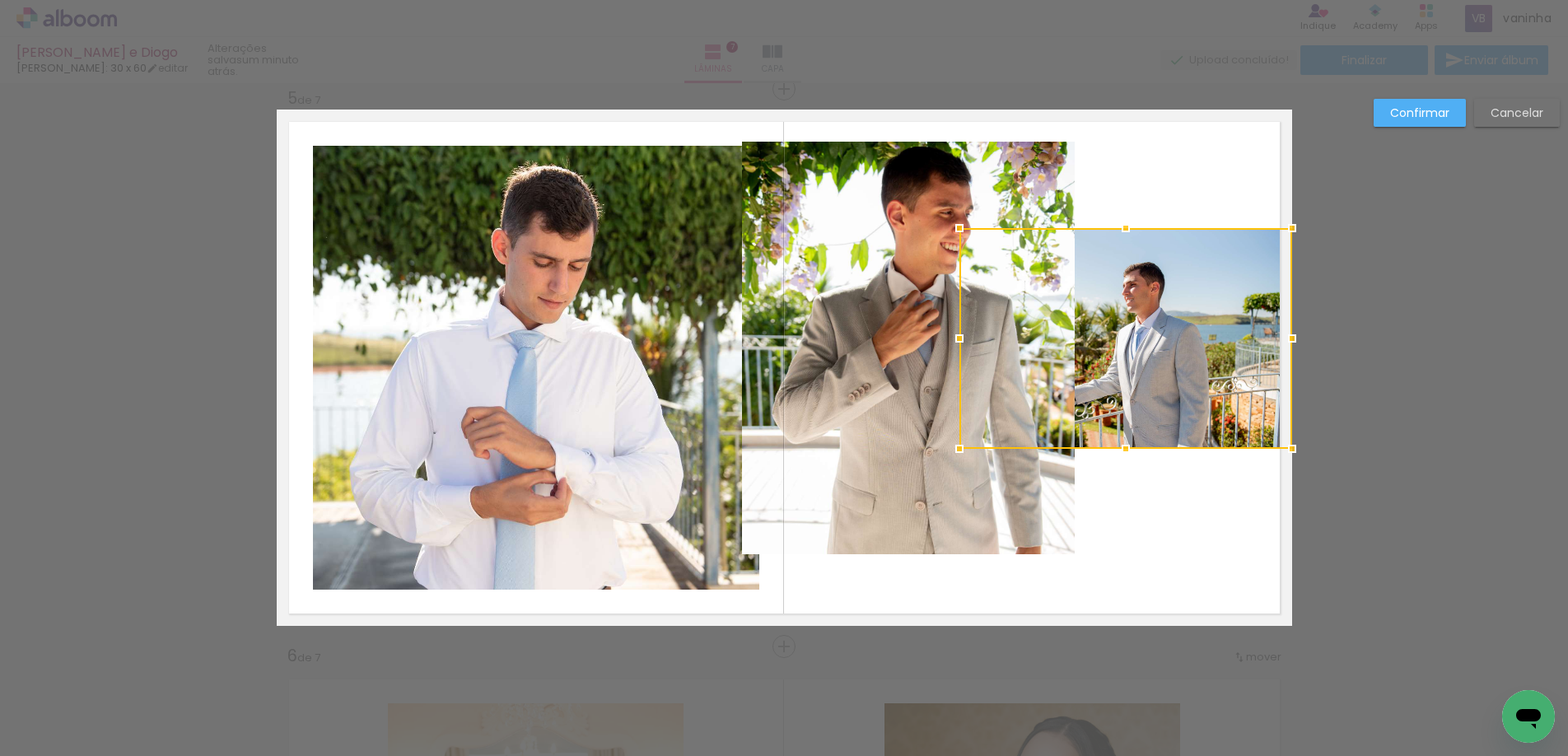
drag, startPoint x: 1108, startPoint y: 473, endPoint x: 1270, endPoint y: 334, distance: 213.5
click at [1270, 334] on div at bounding box center [1126, 338] width 333 height 220
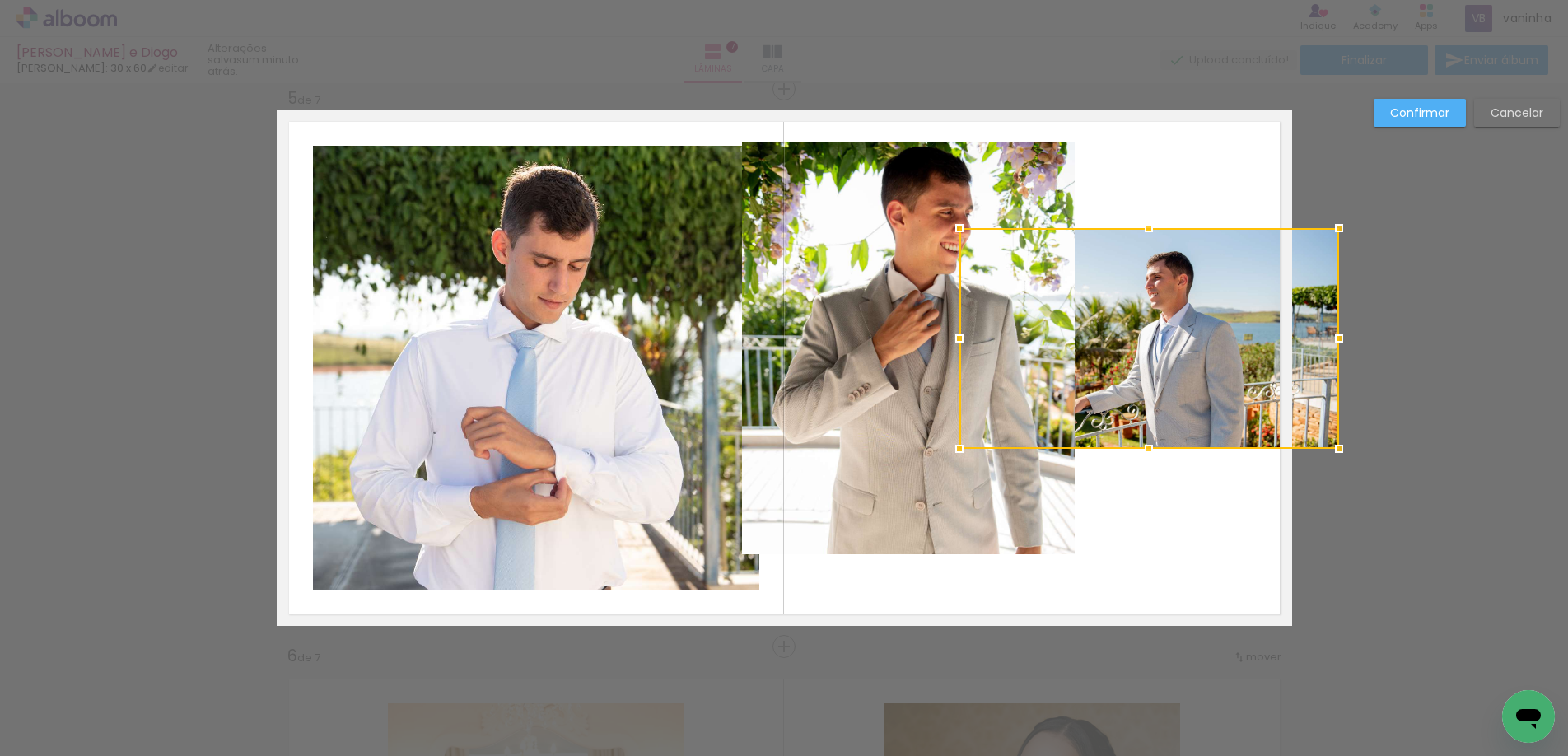
drag, startPoint x: 1294, startPoint y: 339, endPoint x: 1272, endPoint y: 344, distance: 22.6
click at [1272, 344] on div at bounding box center [1149, 338] width 379 height 220
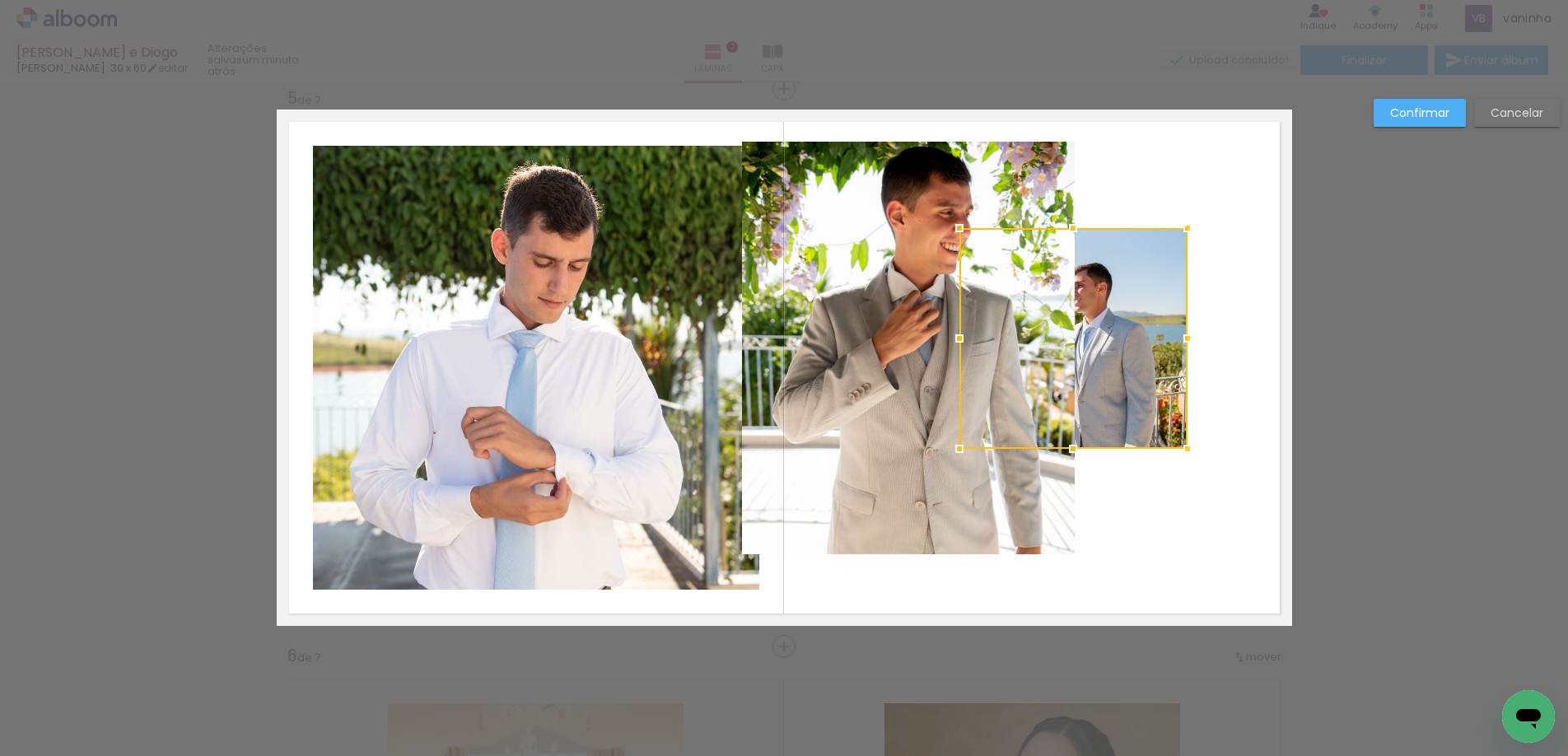
drag, startPoint x: 1292, startPoint y: 338, endPoint x: 1187, endPoint y: 363, distance: 107.9
click at [1187, 363] on album-spread "5 de 7" at bounding box center [785, 367] width 1016 height 516
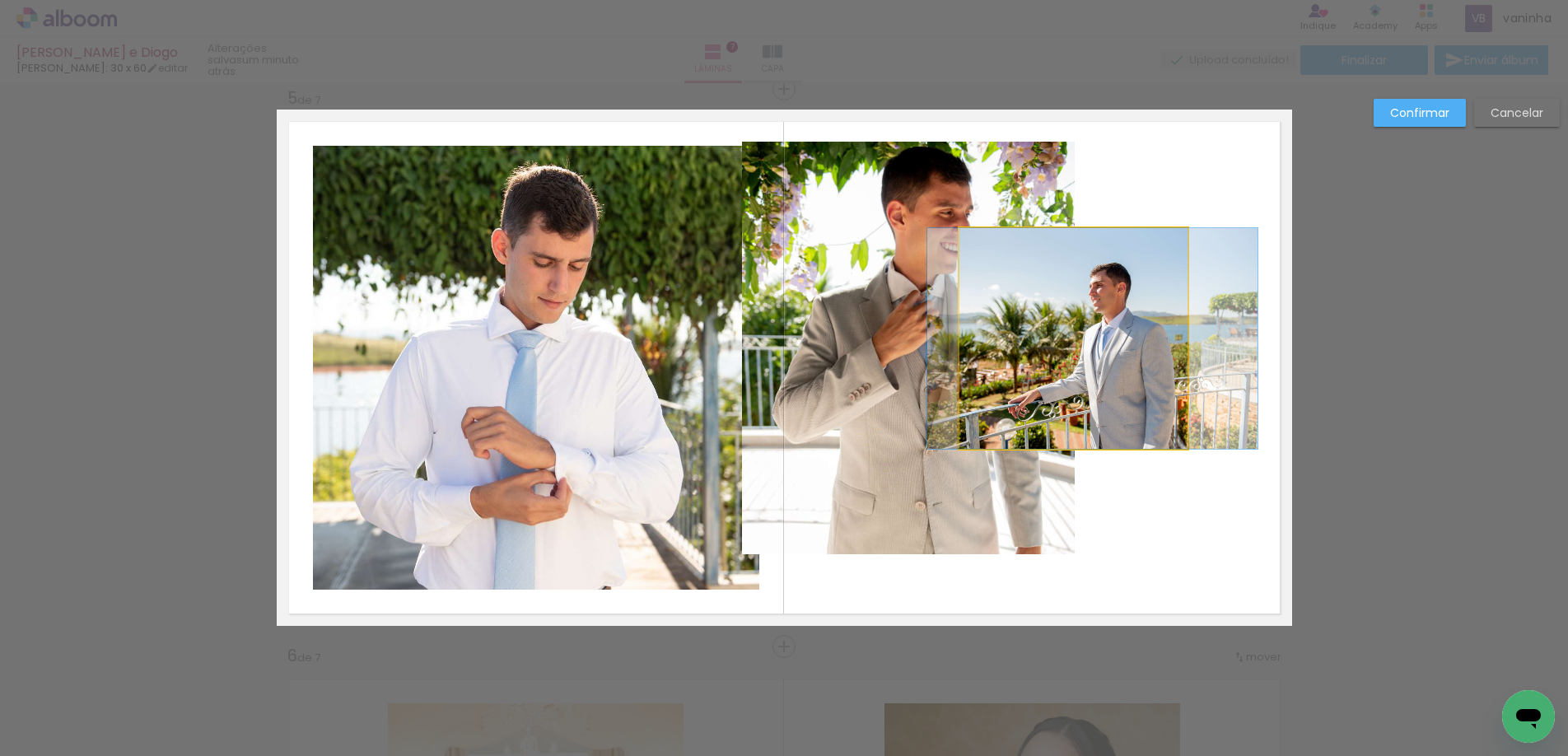
drag, startPoint x: 1114, startPoint y: 379, endPoint x: 1133, endPoint y: 384, distance: 19.6
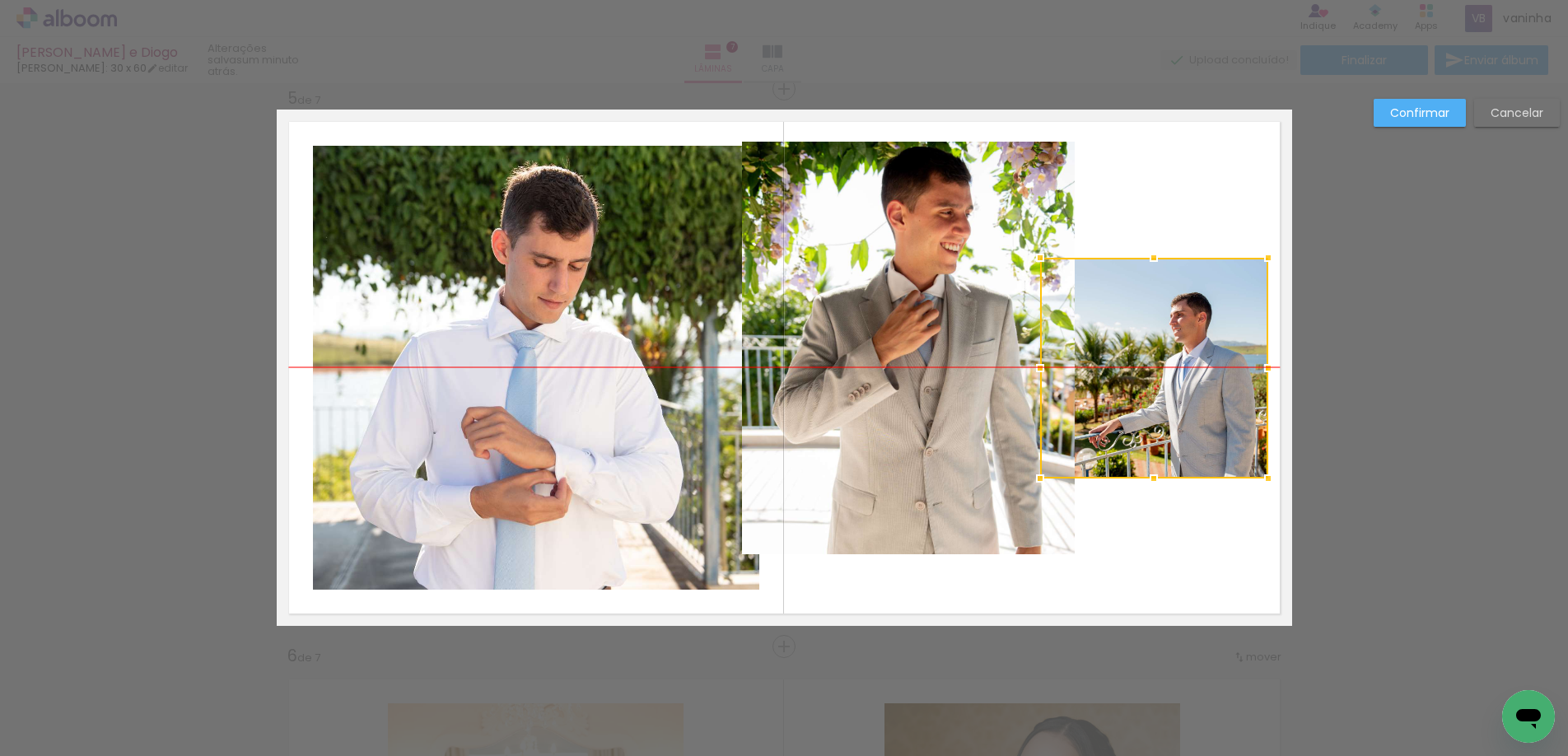
drag, startPoint x: 1099, startPoint y: 378, endPoint x: 1179, endPoint y: 403, distance: 83.8
click at [1179, 403] on div at bounding box center [1154, 367] width 228 height 220
click at [878, 335] on quentale-photo at bounding box center [909, 348] width 333 height 413
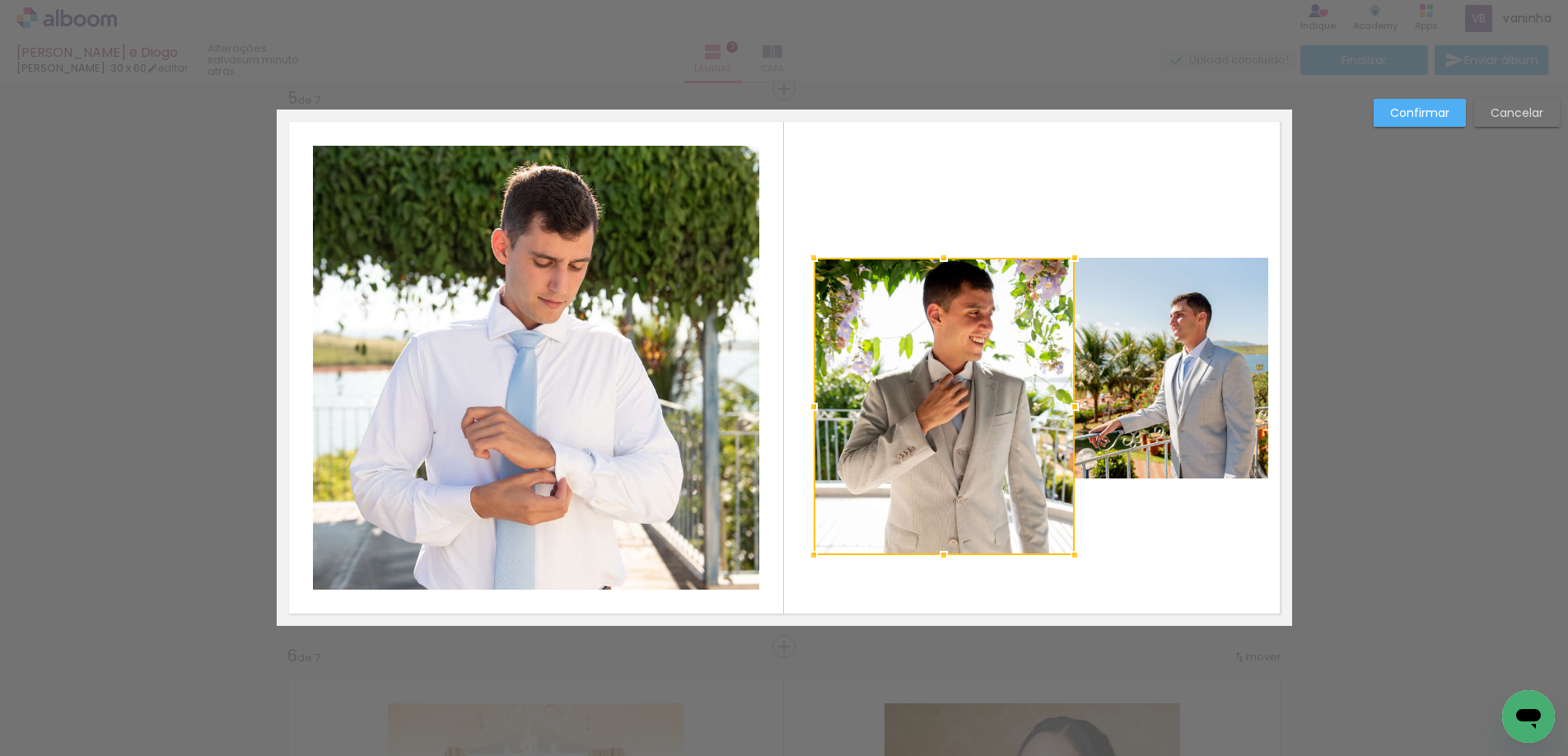
drag, startPoint x: 732, startPoint y: 139, endPoint x: 804, endPoint y: 259, distance: 139.9
click at [804, 259] on div at bounding box center [813, 258] width 33 height 33
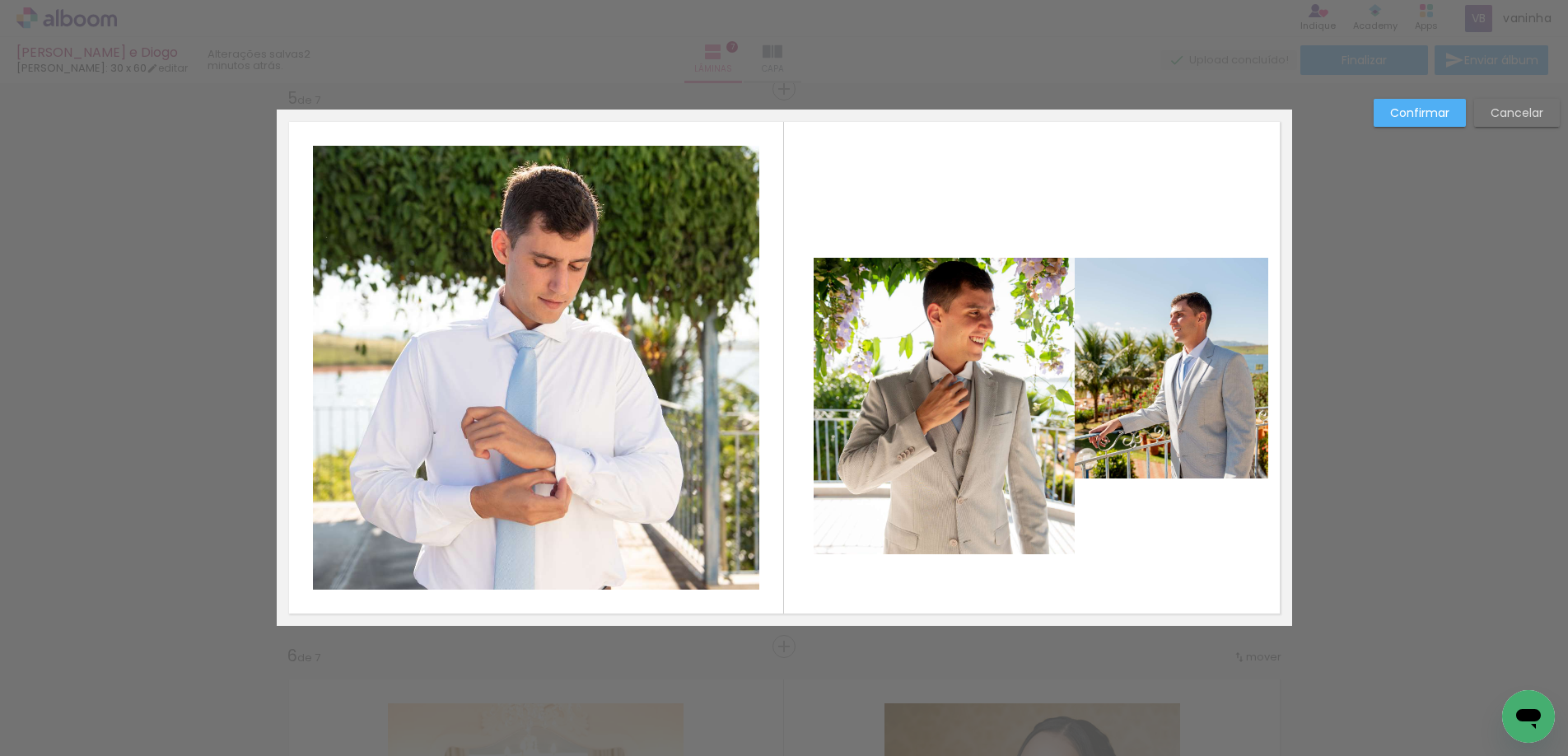
click at [1024, 545] on quentale-photo at bounding box center [944, 406] width 261 height 298
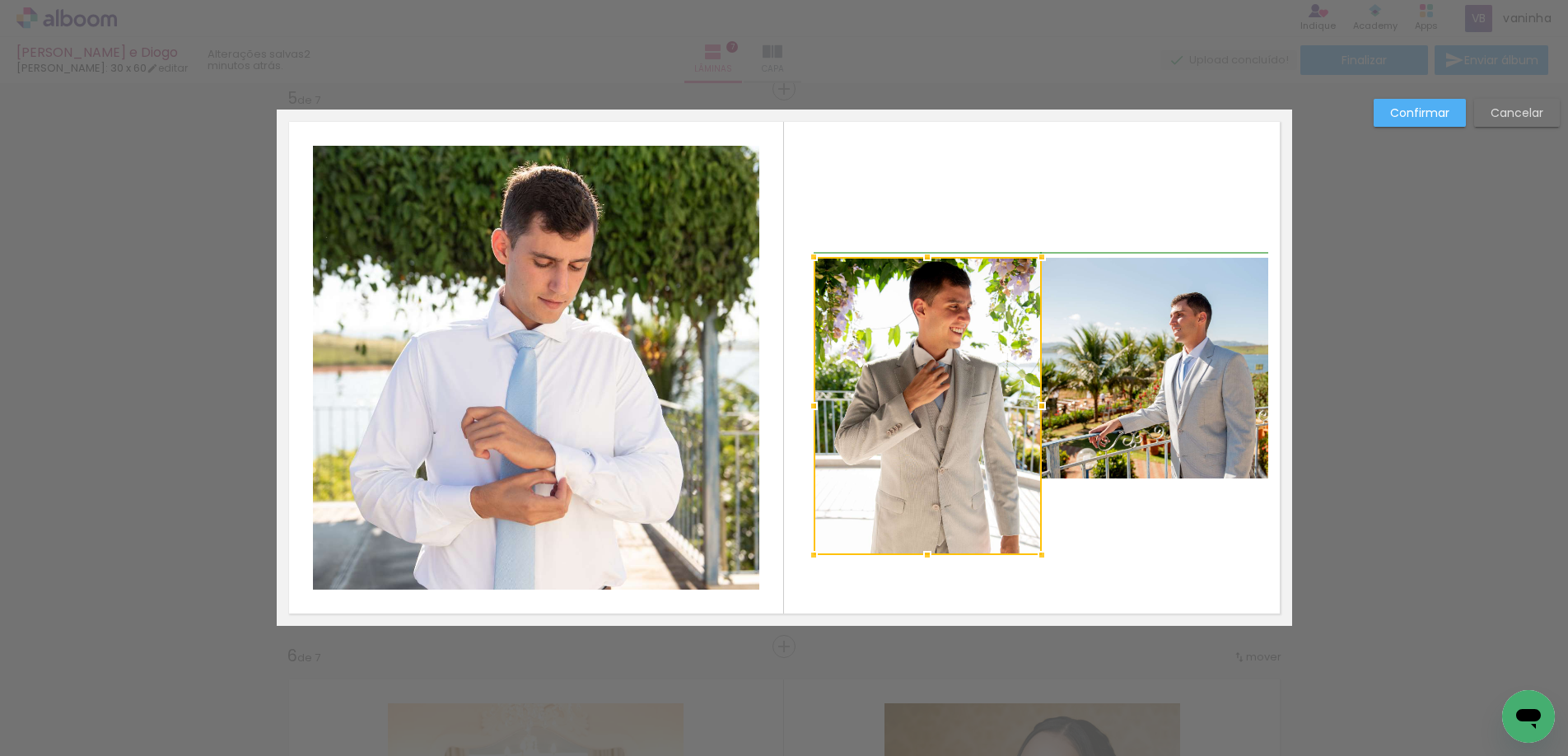
drag, startPoint x: 1064, startPoint y: 557, endPoint x: 1025, endPoint y: 558, distance: 39.0
click at [1026, 558] on div at bounding box center [1042, 554] width 33 height 33
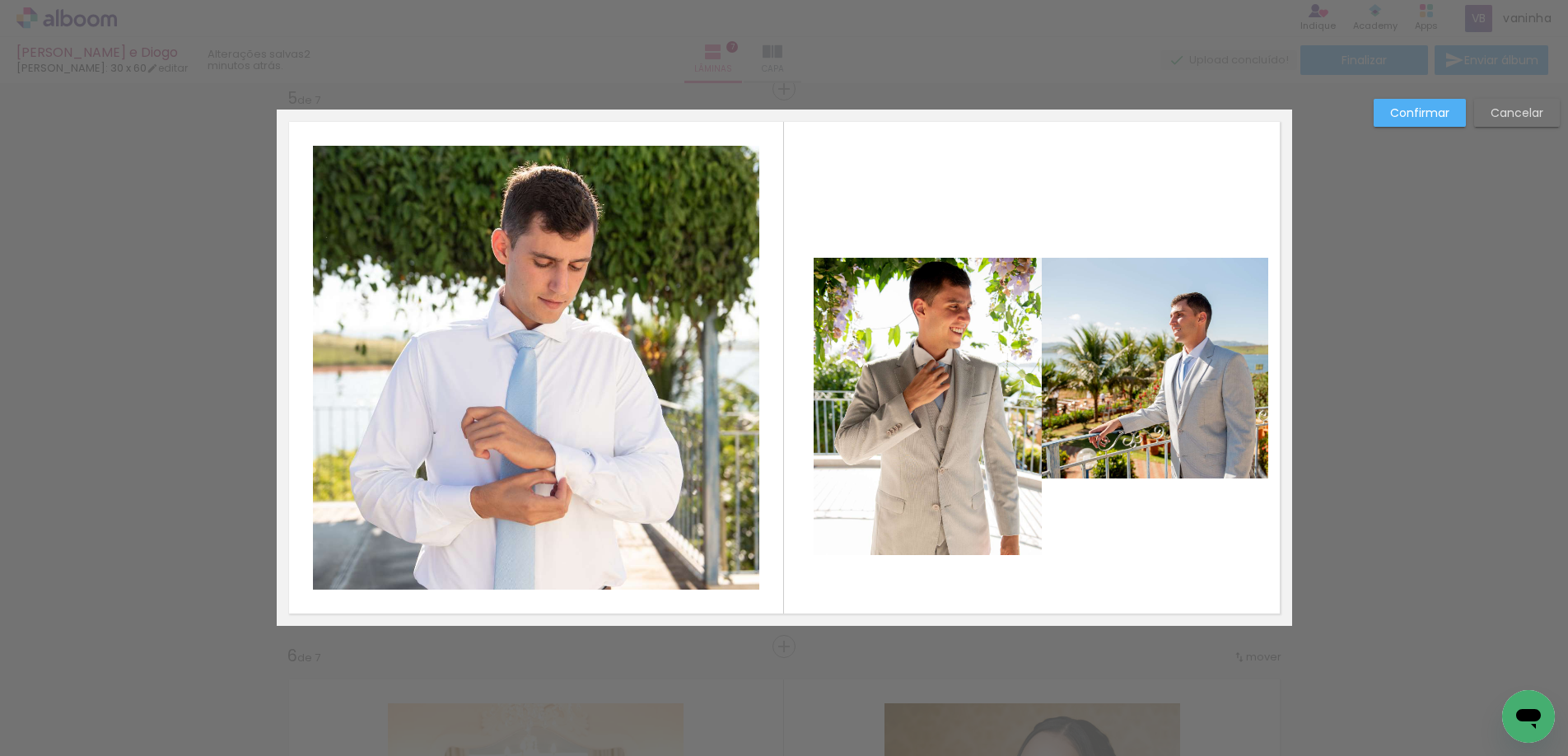
click at [937, 545] on quentale-photo at bounding box center [927, 406] width 228 height 298
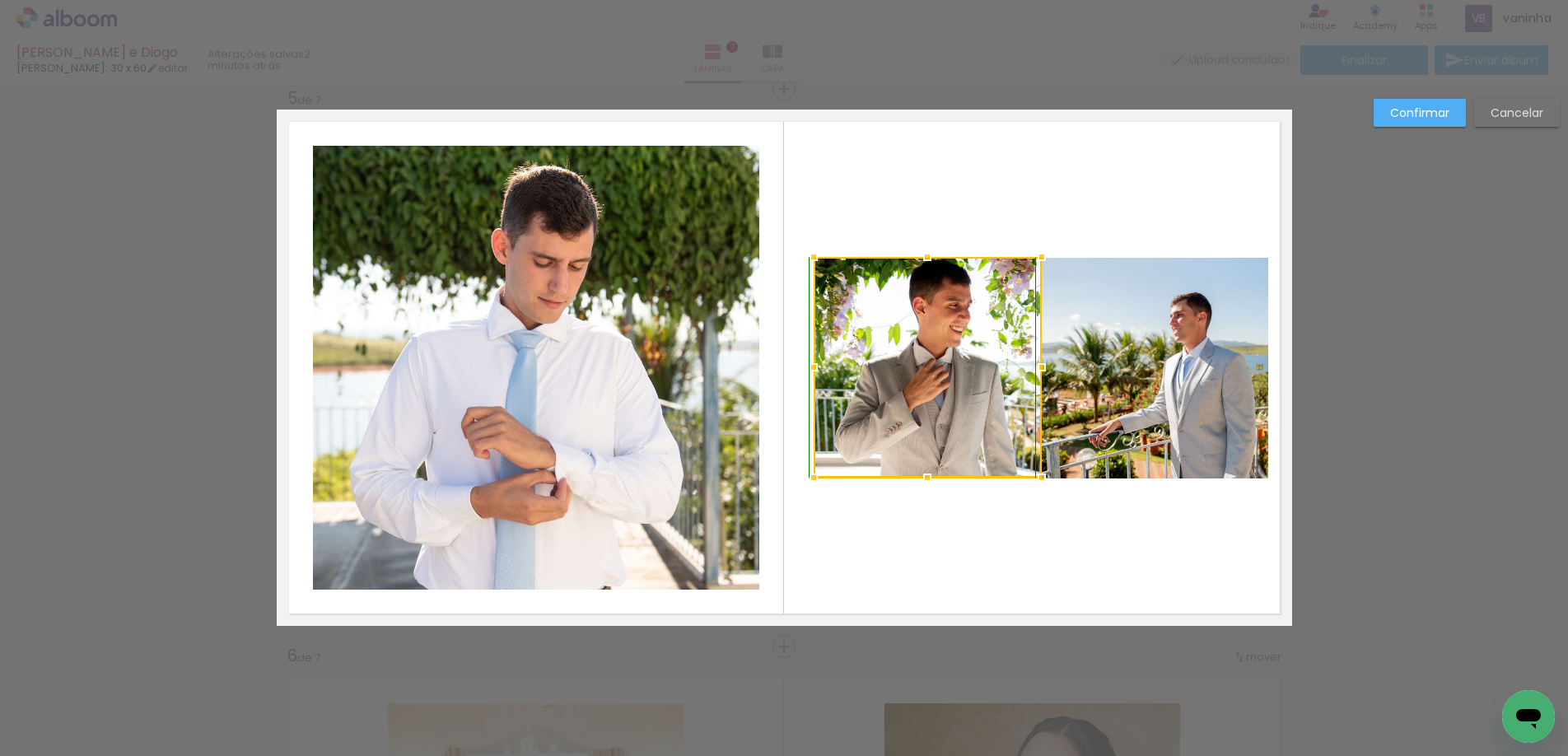
drag, startPoint x: 931, startPoint y: 553, endPoint x: 939, endPoint y: 480, distance: 73.4
click at [939, 480] on album-spread "5 de 7" at bounding box center [785, 367] width 1016 height 516
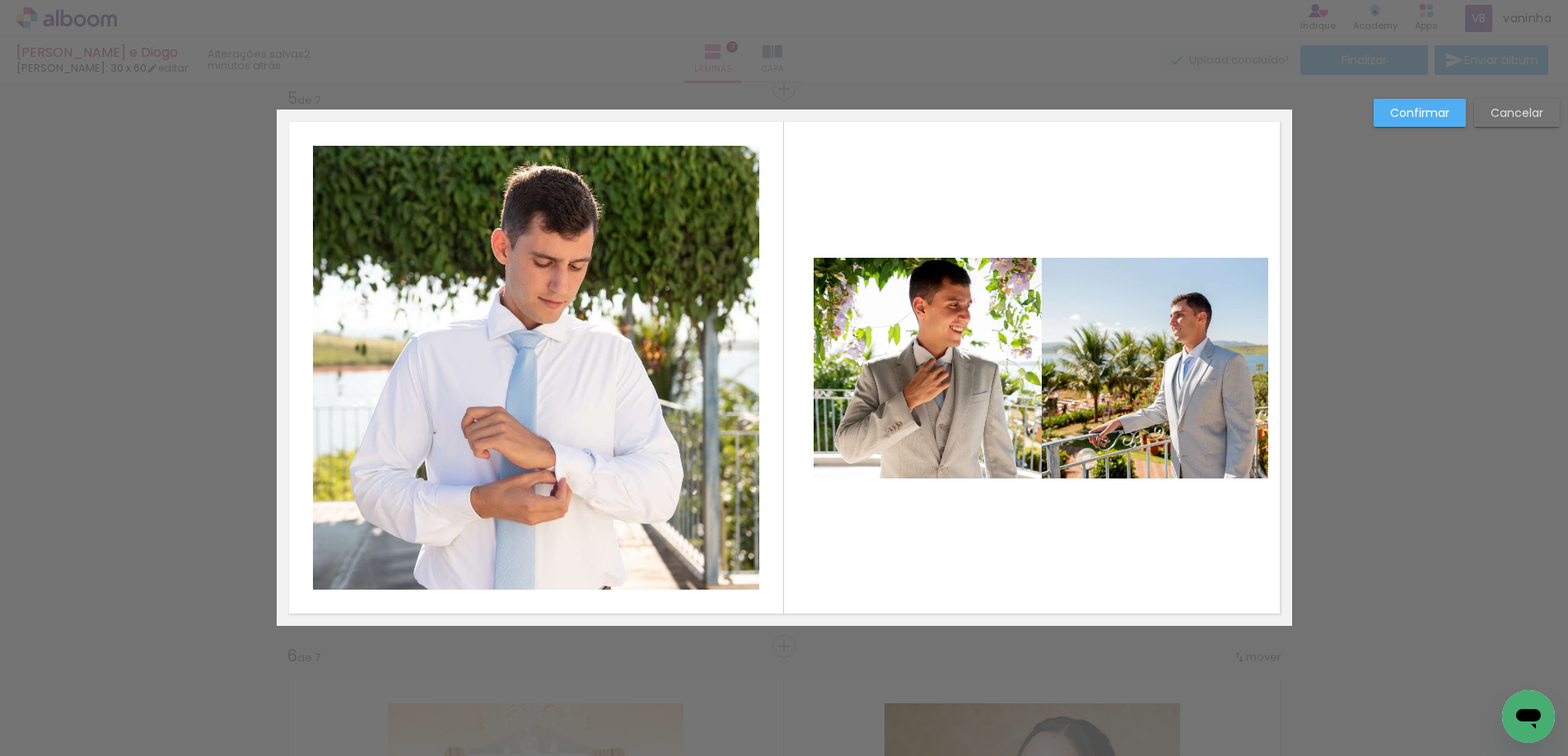
click at [1070, 533] on quentale-layouter at bounding box center [785, 367] width 1016 height 516
click at [950, 409] on quentale-photo at bounding box center [927, 367] width 228 height 220
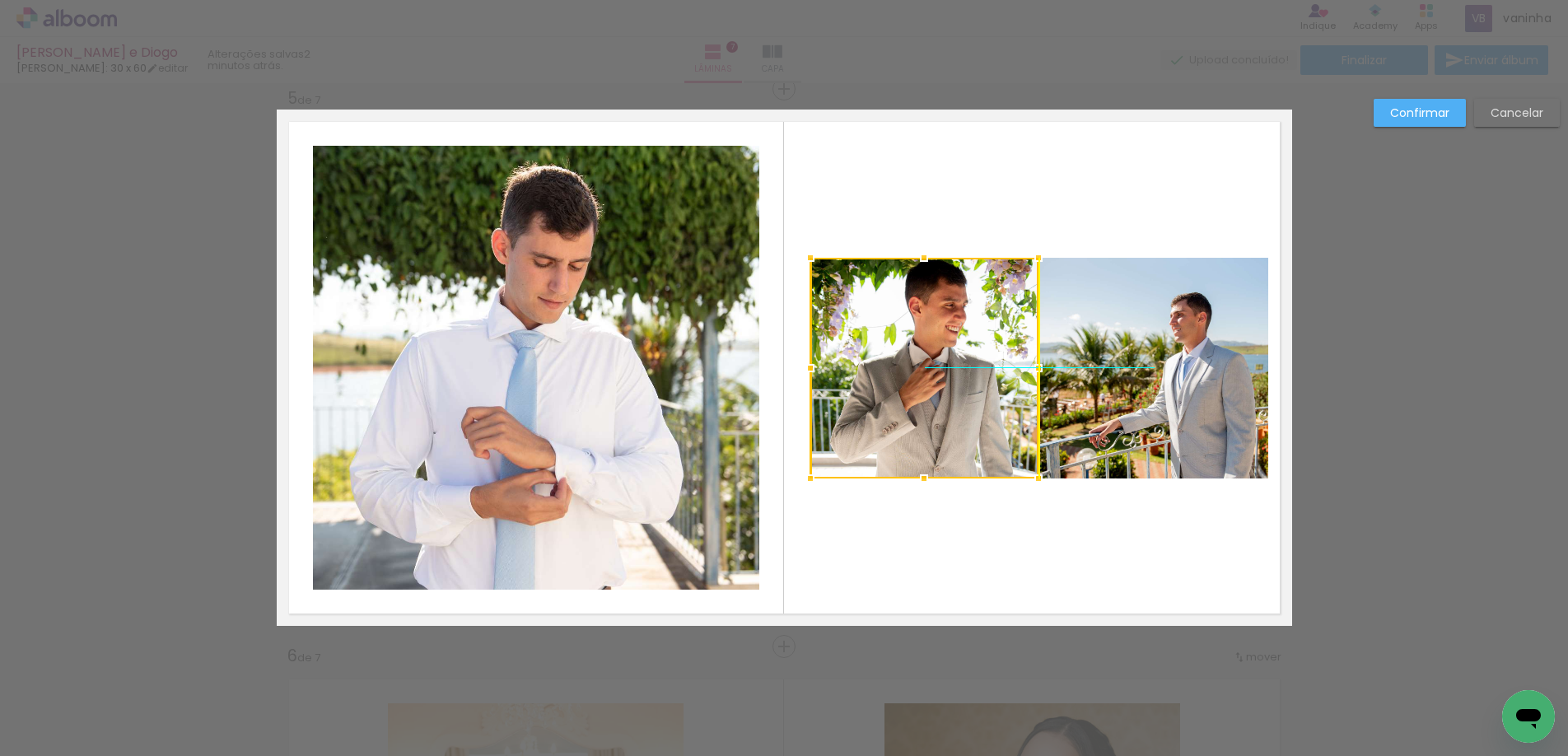
click at [963, 409] on div at bounding box center [924, 367] width 228 height 220
click at [1128, 552] on quentale-layouter at bounding box center [785, 367] width 1016 height 516
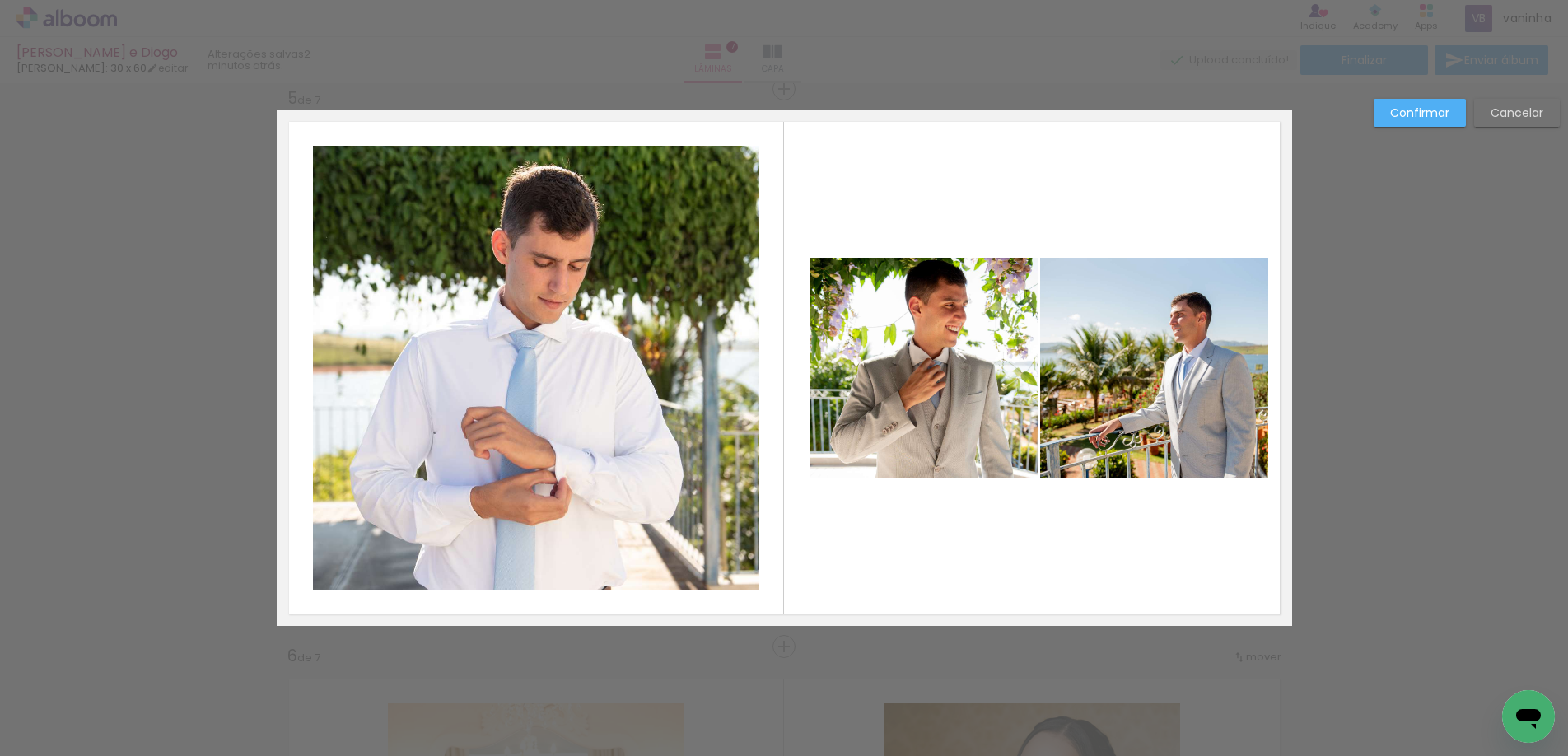
click at [1453, 116] on paper-button "Confirmar" at bounding box center [1419, 113] width 92 height 28
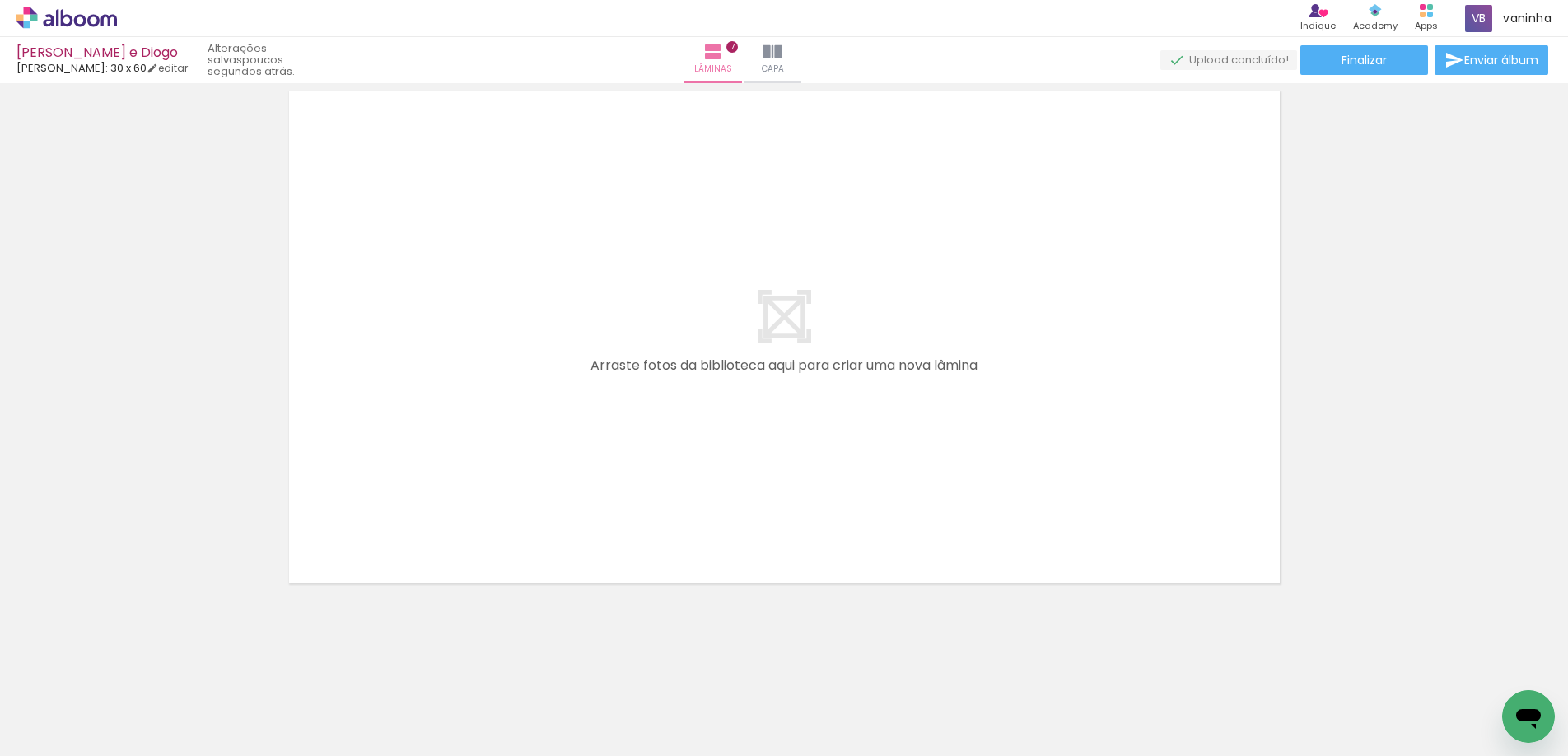
scroll to position [0, 1242]
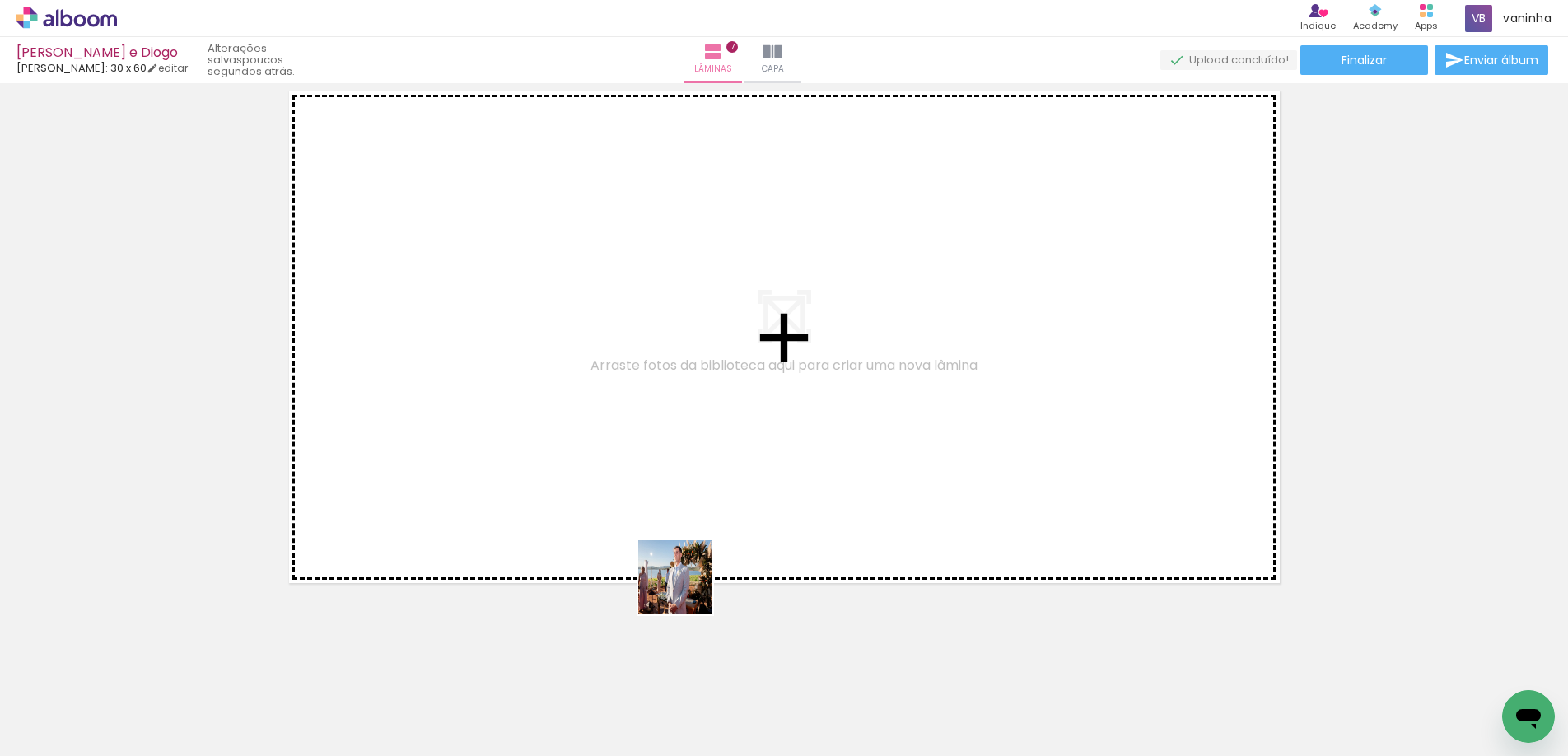
drag, startPoint x: 578, startPoint y: 707, endPoint x: 695, endPoint y: 599, distance: 159.2
click at [704, 568] on quentale-workspace at bounding box center [784, 378] width 1568 height 756
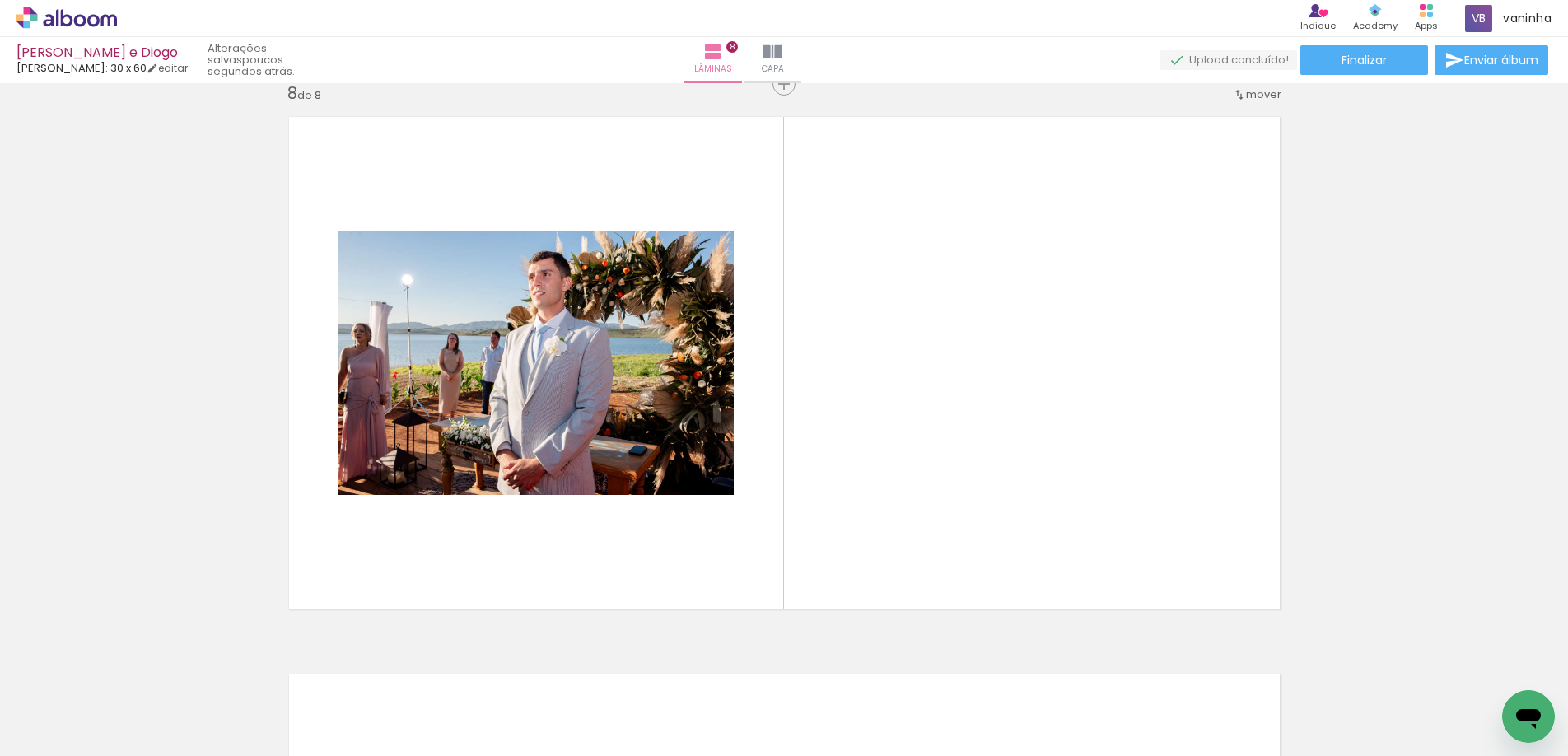
scroll to position [3925, 0]
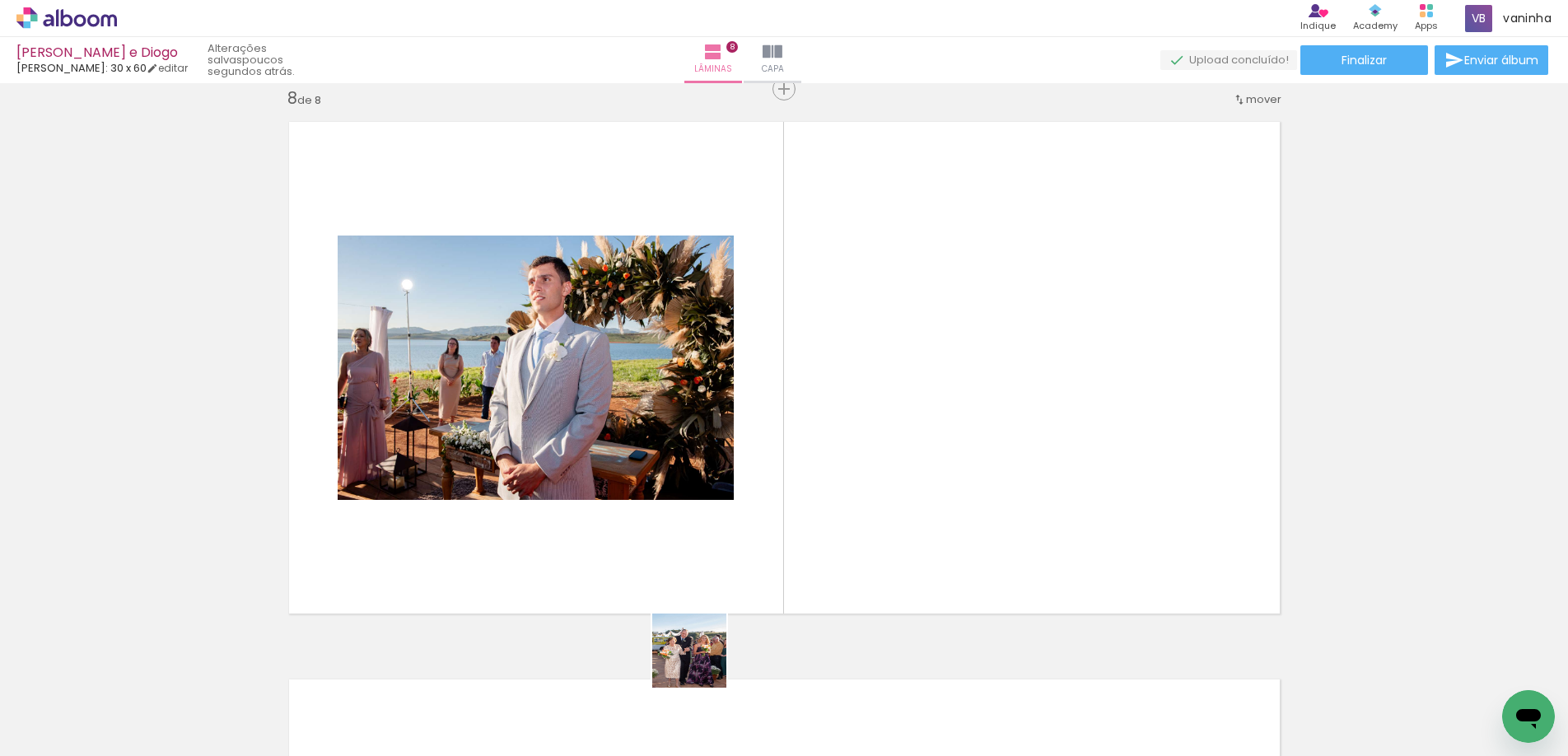
drag, startPoint x: 678, startPoint y: 705, endPoint x: 724, endPoint y: 537, distance: 174.2
click at [724, 540] on quentale-workspace at bounding box center [784, 378] width 1568 height 756
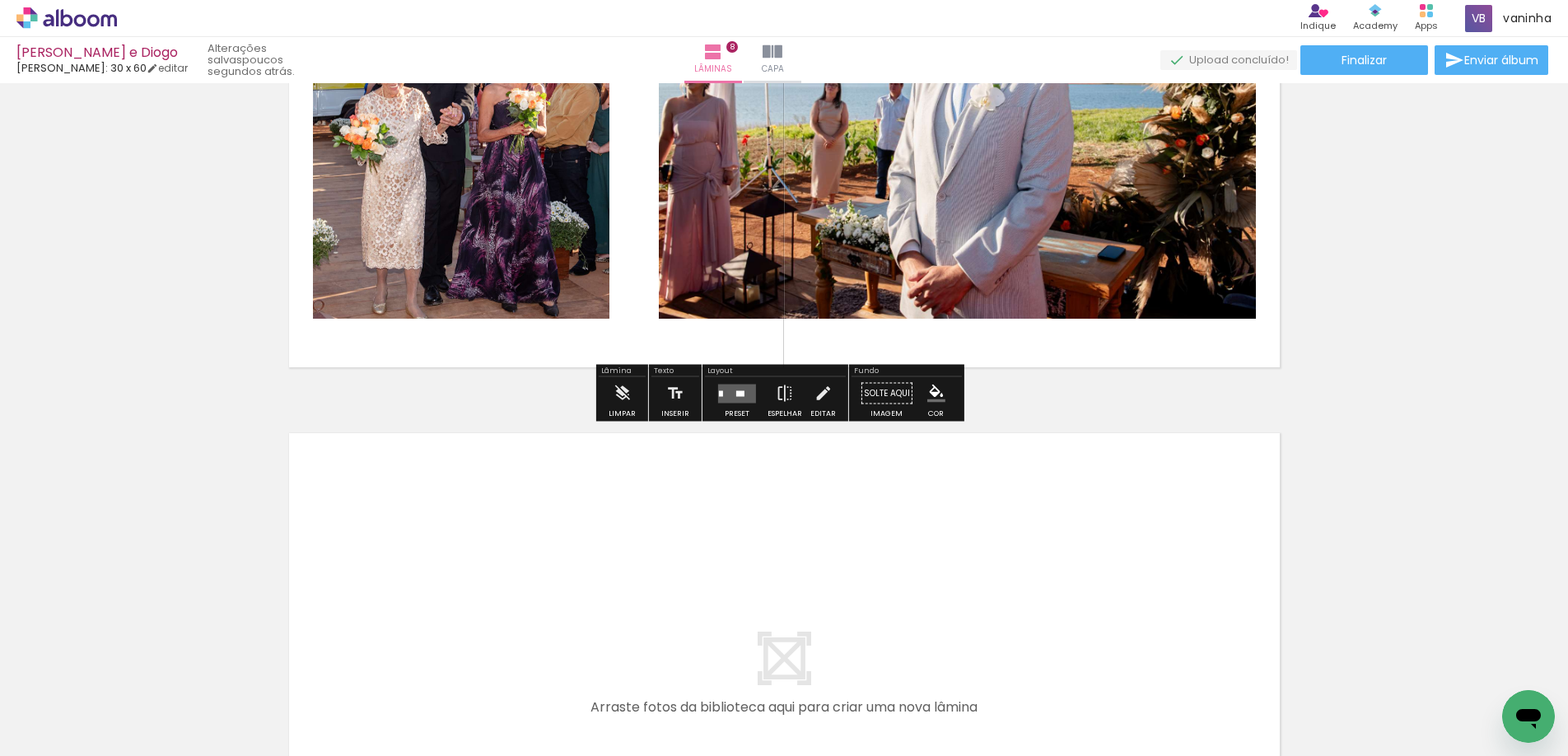
scroll to position [4171, 0]
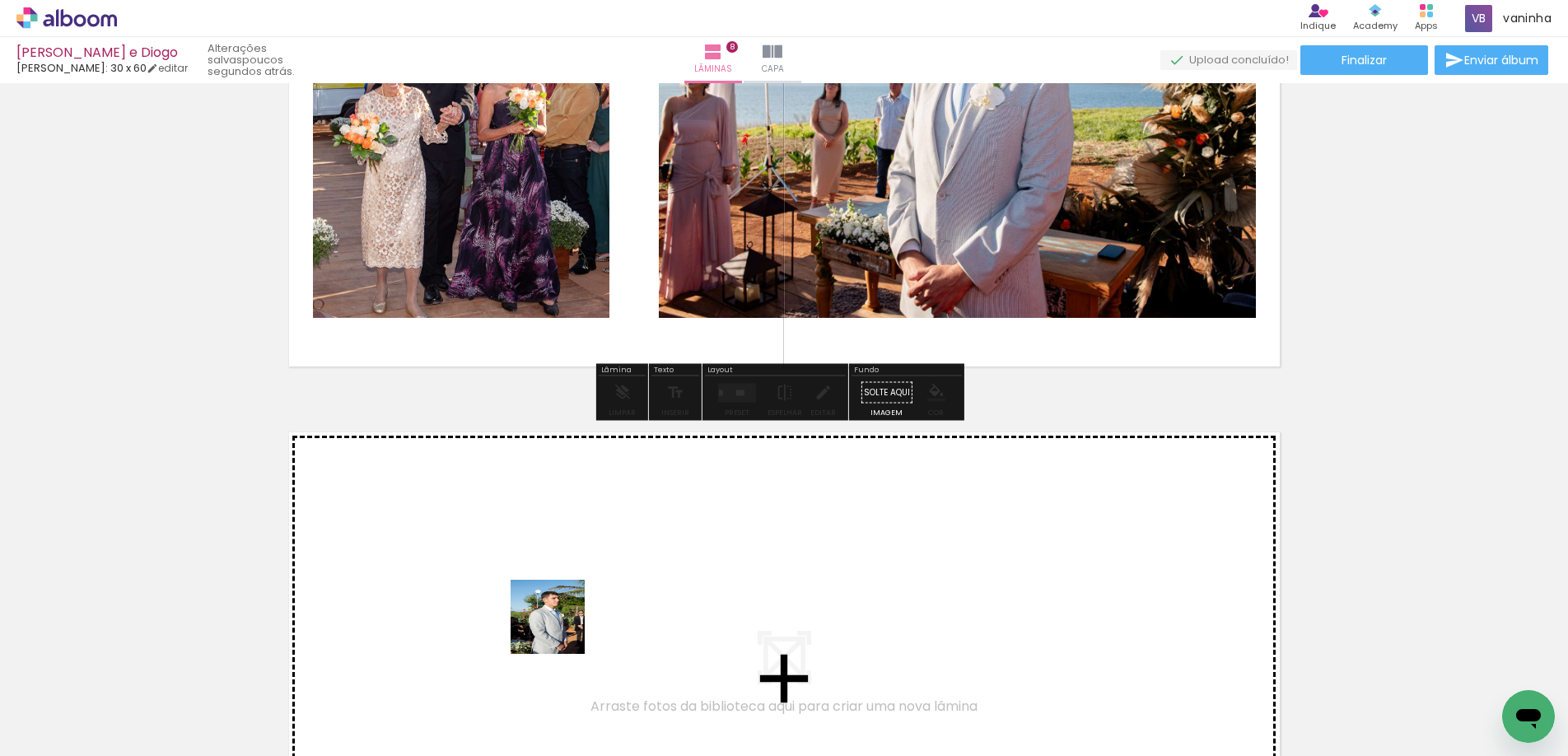
drag, startPoint x: 573, startPoint y: 698, endPoint x: 560, endPoint y: 602, distance: 96.9
click at [560, 602] on quentale-workspace at bounding box center [784, 378] width 1568 height 756
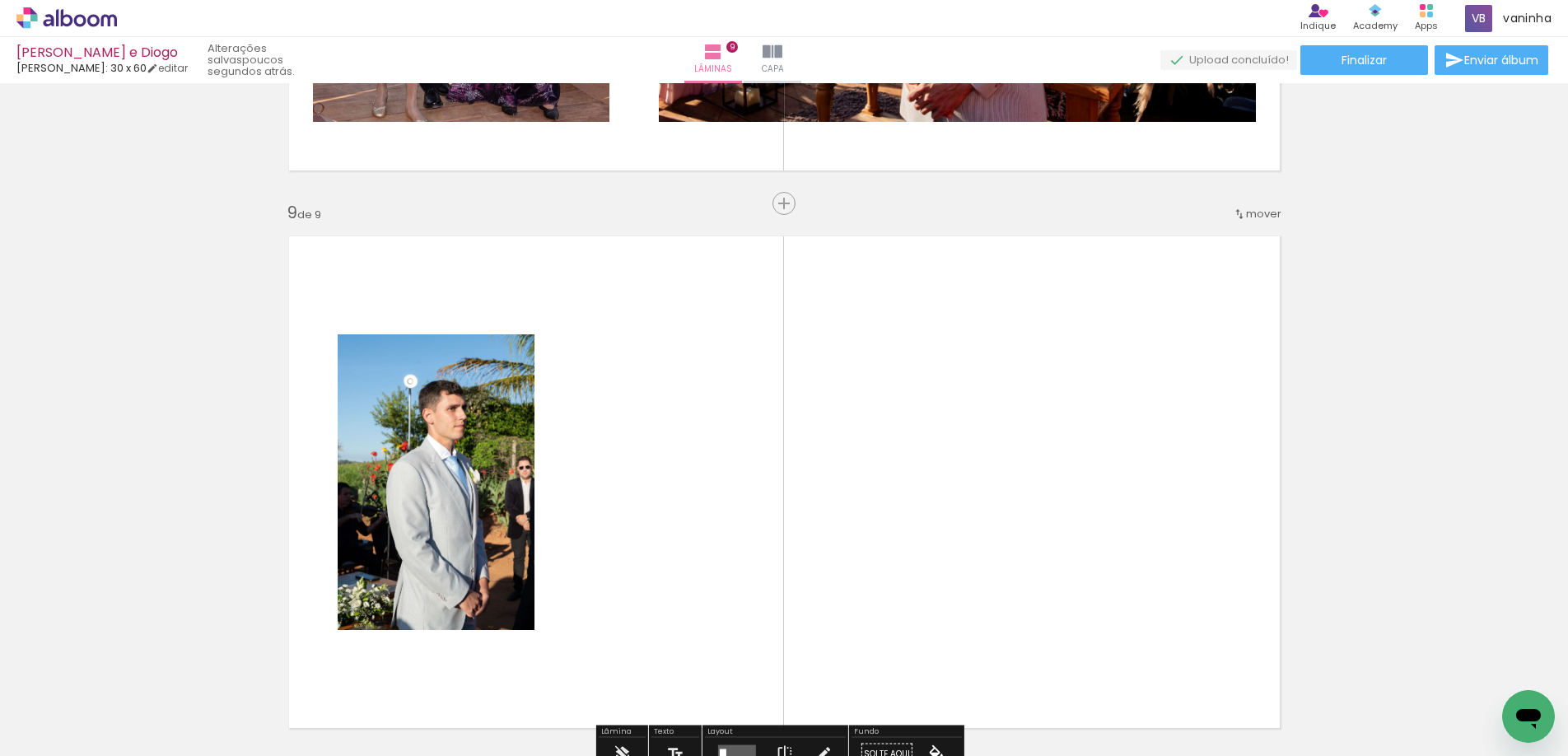
scroll to position [4482, 0]
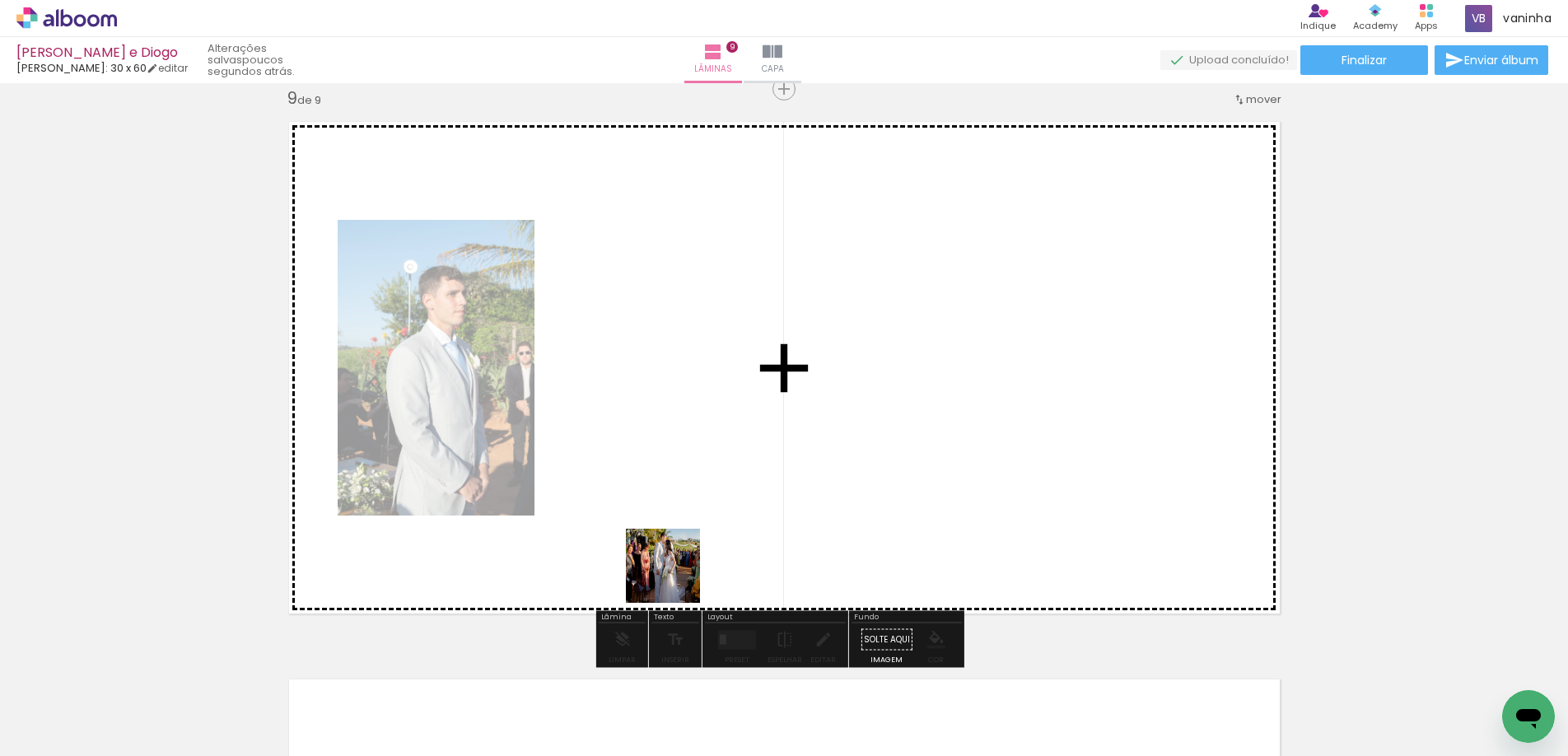
drag, startPoint x: 673, startPoint y: 712, endPoint x: 695, endPoint y: 575, distance: 138.8
click at [677, 498] on quentale-workspace at bounding box center [784, 378] width 1568 height 756
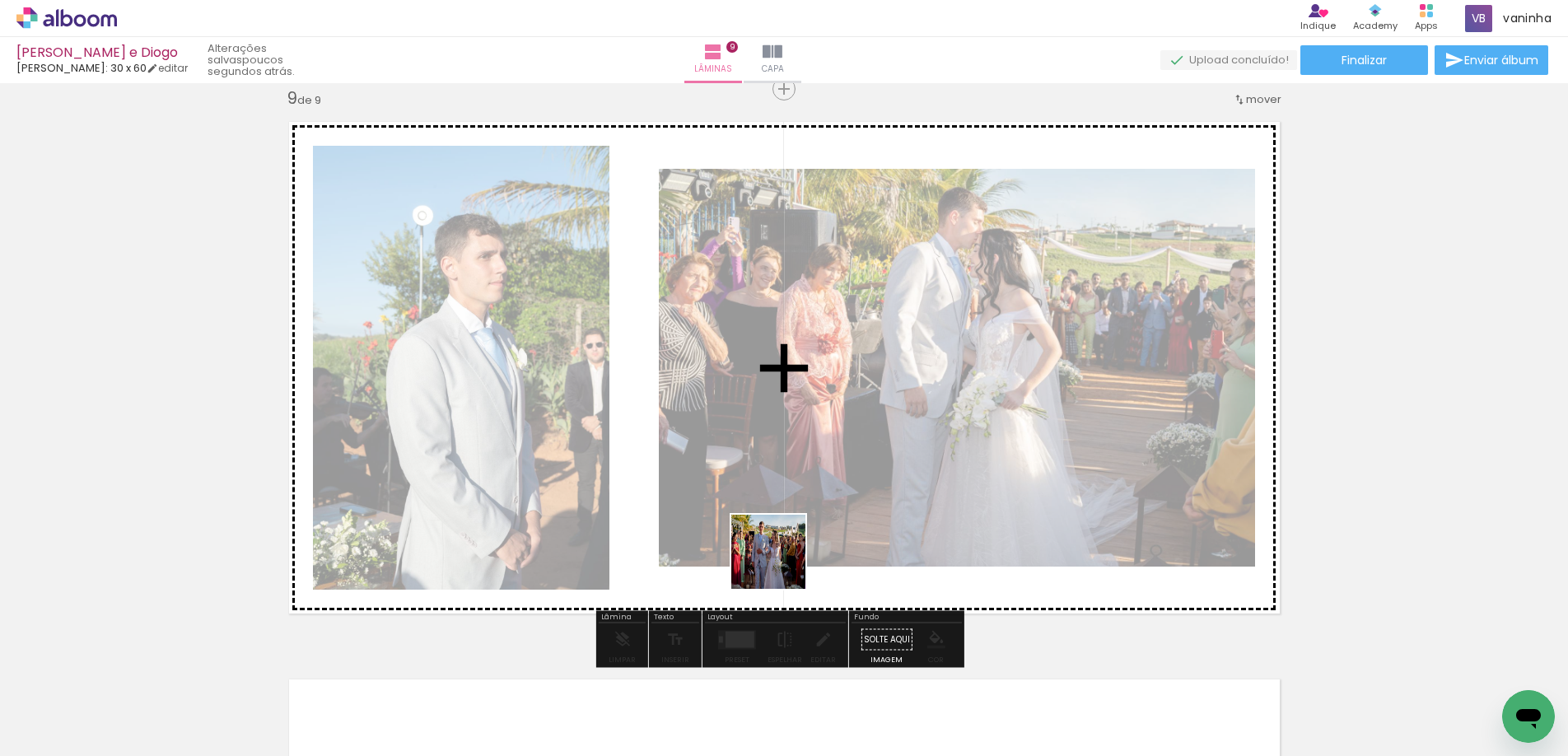
drag, startPoint x: 761, startPoint y: 696, endPoint x: 781, endPoint y: 530, distance: 167.2
click at [781, 530] on quentale-workspace at bounding box center [784, 378] width 1568 height 756
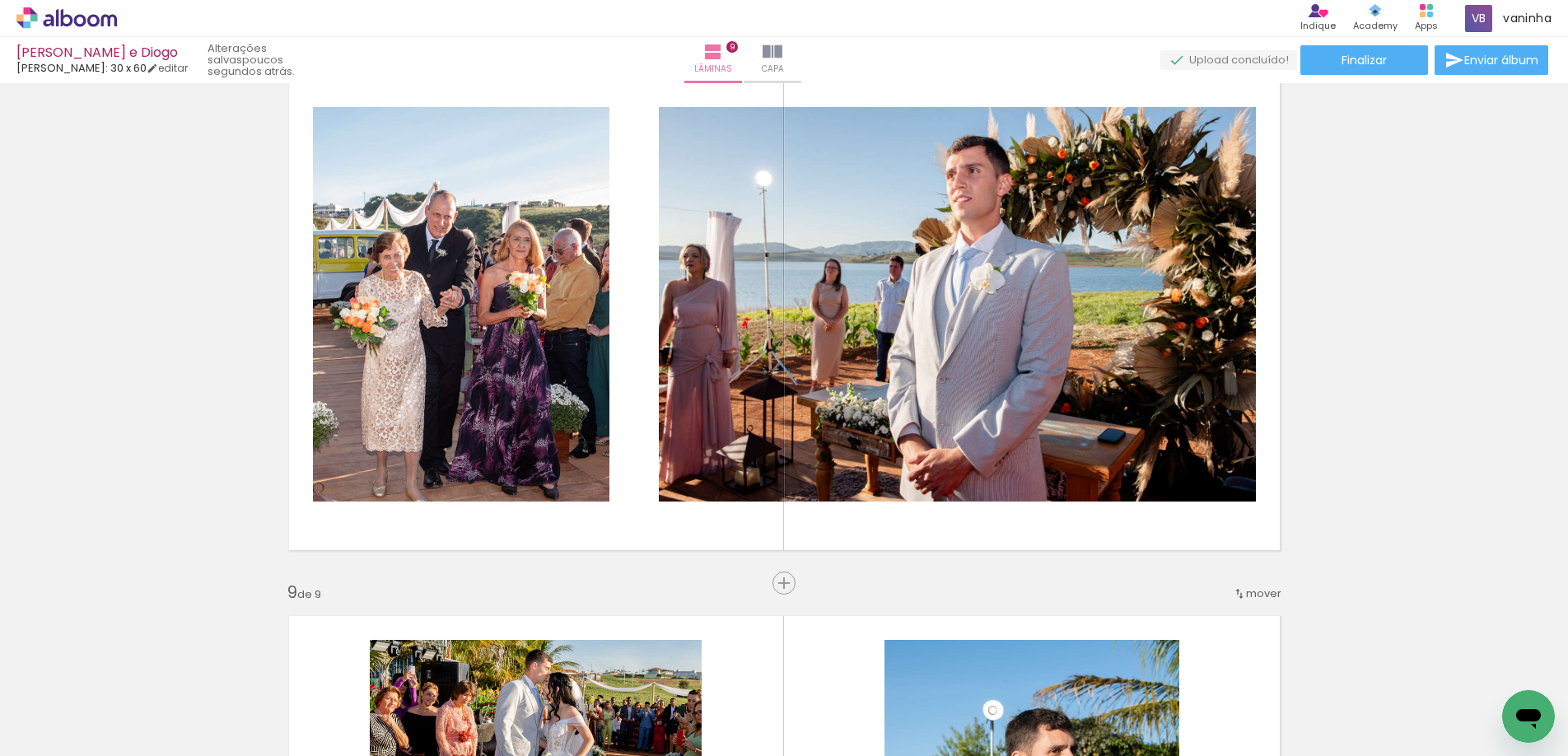
scroll to position [4029, 0]
